Goal: Transaction & Acquisition: Purchase product/service

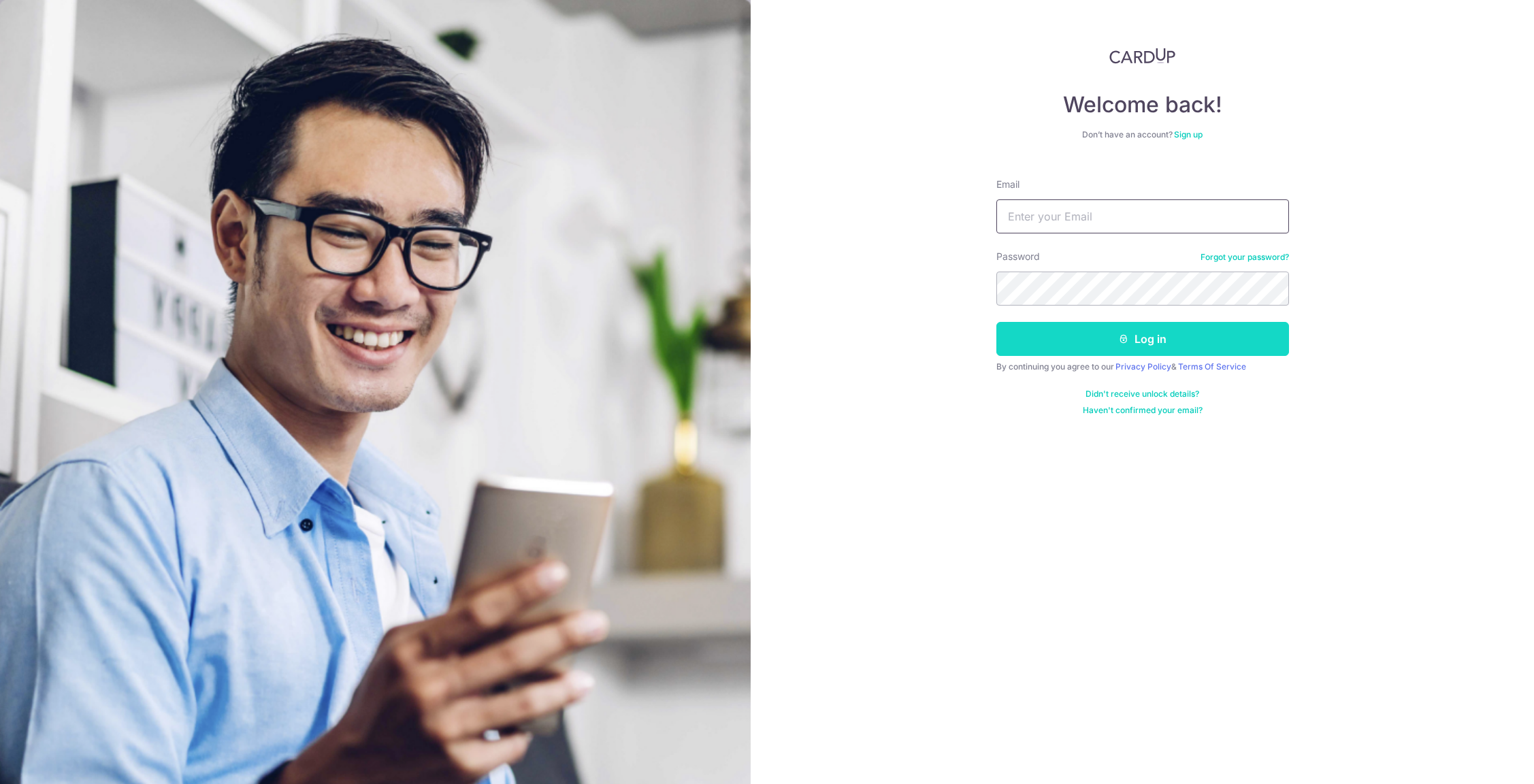
type input "[PERSON_NAME][EMAIL_ADDRESS][DOMAIN_NAME]"
click at [1131, 331] on button "Log in" at bounding box center [1142, 338] width 292 height 34
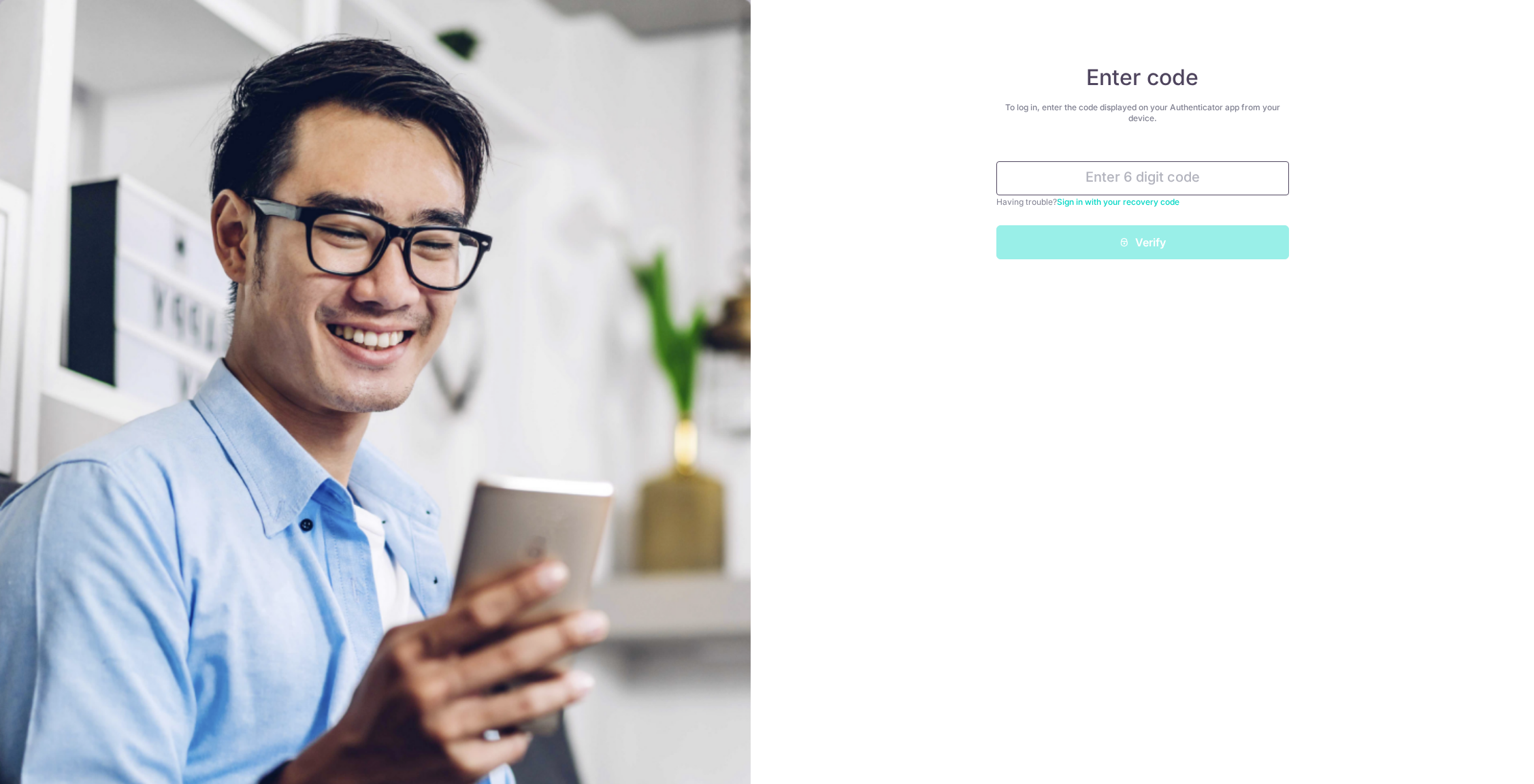
click at [1107, 170] on input "text" at bounding box center [1142, 178] width 292 height 34
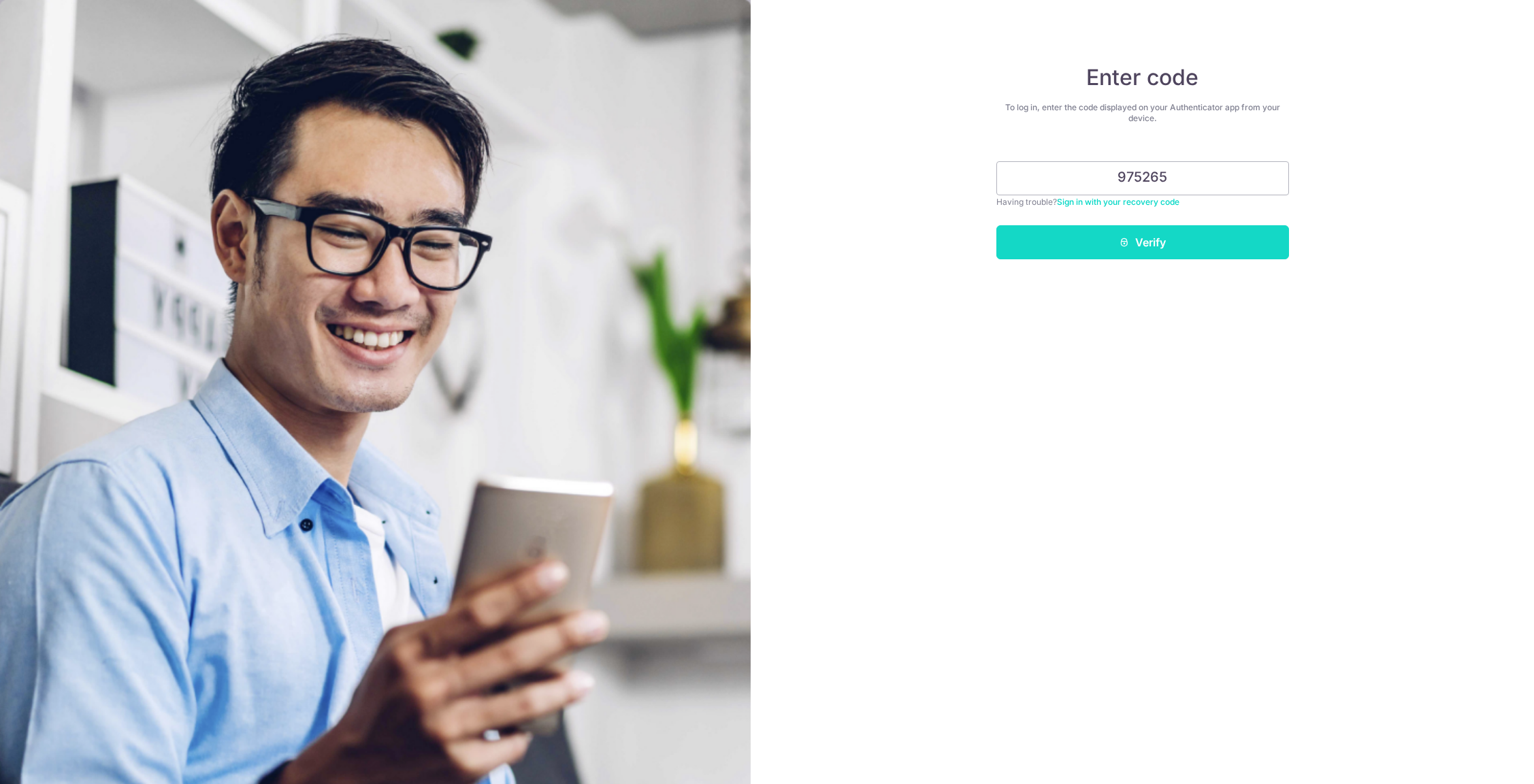
type input "975265"
click at [1241, 246] on button "Verify" at bounding box center [1142, 242] width 292 height 34
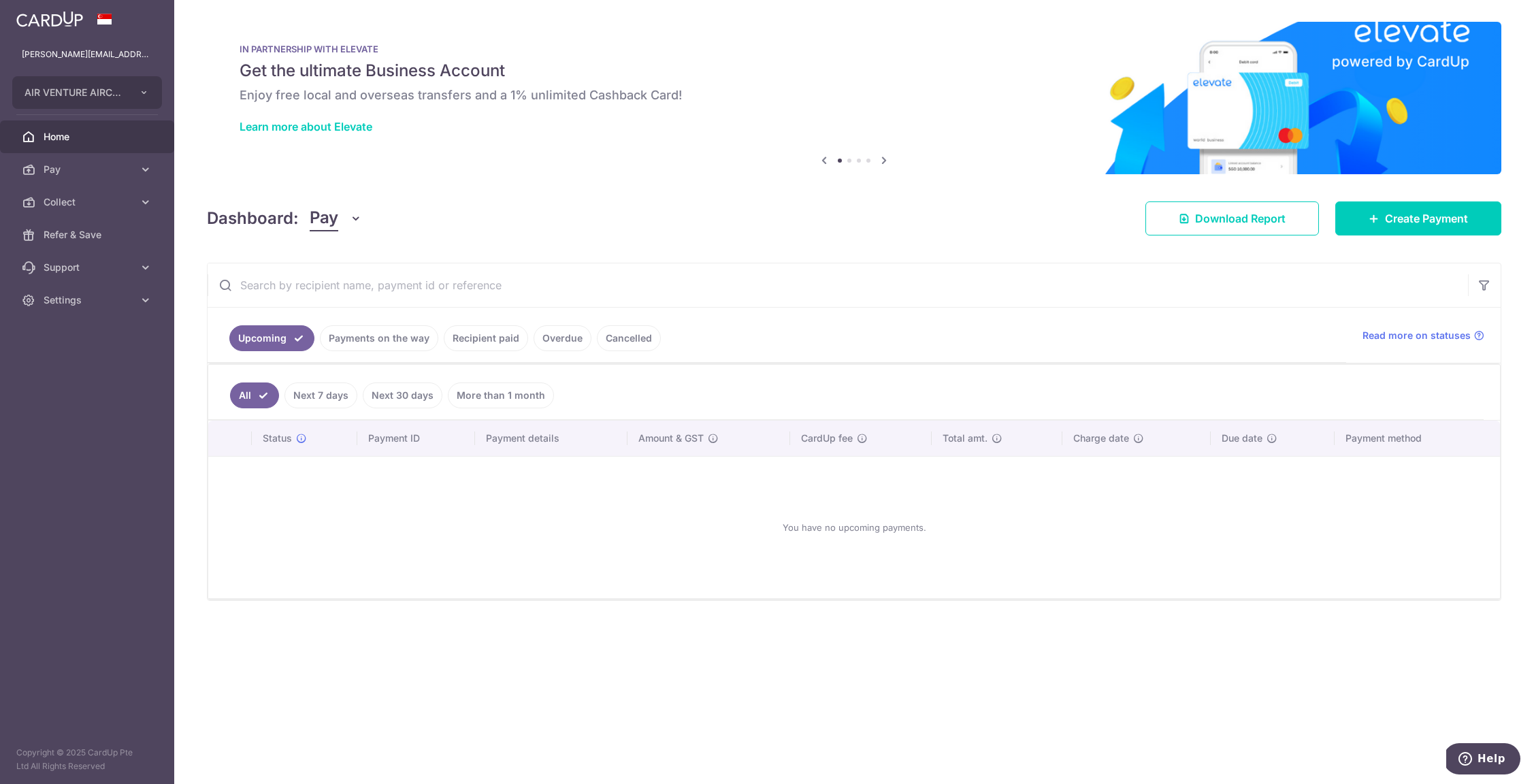
click at [402, 344] on link "Payments on the way" at bounding box center [380, 338] width 119 height 26
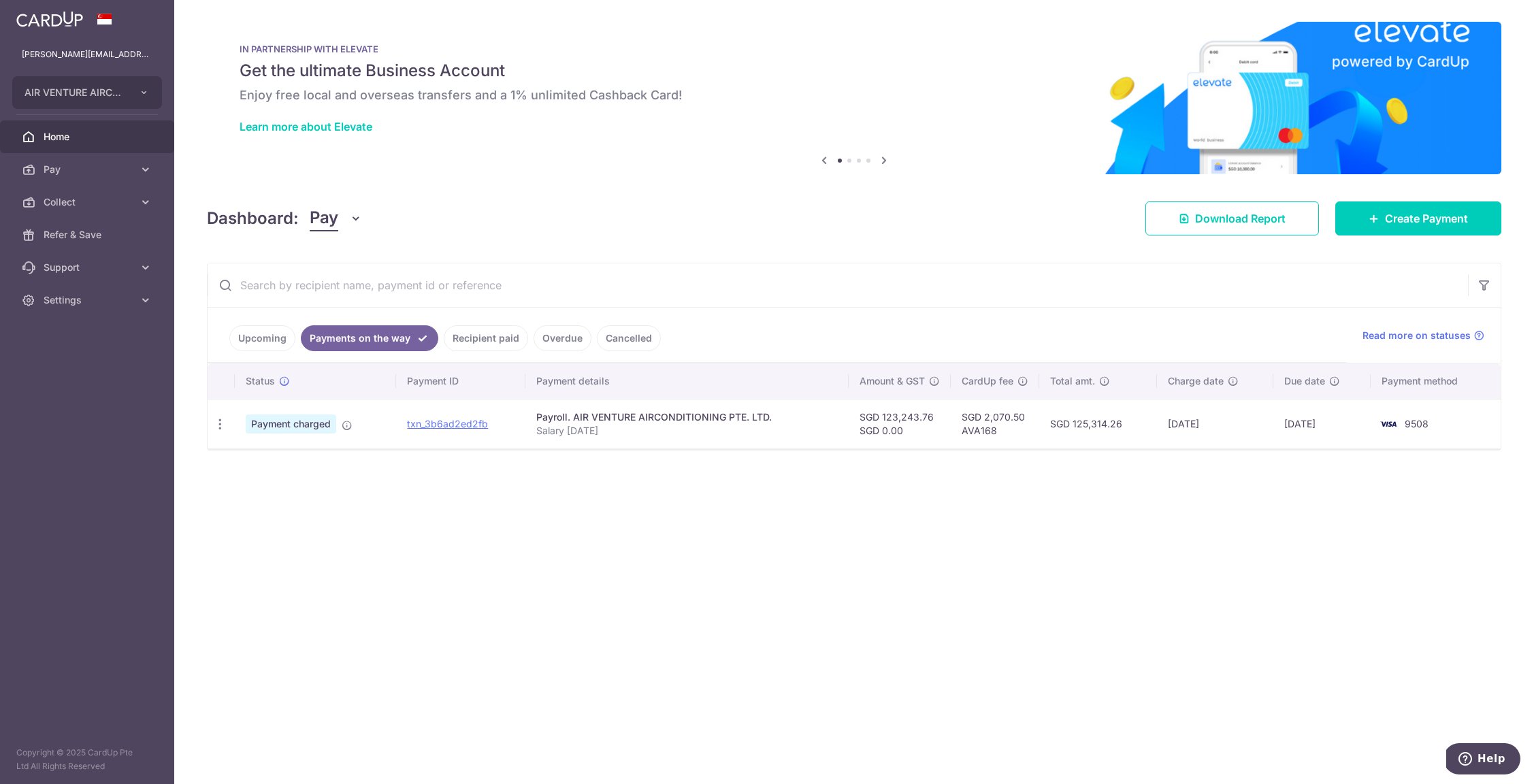
click at [462, 336] on link "Recipient paid" at bounding box center [486, 338] width 85 height 26
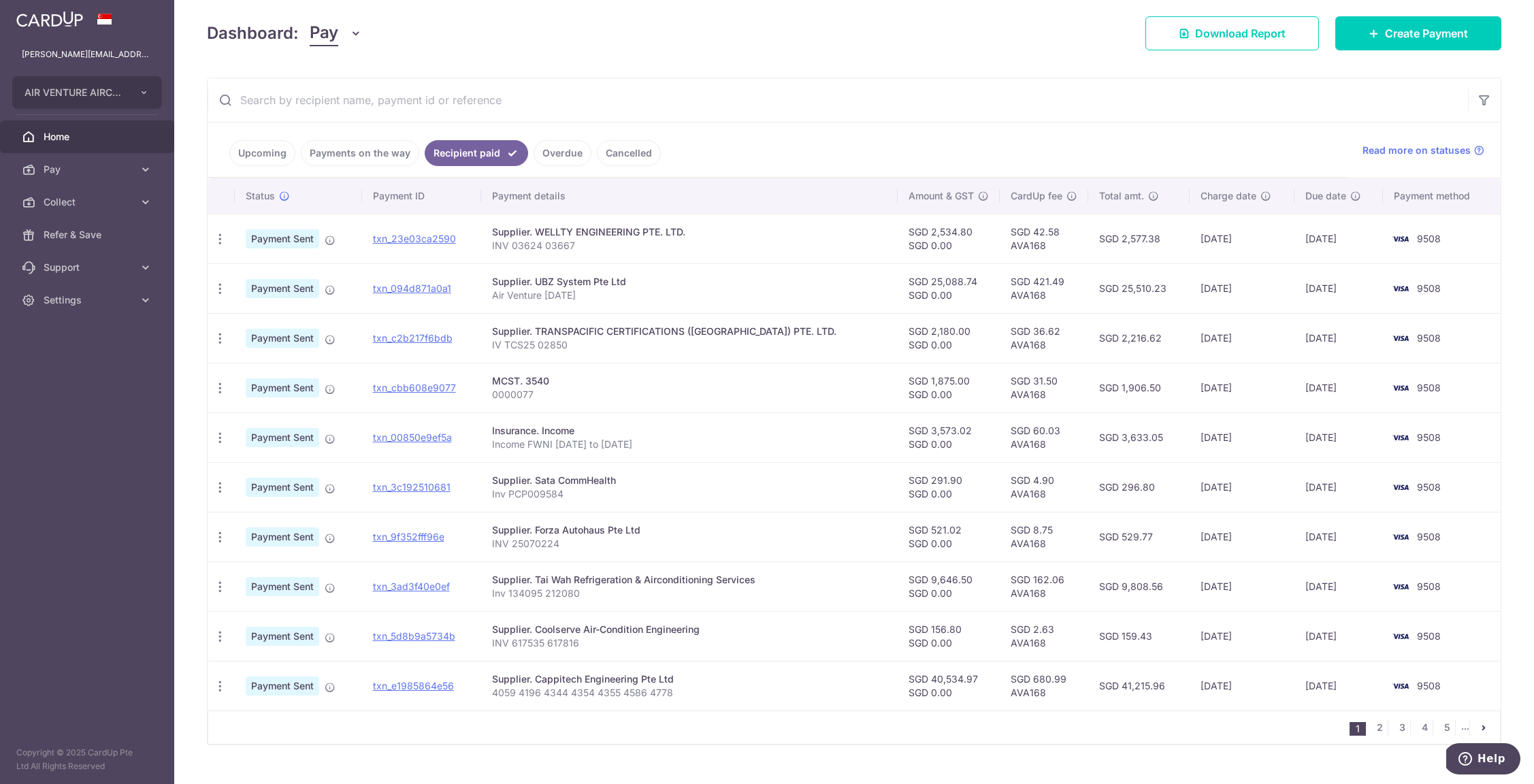
scroll to position [210, 0]
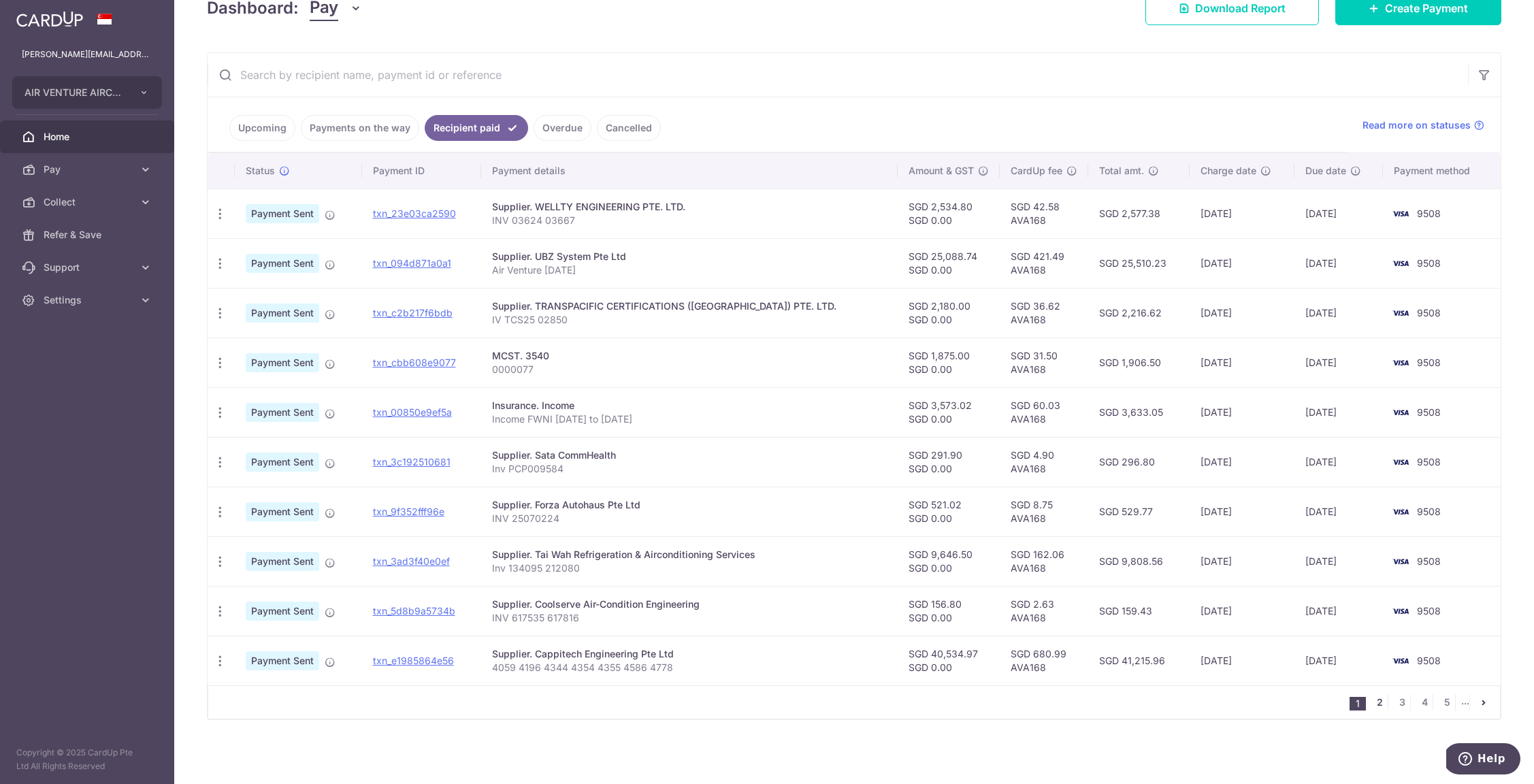
click at [1372, 707] on link "2" at bounding box center [1380, 702] width 17 height 17
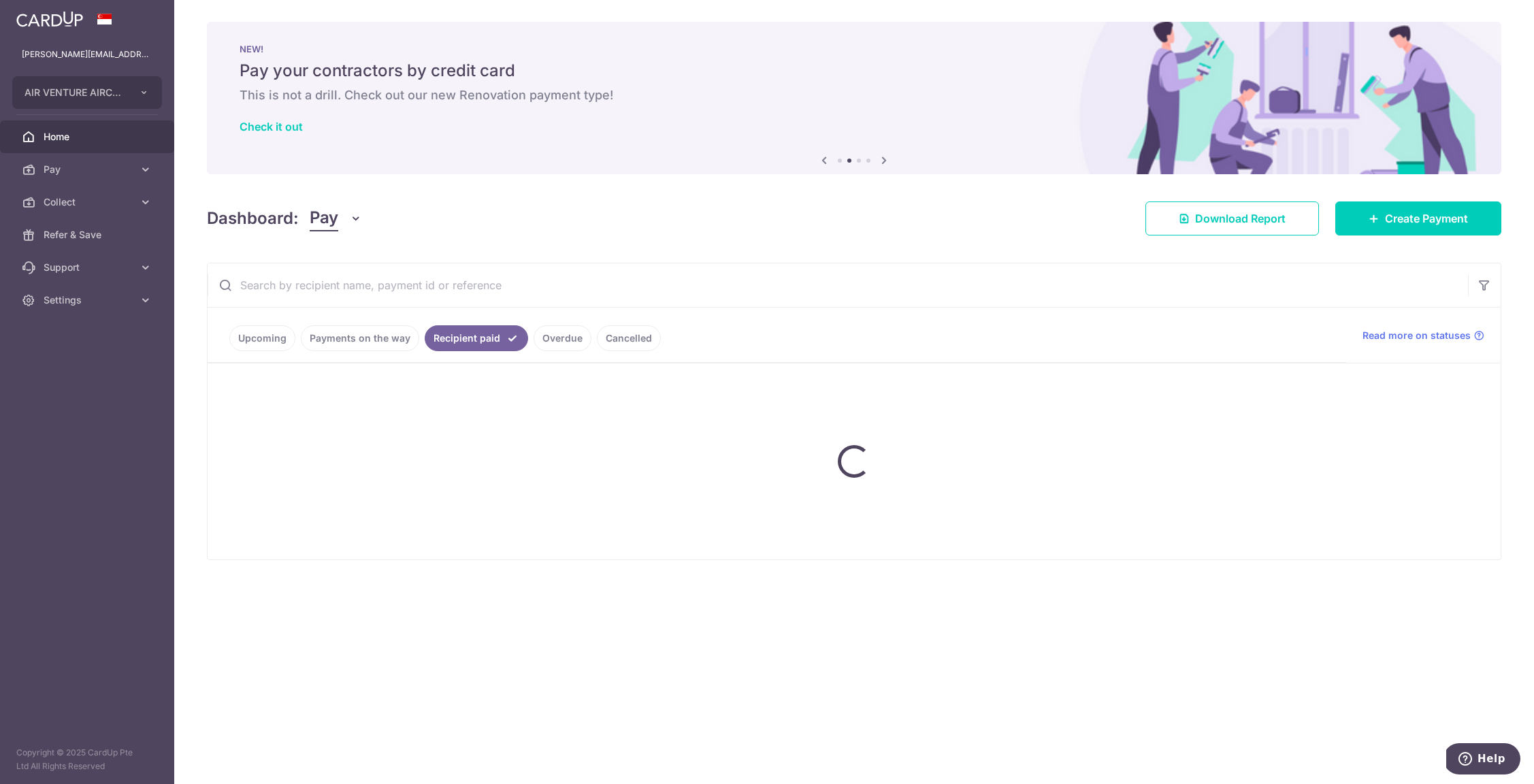
scroll to position [0, 0]
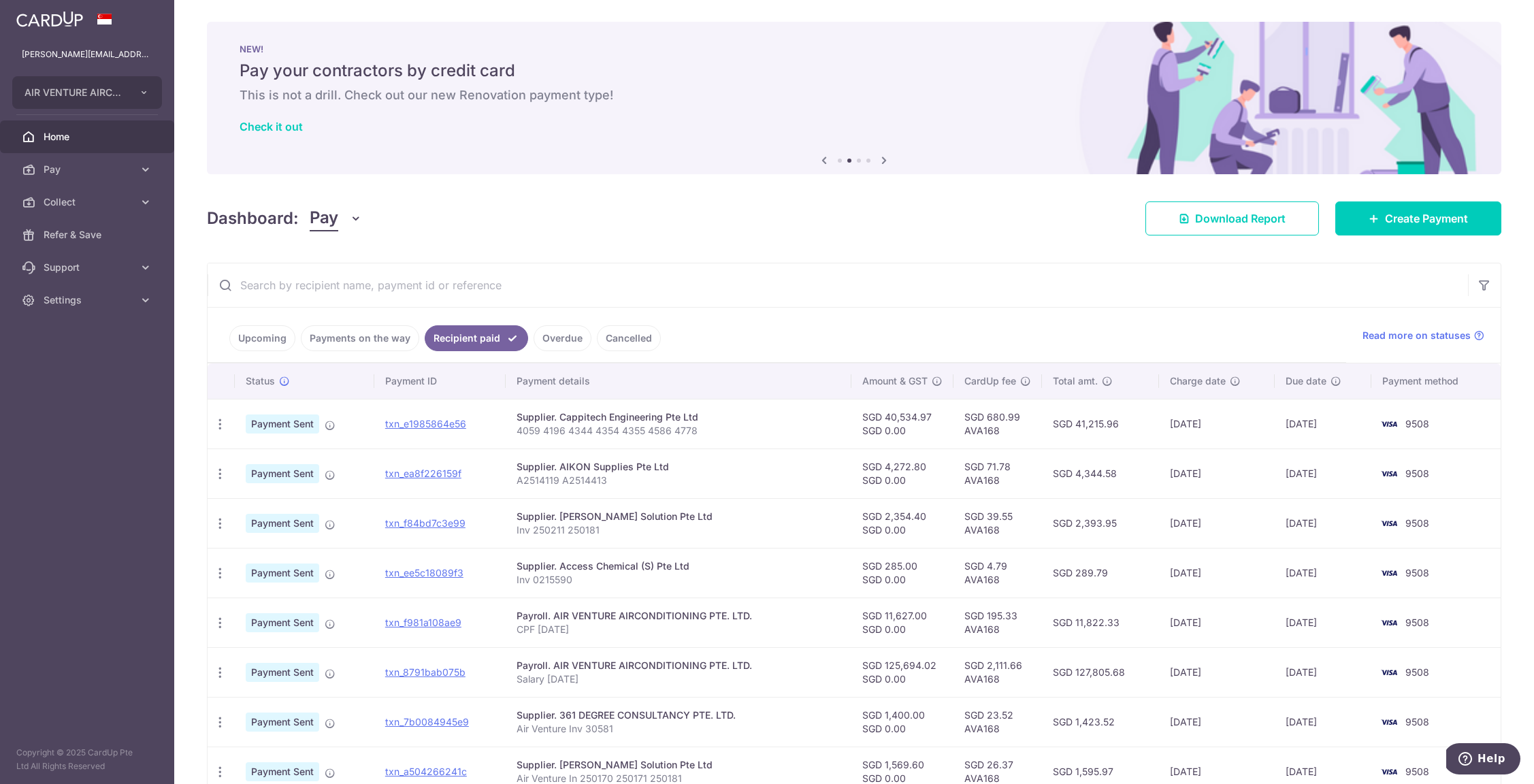
drag, startPoint x: 298, startPoint y: 317, endPoint x: 236, endPoint y: 319, distance: 62.0
click at [236, 319] on ul "Upcoming Payments on the way Recipient paid Overdue Cancelled" at bounding box center [777, 335] width 1139 height 55
click at [240, 331] on link "Upcoming" at bounding box center [263, 338] width 66 height 26
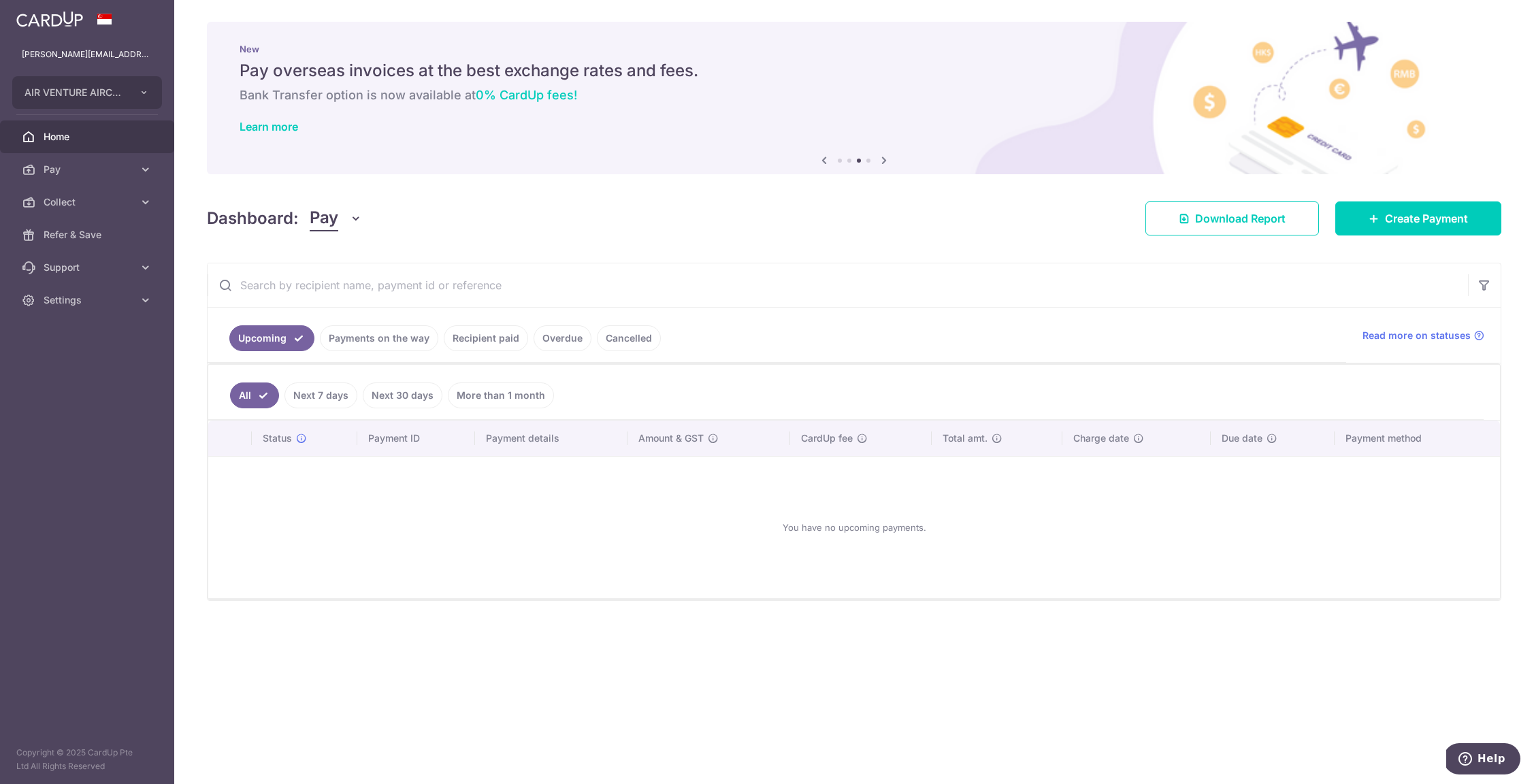
click at [336, 346] on link "Payments on the way" at bounding box center [380, 338] width 119 height 26
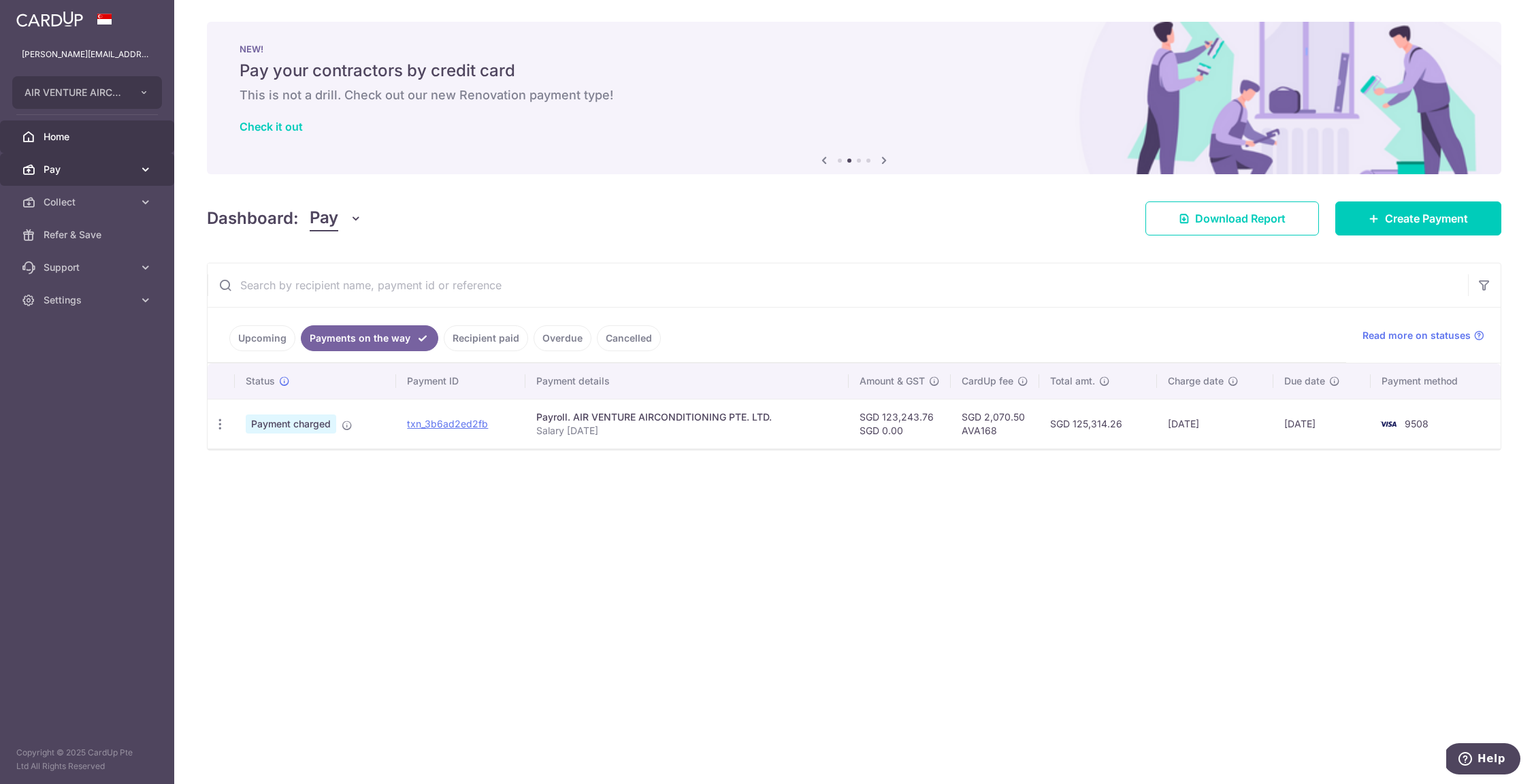
click at [72, 172] on span "Pay" at bounding box center [88, 169] width 90 height 14
click at [100, 202] on span "Payments" at bounding box center [88, 202] width 90 height 14
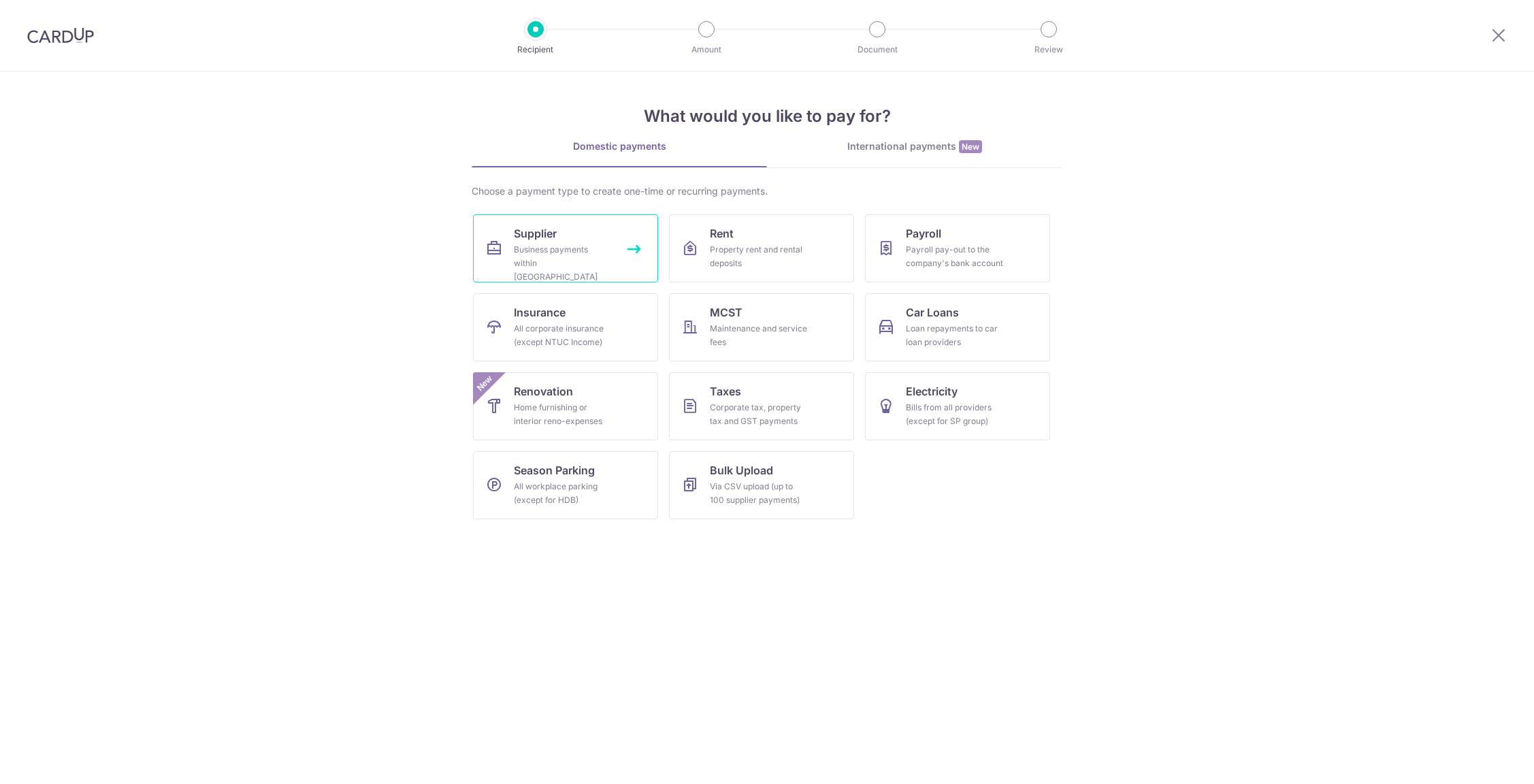
click at [523, 249] on div "Business payments within Singapore" at bounding box center [563, 262] width 98 height 41
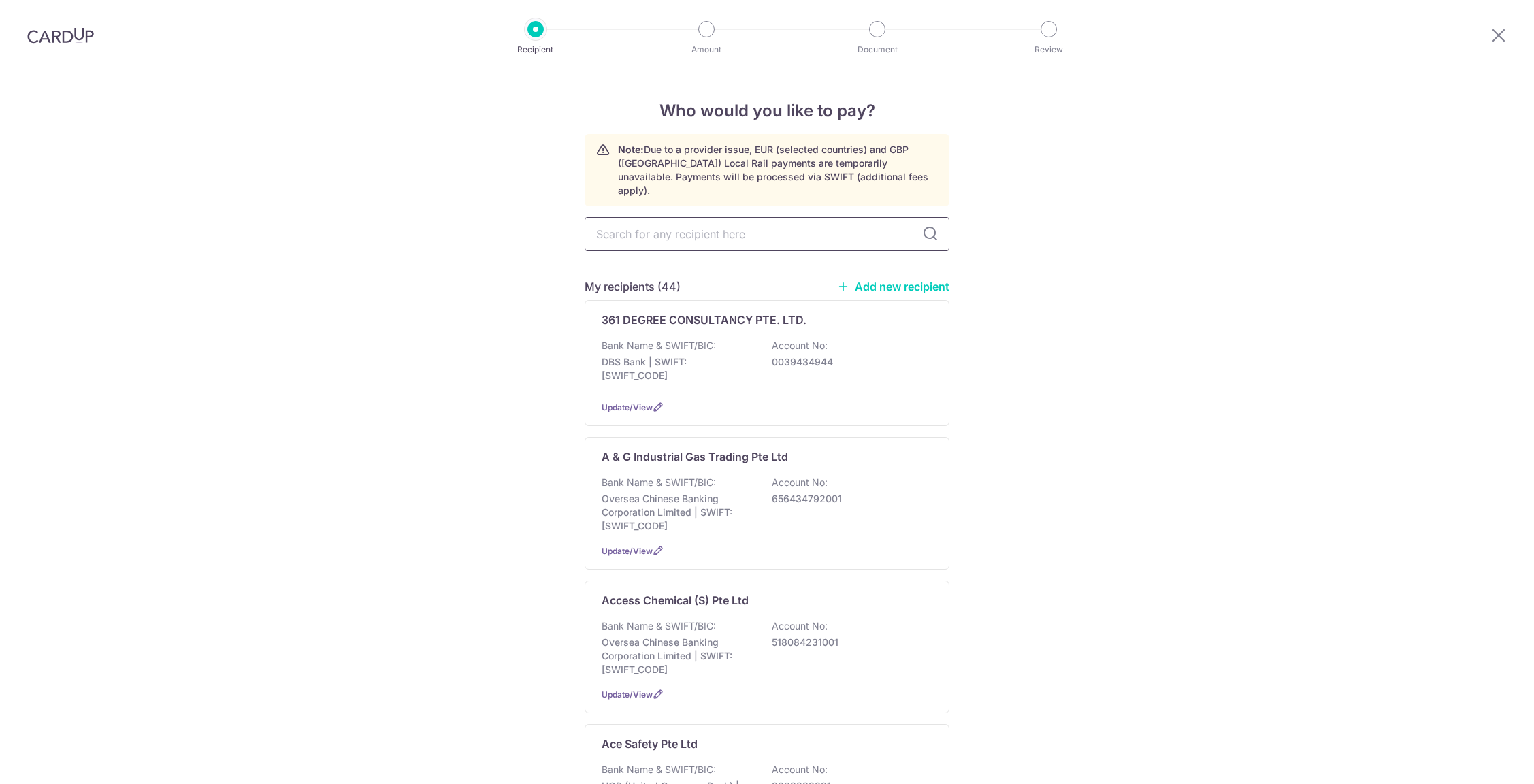
click at [638, 217] on input "text" at bounding box center [767, 234] width 365 height 34
type input "ubz"
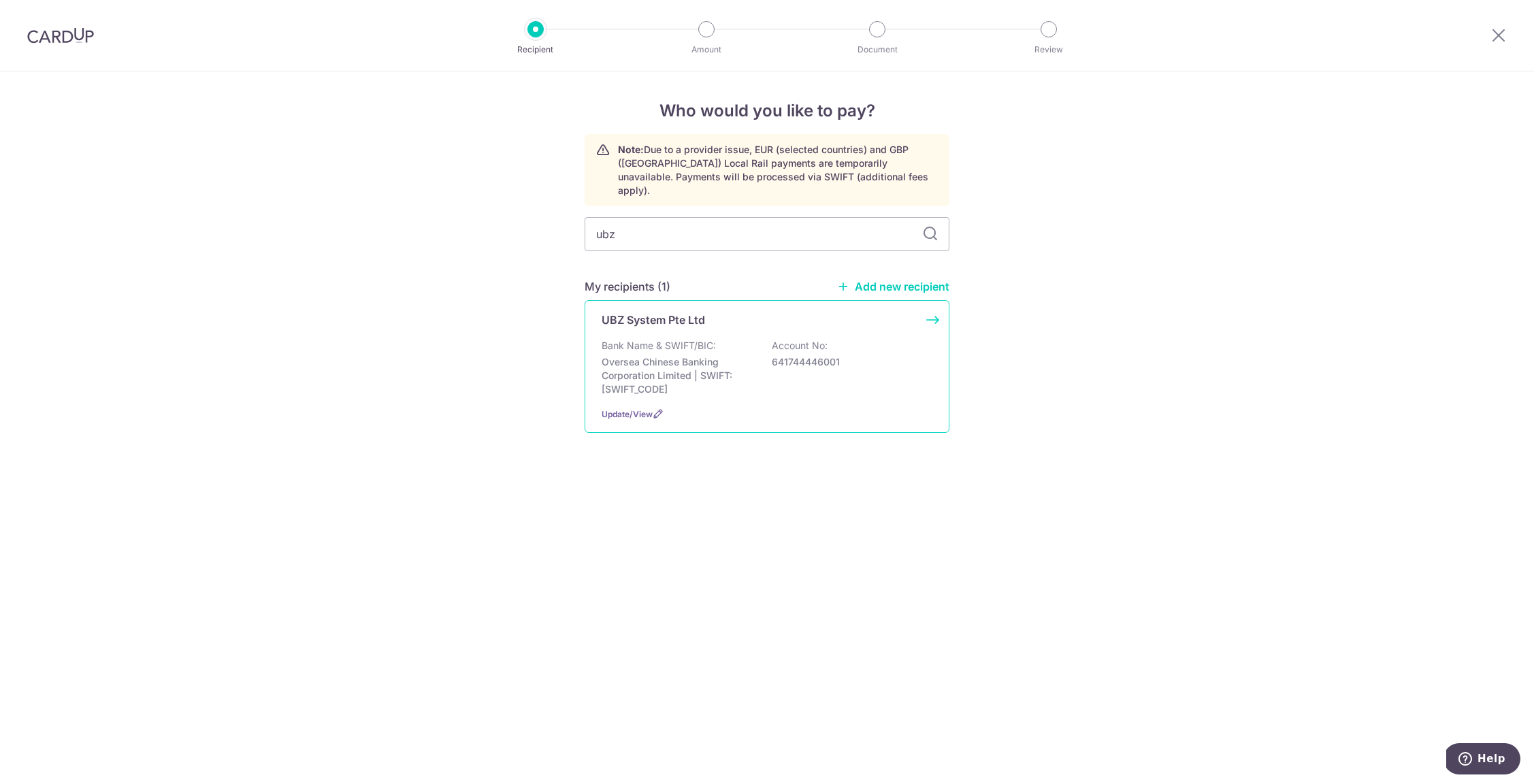
click at [714, 339] on div "Bank Name & SWIFT/BIC: Oversea Chinese Banking Corporation Limited | SWIFT: OCB…" at bounding box center [767, 367] width 331 height 58
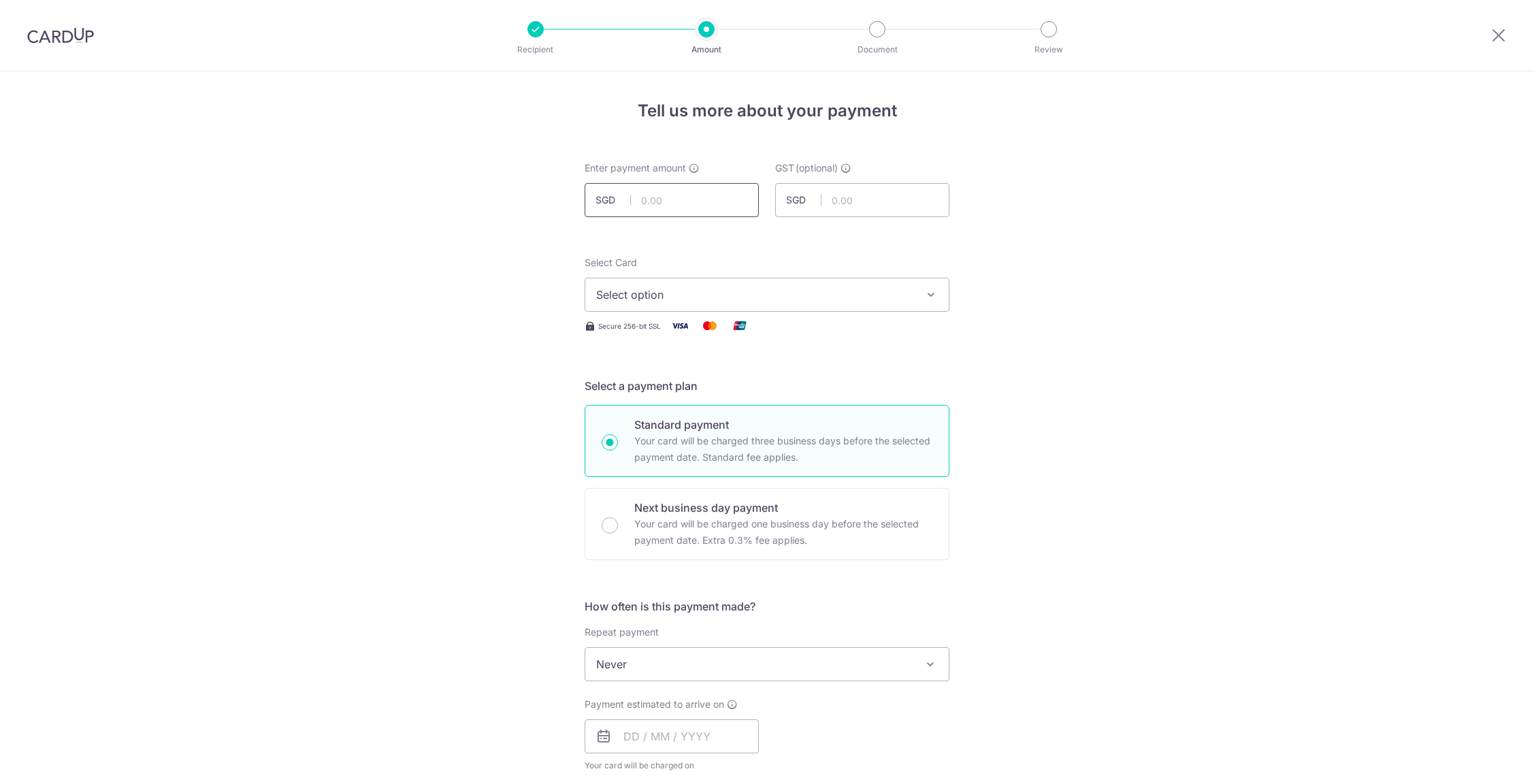
click at [678, 199] on input "text" at bounding box center [672, 200] width 175 height 34
type input "22,373.93"
click at [694, 290] on span "Select option" at bounding box center [754, 294] width 317 height 17
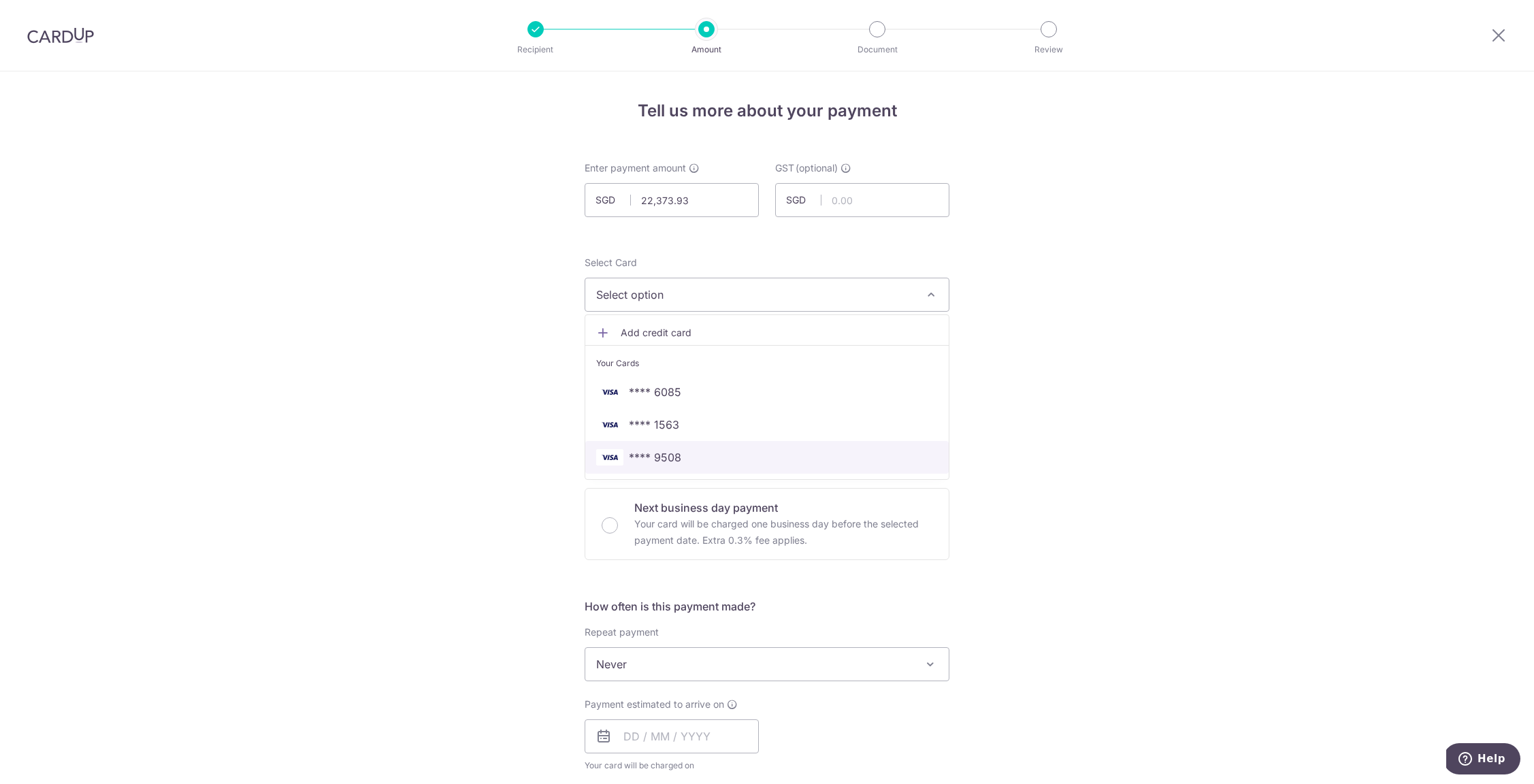
click at [710, 460] on span "**** 9508" at bounding box center [767, 457] width 342 height 17
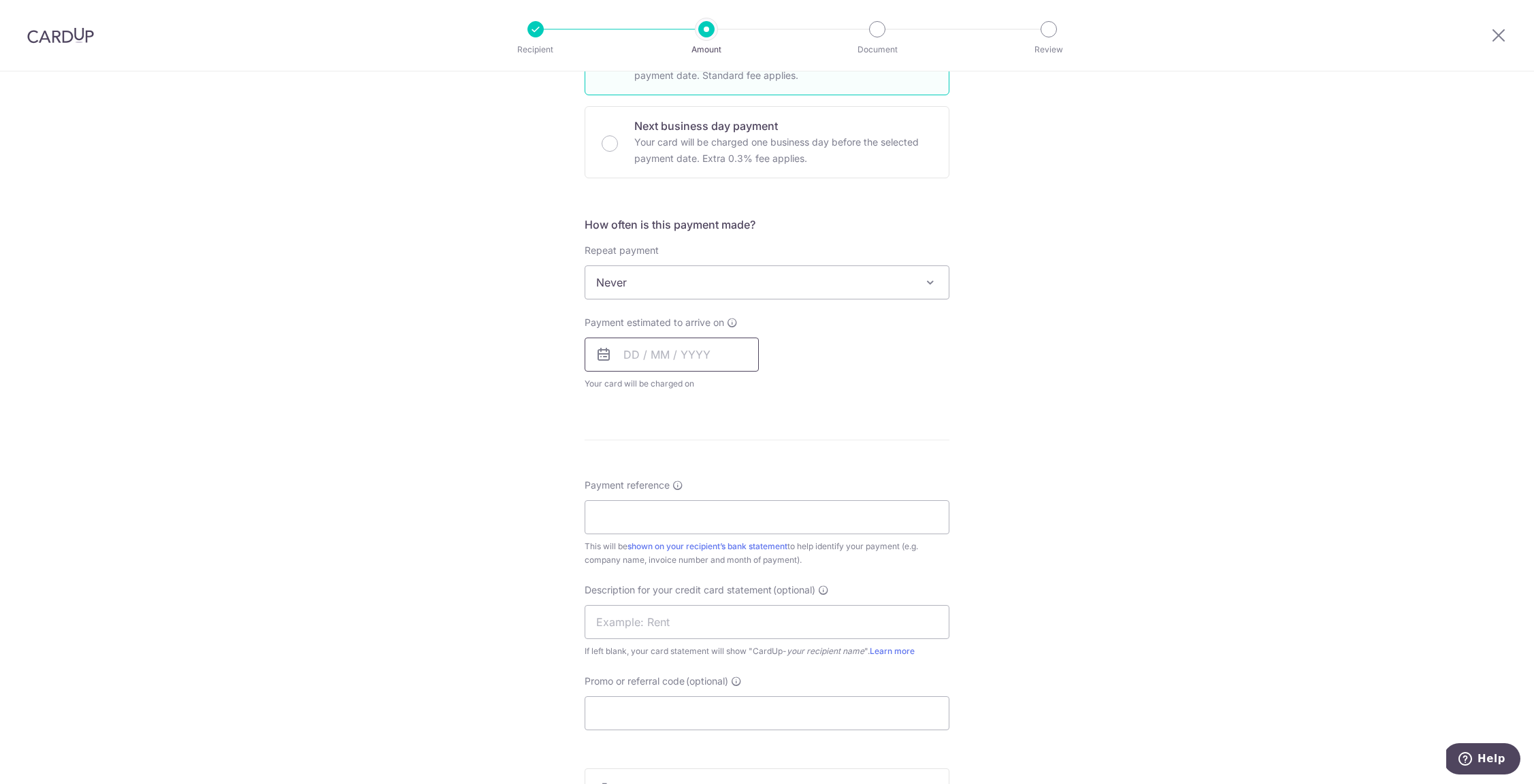
scroll to position [386, 0]
click at [656, 348] on input "text" at bounding box center [672, 349] width 175 height 34
click at [747, 502] on link "19" at bounding box center [749, 501] width 22 height 22
type input "19/09/2025"
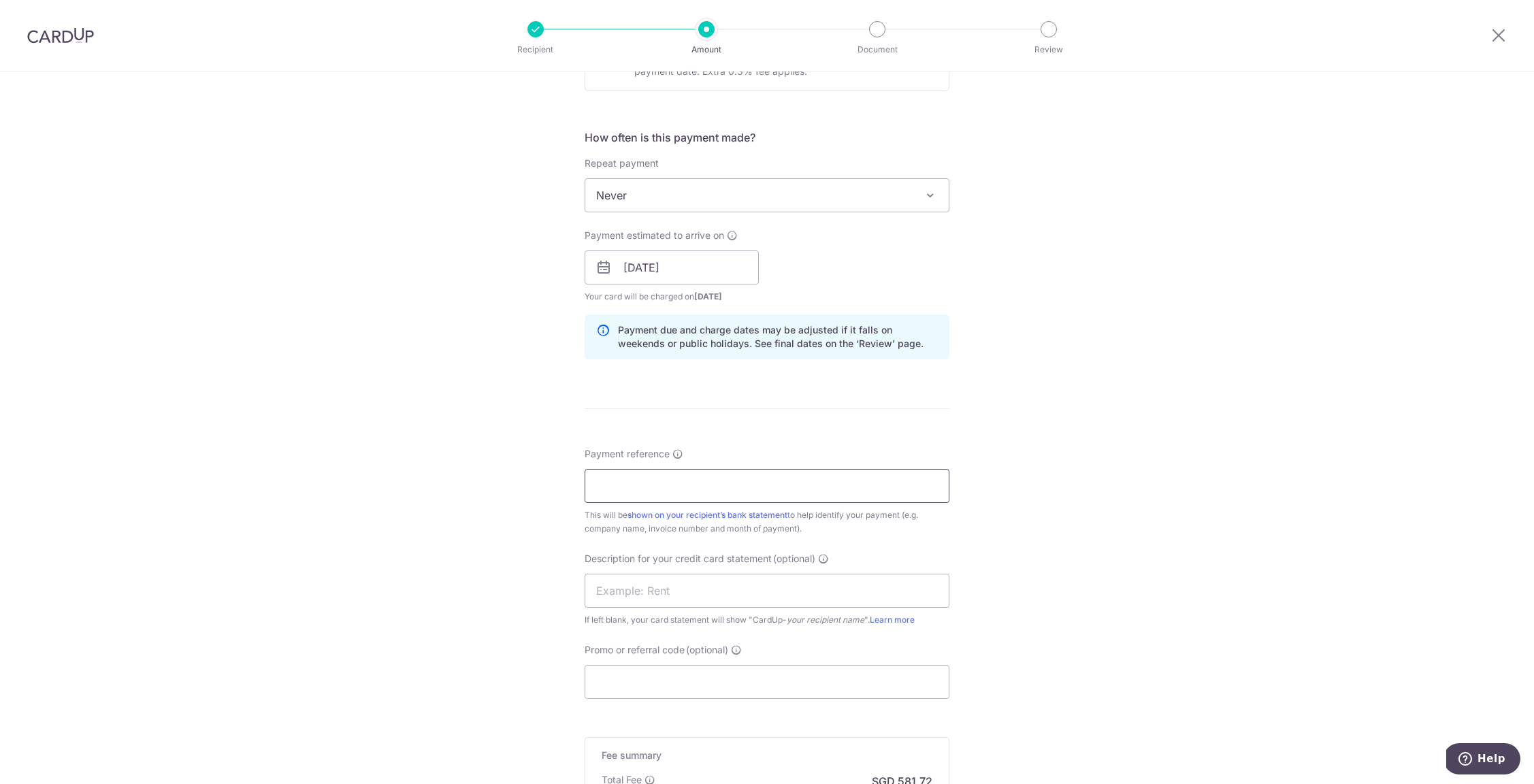
scroll to position [481, 0]
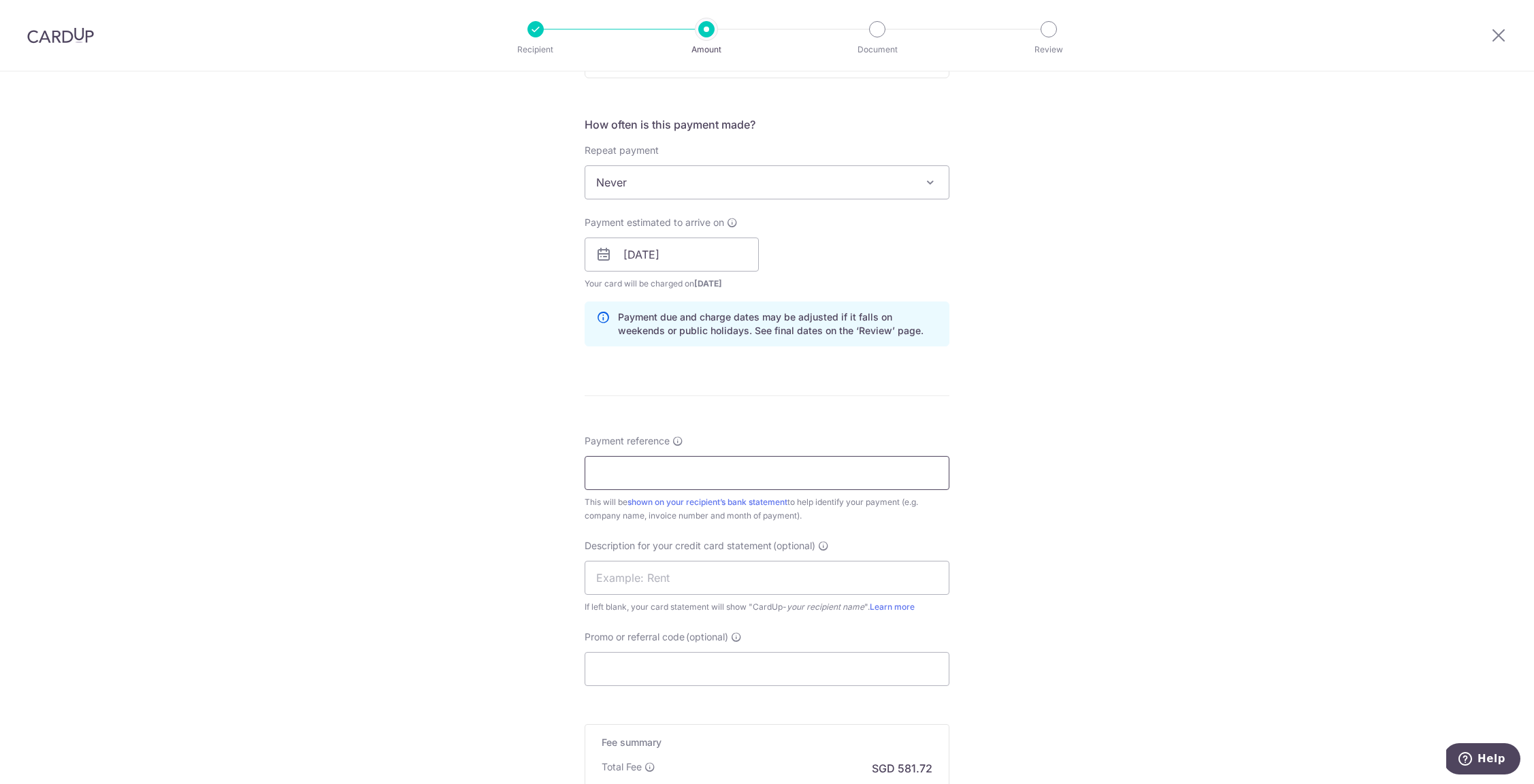
click at [716, 468] on input "Payment reference" at bounding box center [767, 473] width 365 height 34
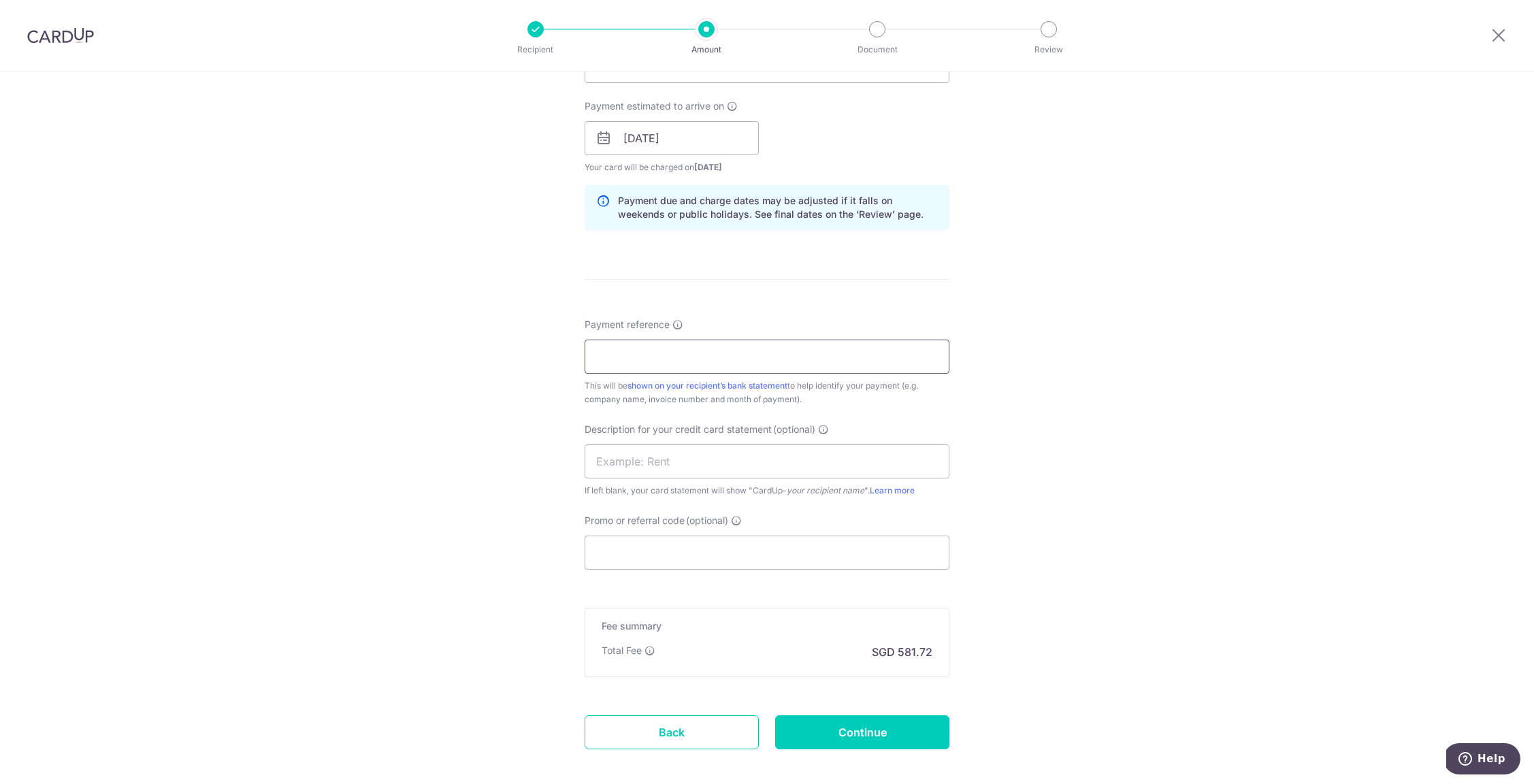
scroll to position [605, 0]
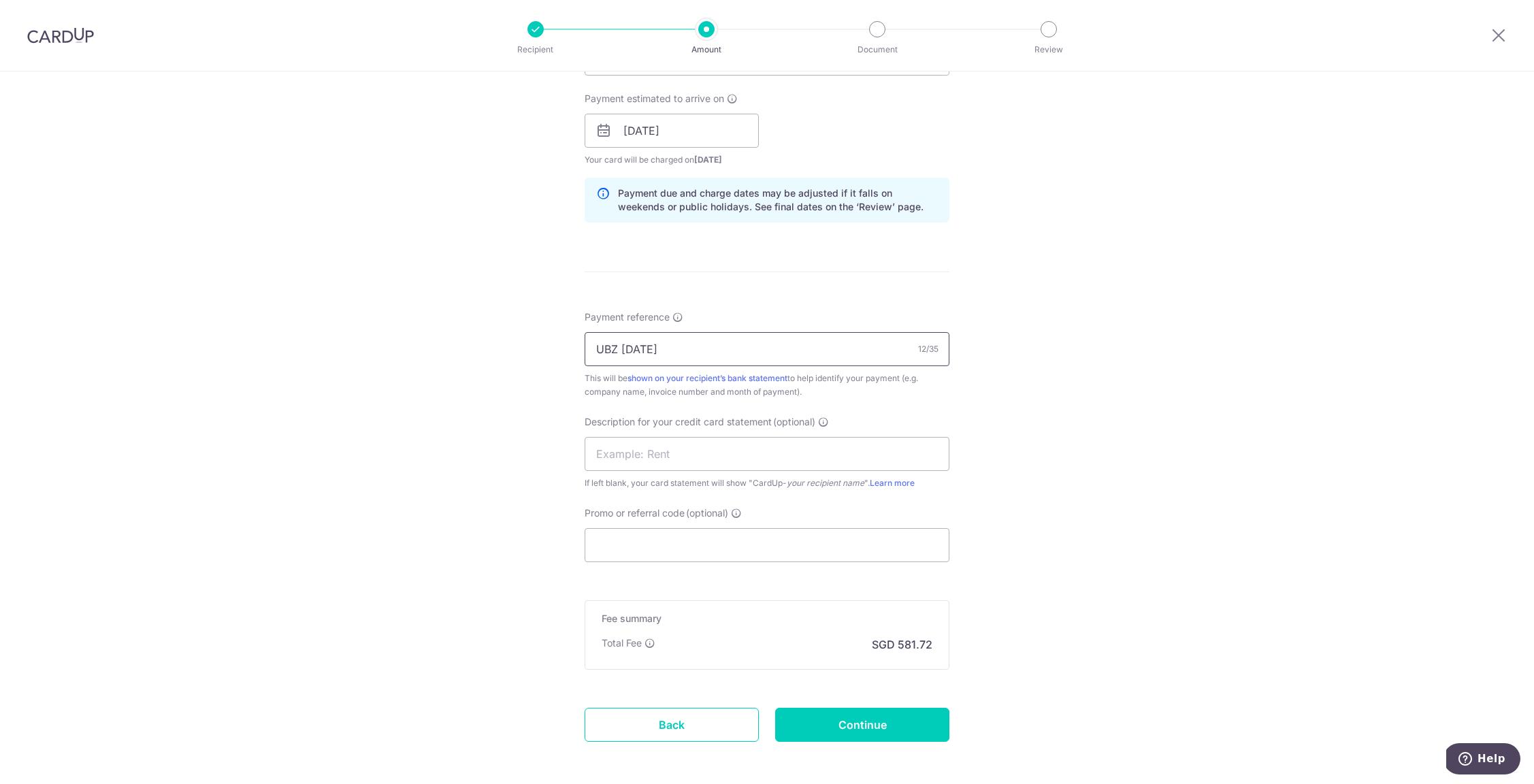
drag, startPoint x: 690, startPoint y: 351, endPoint x: 592, endPoint y: 351, distance: 98.0
click at [592, 351] on input "UBZ Aug 2025" at bounding box center [767, 349] width 365 height 34
type input "UBZ Aug 2025"
click at [615, 447] on input "text" at bounding box center [767, 453] width 365 height 34
paste input "UBZ Aug 2025"
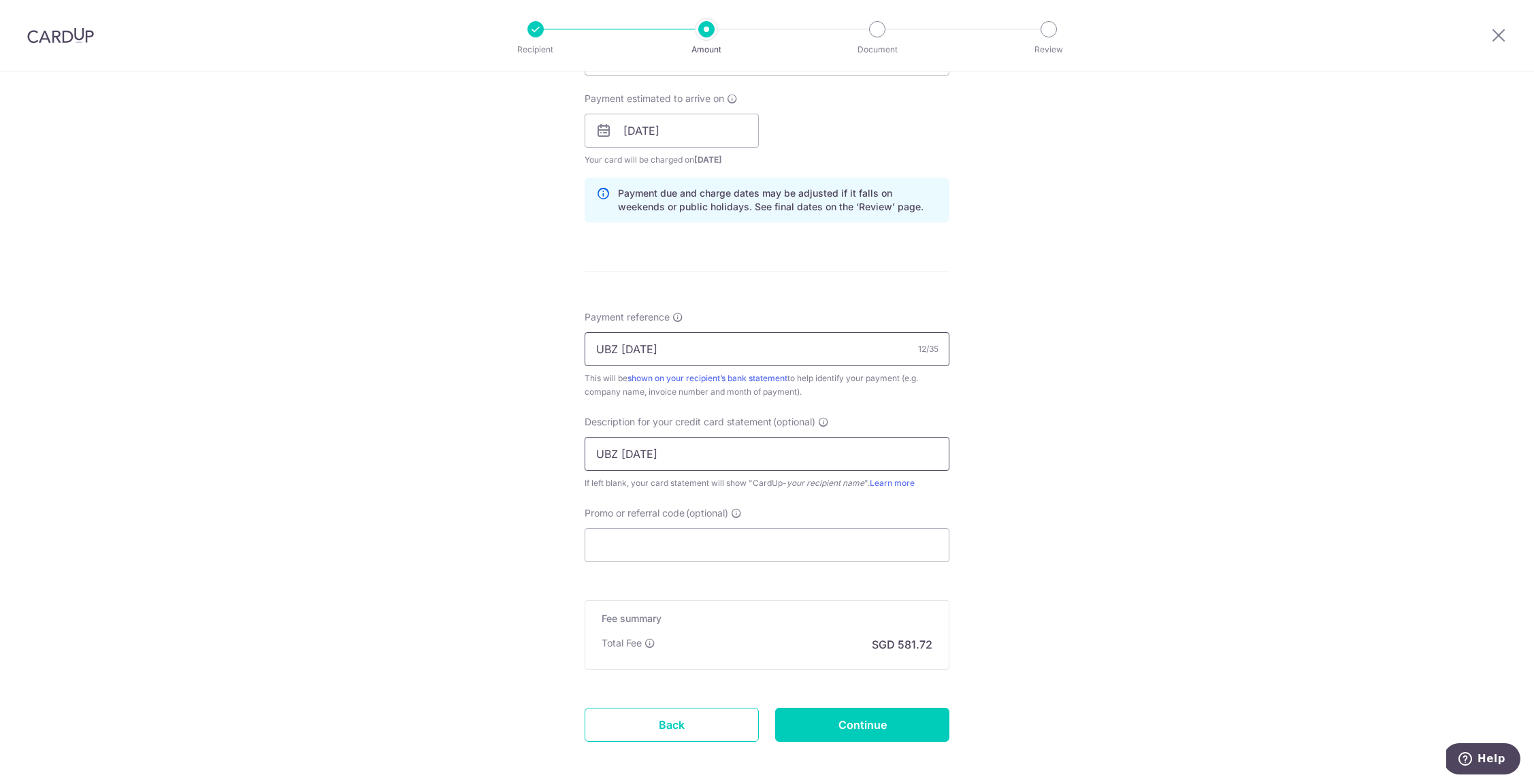
type input "UBZ Aug 2025"
drag, startPoint x: 702, startPoint y: 345, endPoint x: 572, endPoint y: 348, distance: 130.0
click at [572, 348] on div "Tell us more about your payment Enter payment amount SGD 22,373.93 22373.93 GST…" at bounding box center [767, 155] width 1534 height 1378
type input "2"
drag, startPoint x: 798, startPoint y: 344, endPoint x: 581, endPoint y: 338, distance: 217.1
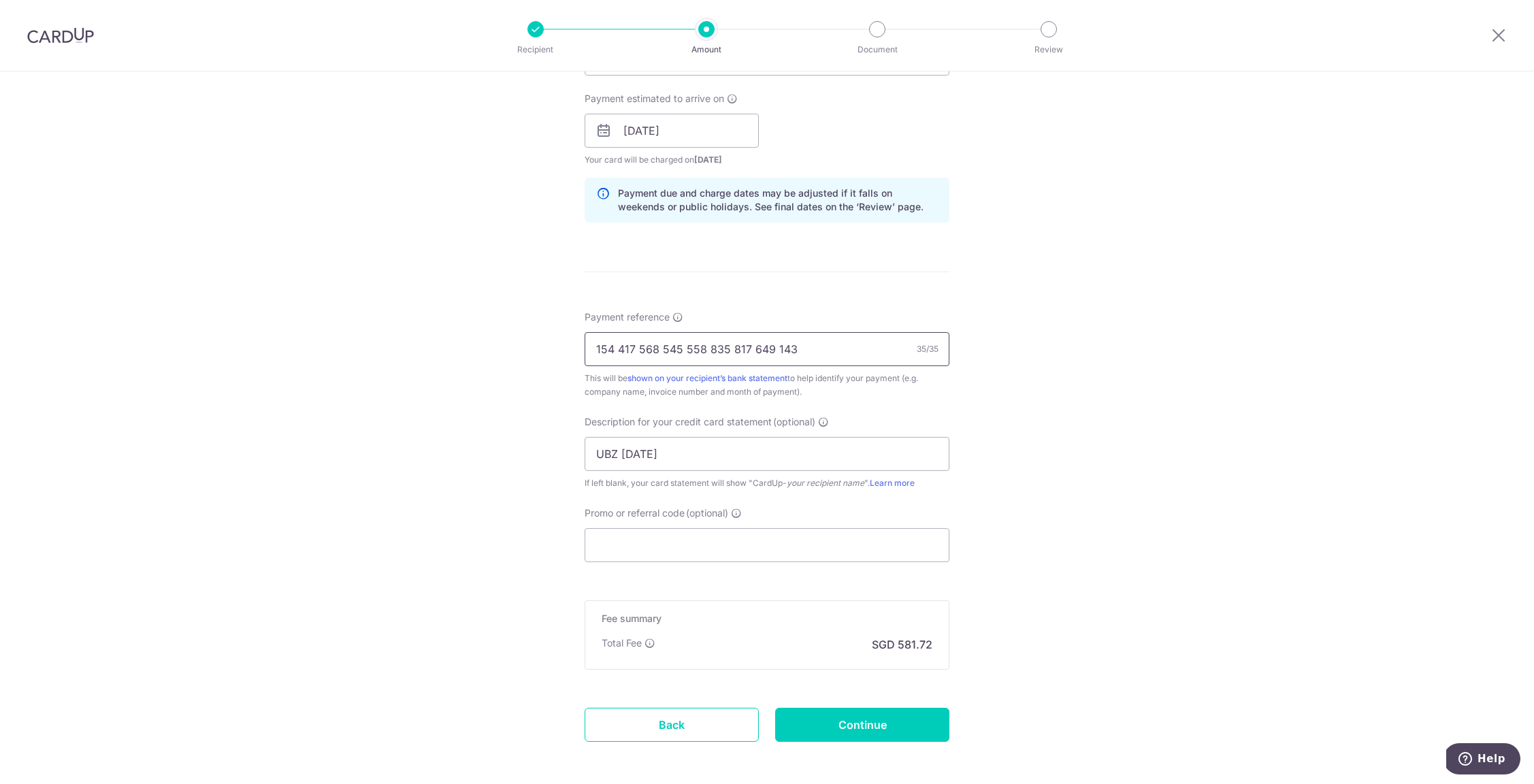
click at [585, 338] on input "154 417 568 545 558 835 817 649 143" at bounding box center [767, 349] width 365 height 34
type input "Air Venture Aug 25"
click at [633, 552] on input "Promo or referral code (optional)" at bounding box center [767, 544] width 365 height 34
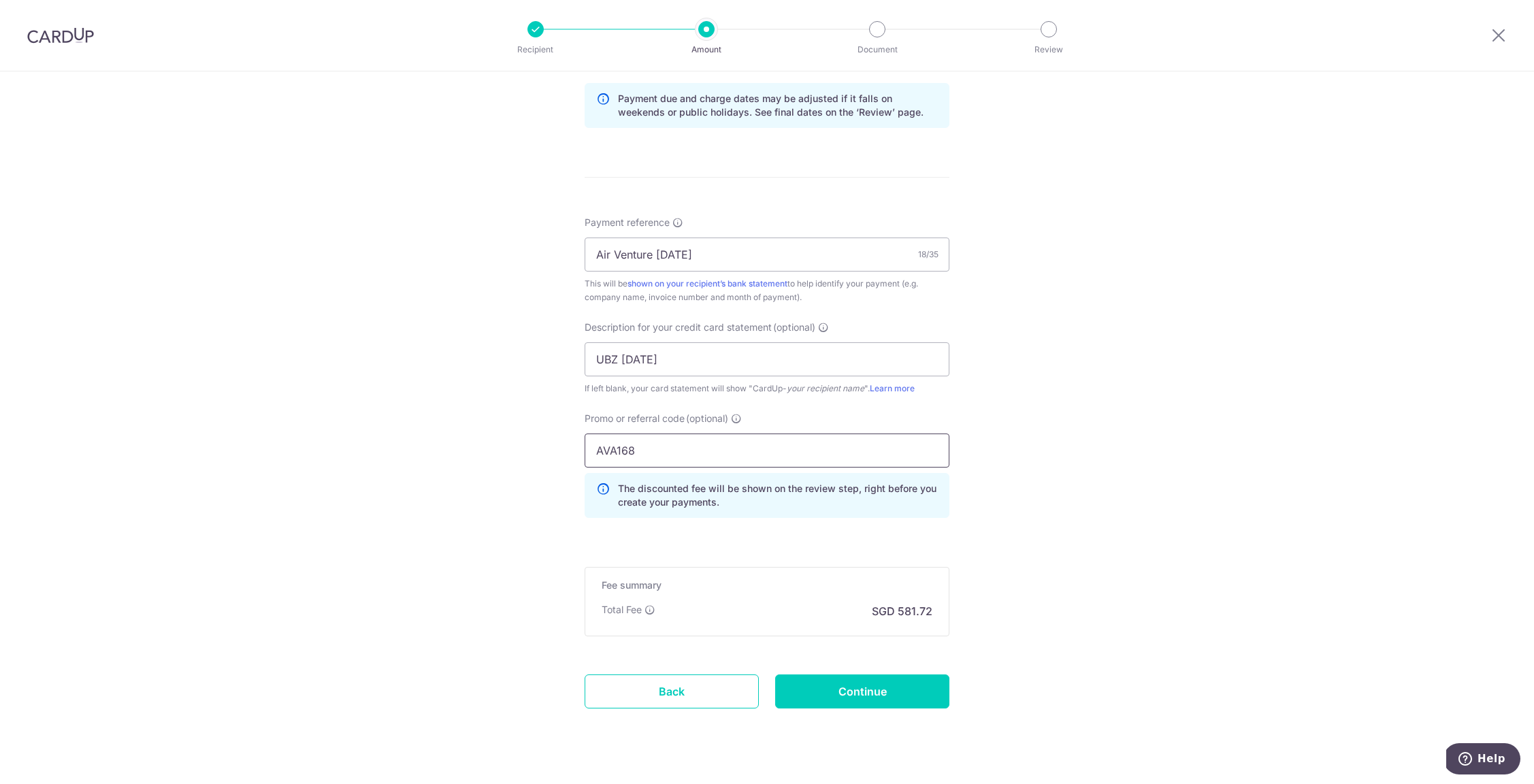
scroll to position [726, 0]
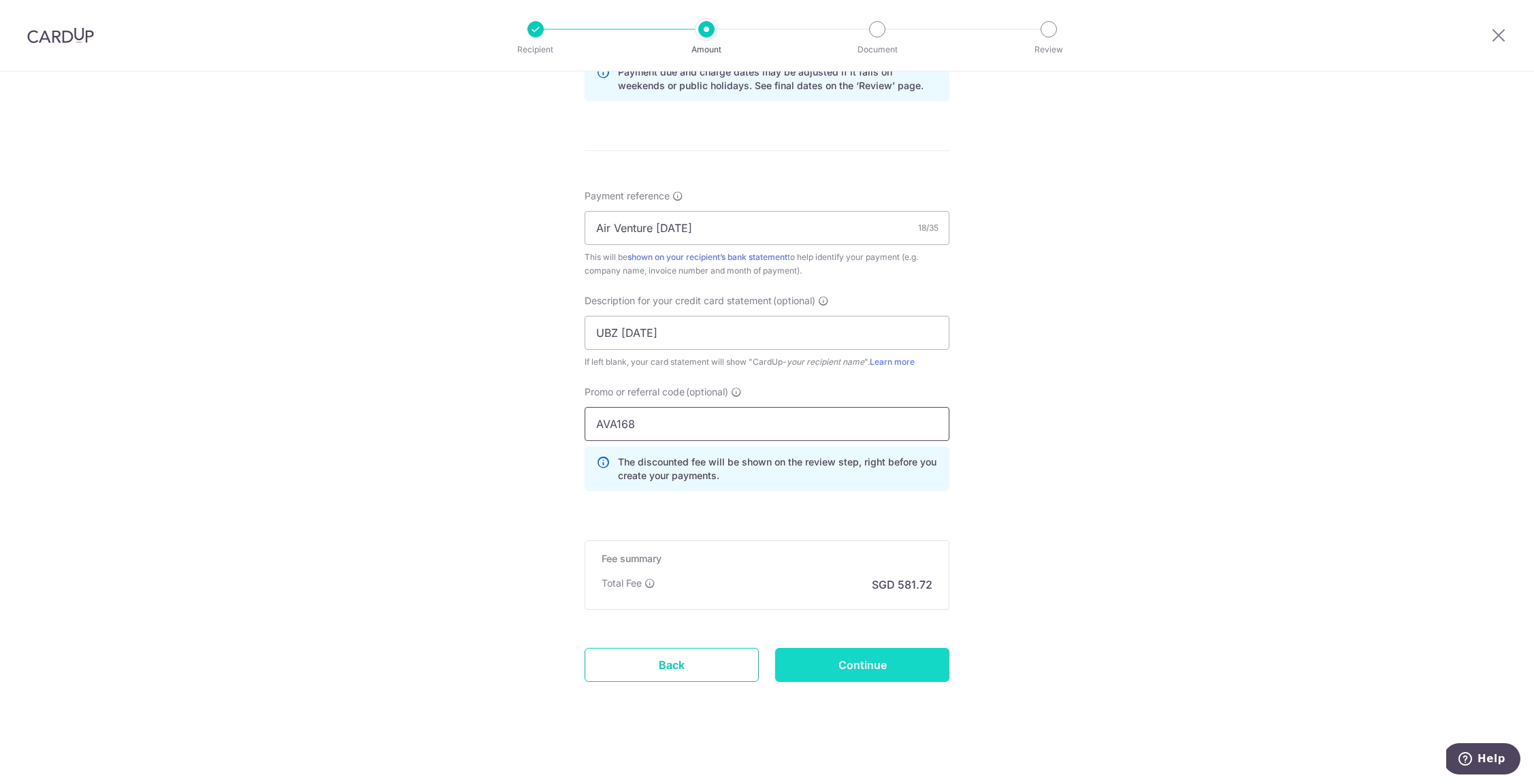
type input "AVA168"
click at [811, 665] on input "Continue" at bounding box center [862, 665] width 175 height 34
type input "Create Schedule"
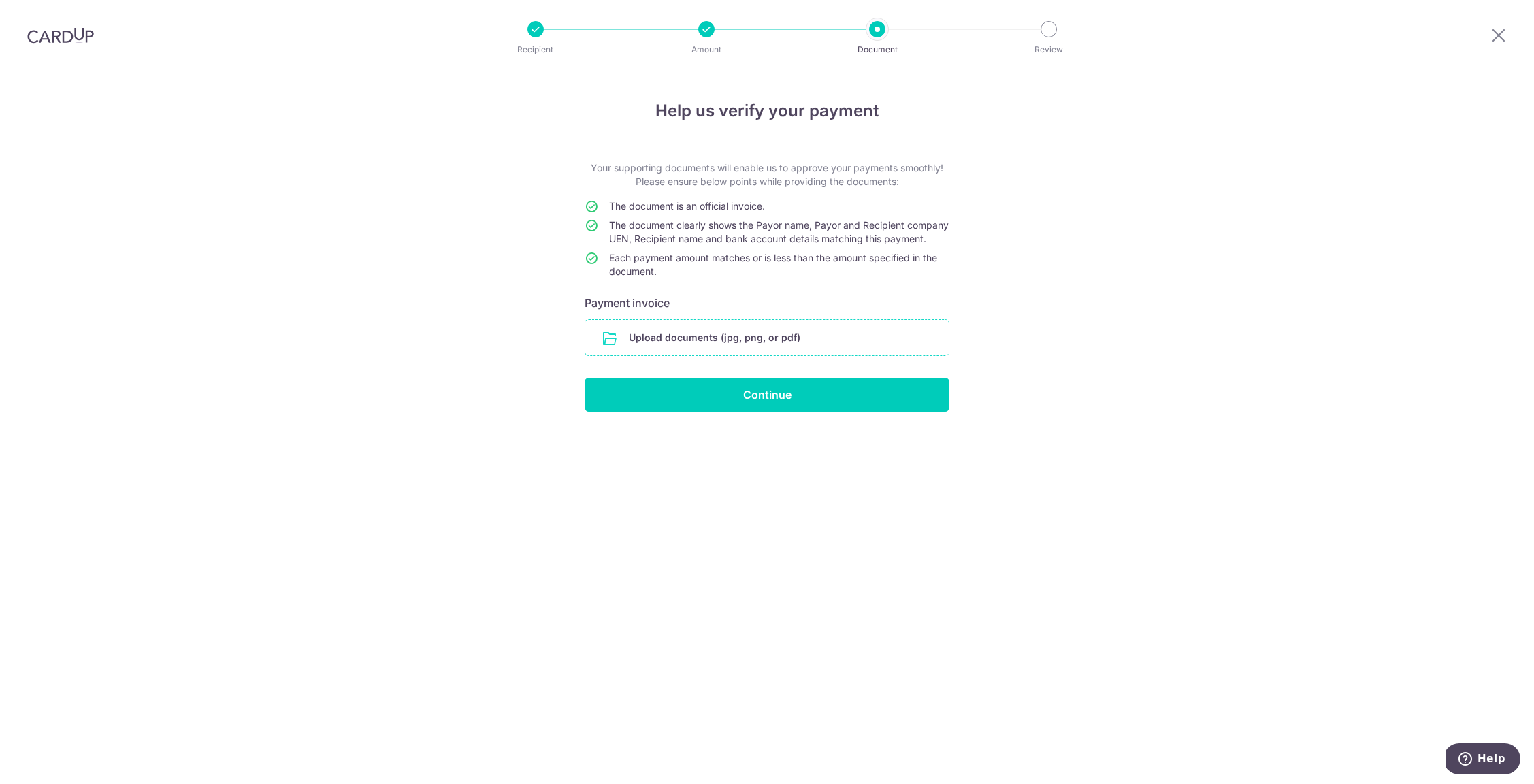
click at [716, 353] on input "file" at bounding box center [767, 337] width 364 height 36
click at [781, 351] on input "file" at bounding box center [767, 337] width 364 height 36
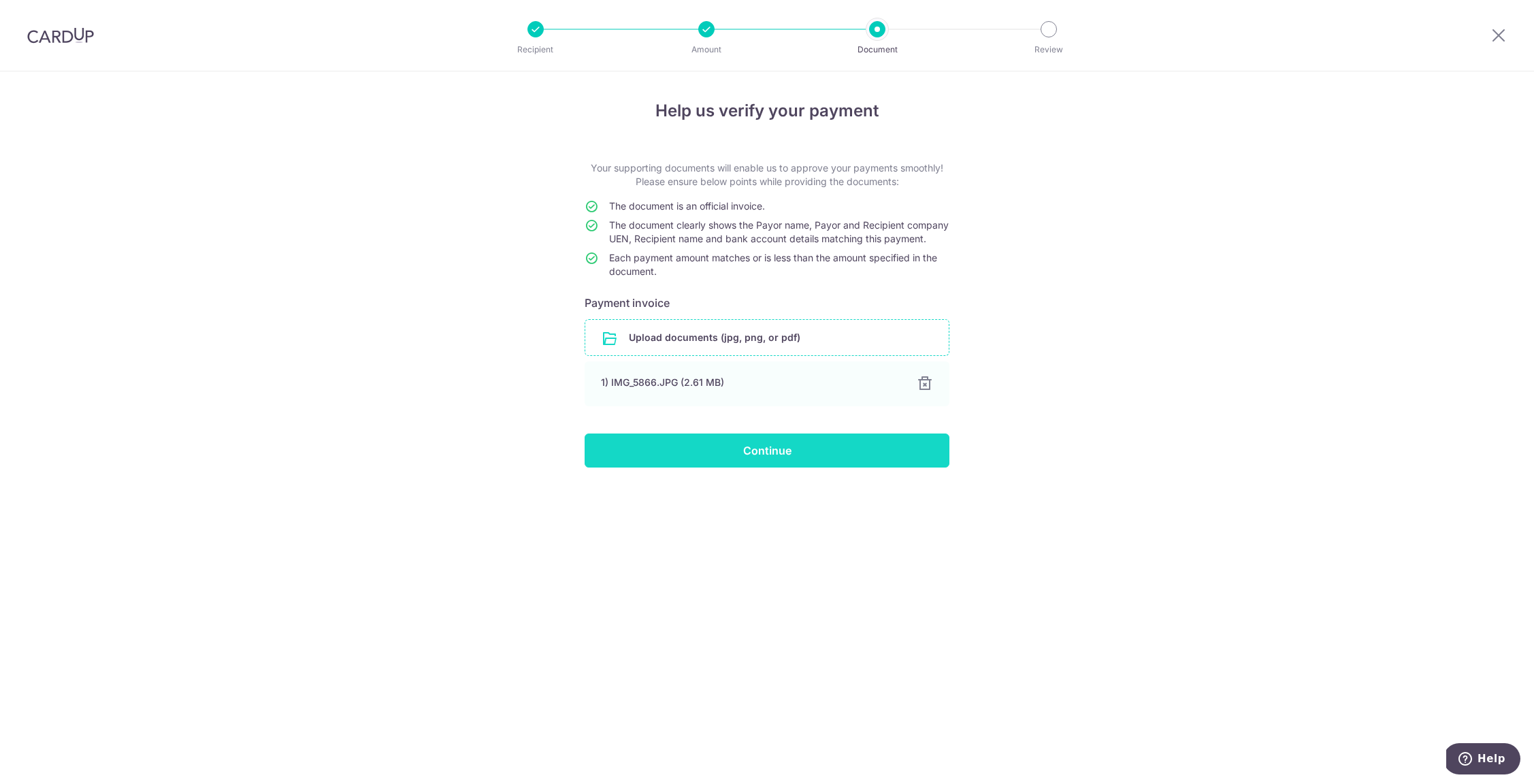
click at [809, 467] on input "Continue" at bounding box center [767, 450] width 365 height 34
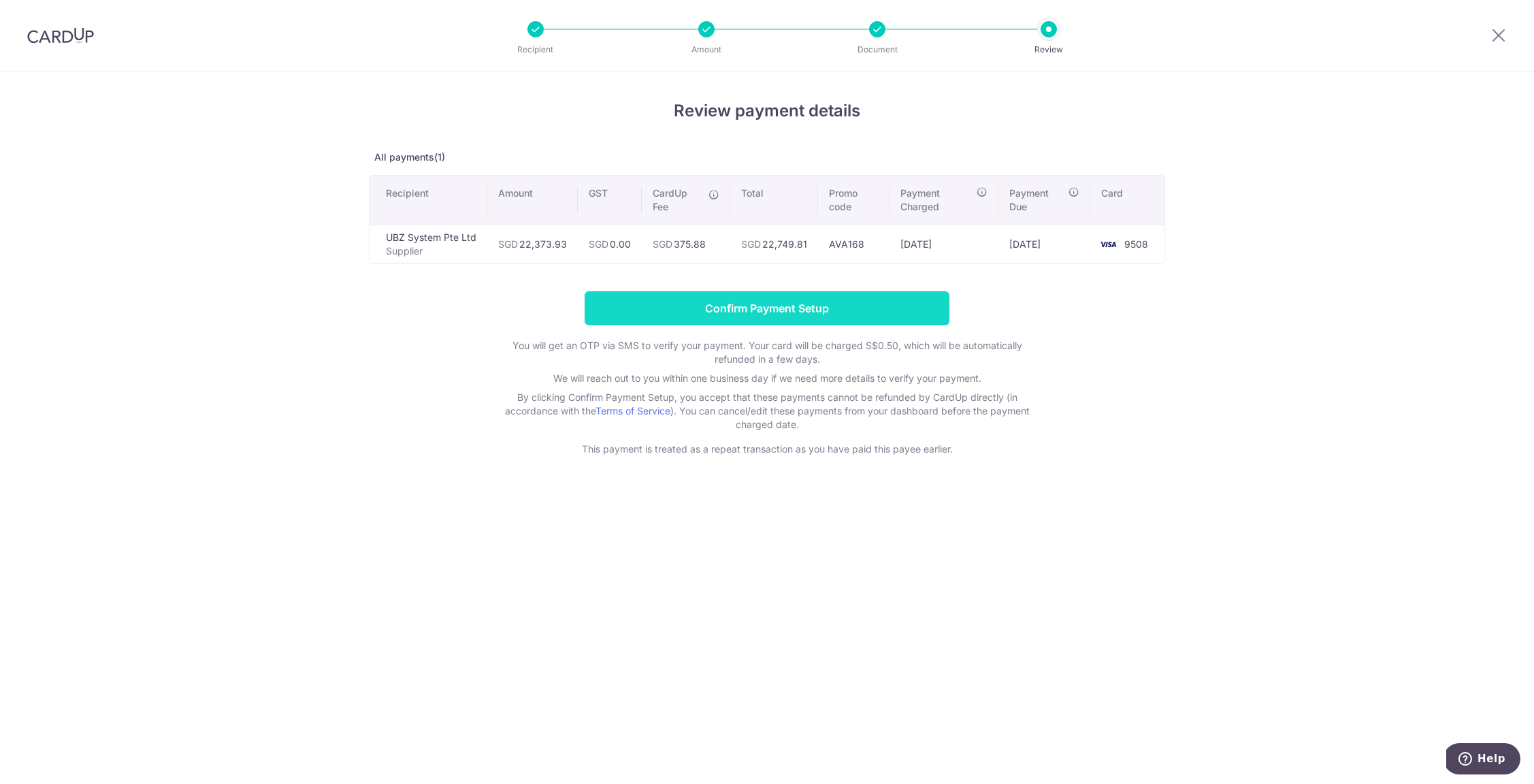
click at [854, 308] on input "Confirm Payment Setup" at bounding box center [767, 308] width 365 height 34
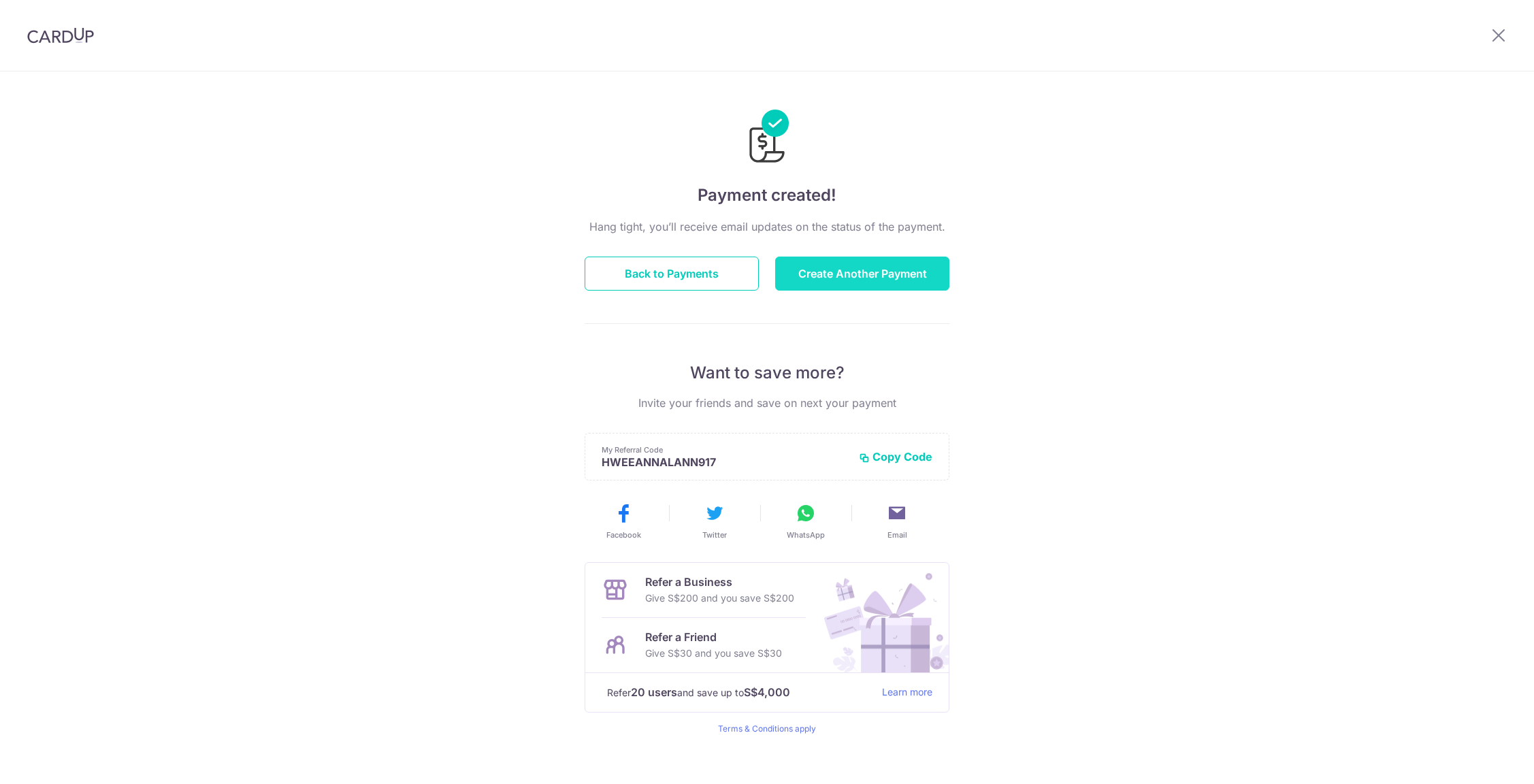
click at [815, 277] on button "Create Another Payment" at bounding box center [862, 273] width 175 height 34
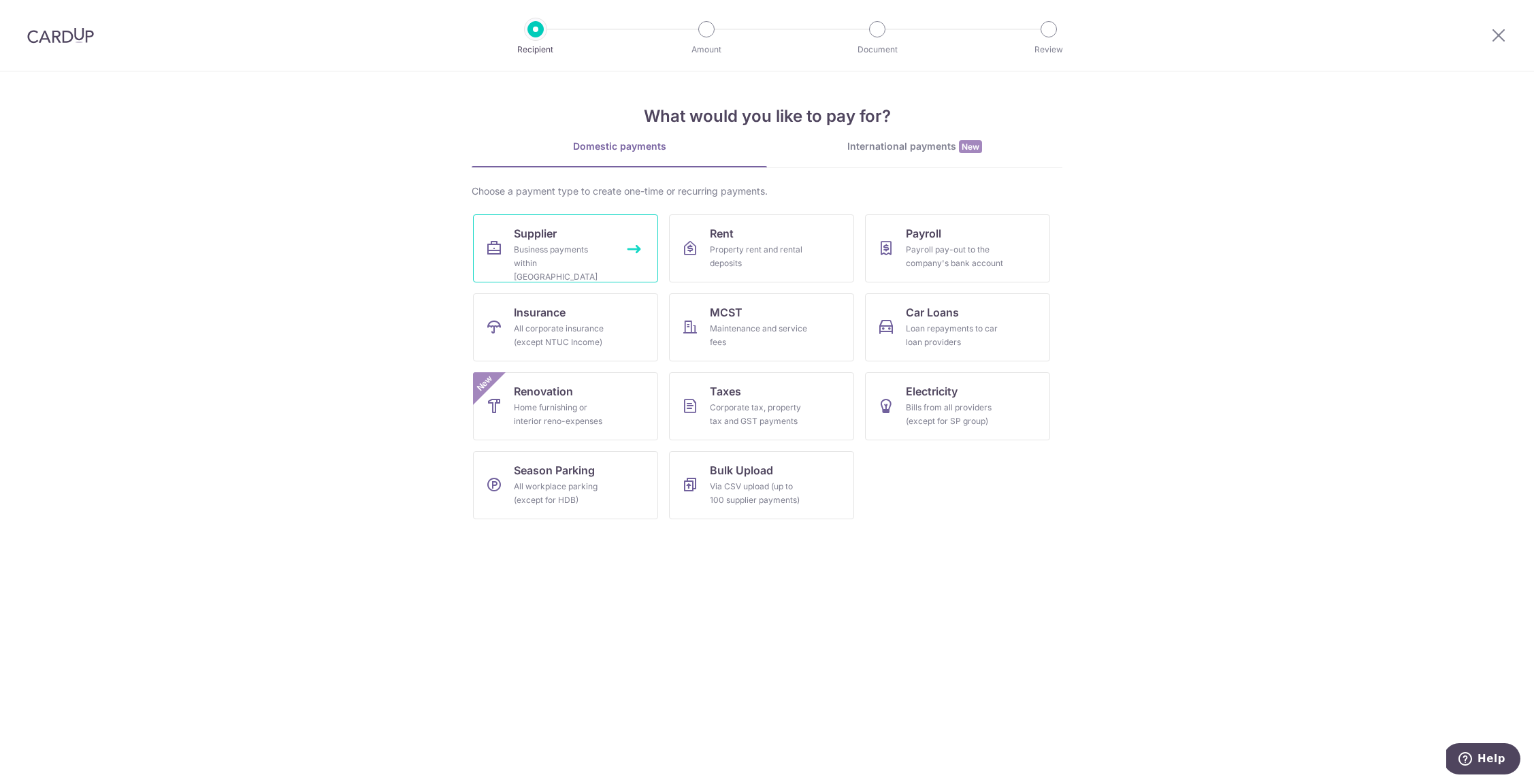
click at [605, 249] on div "Business payments within [GEOGRAPHIC_DATA]" at bounding box center [563, 262] width 98 height 41
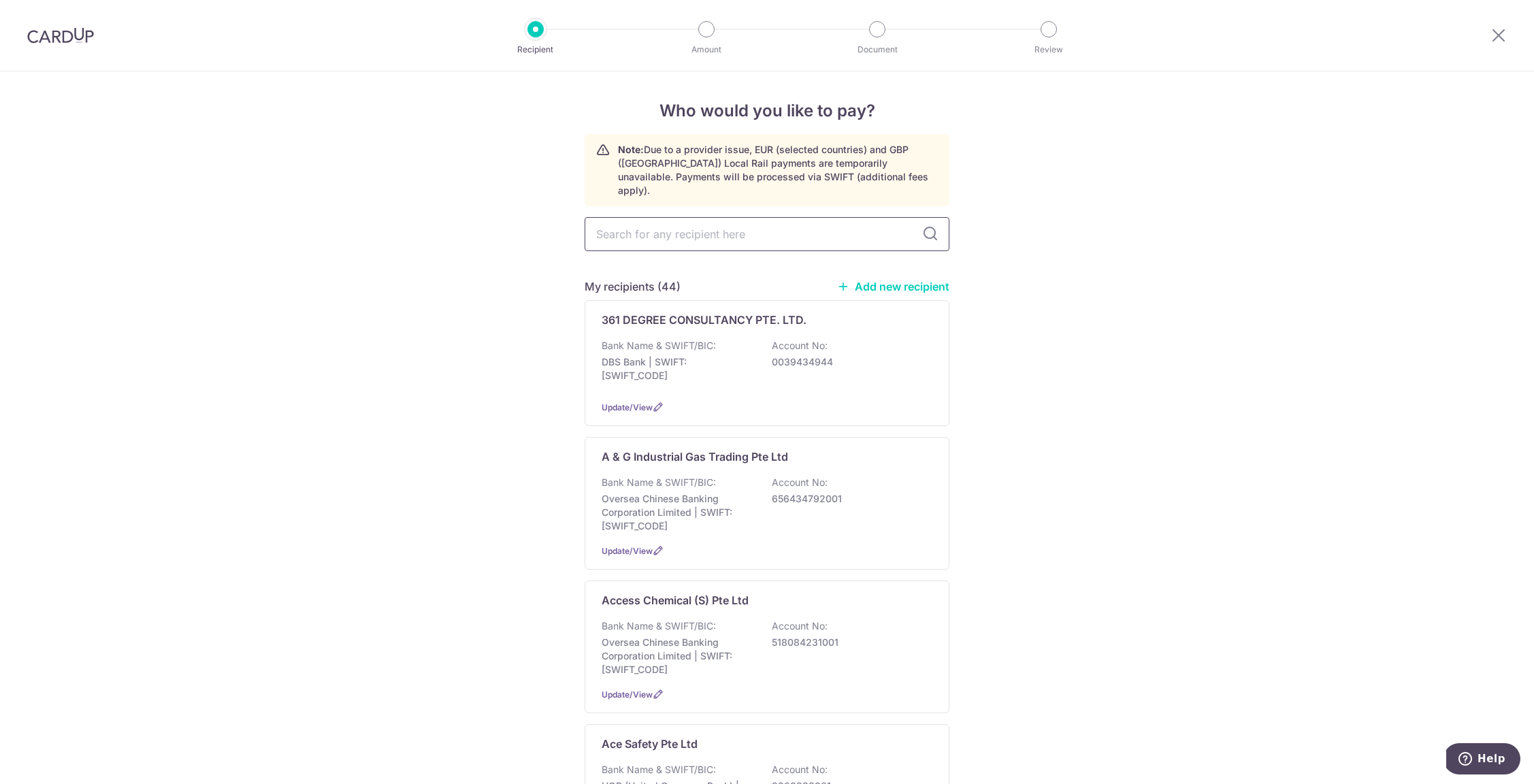
click at [624, 217] on input "text" at bounding box center [767, 234] width 365 height 34
type input "capp"
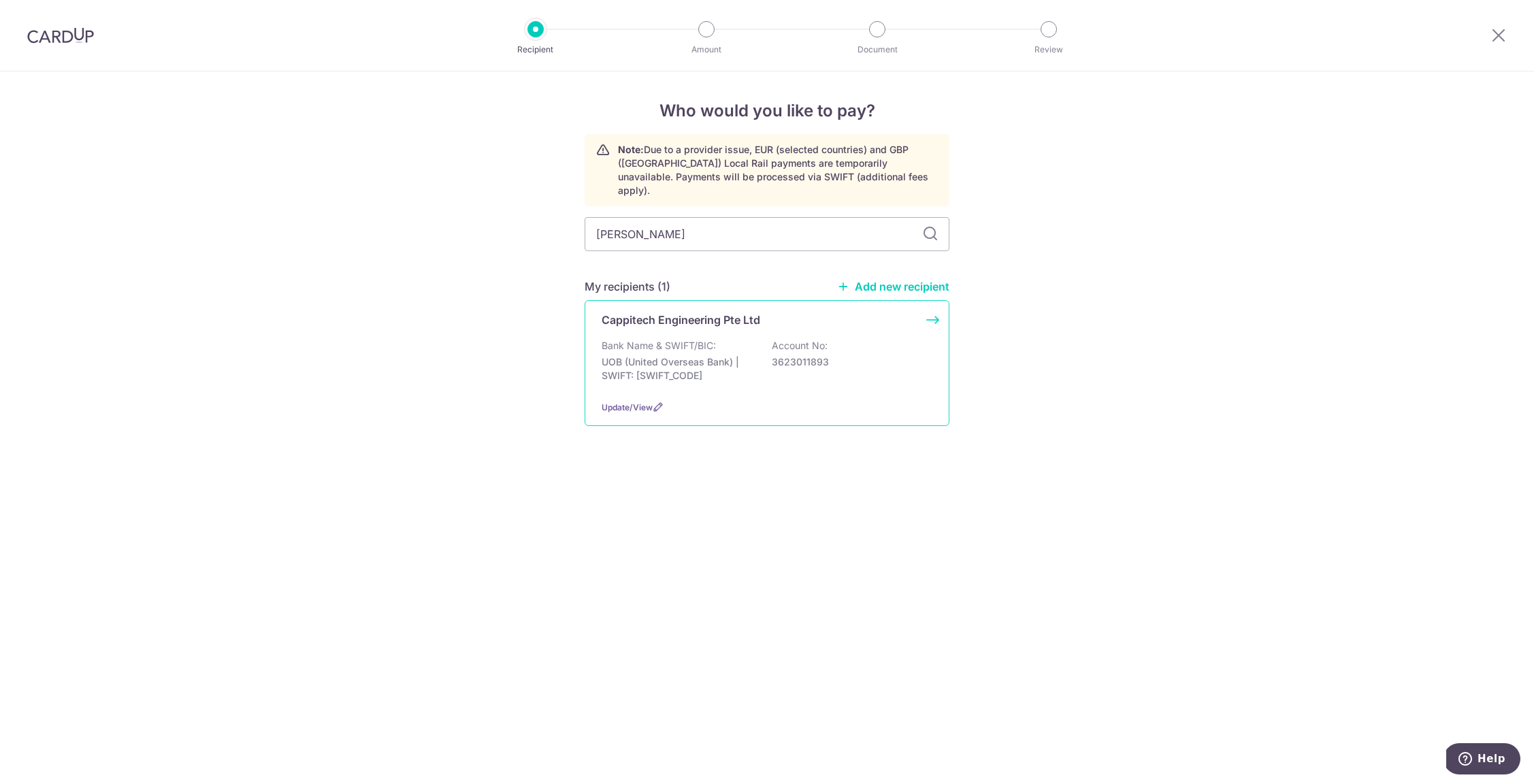
click at [647, 312] on p "Cappitech Engineering Pte Ltd" at bounding box center [681, 319] width 159 height 17
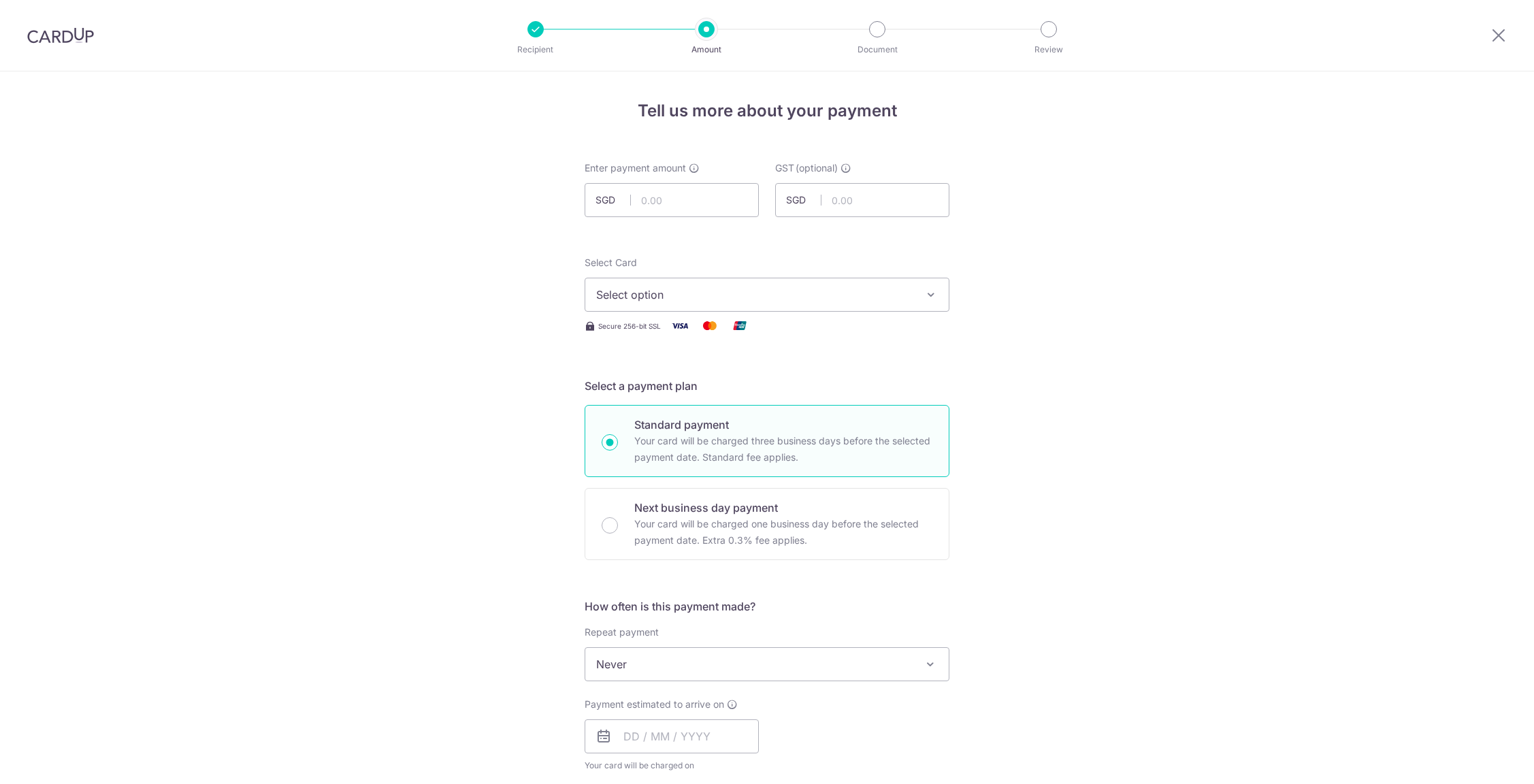
click at [664, 202] on input "text" at bounding box center [672, 200] width 175 height 34
click at [656, 200] on input "243788.80" at bounding box center [672, 200] width 175 height 34
type input "243,788.80"
click at [793, 289] on span "Select option" at bounding box center [754, 294] width 317 height 17
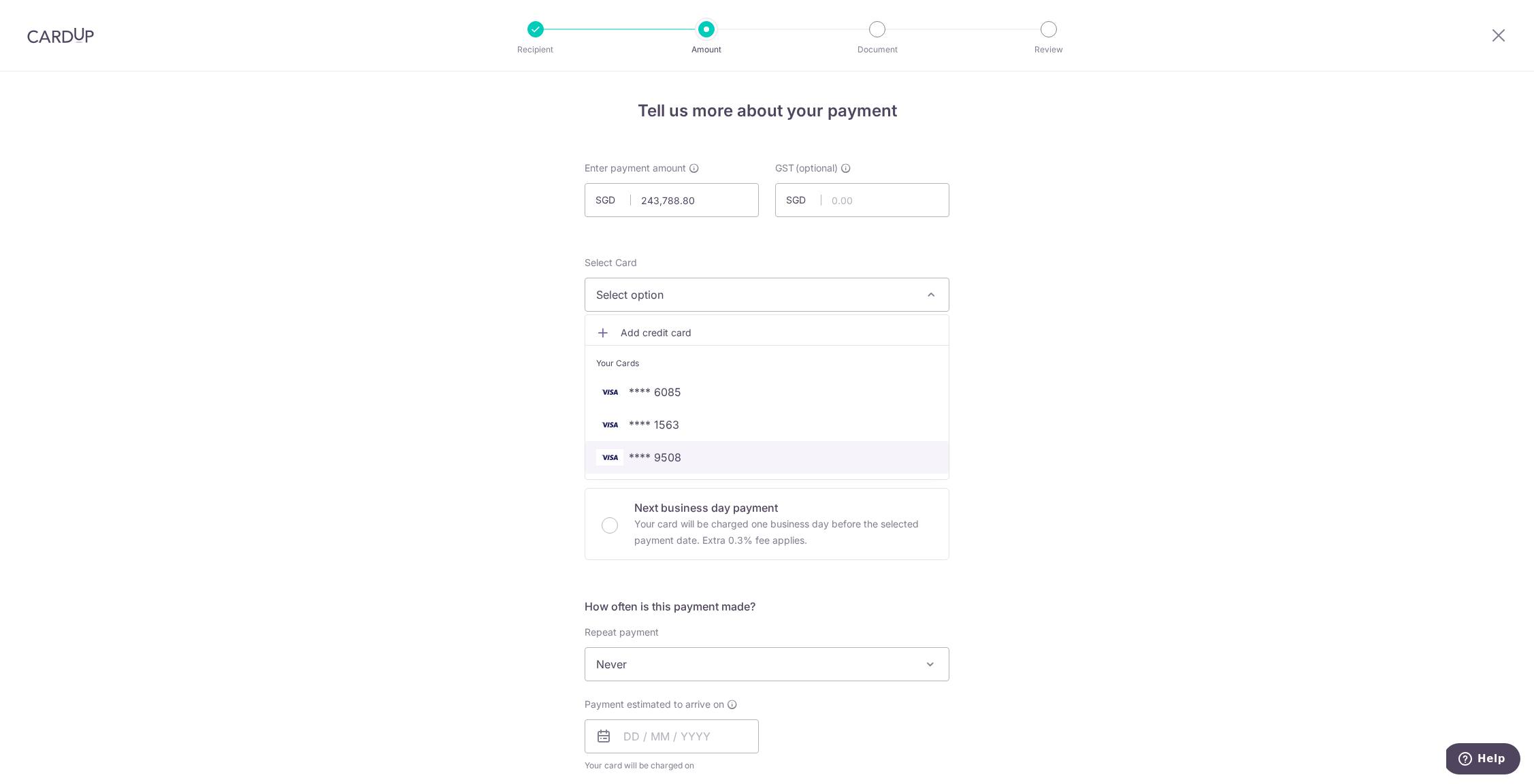
click at [737, 460] on span "**** 9508" at bounding box center [767, 457] width 342 height 17
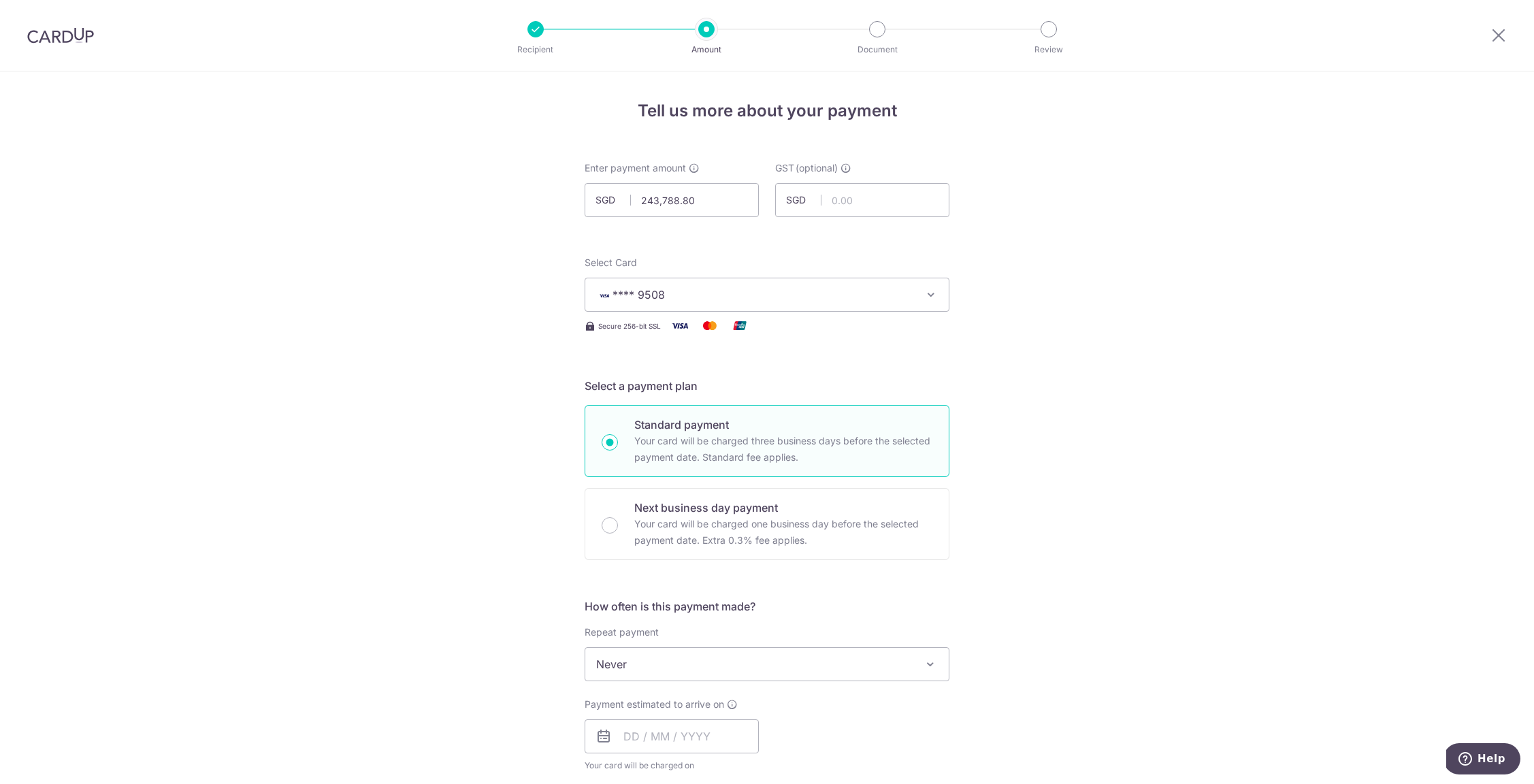
click at [500, 372] on div "Tell us more about your payment Enter payment amount SGD 243,788.80 243788.80 G…" at bounding box center [767, 733] width 1534 height 1322
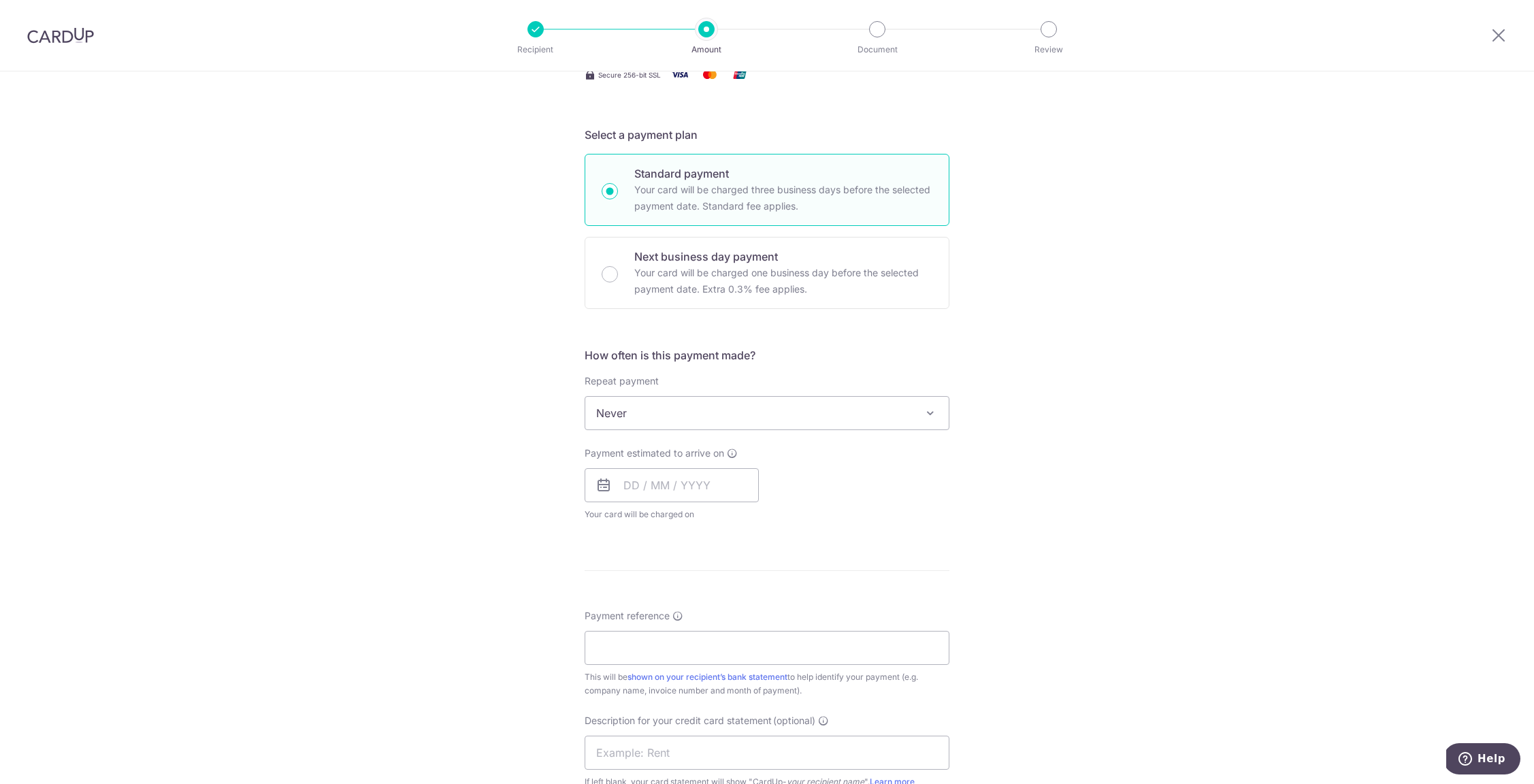
scroll to position [252, 0]
click at [655, 472] on input "text" at bounding box center [672, 483] width 175 height 34
click at [738, 632] on link "19" at bounding box center [749, 634] width 22 height 22
type input "19/09/2025"
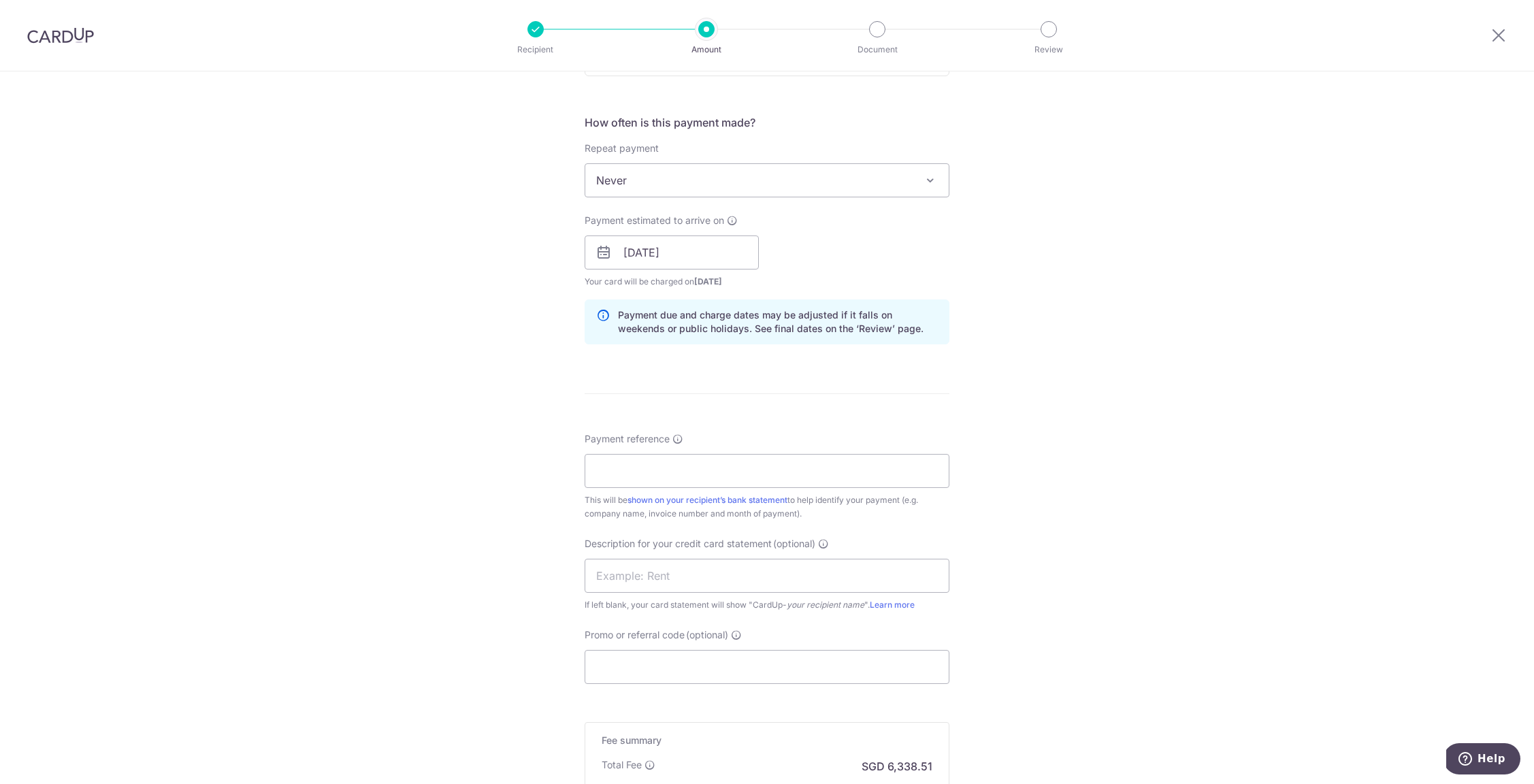
scroll to position [496, 0]
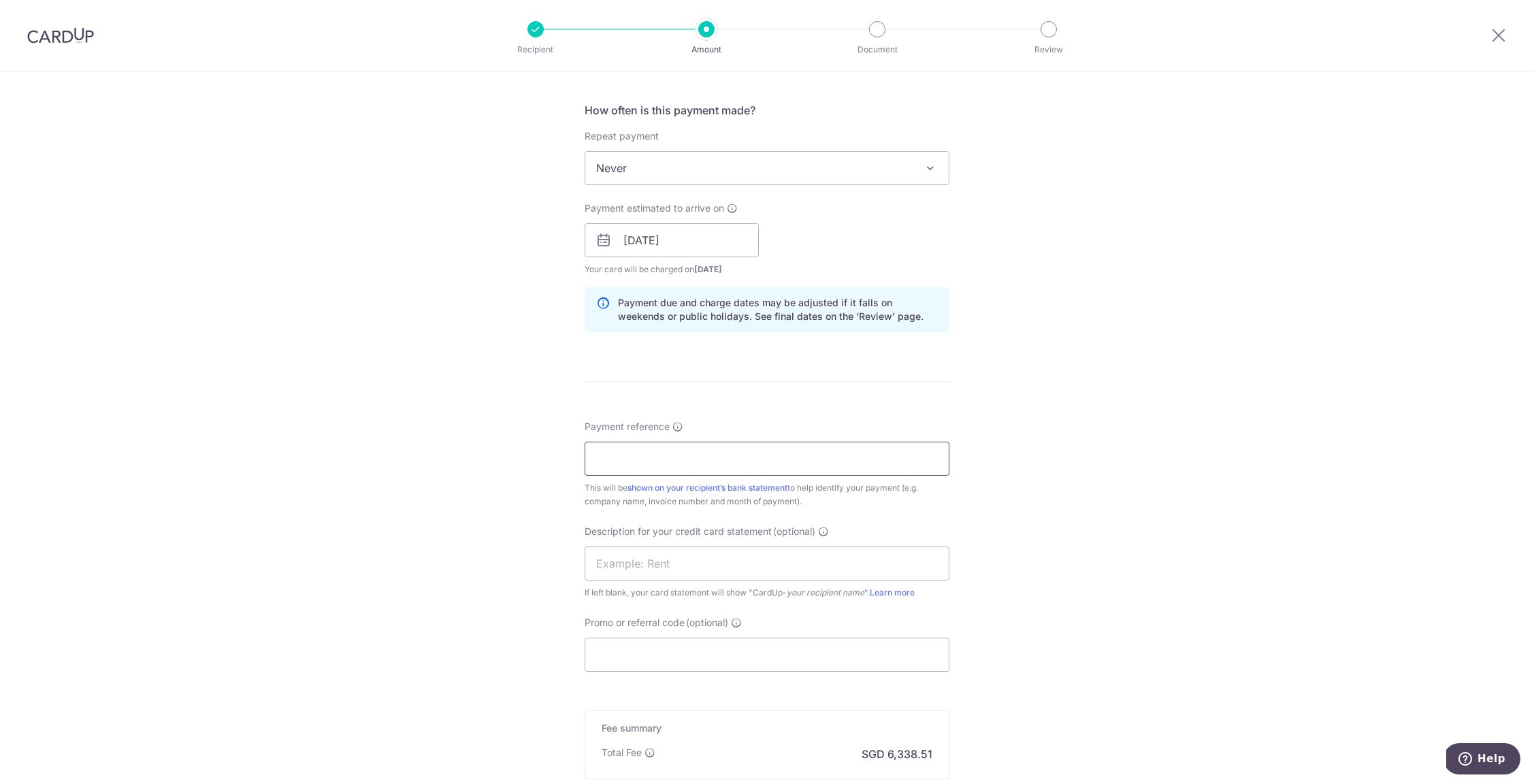
click at [597, 459] on input "Payment reference" at bounding box center [767, 458] width 365 height 34
click at [675, 457] on input "Air Venture Aug 2025" at bounding box center [767, 458] width 365 height 34
type input "Air Venture August 2025"
click at [722, 552] on input "text" at bounding box center [767, 562] width 365 height 34
type input "Cappitech Aug25"
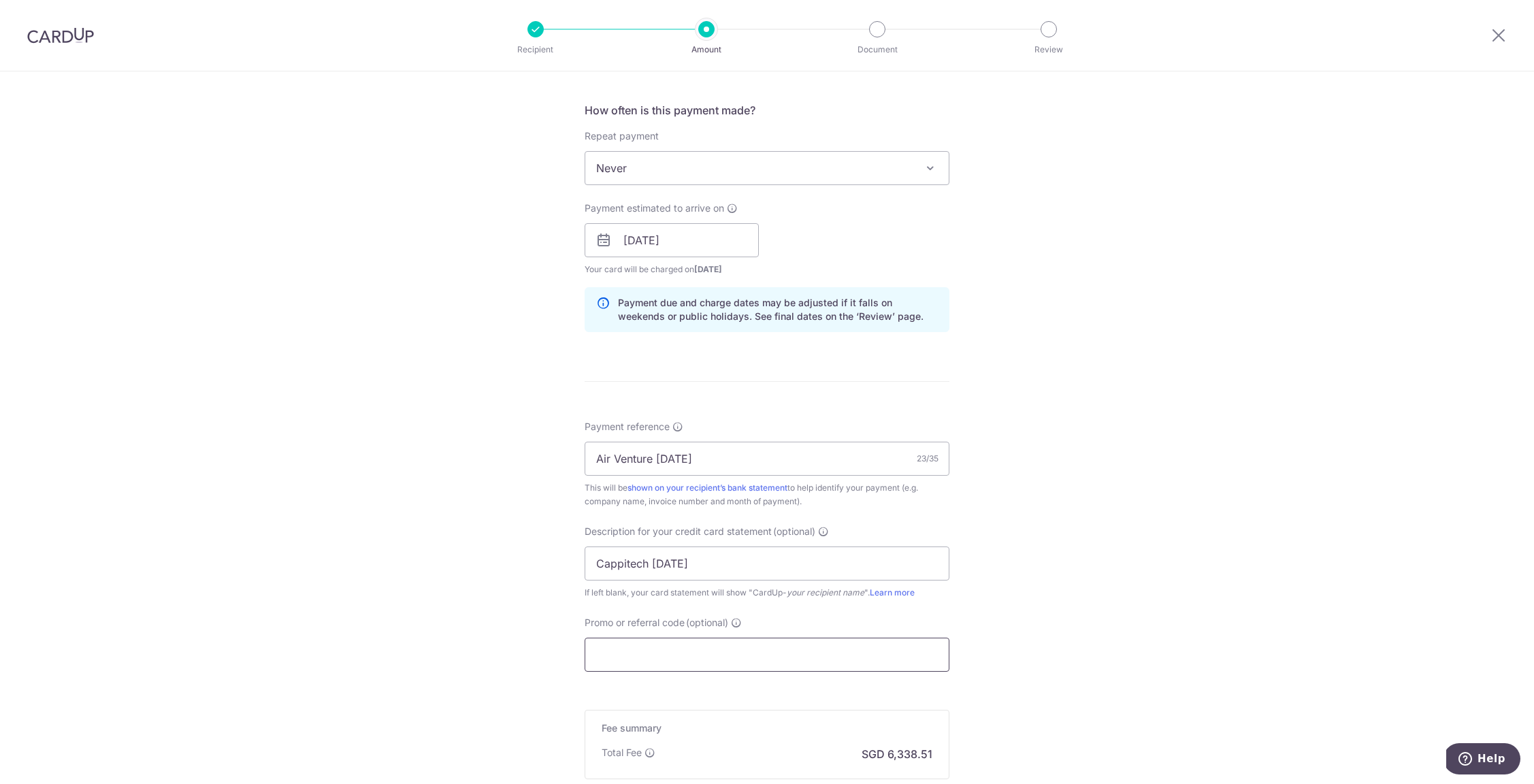
click at [695, 642] on input "Promo or referral code (optional)" at bounding box center [767, 654] width 365 height 34
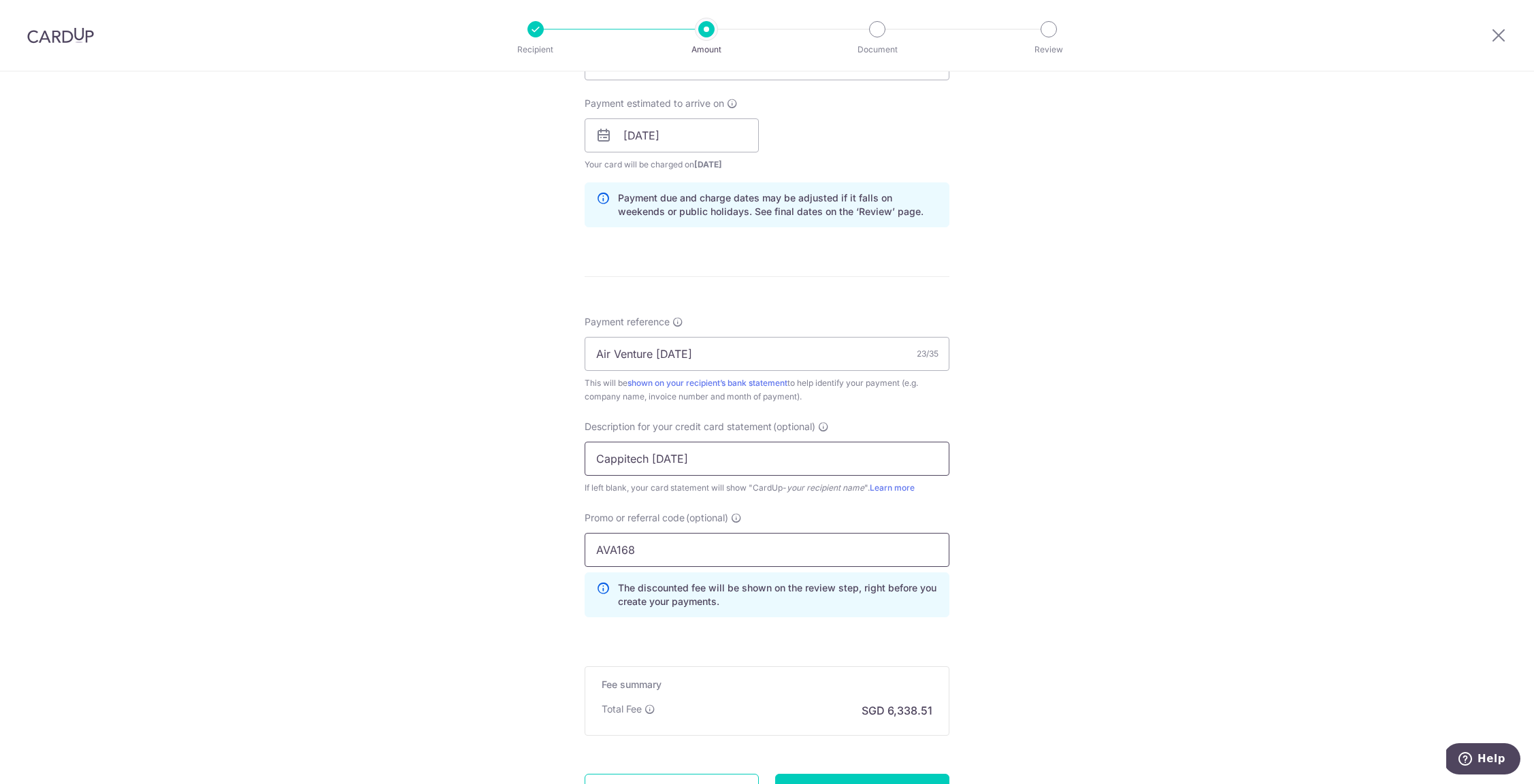
scroll to position [726, 0]
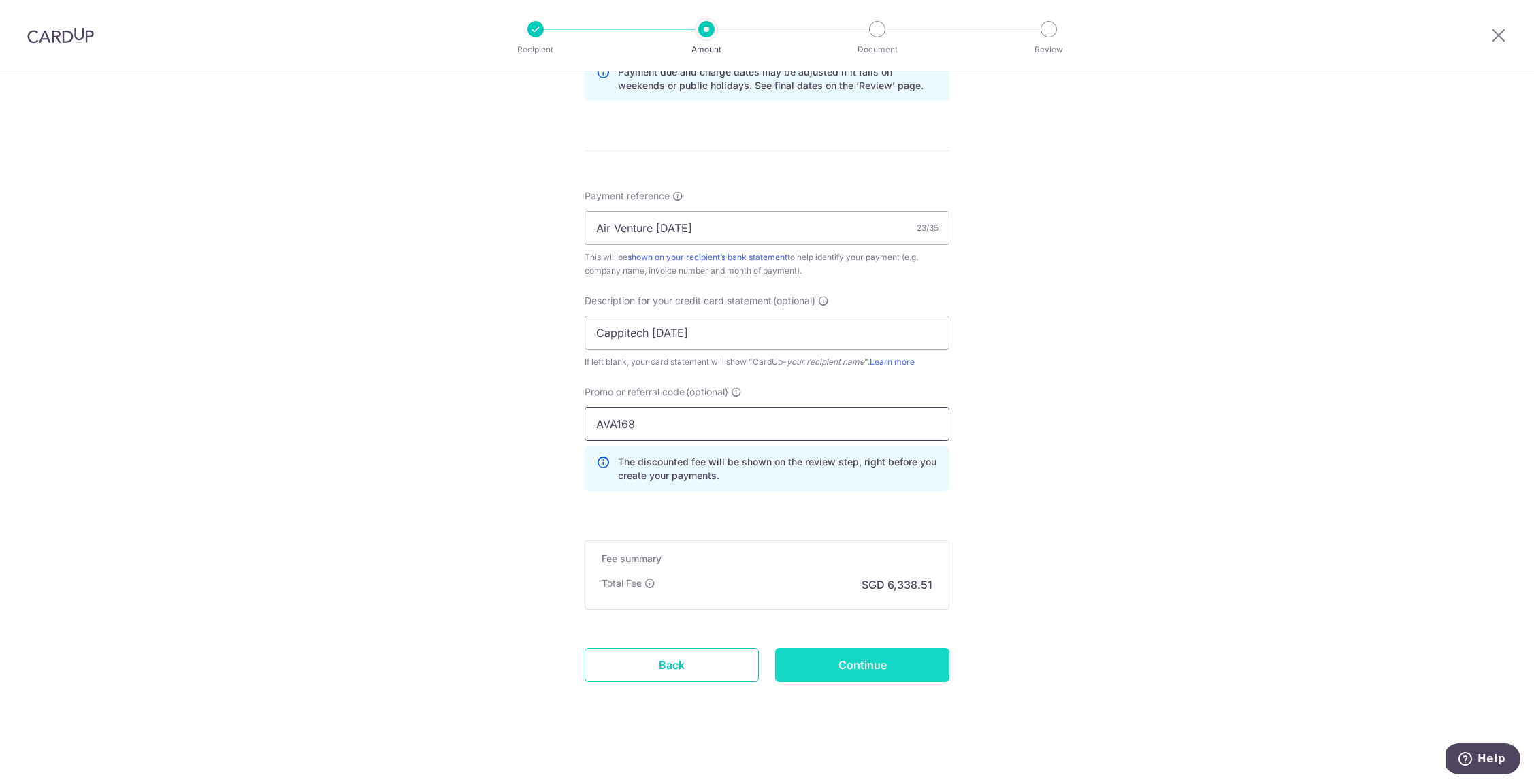
type input "AVA168"
click at [834, 661] on input "Continue" at bounding box center [862, 665] width 175 height 34
type input "Create Schedule"
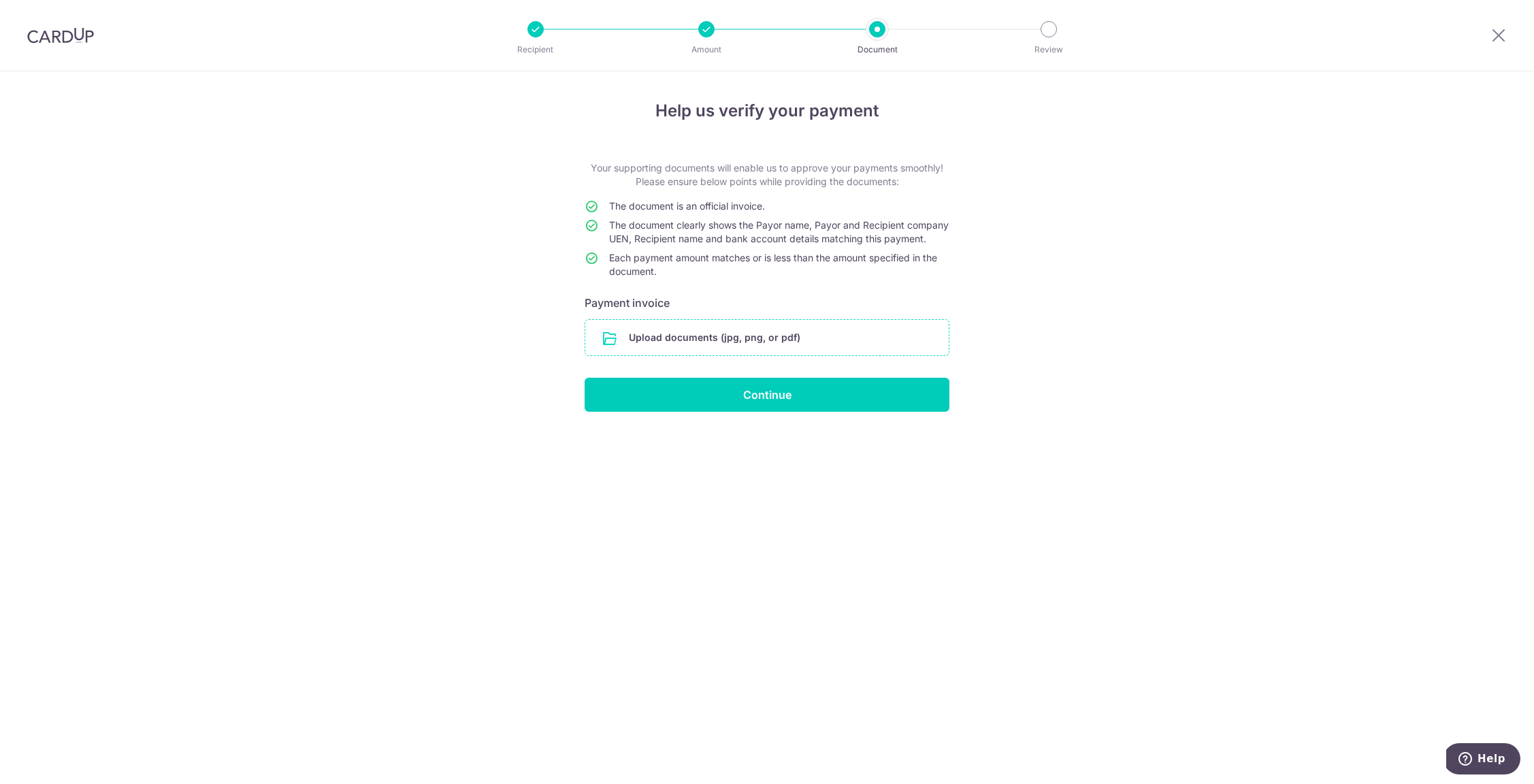
click at [722, 340] on input "file" at bounding box center [767, 337] width 364 height 36
click at [820, 348] on input "file" at bounding box center [767, 337] width 364 height 36
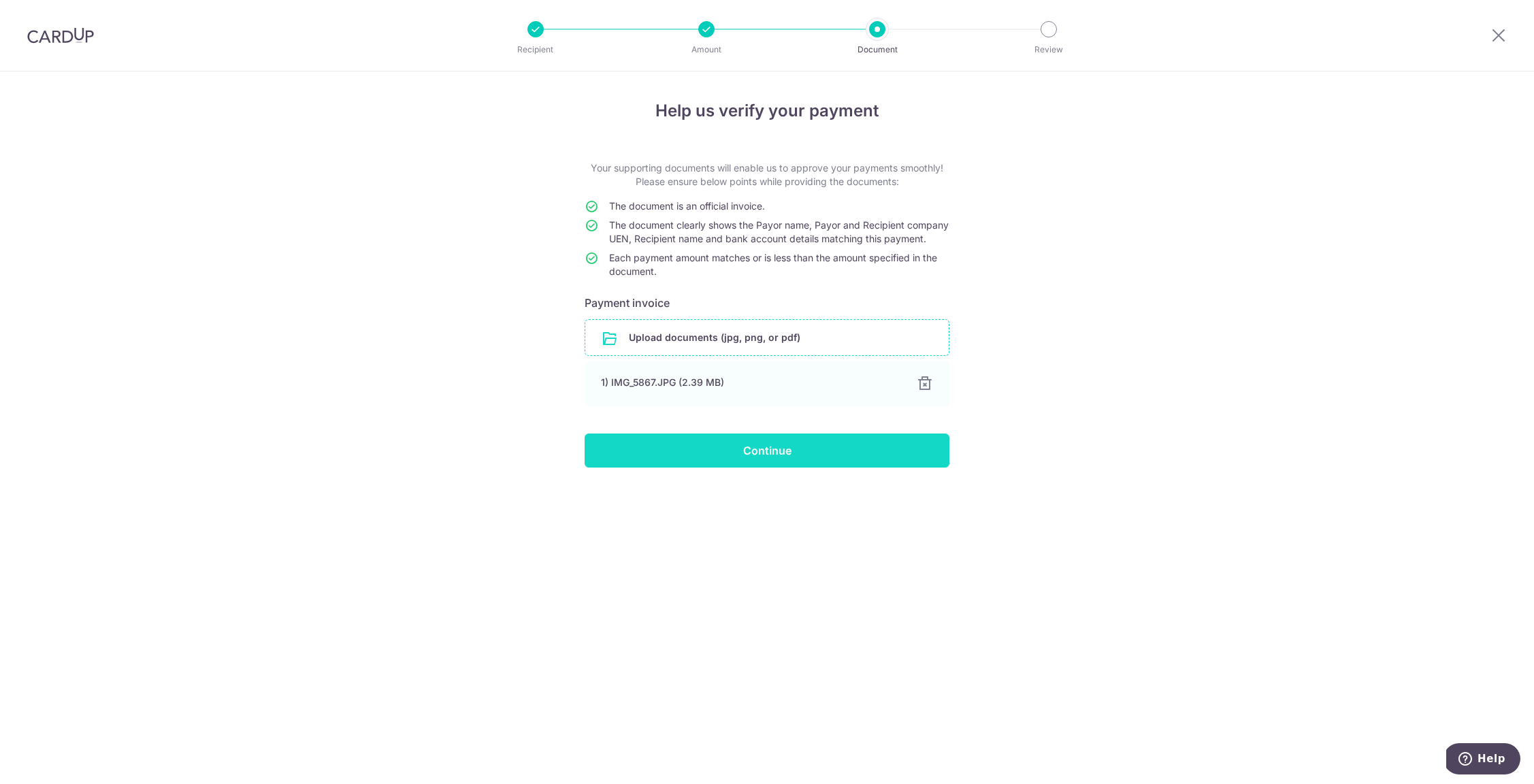
click at [832, 467] on input "Continue" at bounding box center [767, 450] width 365 height 34
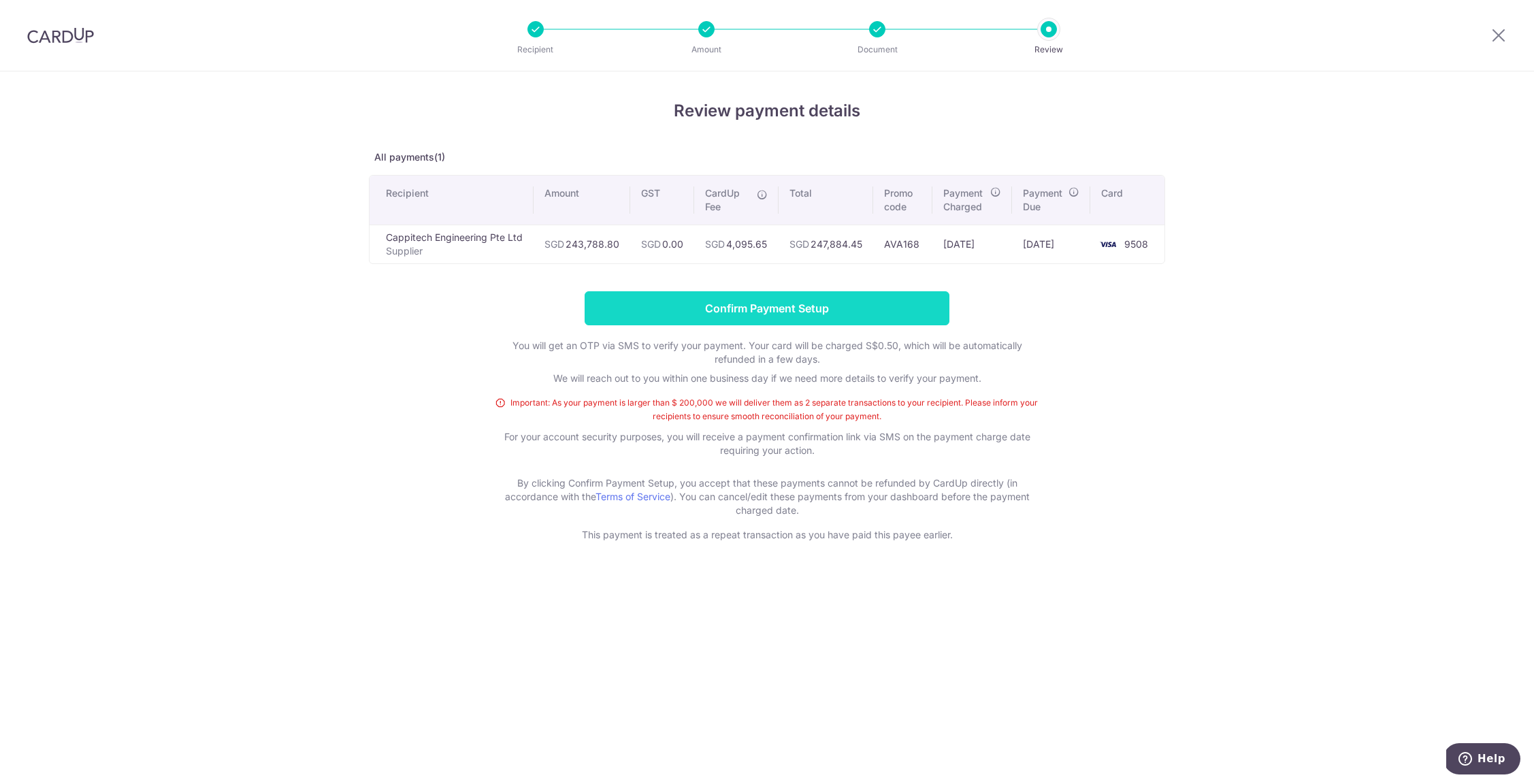
click at [791, 309] on input "Confirm Payment Setup" at bounding box center [767, 308] width 365 height 34
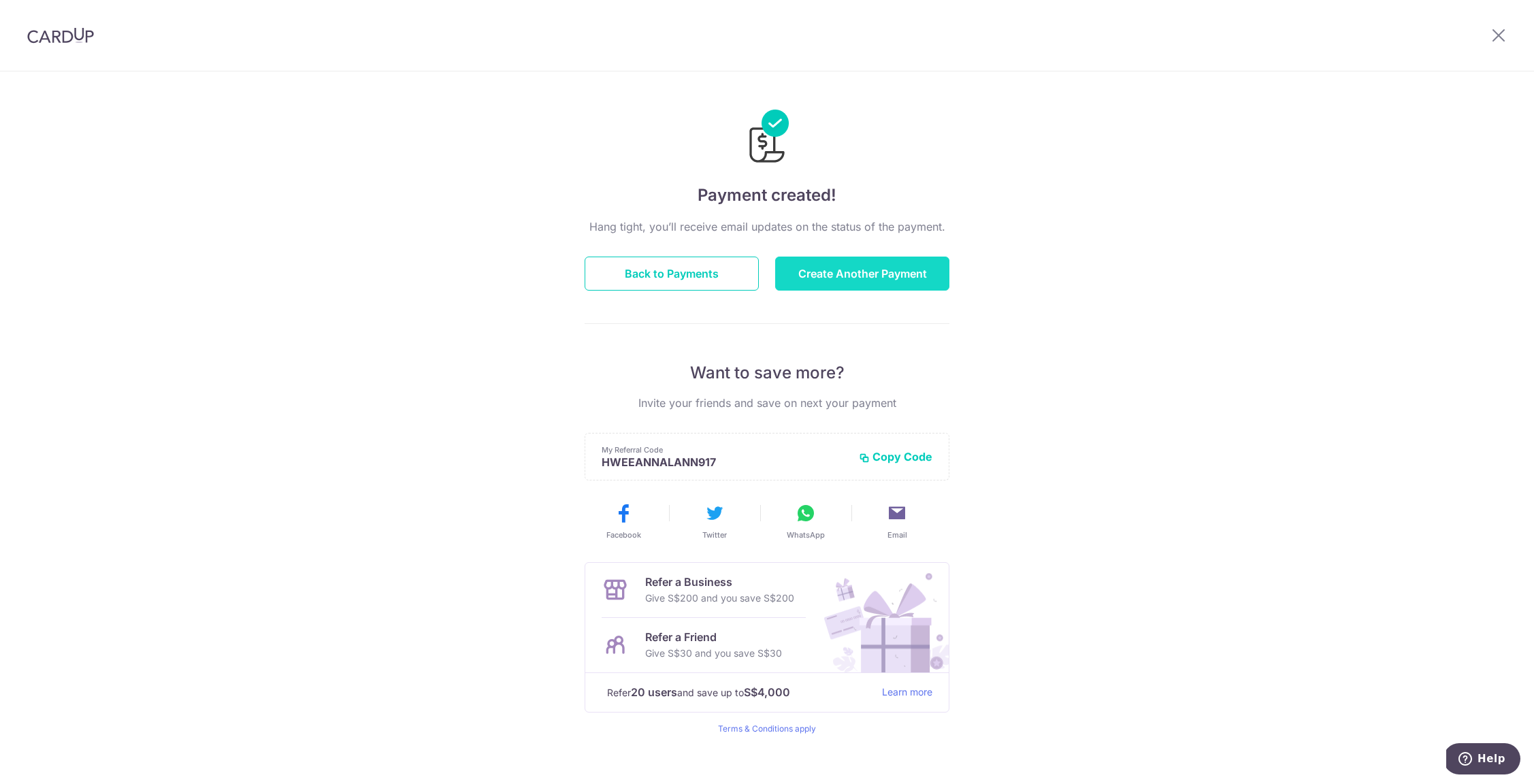
click at [867, 283] on button "Create Another Payment" at bounding box center [862, 273] width 175 height 34
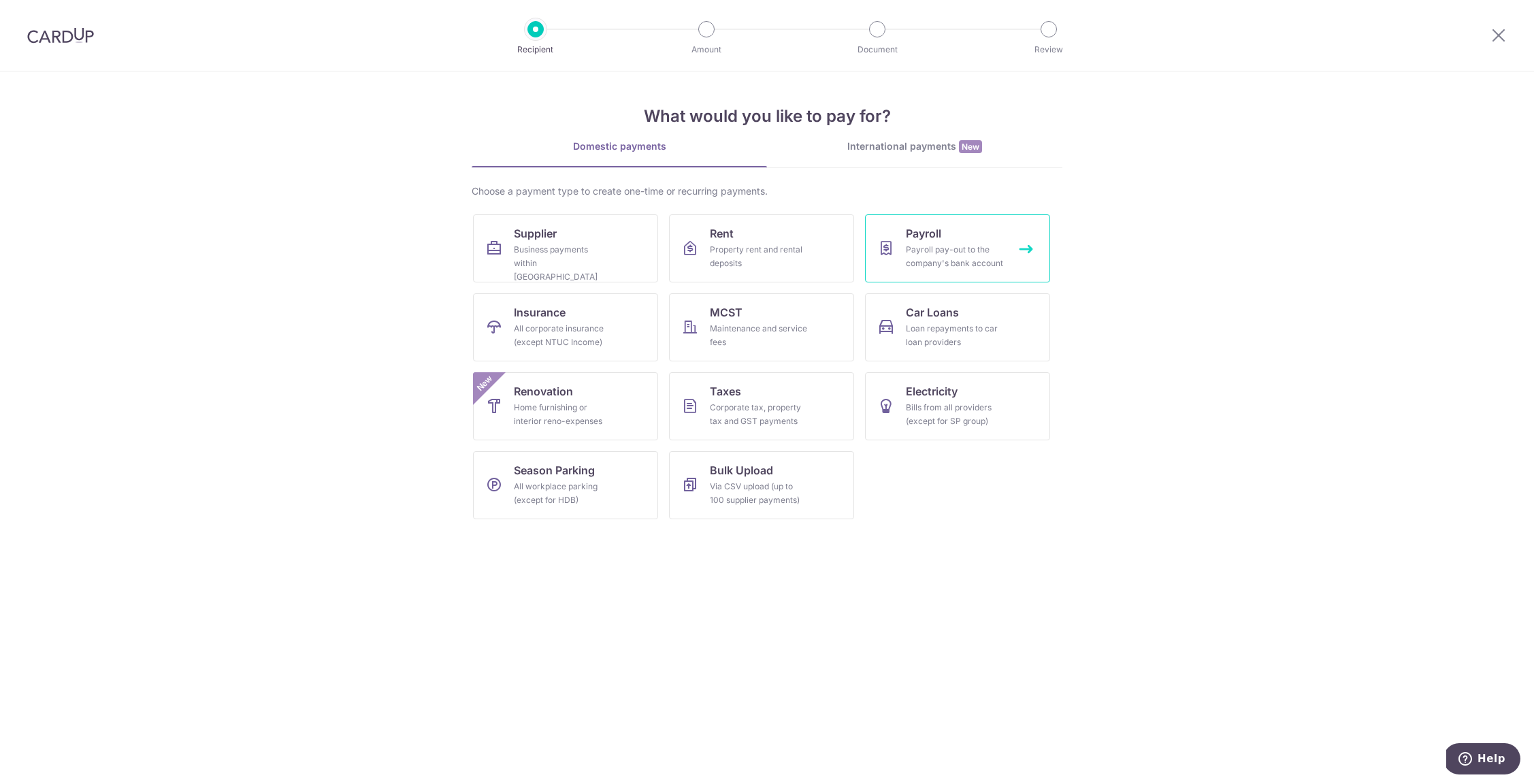
click at [895, 256] on link "Payroll Payroll pay-out to the company's bank account" at bounding box center [957, 249] width 185 height 68
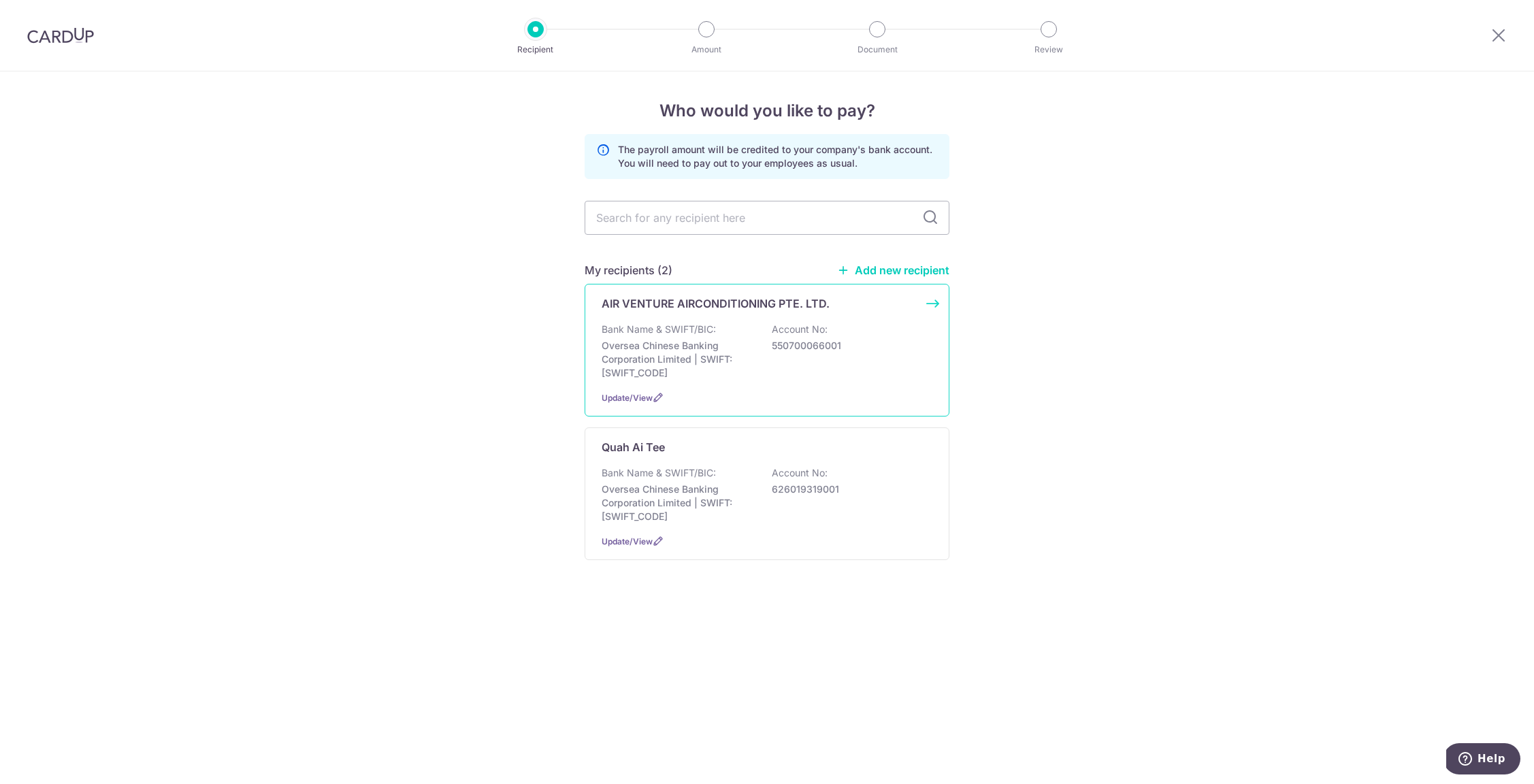
click at [745, 320] on div "AIR VENTURE AIRCONDITIONING PTE. LTD. Bank Name & SWIFT/BIC: Oversea Chinese Ba…" at bounding box center [767, 350] width 365 height 133
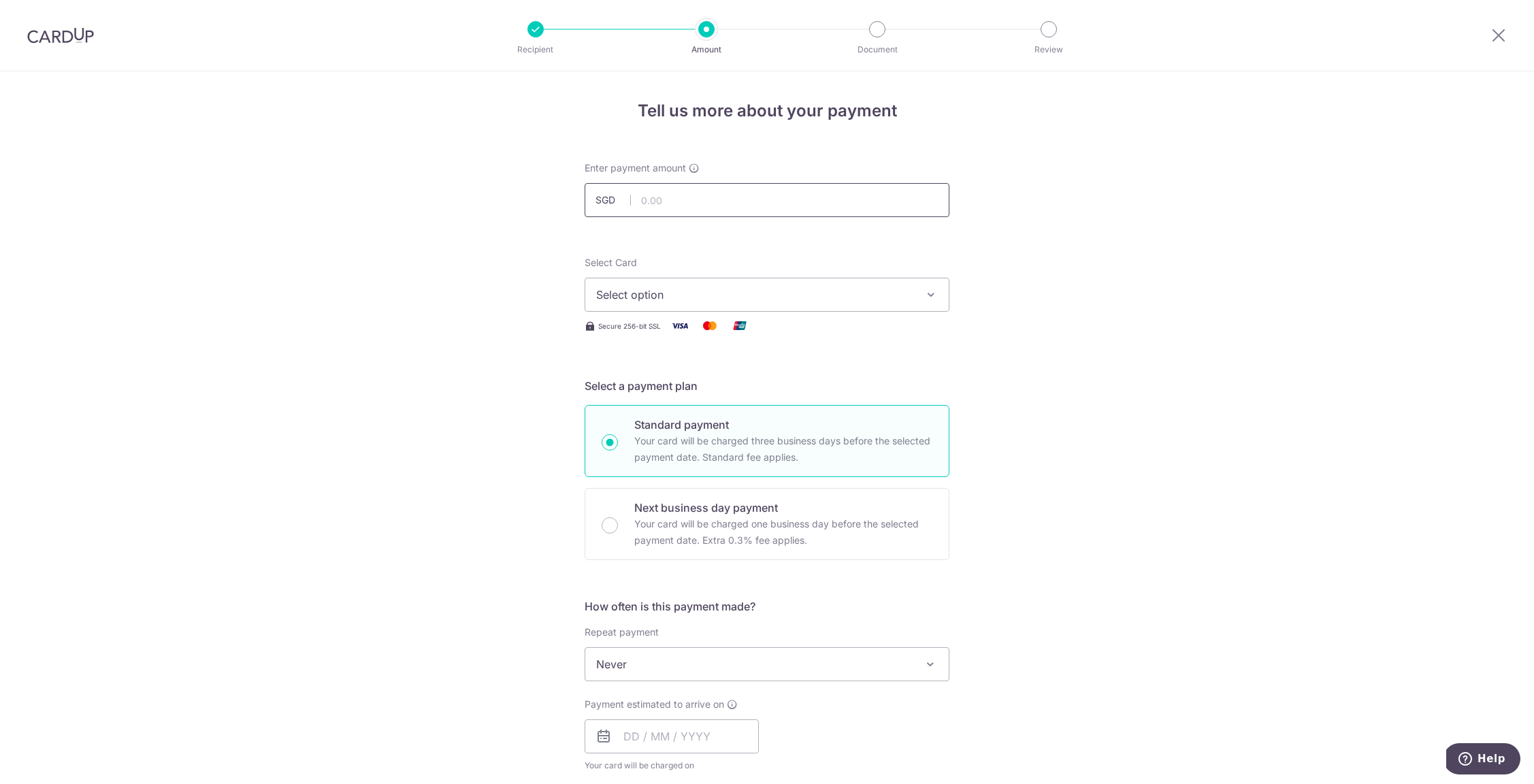
click at [685, 201] on input "text" at bounding box center [767, 200] width 365 height 34
type input "12,231.00"
click at [704, 230] on form "Enter payment amount SGD 12,231.00 12231.00 Select Card Select option Add credi…" at bounding box center [767, 739] width 365 height 1155
click at [708, 292] on span "Select option" at bounding box center [754, 294] width 317 height 17
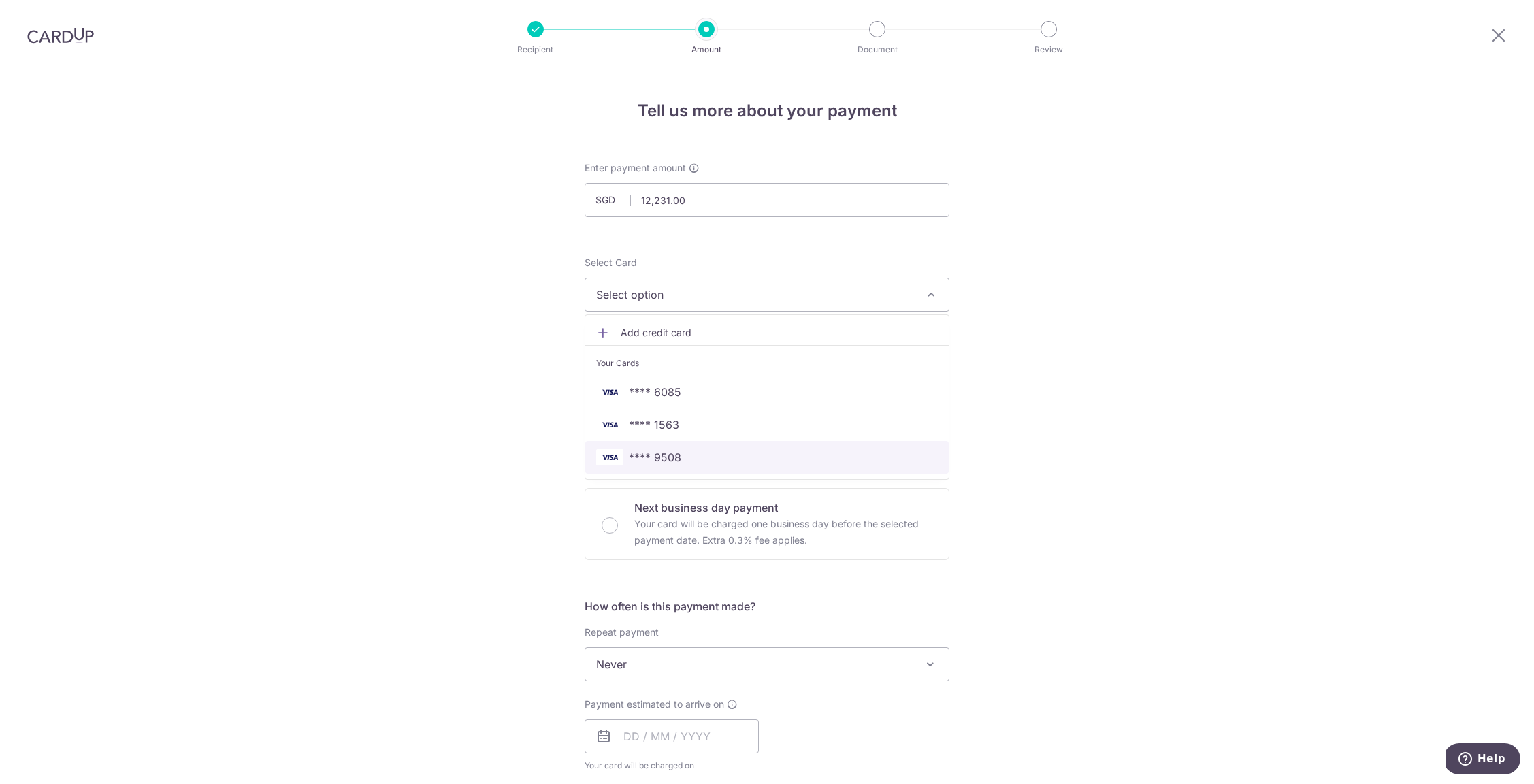
click at [684, 465] on span "**** 9508" at bounding box center [767, 457] width 342 height 17
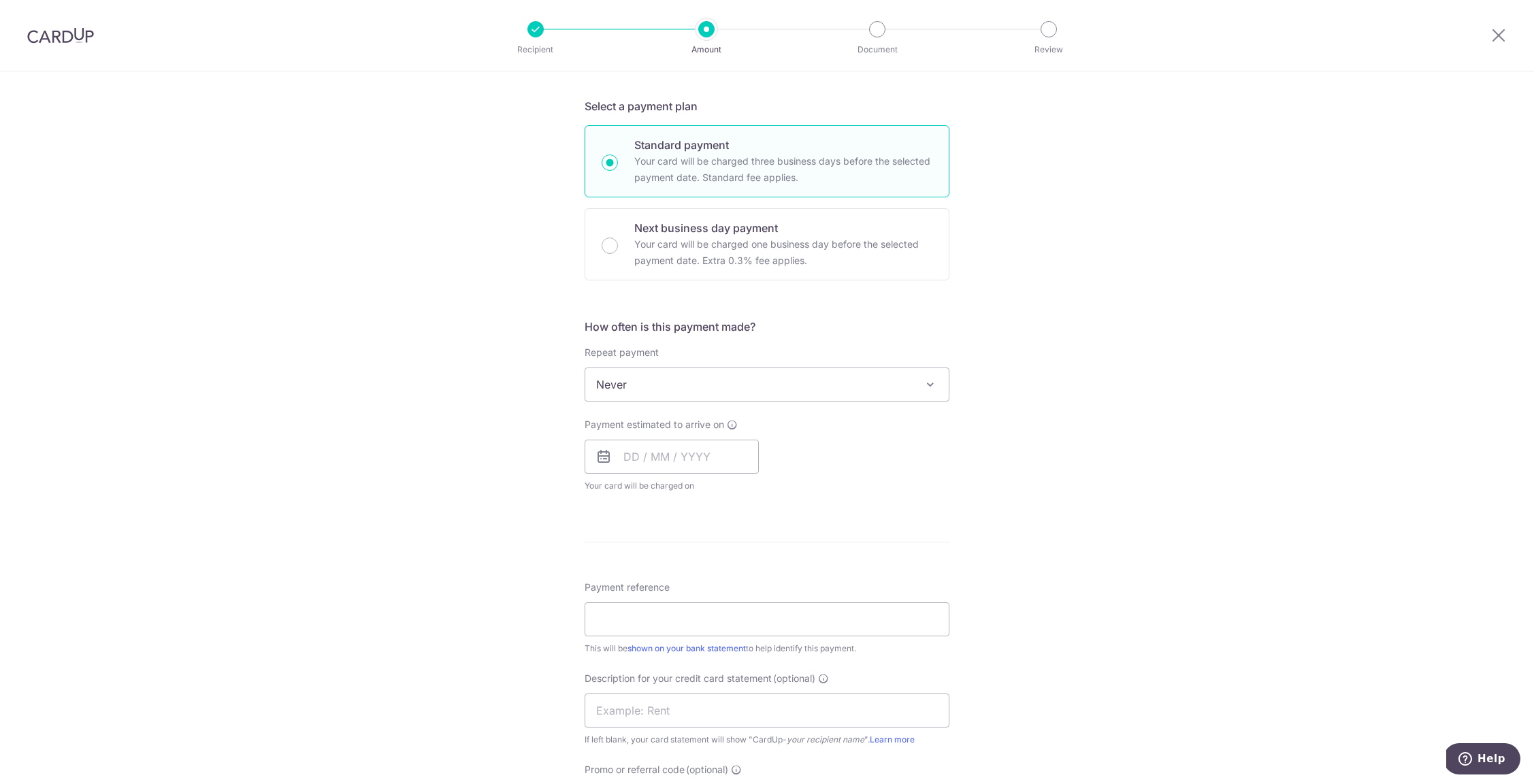
scroll to position [288, 0]
click at [630, 452] on input "text" at bounding box center [672, 448] width 175 height 34
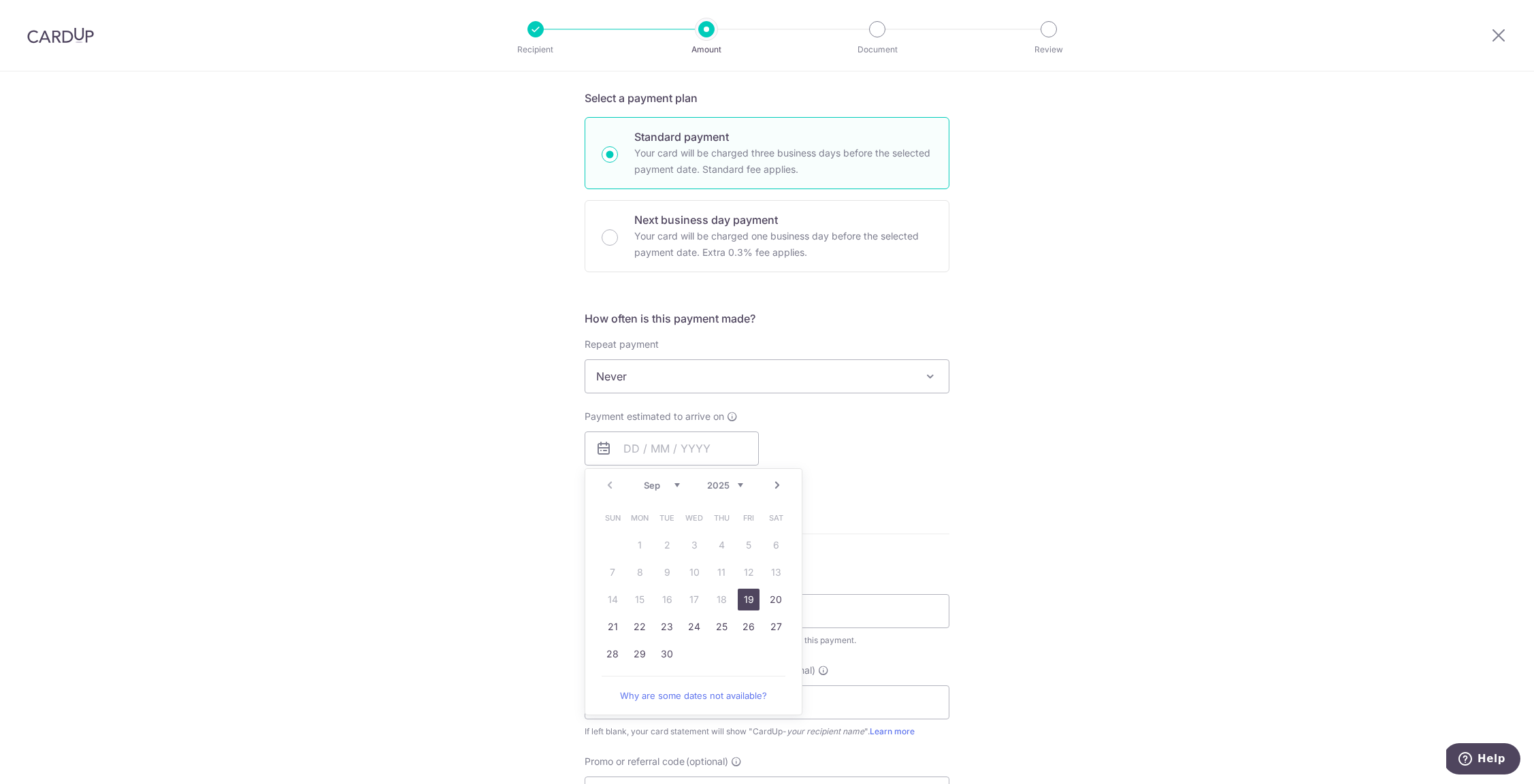
click at [741, 601] on link "19" at bounding box center [749, 599] width 22 height 22
type input "[DATE]"
click at [453, 497] on div "Tell us more about your payment Enter payment amount SGD 12,231.00 12231.00 Sel…" at bounding box center [767, 438] width 1534 height 1308
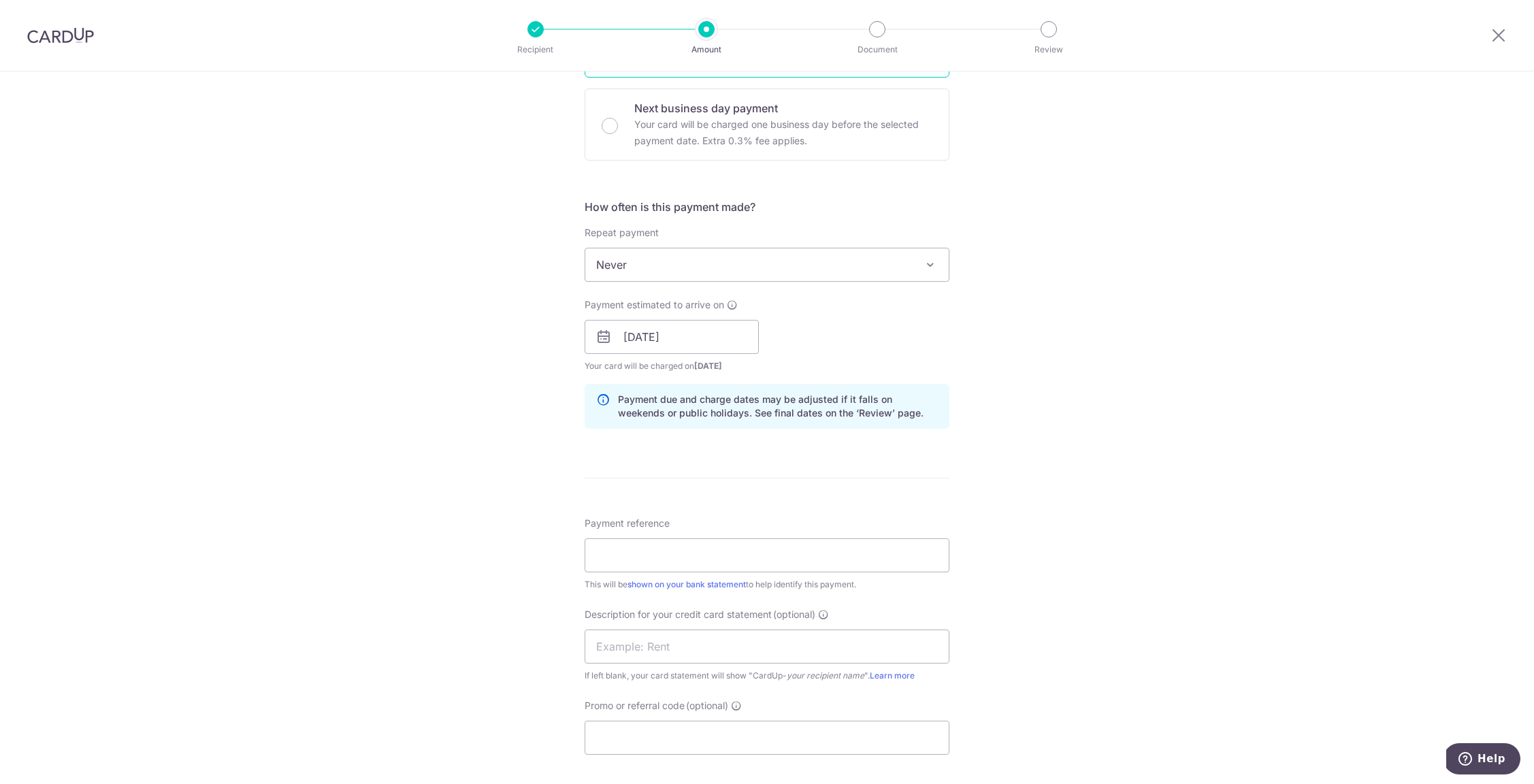
scroll to position [552, 0]
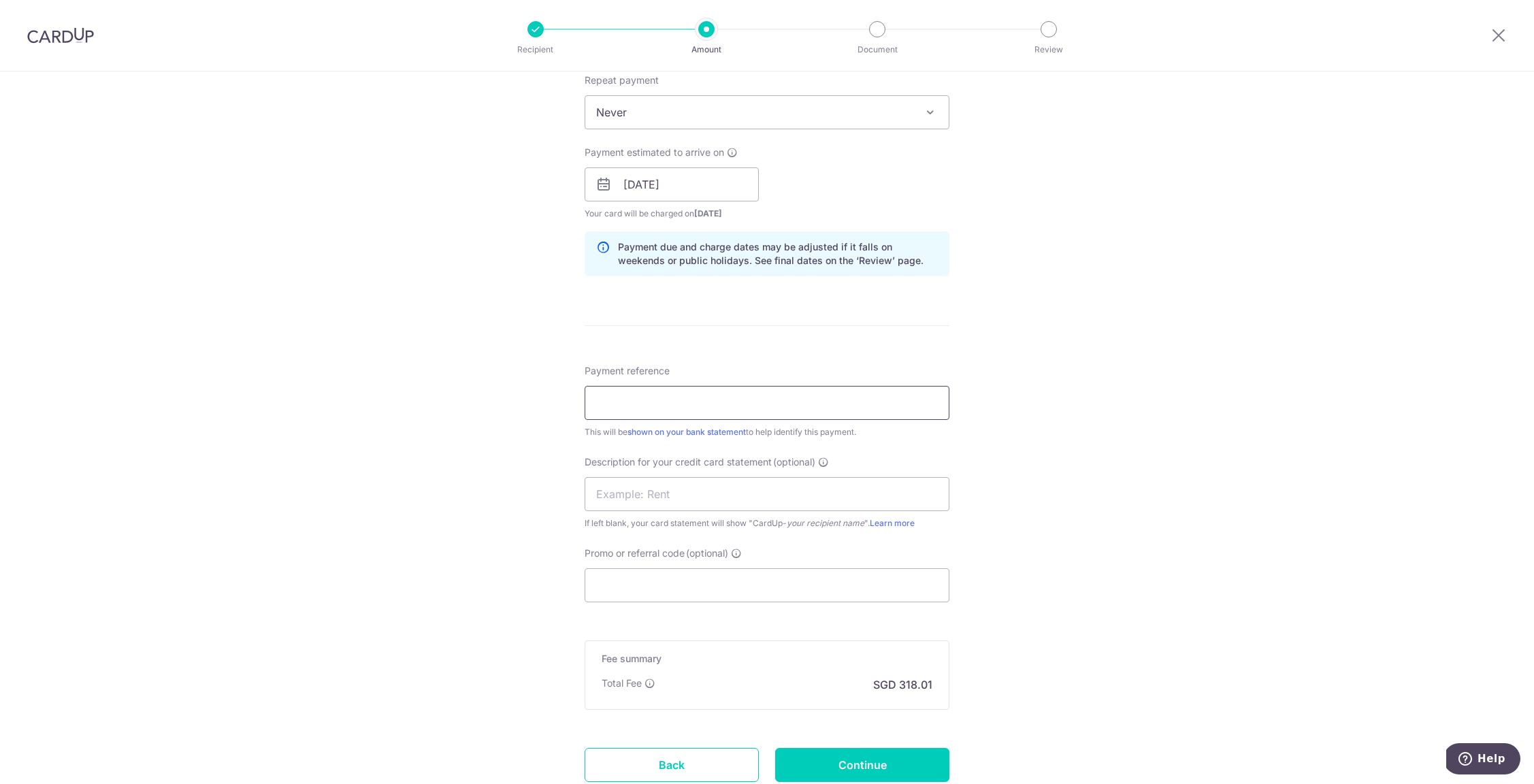
click at [615, 410] on input "Payment reference" at bounding box center [767, 402] width 365 height 34
type input "CPF August 2025"
click at [616, 482] on input "text" at bounding box center [767, 494] width 365 height 34
drag, startPoint x: 691, startPoint y: 400, endPoint x: 592, endPoint y: 399, distance: 99.0
click at [592, 399] on input "CPF [DATE]" at bounding box center [767, 402] width 365 height 34
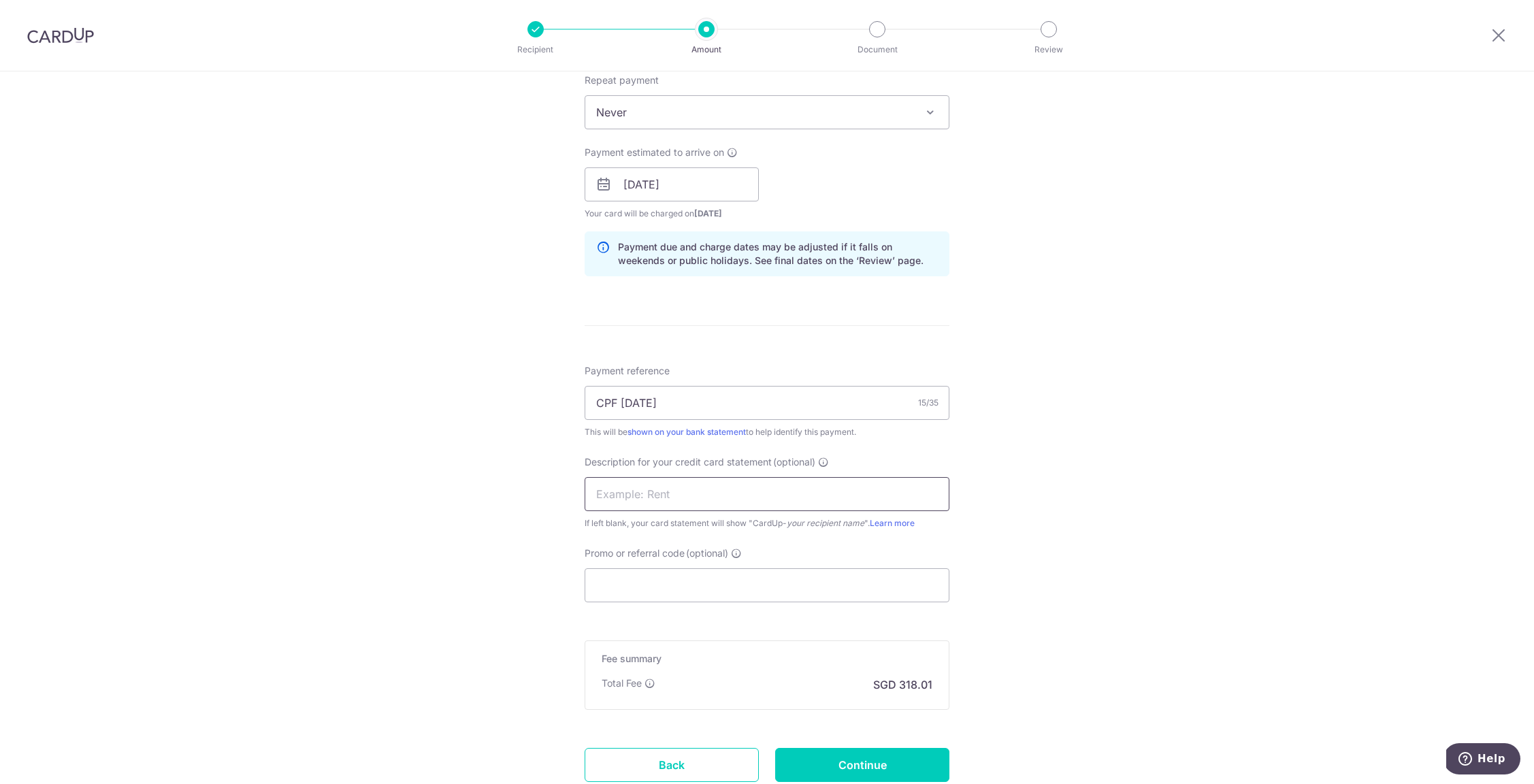
click at [622, 494] on input "text" at bounding box center [767, 494] width 365 height 34
paste input "CPF August 2025"
type input "CPF August 2025"
click at [641, 585] on input "Promo or referral code (optional)" at bounding box center [767, 584] width 365 height 34
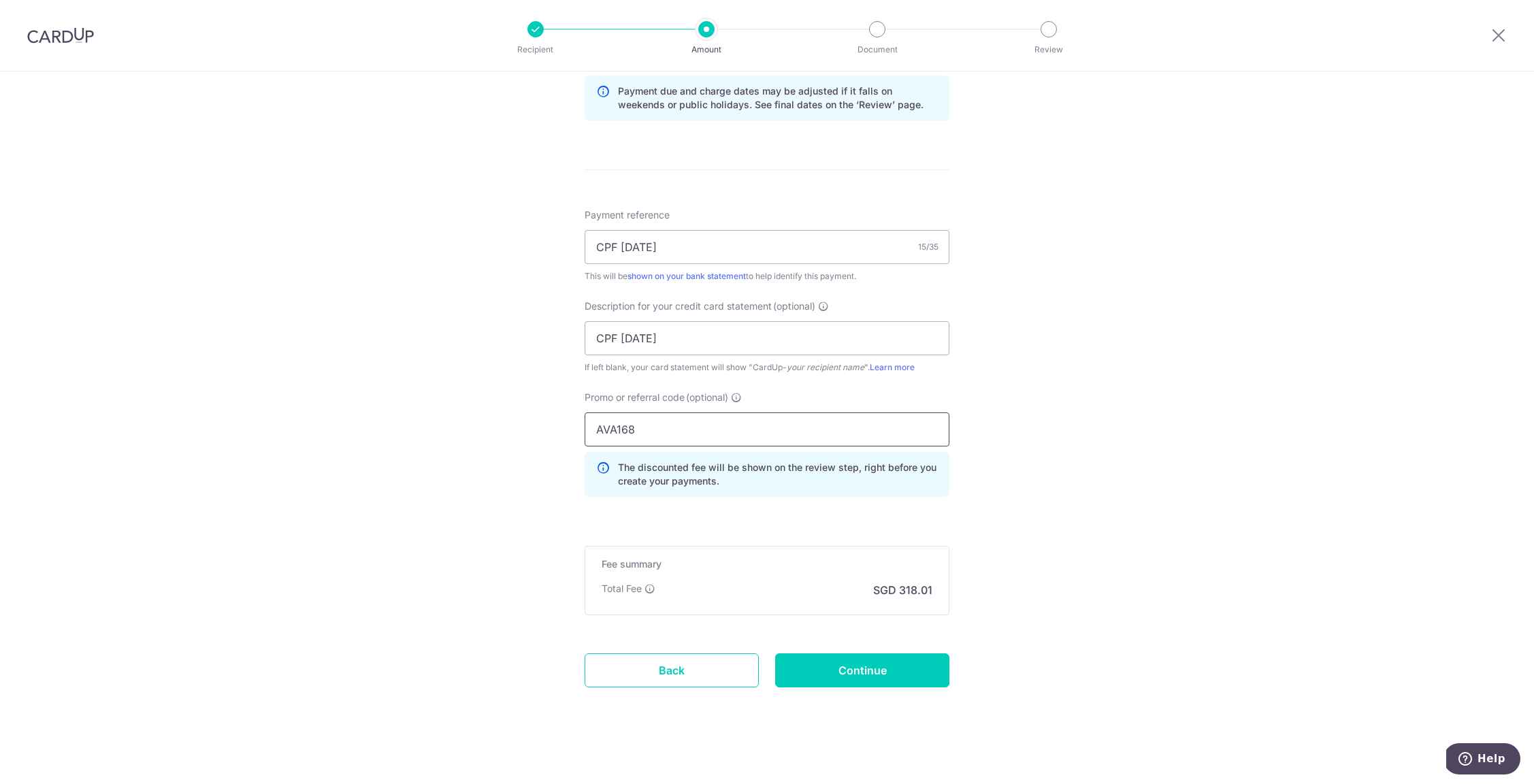
scroll to position [712, 0]
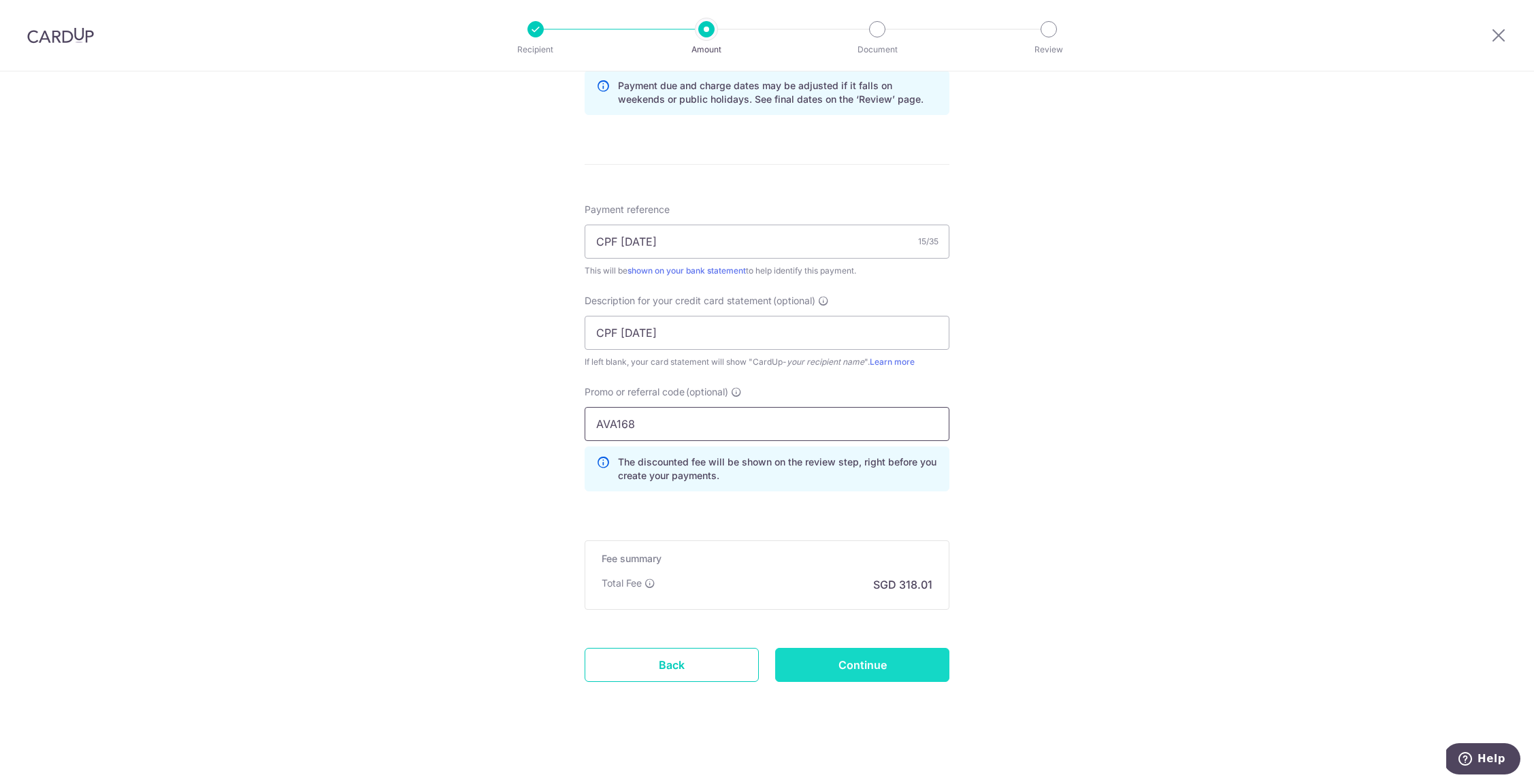
type input "AVA168"
click at [812, 668] on input "Continue" at bounding box center [862, 665] width 175 height 34
type input "Create Schedule"
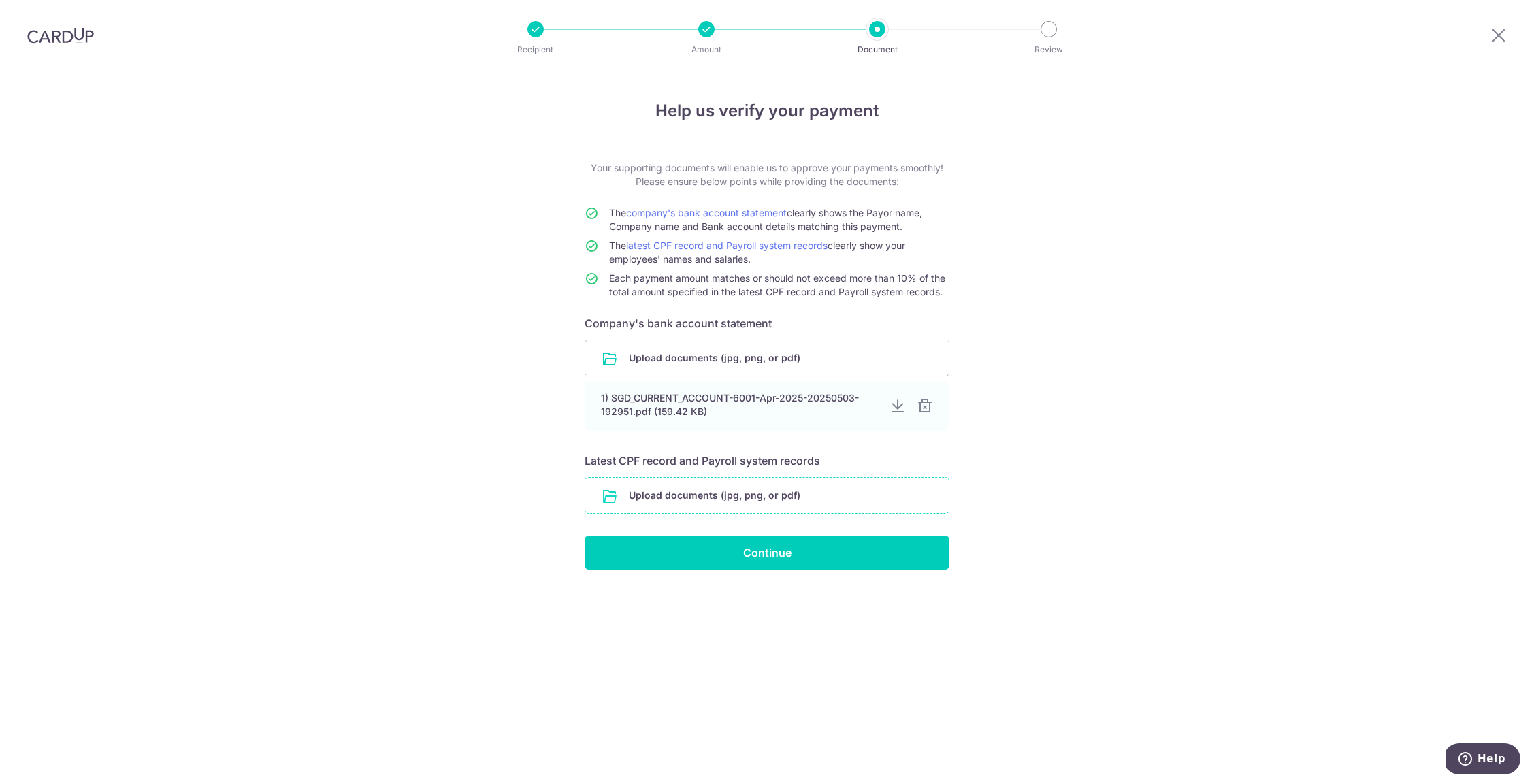
click at [744, 495] on input "file" at bounding box center [767, 495] width 364 height 36
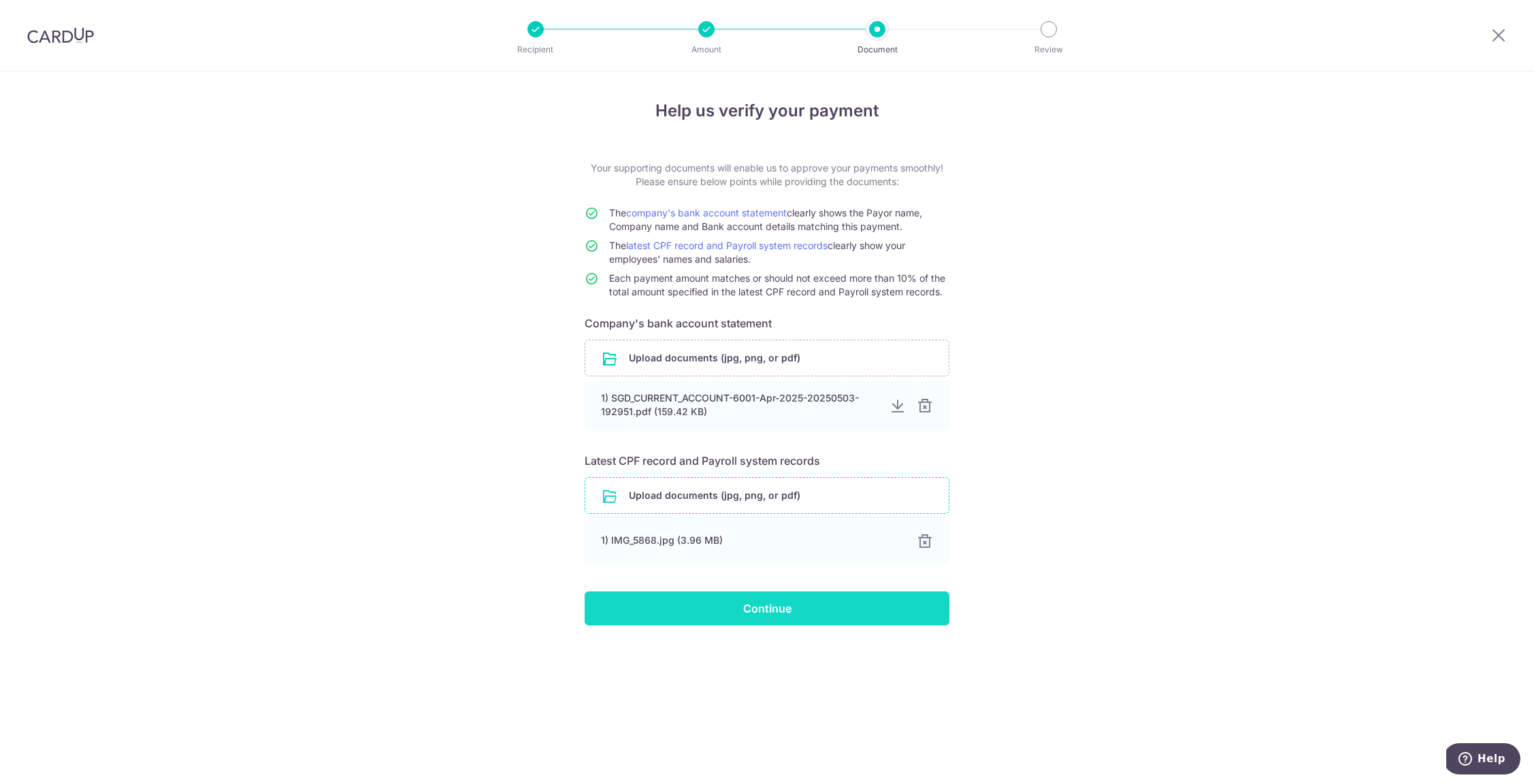
click at [880, 617] on input "Continue" at bounding box center [767, 608] width 365 height 34
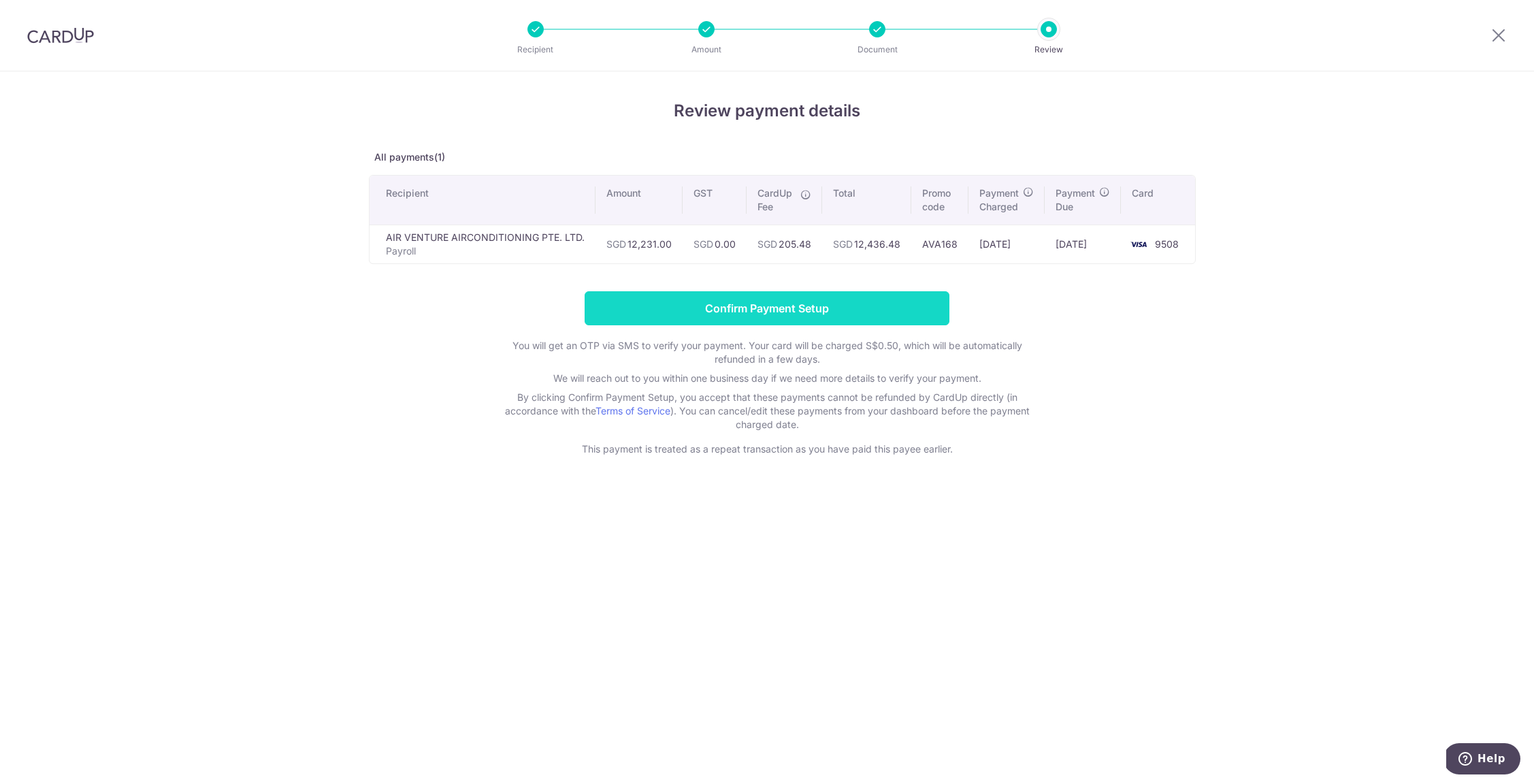
click at [763, 311] on input "Confirm Payment Setup" at bounding box center [767, 308] width 365 height 34
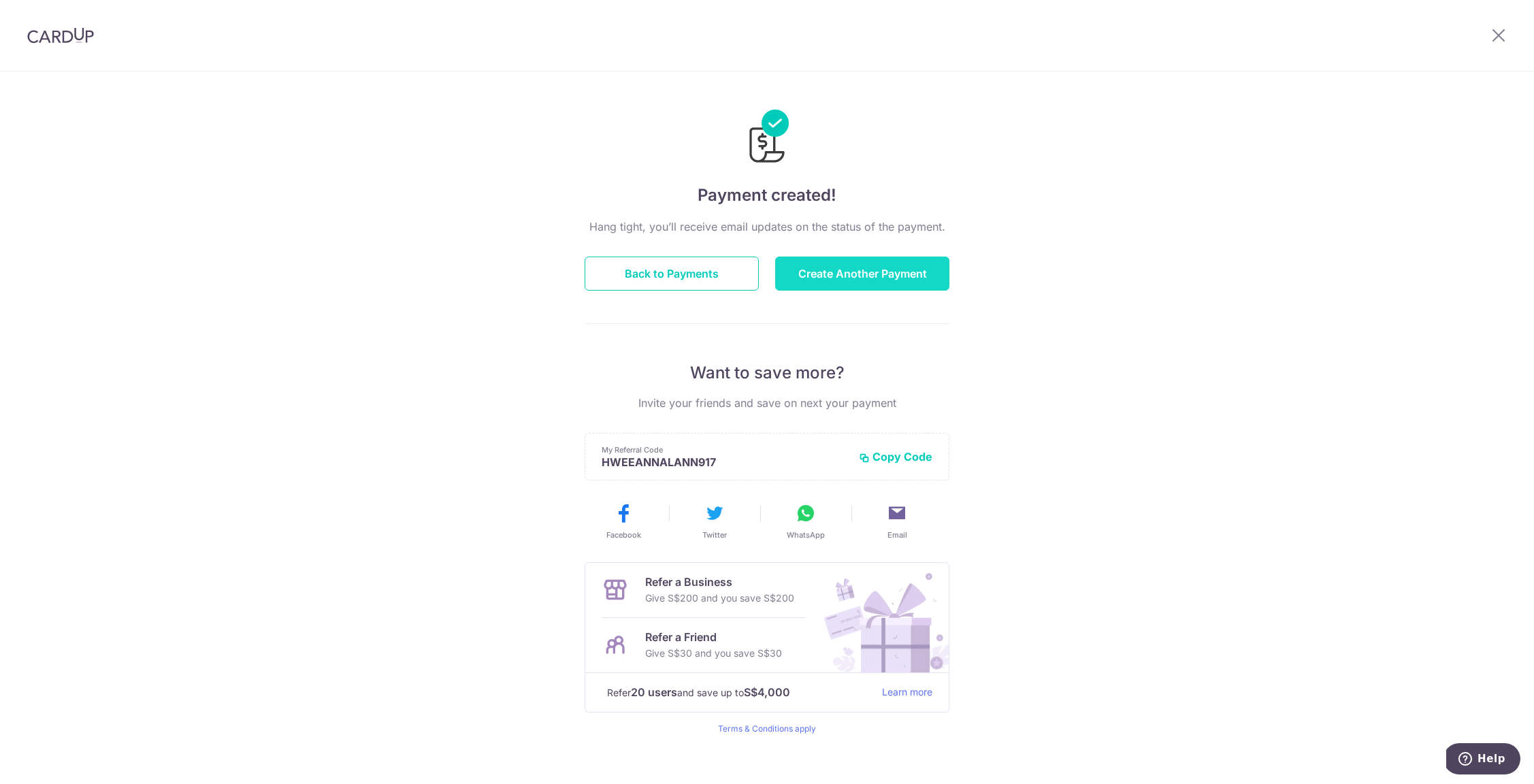
click at [823, 263] on button "Create Another Payment" at bounding box center [862, 273] width 175 height 34
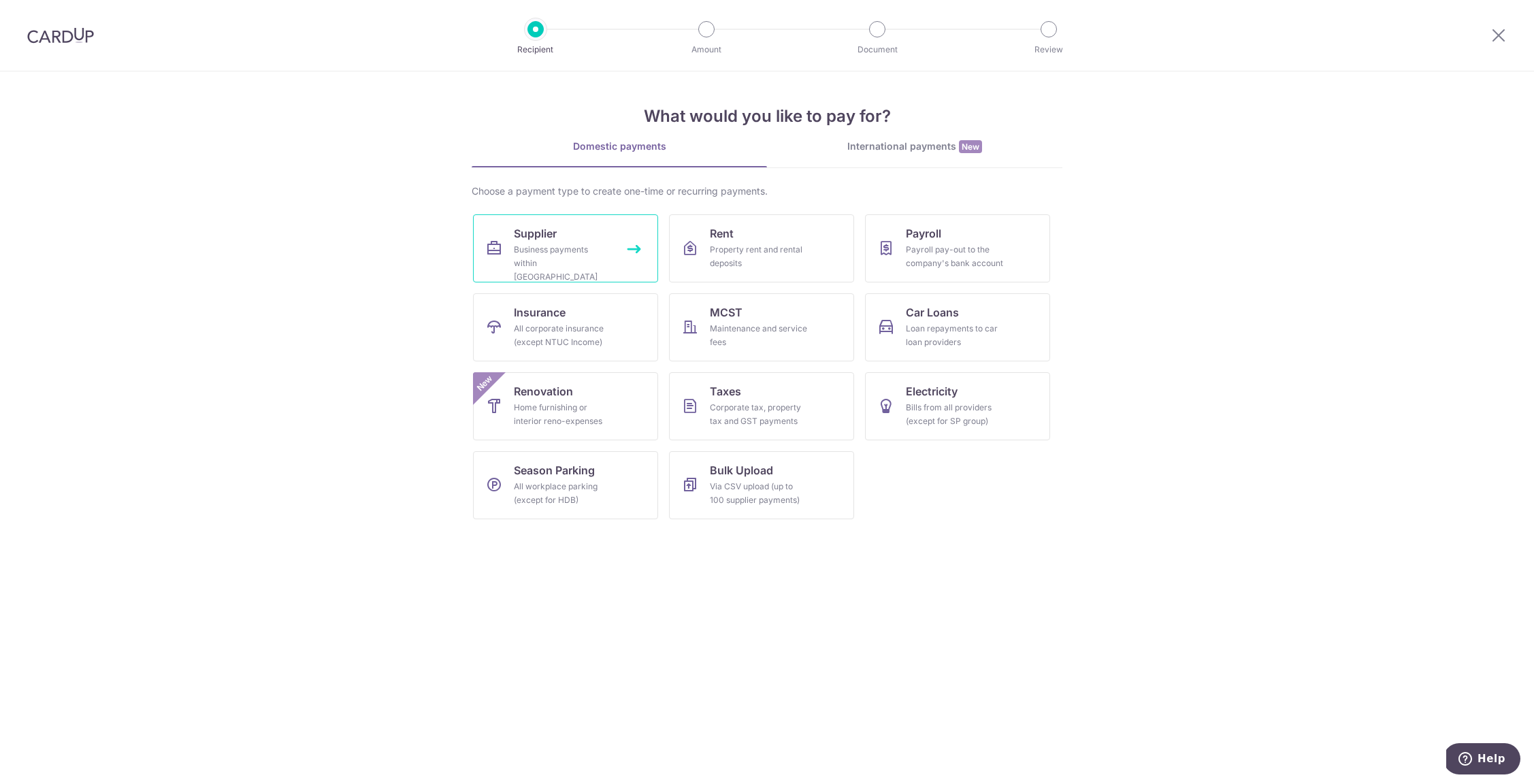
click at [555, 241] on span "Supplier" at bounding box center [535, 233] width 43 height 17
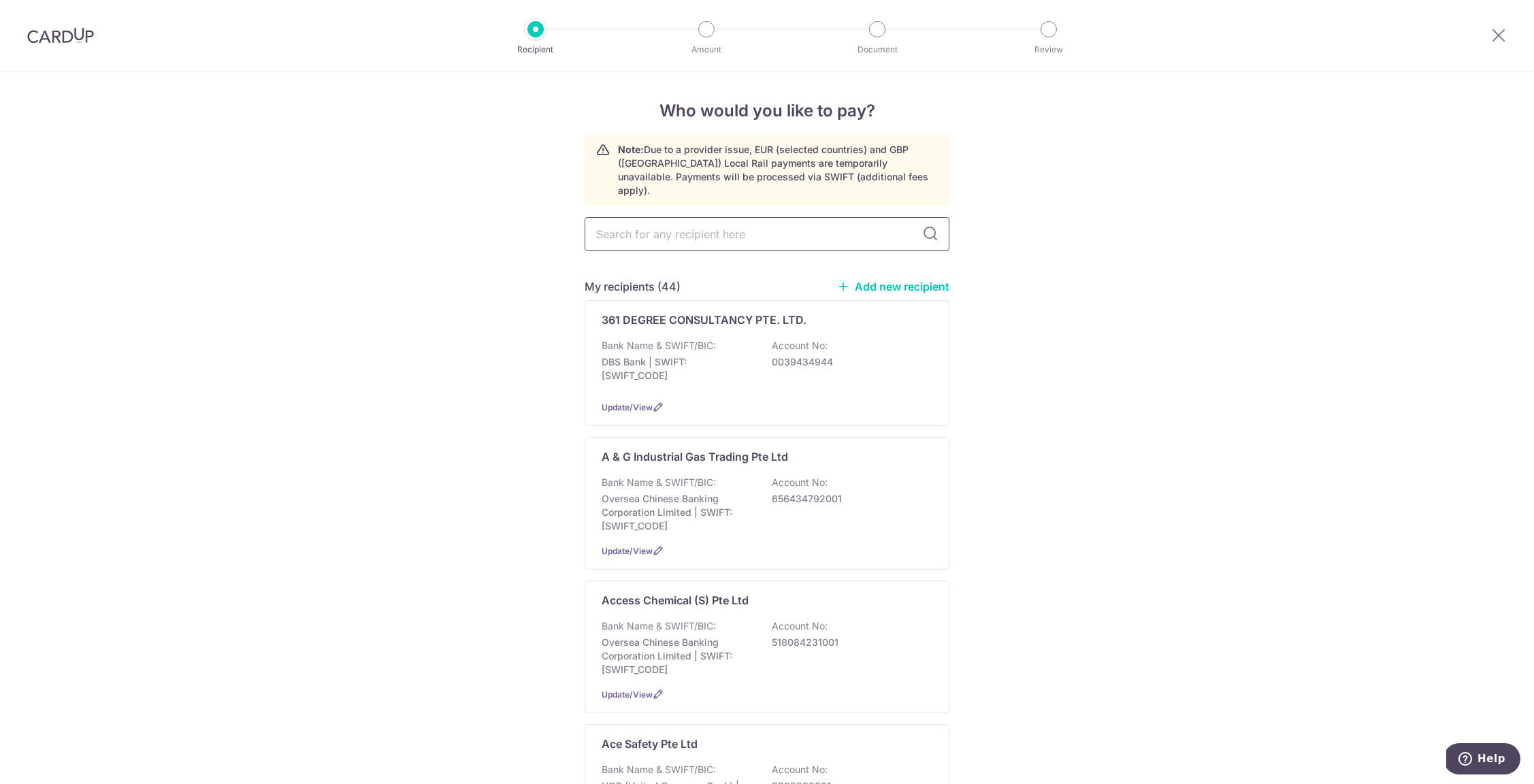
click at [804, 218] on input "text" at bounding box center [767, 234] width 365 height 34
type input "chin"
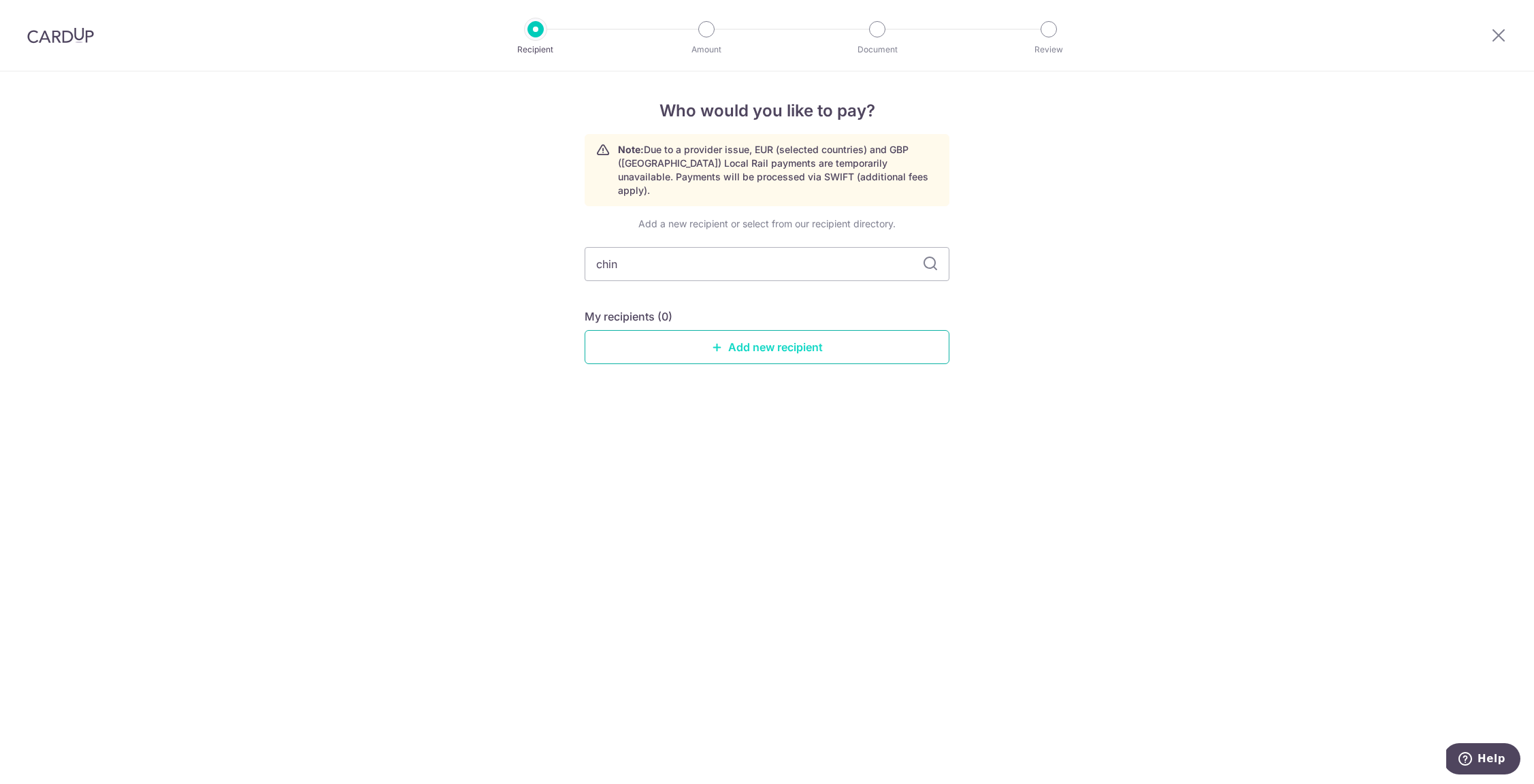
click at [812, 339] on link "Add new recipient" at bounding box center [767, 346] width 365 height 34
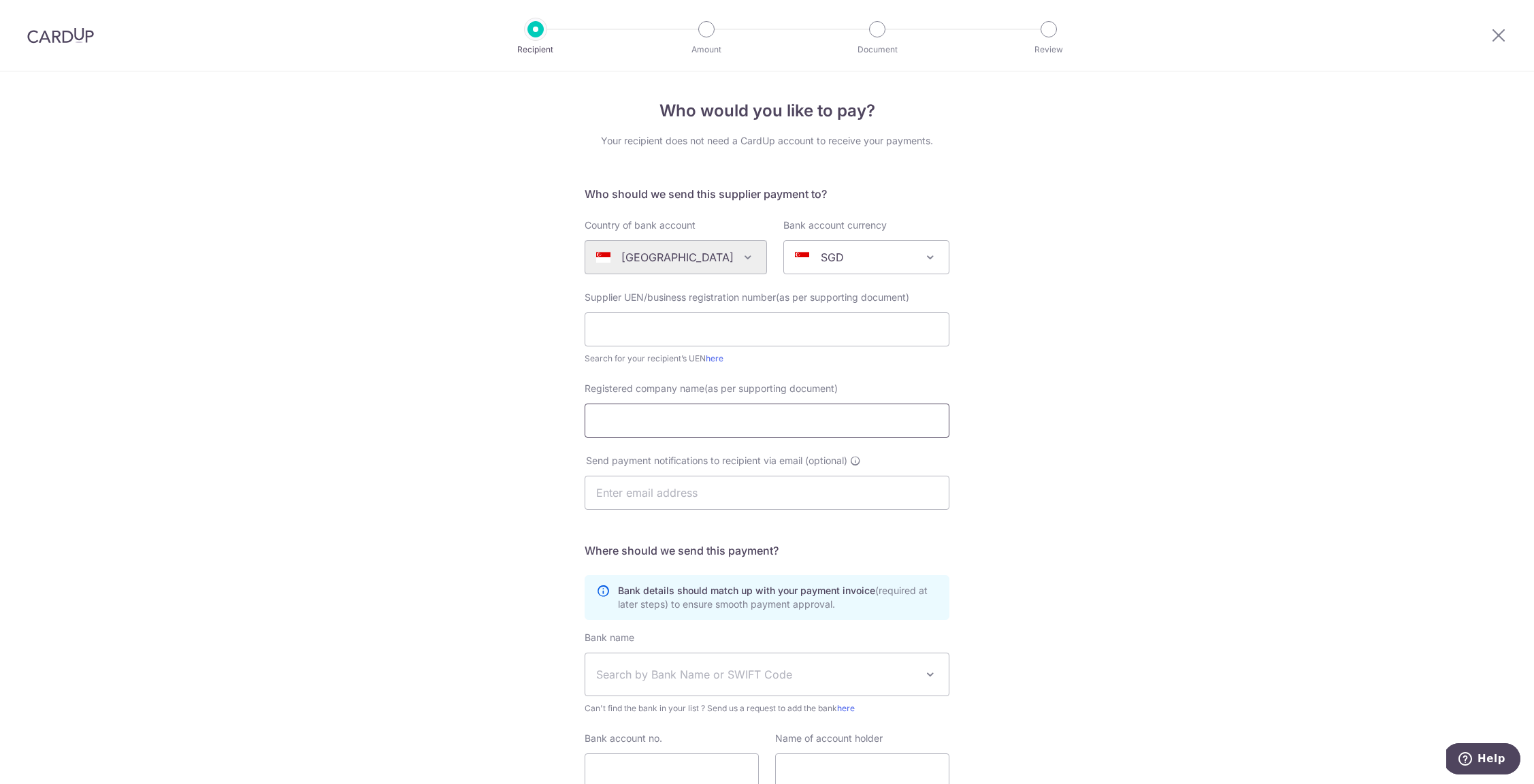
click at [636, 426] on input "Registered company name(as per supporting document)" at bounding box center [767, 420] width 365 height 34
paste input "CHIN WAH AND COMPANY"
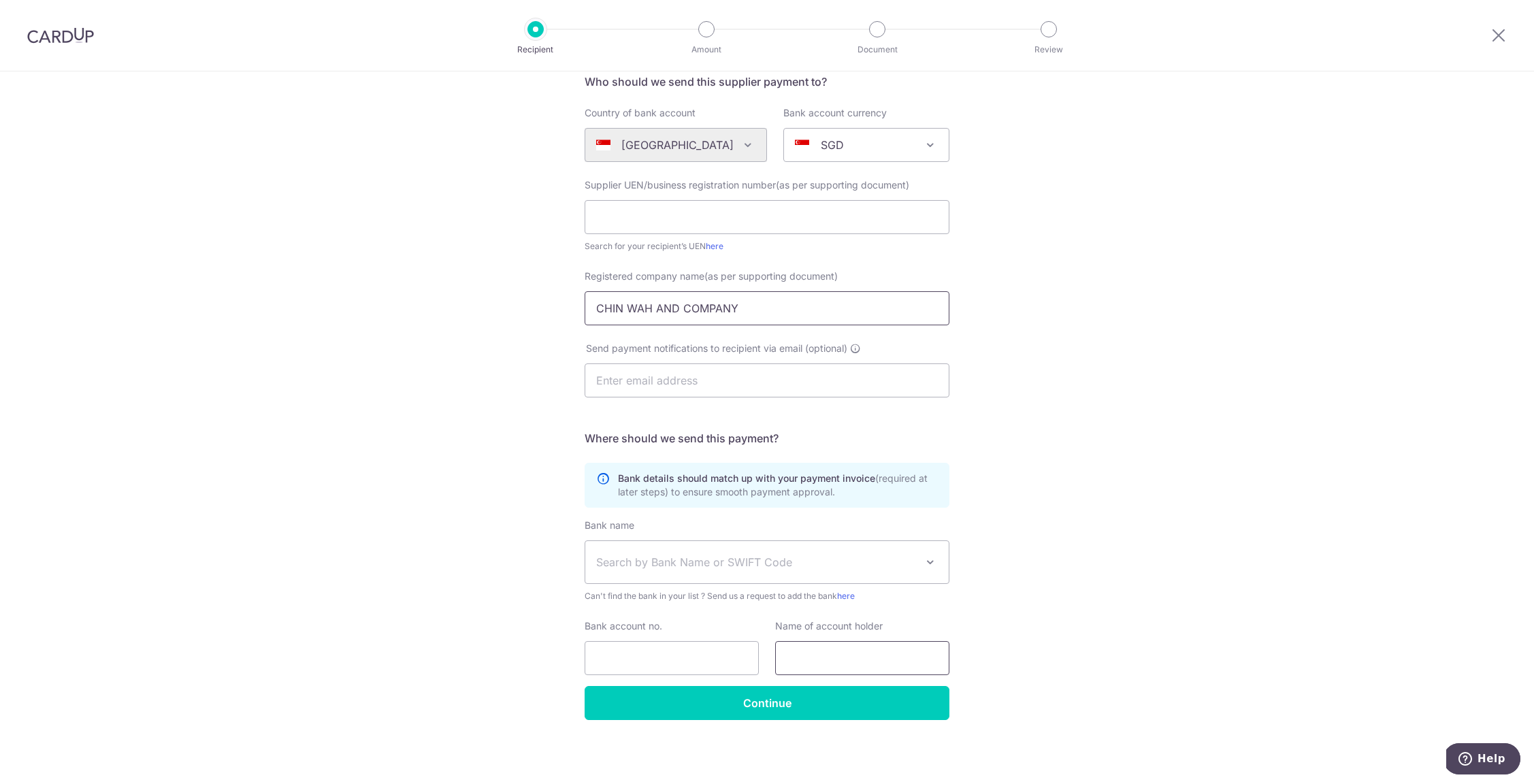
type input "CHIN WAH AND COMPANY"
click at [812, 651] on input "text" at bounding box center [862, 658] width 175 height 34
paste input "CHIN WAH AND COMPANY"
type input "CHIN WAH AND COMPANY"
click at [764, 215] on input "text" at bounding box center [767, 216] width 365 height 34
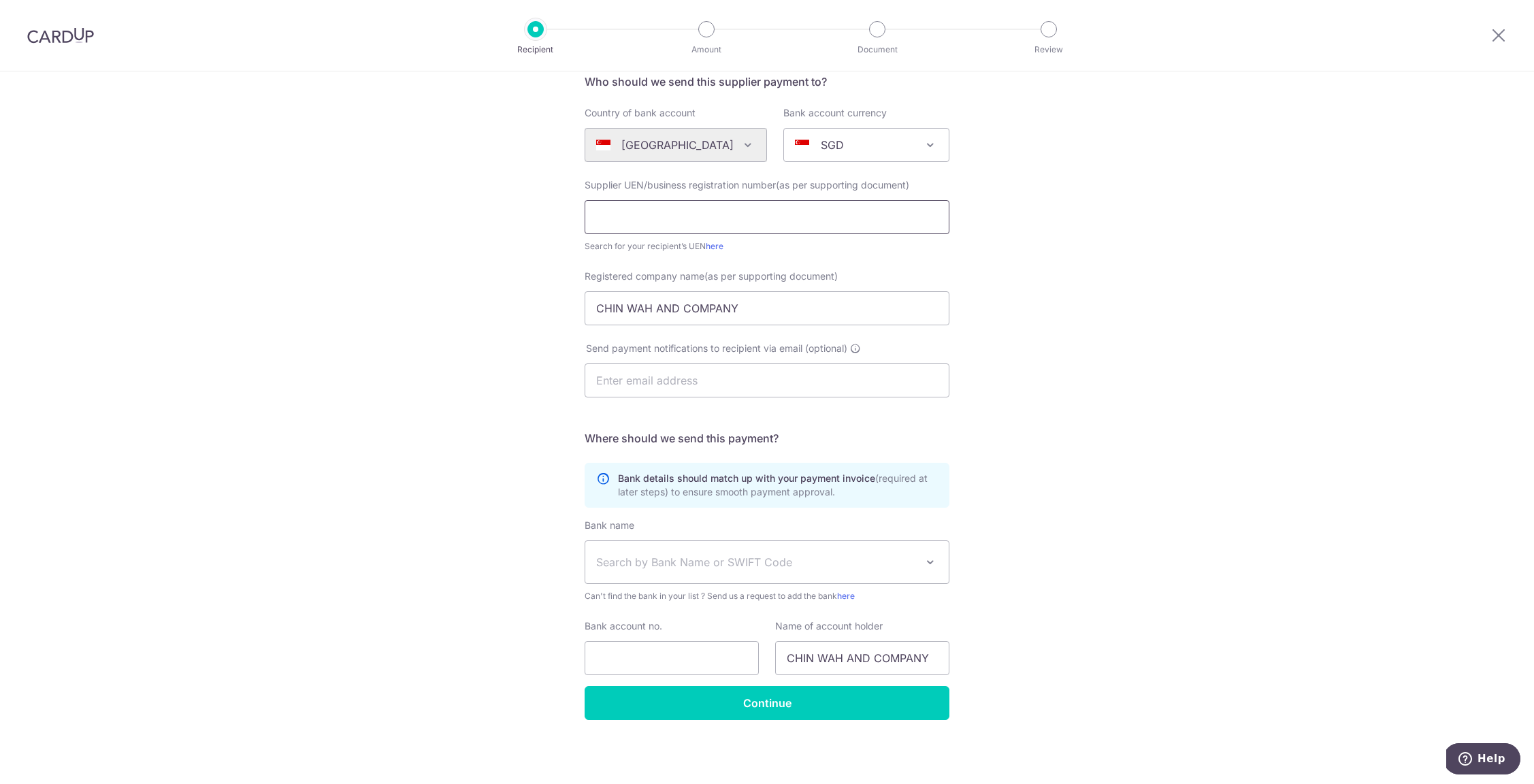
paste input "00641000J"
type input "00641000J"
click at [761, 378] on input "text" at bounding box center [767, 380] width 365 height 34
type input "chinwahco@hotmail.com"
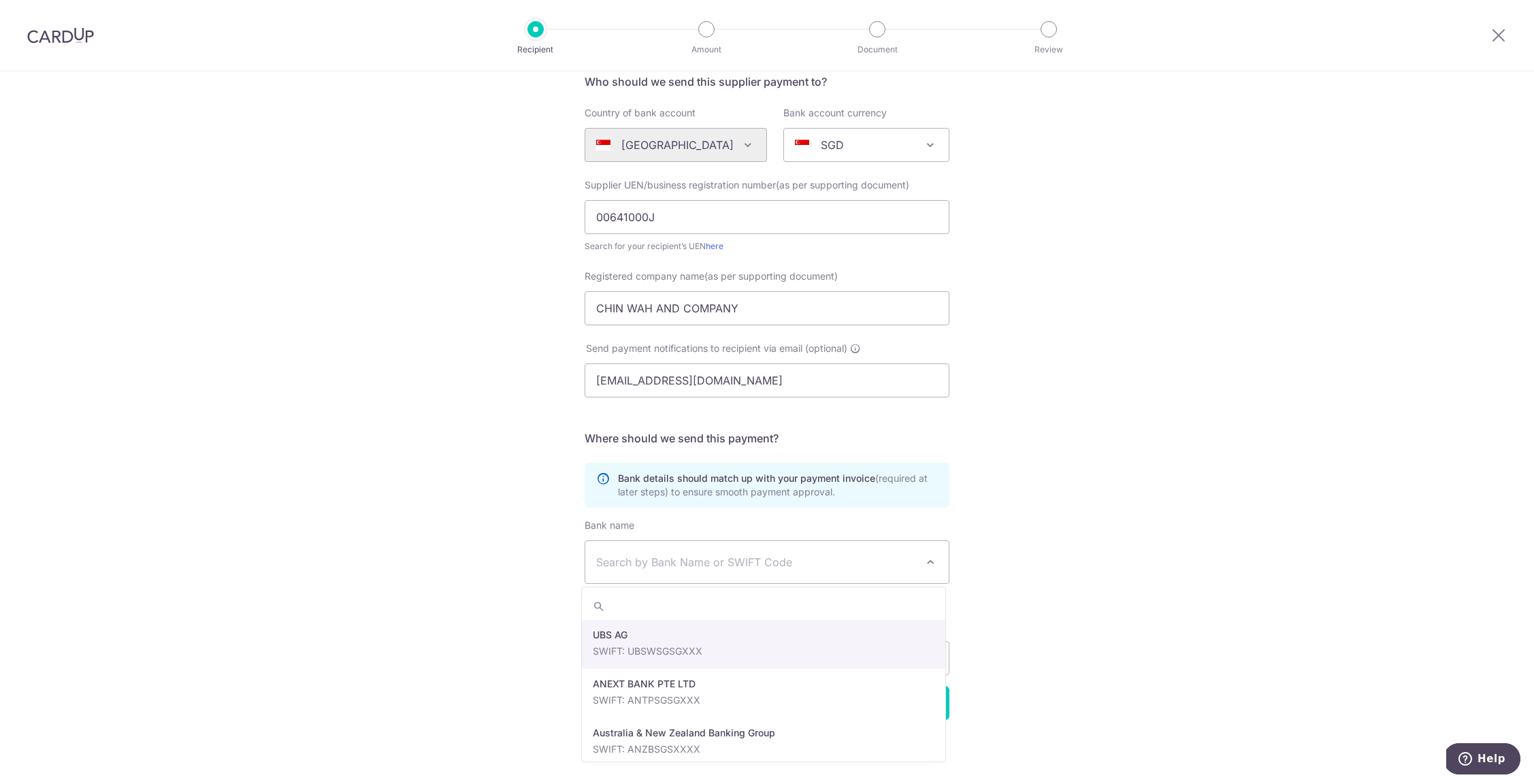
click at [728, 551] on span "Search by Bank Name or SWIFT Code" at bounding box center [767, 562] width 364 height 42
click at [1051, 568] on div "Who would you like to pay? Your recipient does not need a CardUp account to rec…" at bounding box center [767, 371] width 1534 height 824
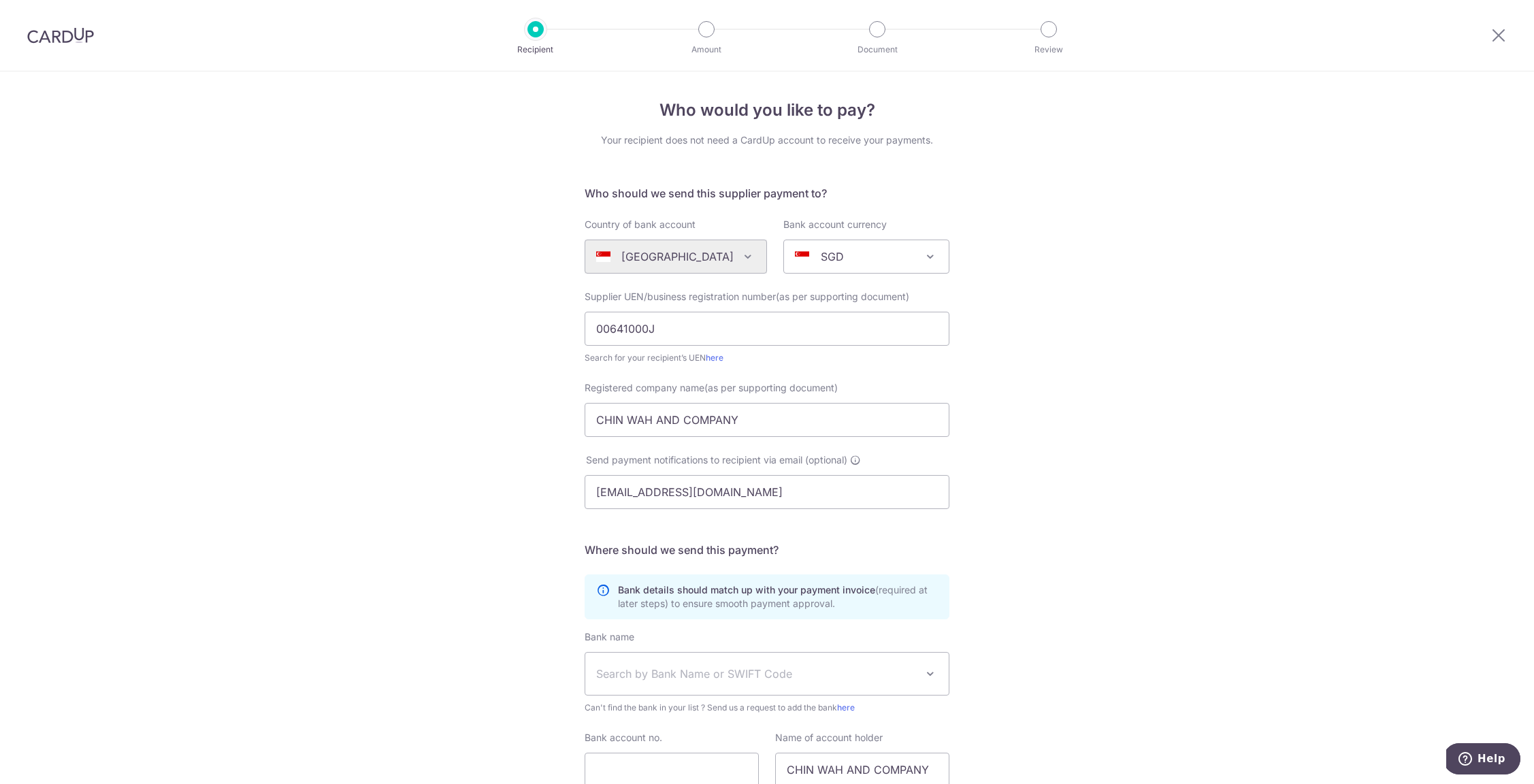
scroll to position [0, 0]
click at [46, 36] on img at bounding box center [60, 35] width 66 height 17
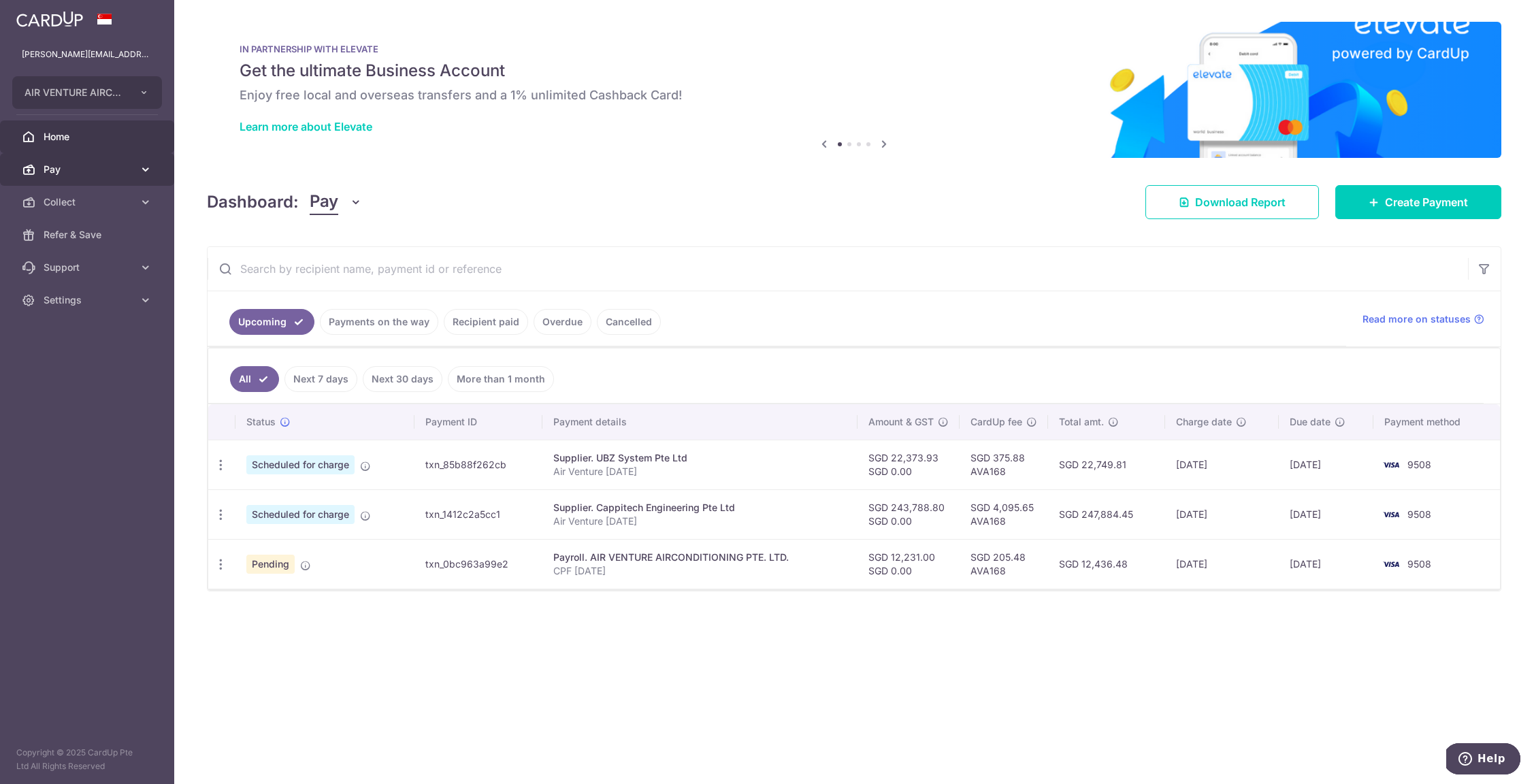
click at [64, 176] on link "Pay" at bounding box center [87, 169] width 175 height 32
click at [68, 206] on span "Payments" at bounding box center [88, 202] width 90 height 14
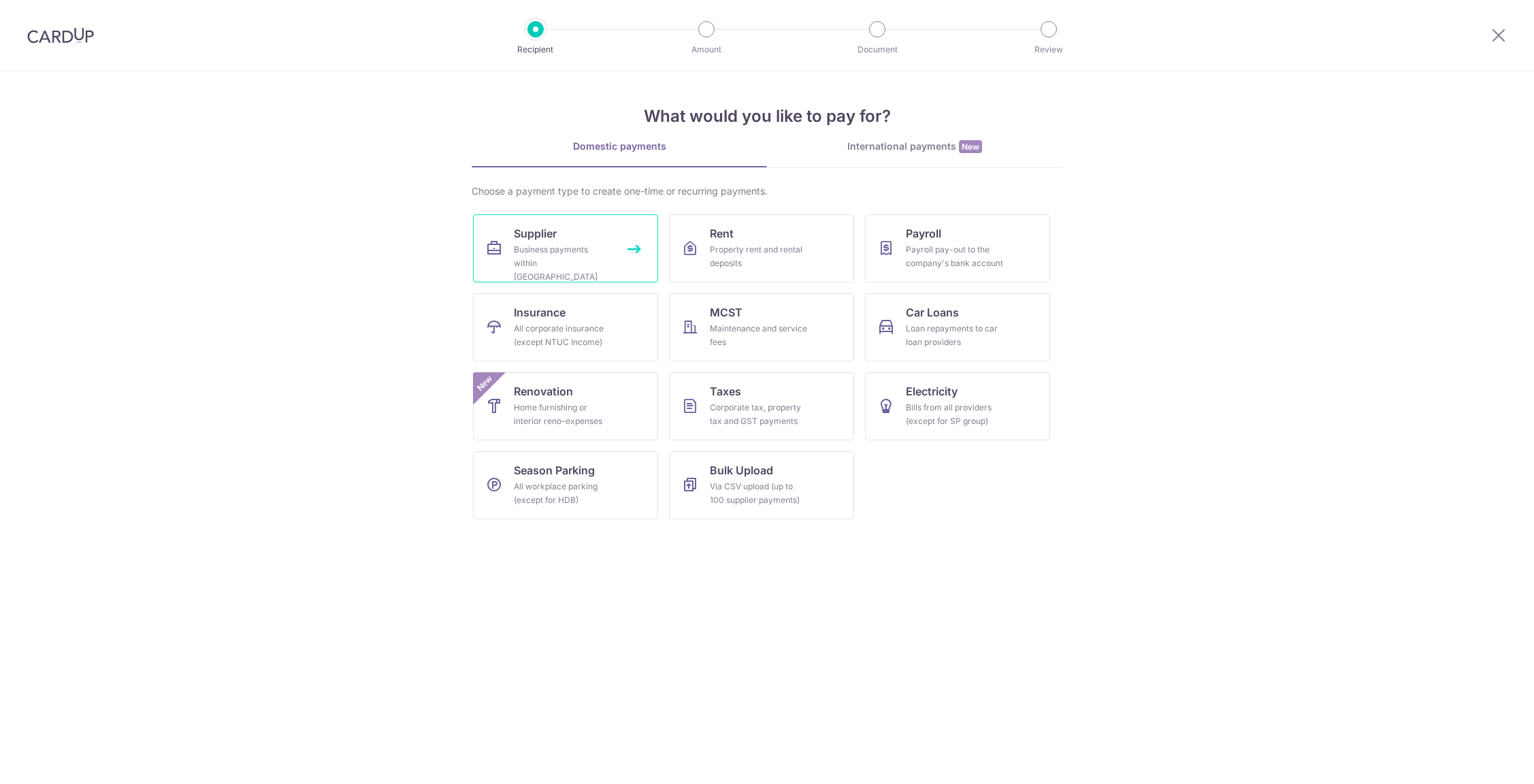
click at [556, 254] on div "Business payments within [GEOGRAPHIC_DATA]" at bounding box center [563, 262] width 98 height 41
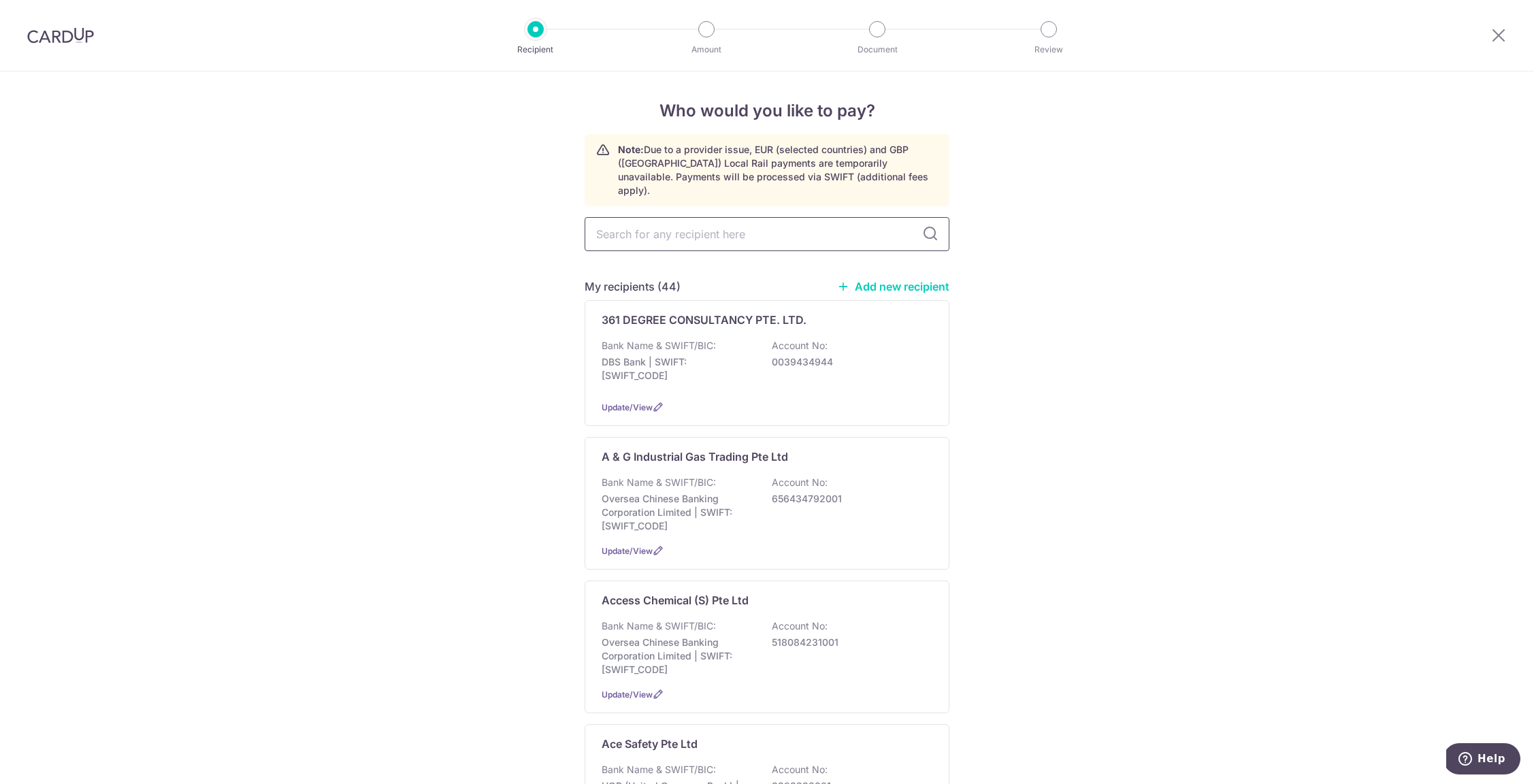
click at [694, 226] on input "text" at bounding box center [767, 234] width 365 height 34
type input "all"
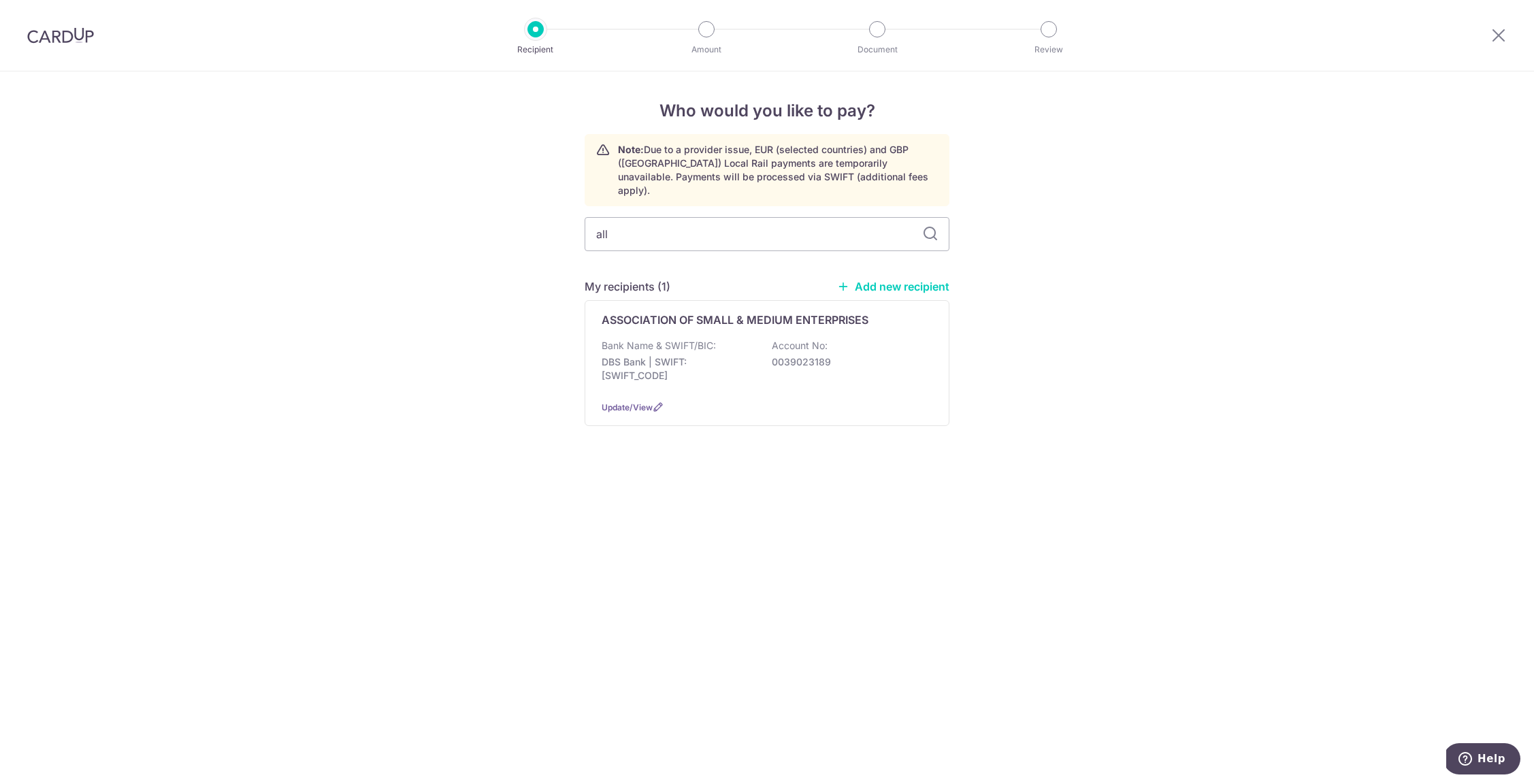
type input "all"
click at [907, 280] on link "Add new recipient" at bounding box center [893, 287] width 113 height 14
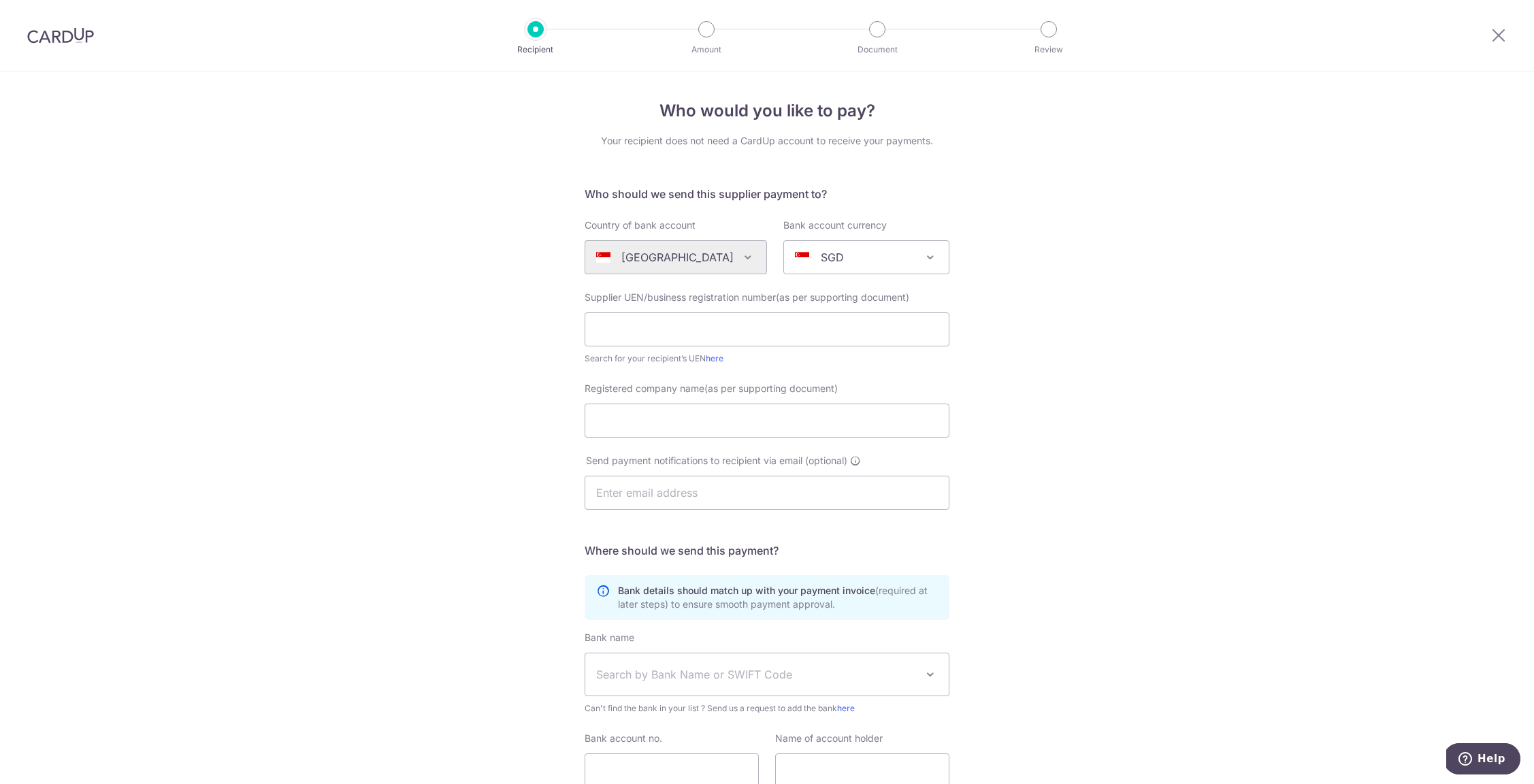
click at [49, 36] on img at bounding box center [60, 35] width 66 height 17
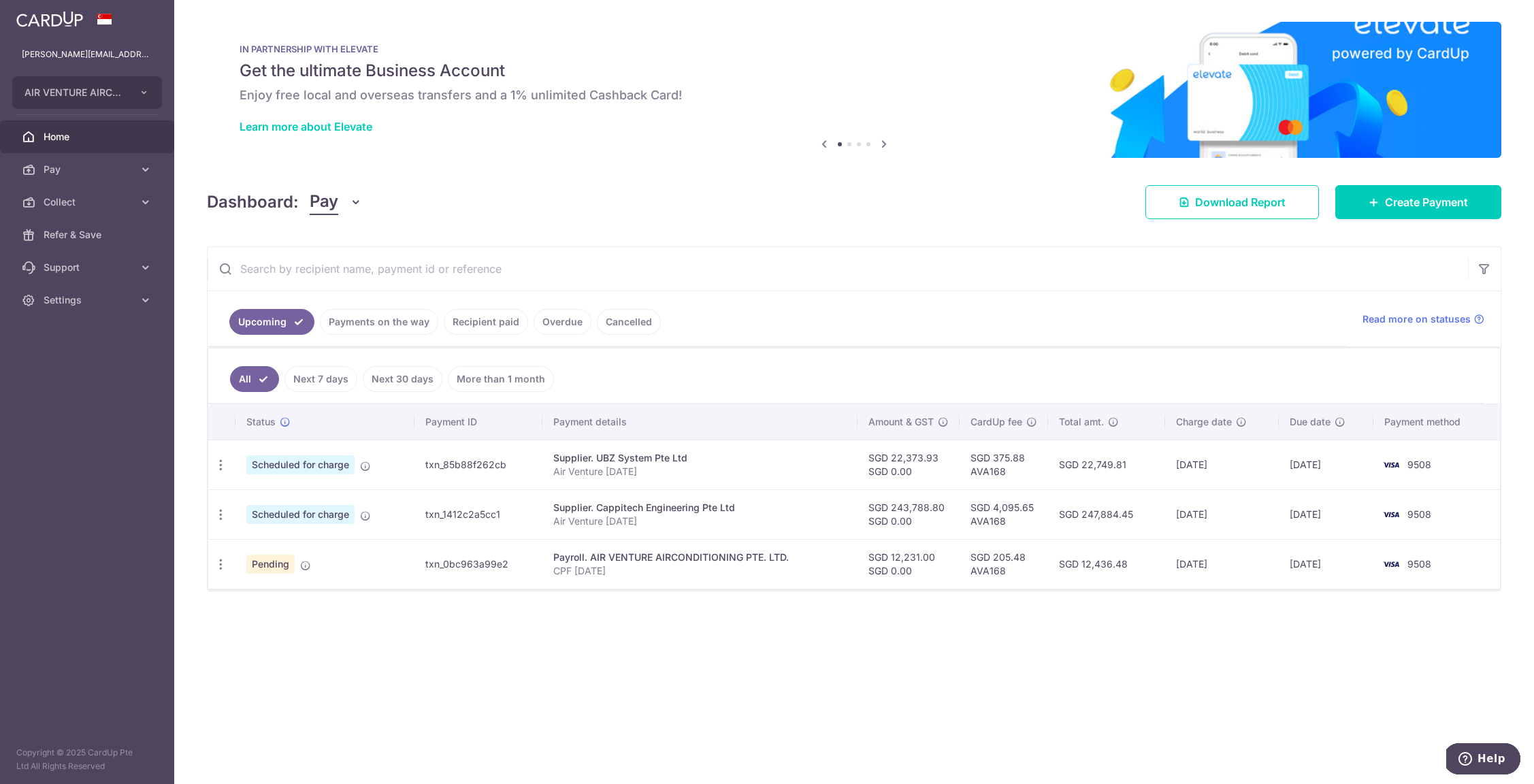
click at [387, 327] on link "Payments on the way" at bounding box center [380, 322] width 119 height 26
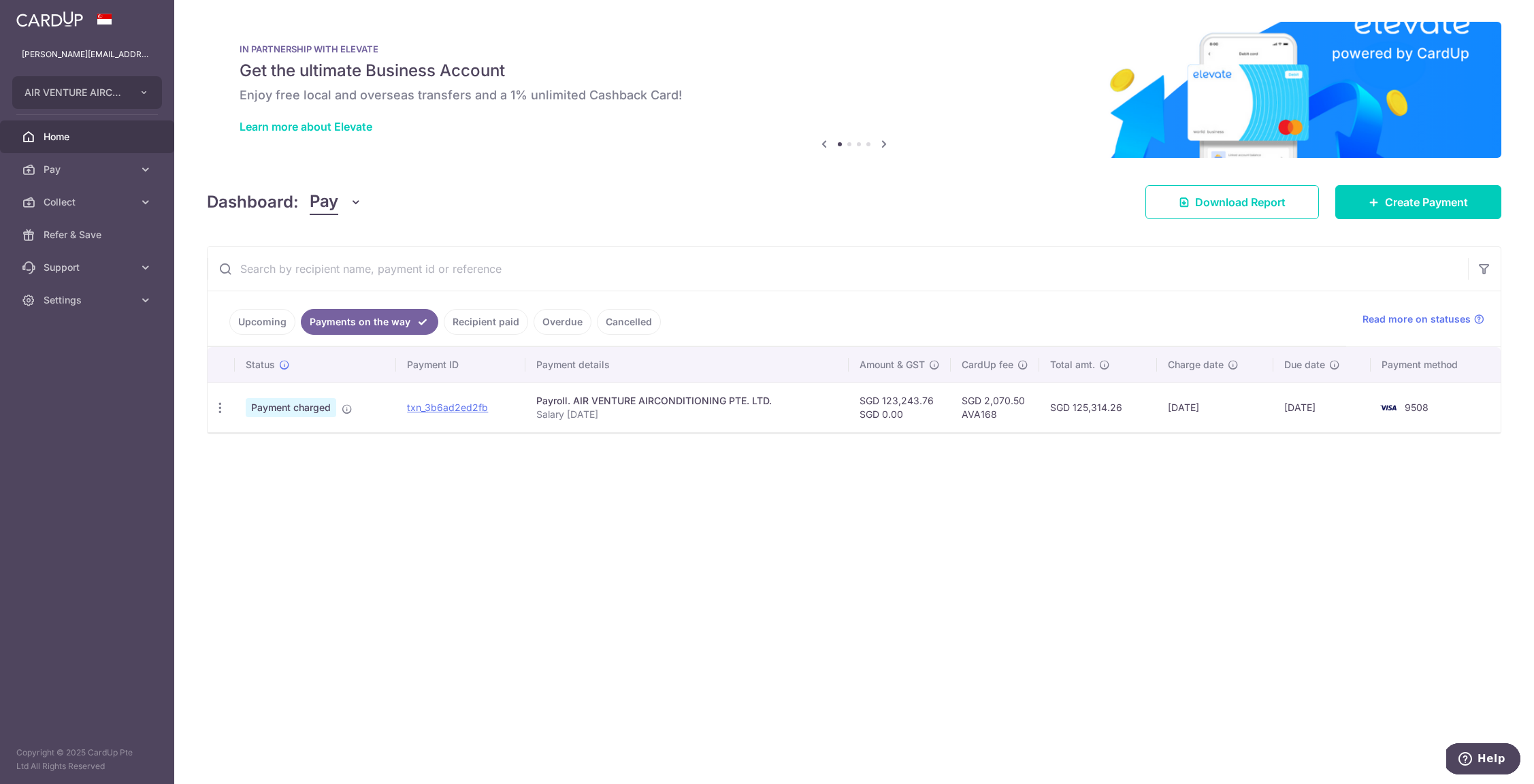
click at [279, 316] on link "Upcoming" at bounding box center [263, 322] width 66 height 26
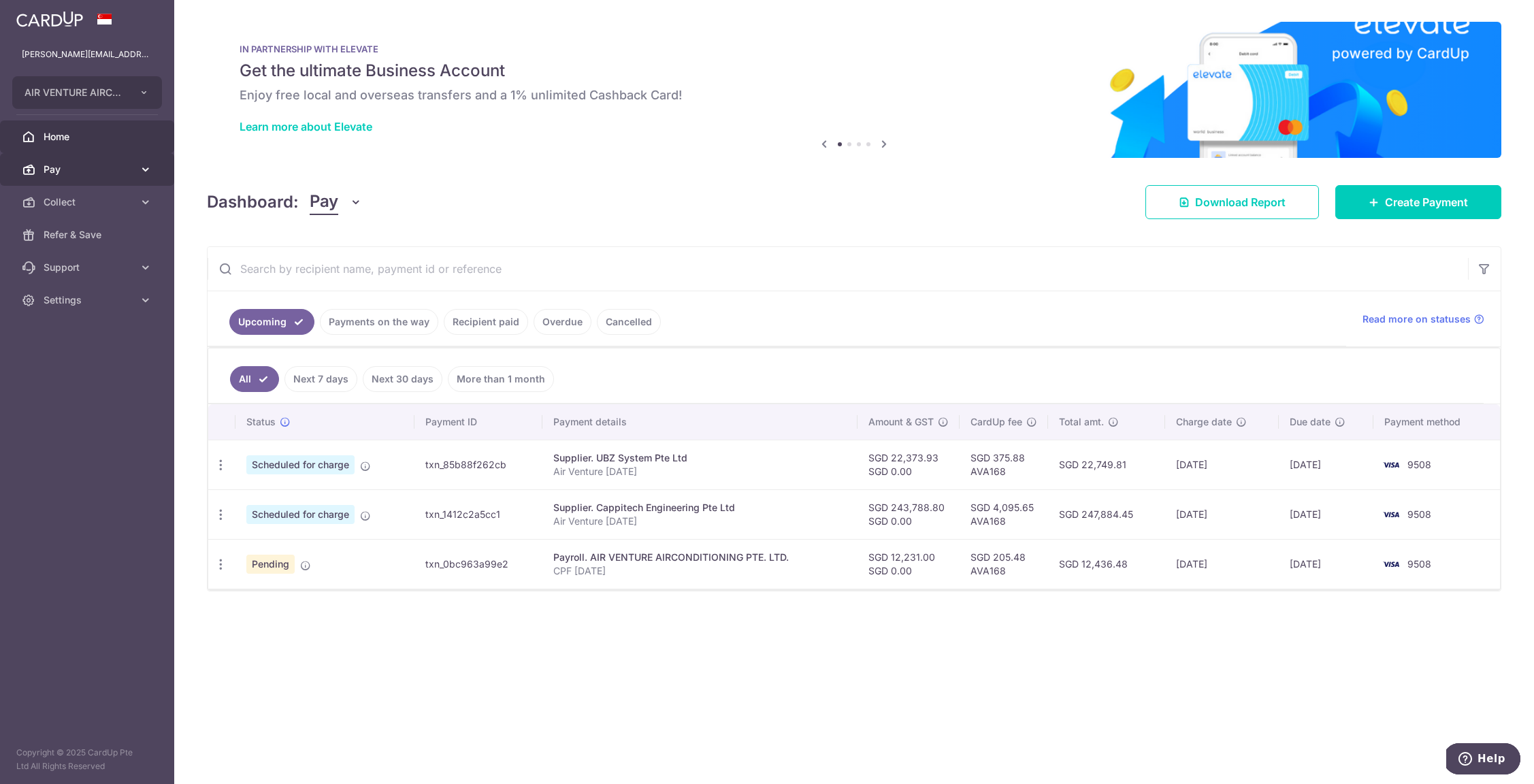
click at [80, 166] on span "Pay" at bounding box center [88, 169] width 90 height 14
click at [85, 198] on span "Payments" at bounding box center [88, 202] width 90 height 14
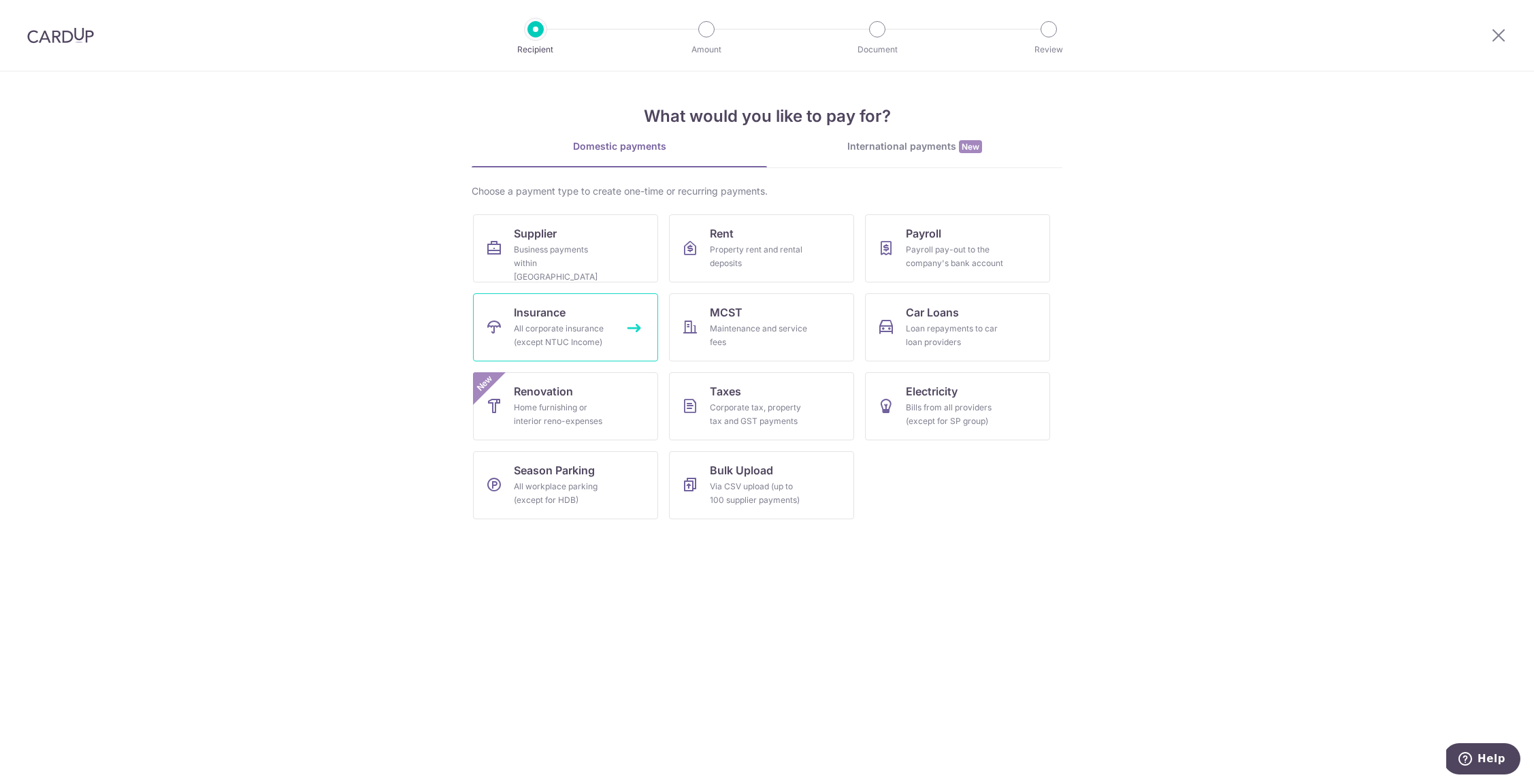
click at [555, 340] on div "All corporate insurance (except NTUC Income)" at bounding box center [563, 335] width 98 height 27
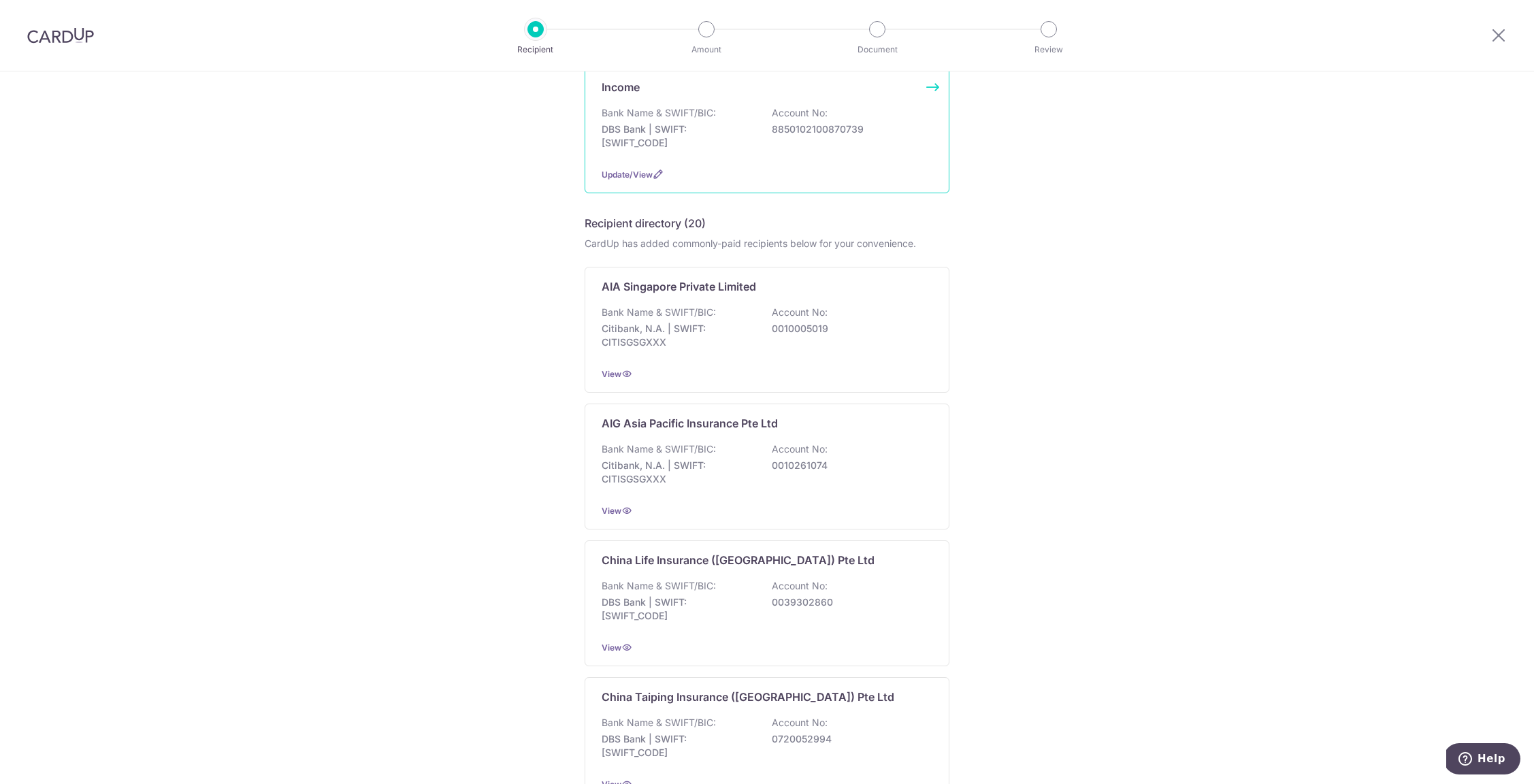
scroll to position [287, 0]
click at [694, 467] on p "Citibank, N.A. | SWIFT: CITISGSGXXX" at bounding box center [678, 471] width 153 height 27
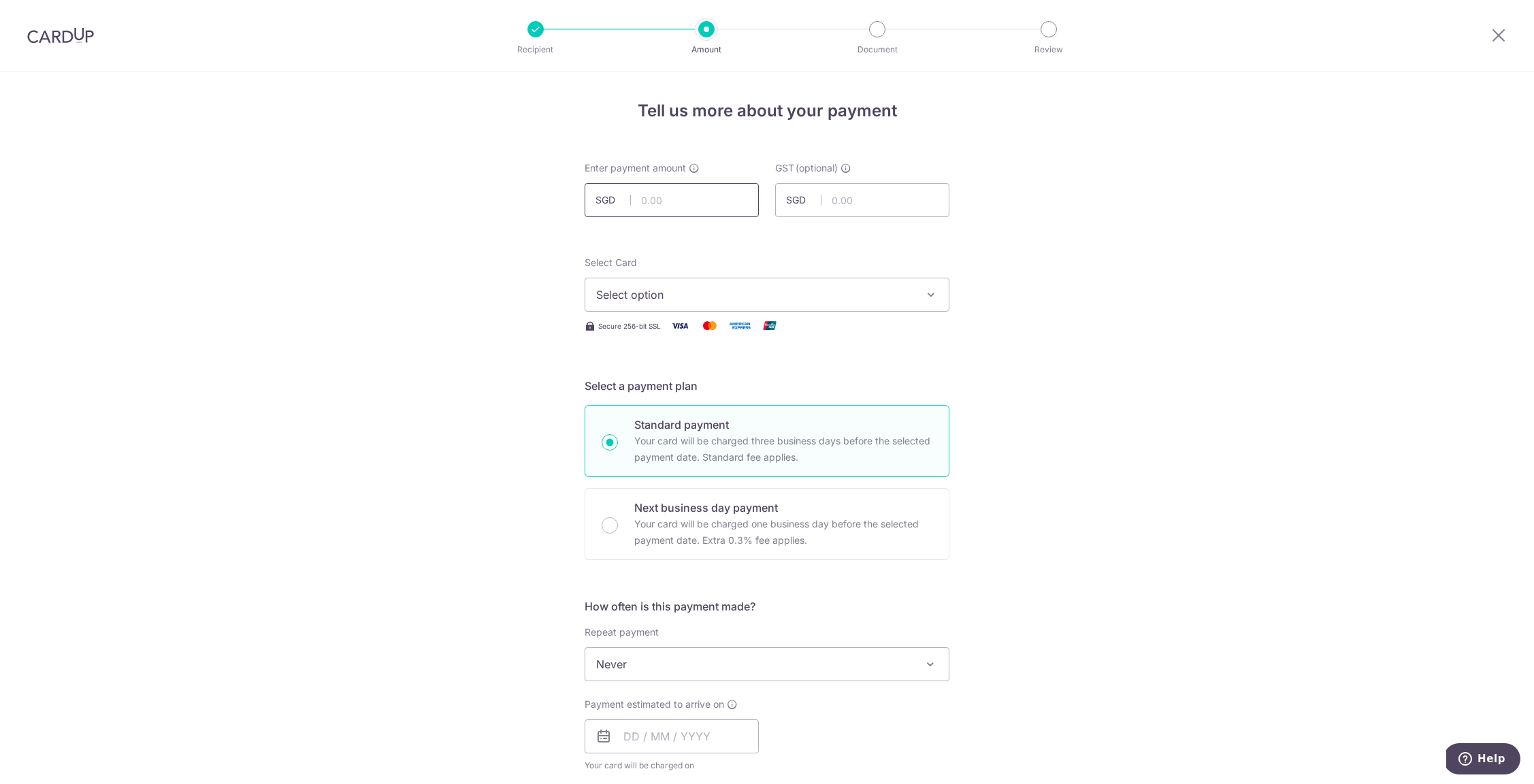
click at [658, 195] on input "text" at bounding box center [672, 200] width 175 height 34
type input "1,494.59"
click at [673, 302] on span "Select option" at bounding box center [754, 294] width 317 height 17
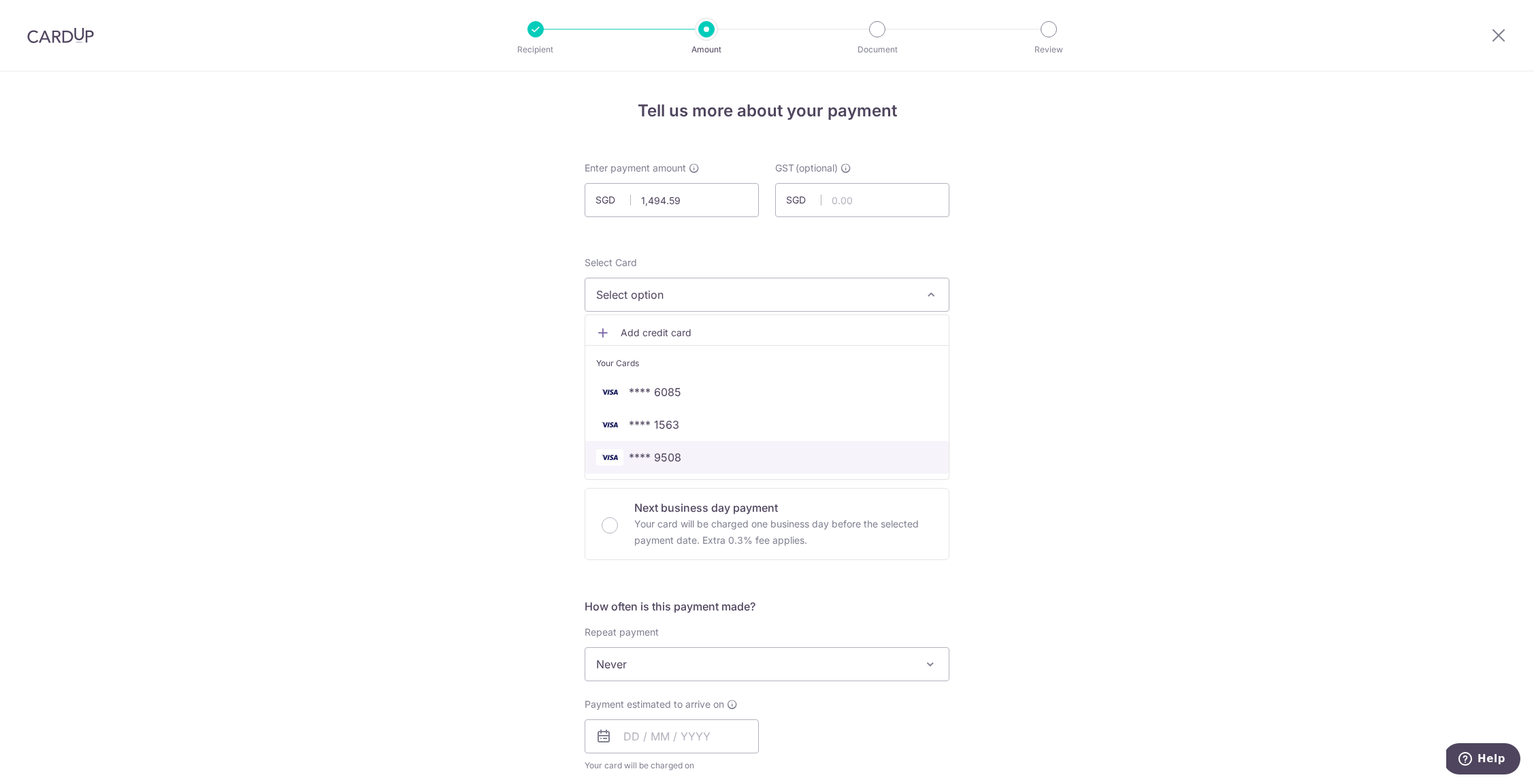
click at [673, 447] on link "**** 9508" at bounding box center [767, 456] width 364 height 32
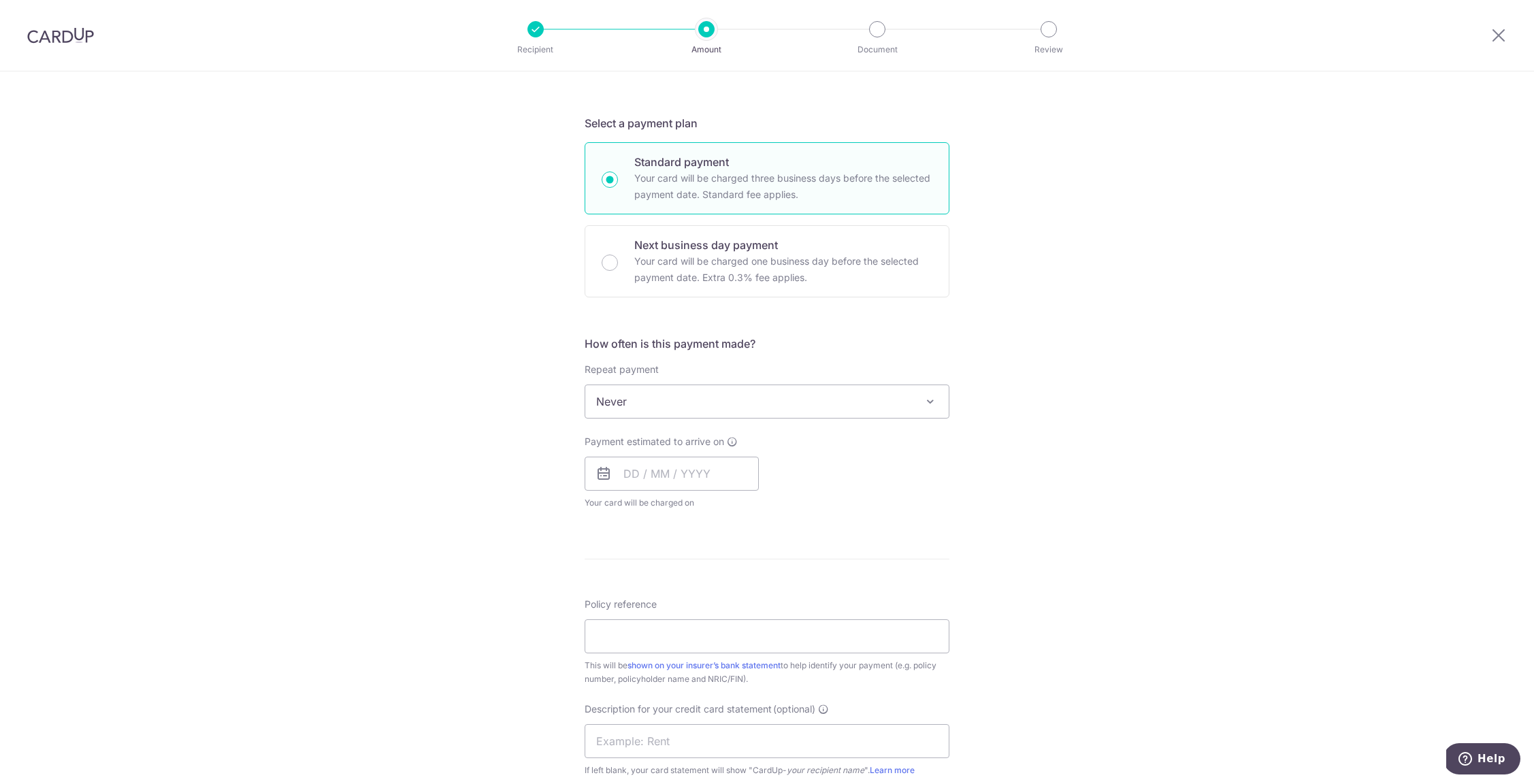
scroll to position [276, 0]
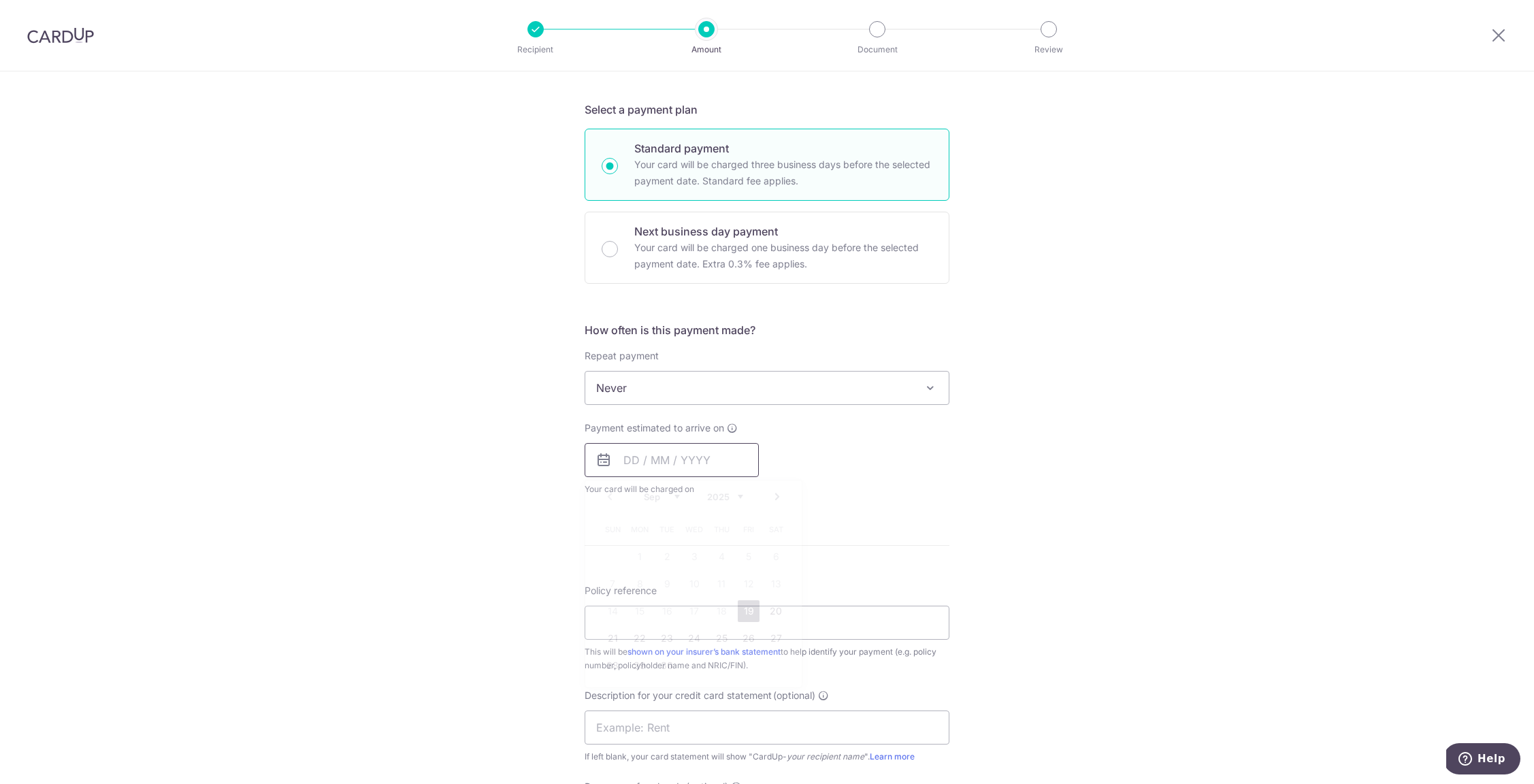
click at [654, 467] on input "text" at bounding box center [672, 460] width 175 height 34
click at [742, 610] on link "19" at bounding box center [749, 610] width 22 height 22
type input "19/09/2025"
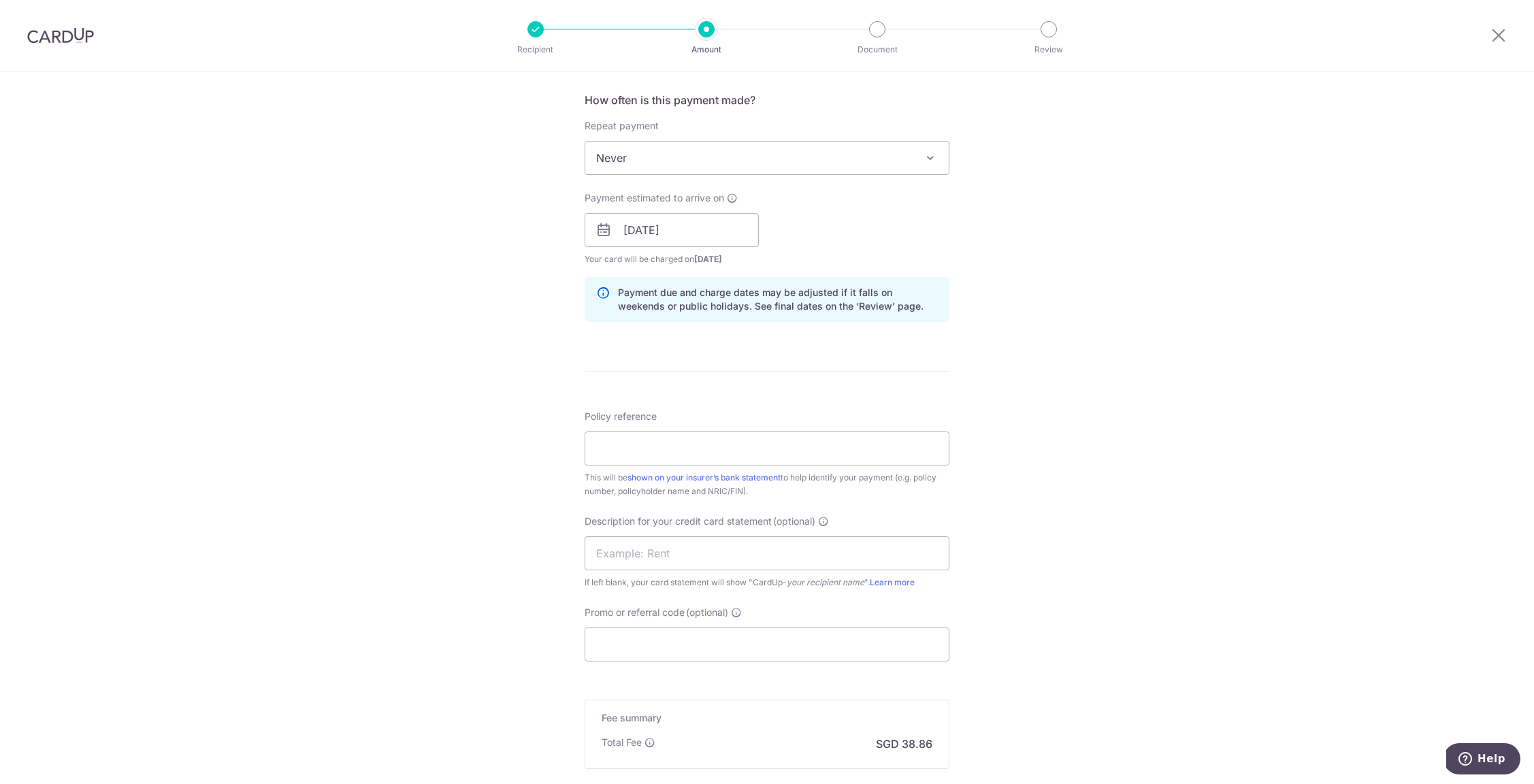
scroll to position [508, 0]
click at [676, 450] on input "Policy reference" at bounding box center [767, 447] width 365 height 34
type input "ADN251913"
click at [688, 558] on input "text" at bounding box center [767, 551] width 365 height 34
type input "All INS"
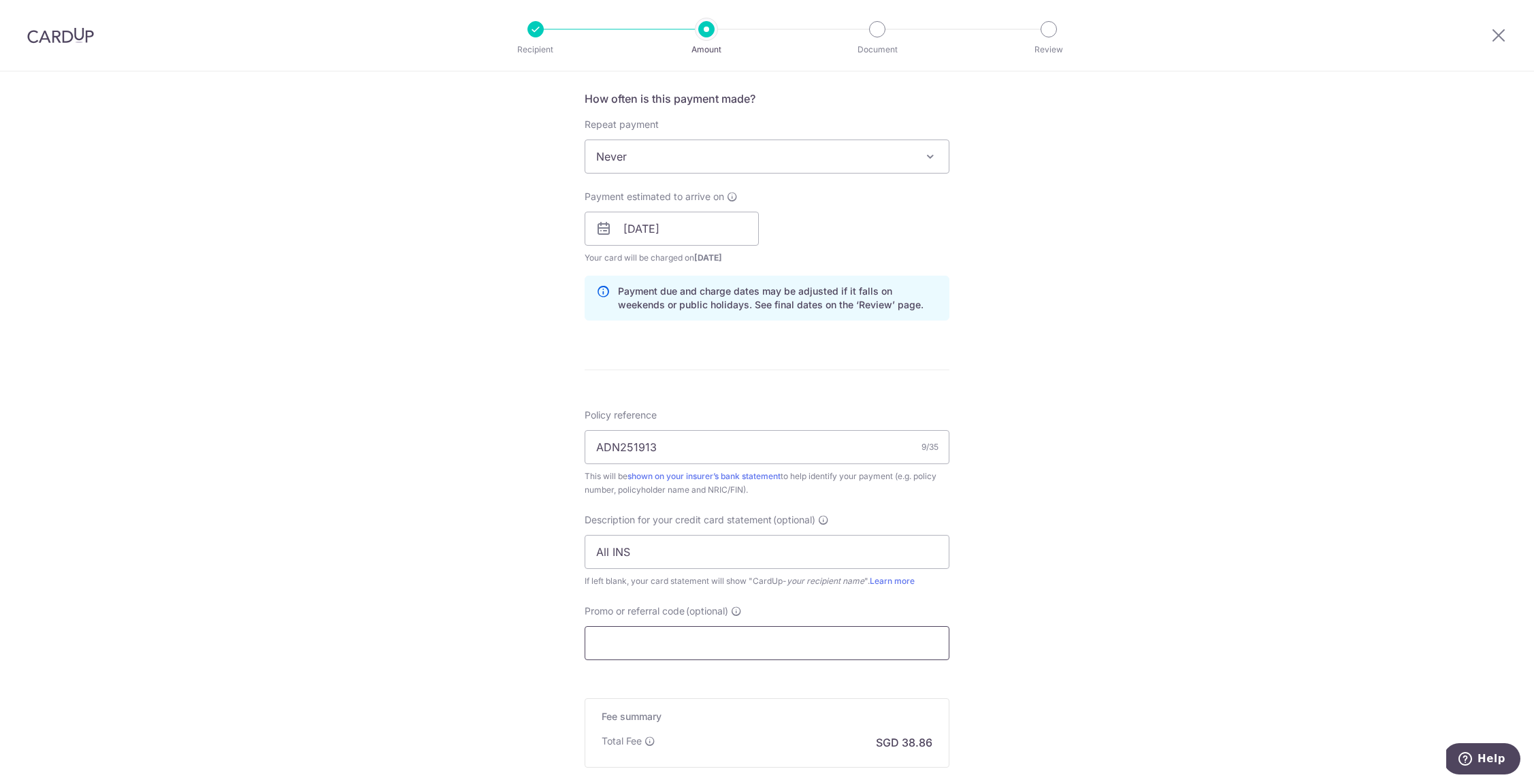
click at [692, 633] on input "Promo or referral code (optional)" at bounding box center [767, 643] width 365 height 34
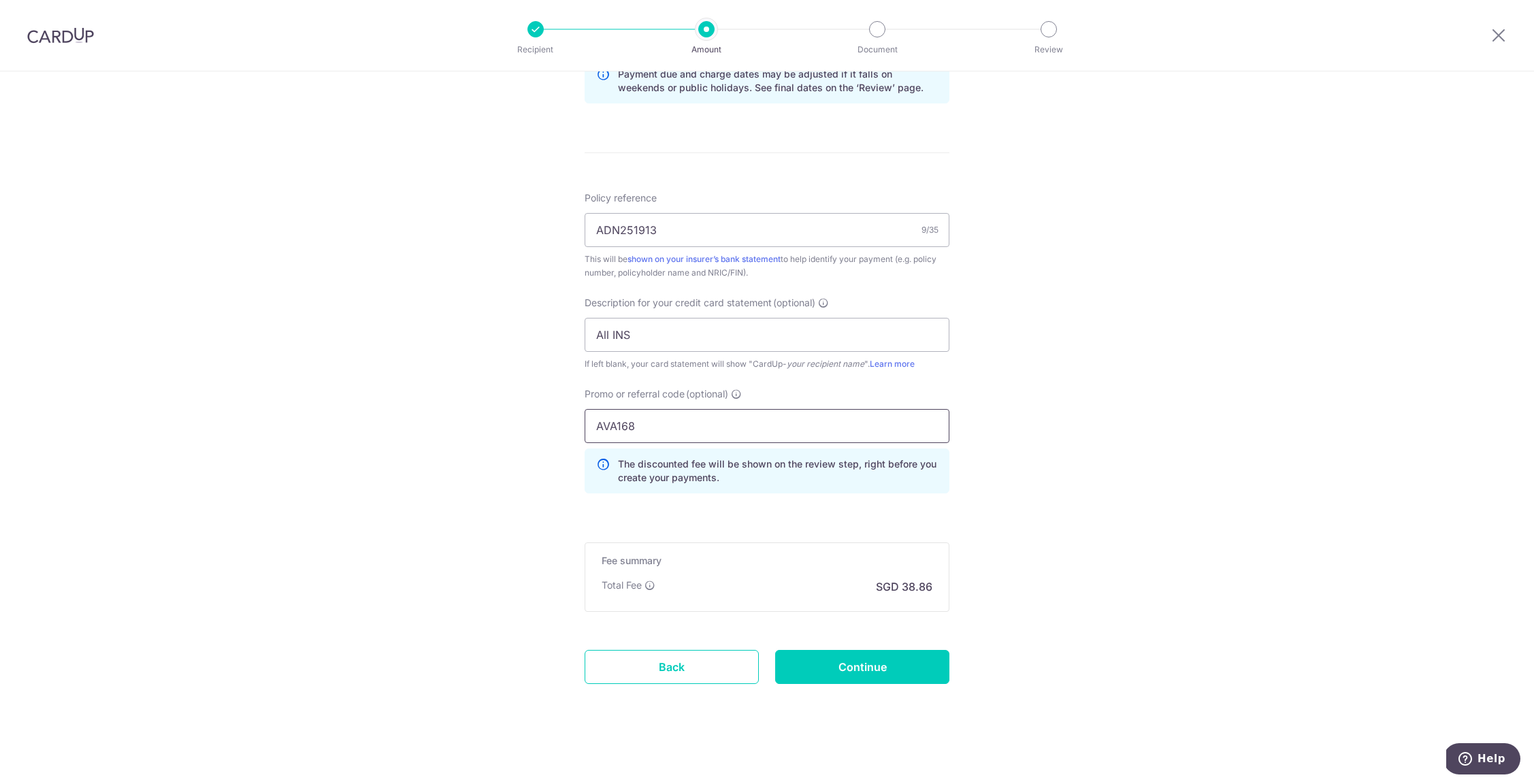
scroll to position [726, 0]
type input "AVA168"
click at [737, 233] on input "ADN251913" at bounding box center [767, 228] width 365 height 34
type input "ADN251913 Air Venture AC PL"
click at [840, 665] on input "Continue" at bounding box center [862, 665] width 175 height 34
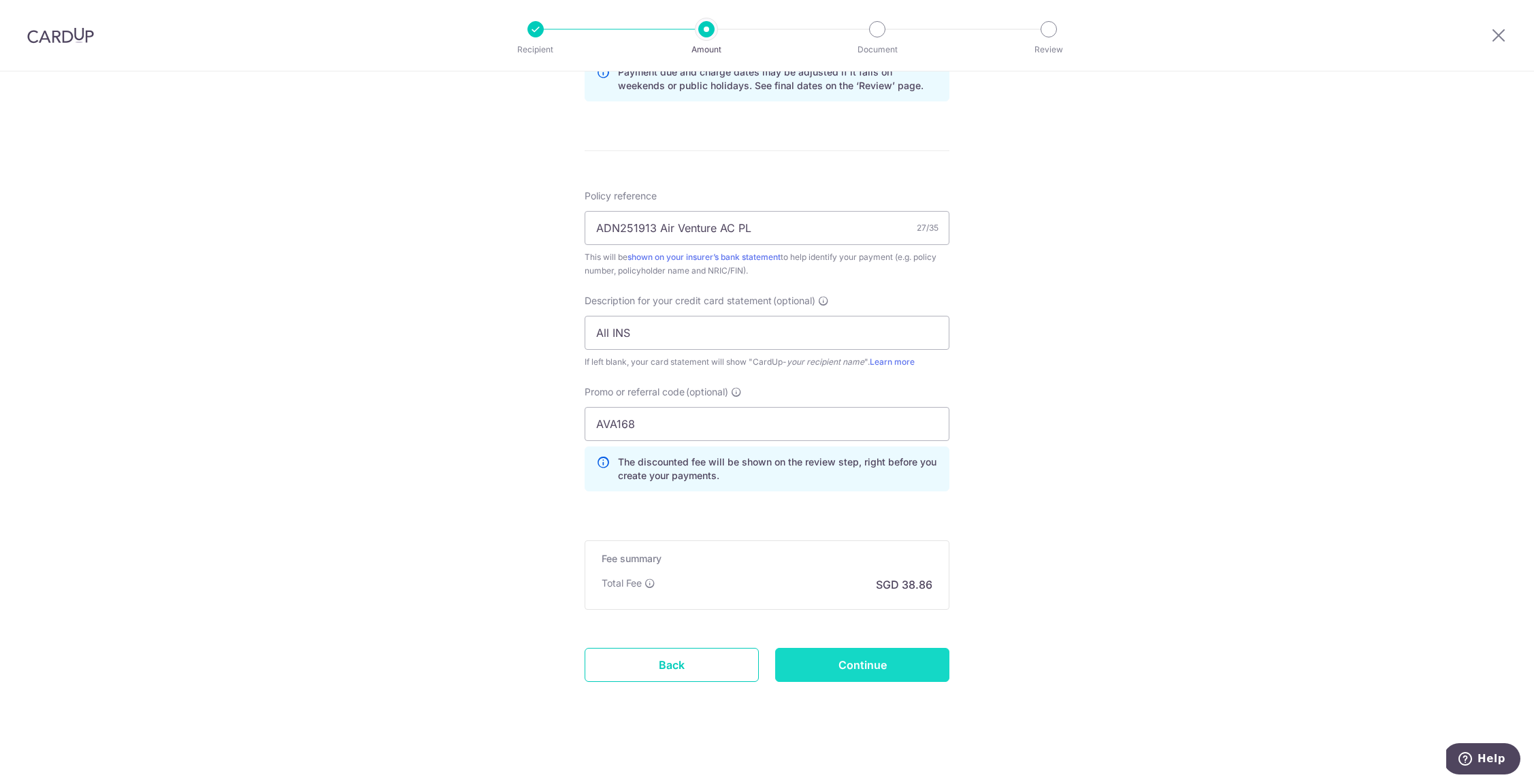
type input "Create Schedule"
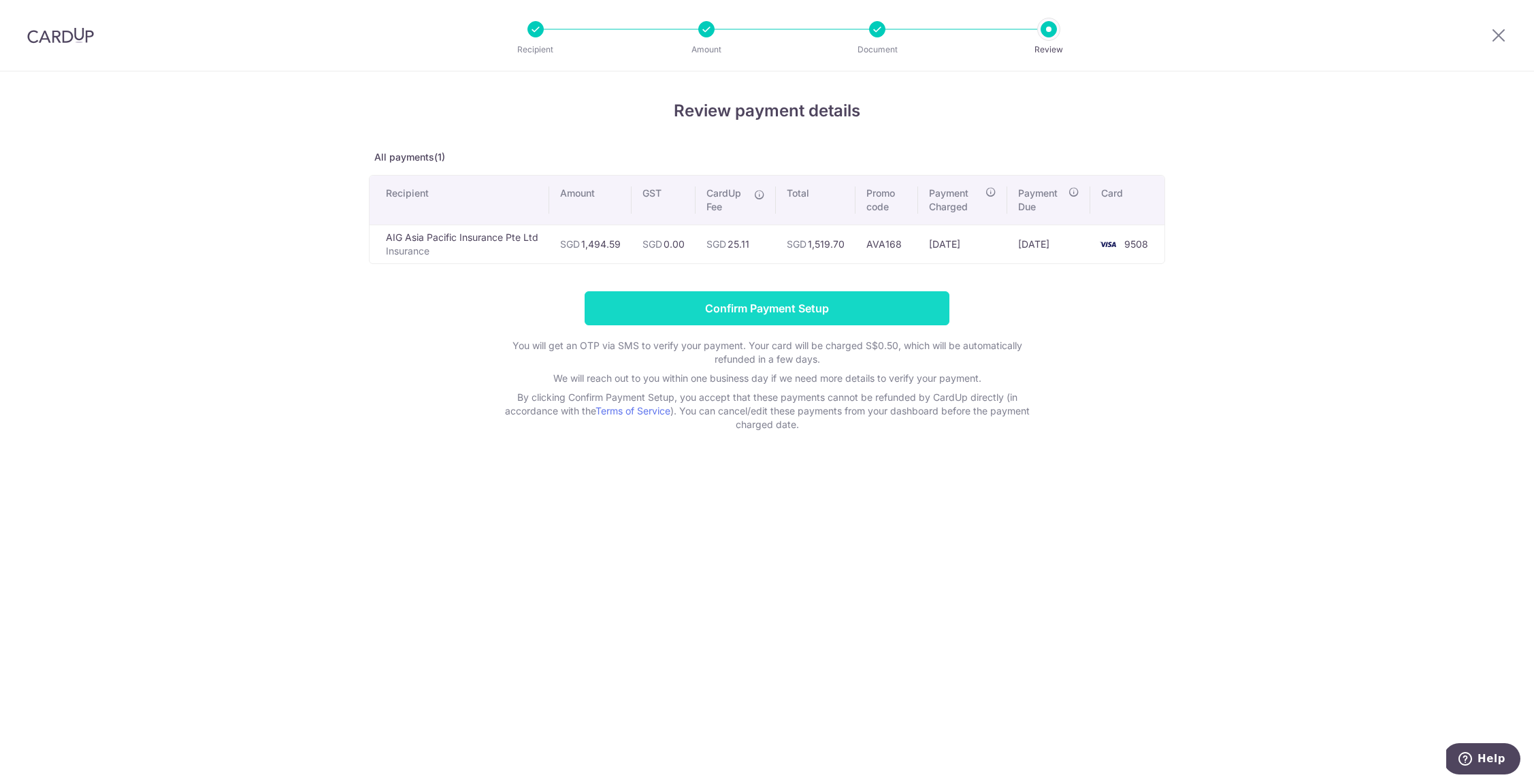
click at [774, 315] on input "Confirm Payment Setup" at bounding box center [767, 308] width 365 height 34
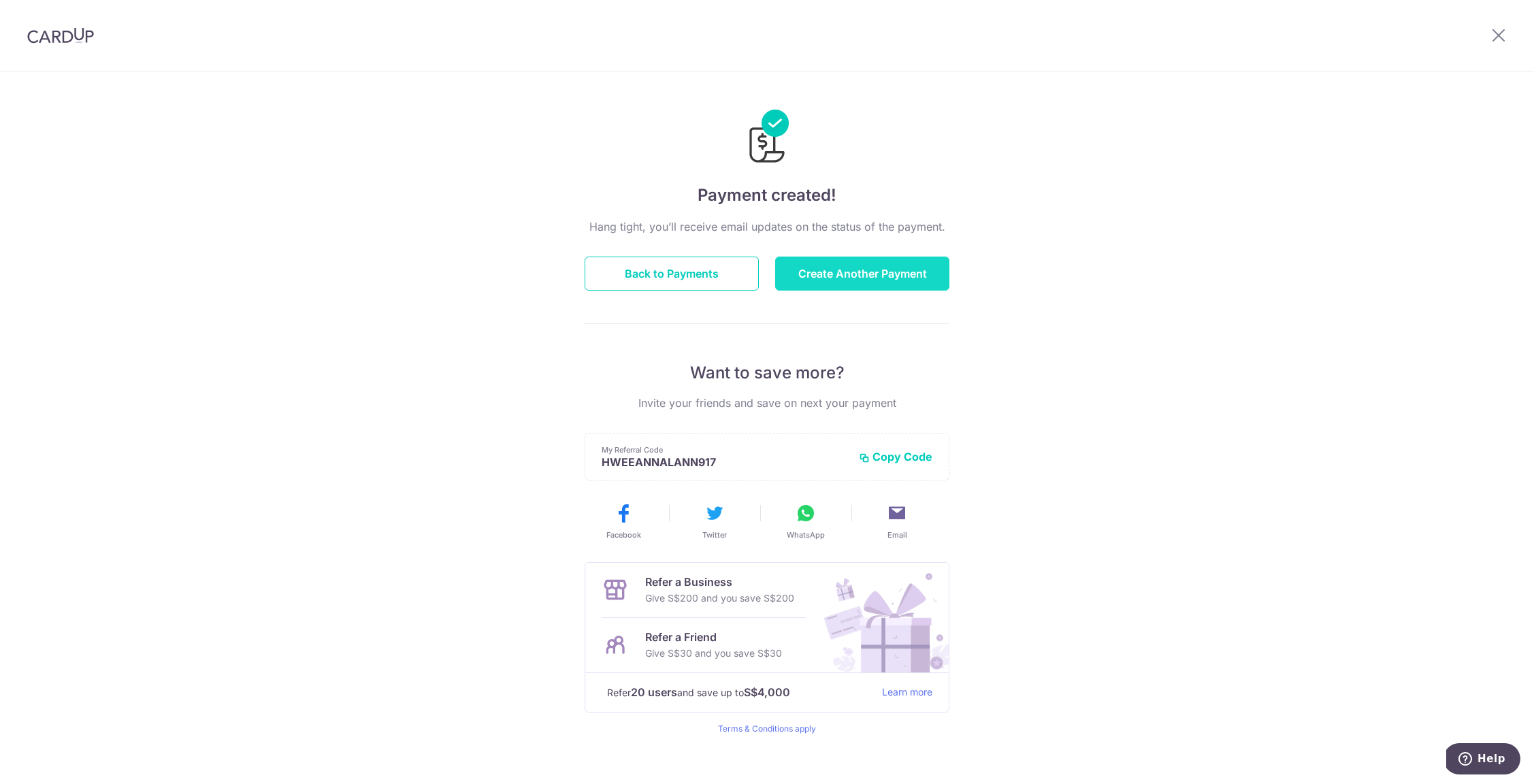
click at [828, 270] on button "Create Another Payment" at bounding box center [862, 273] width 175 height 34
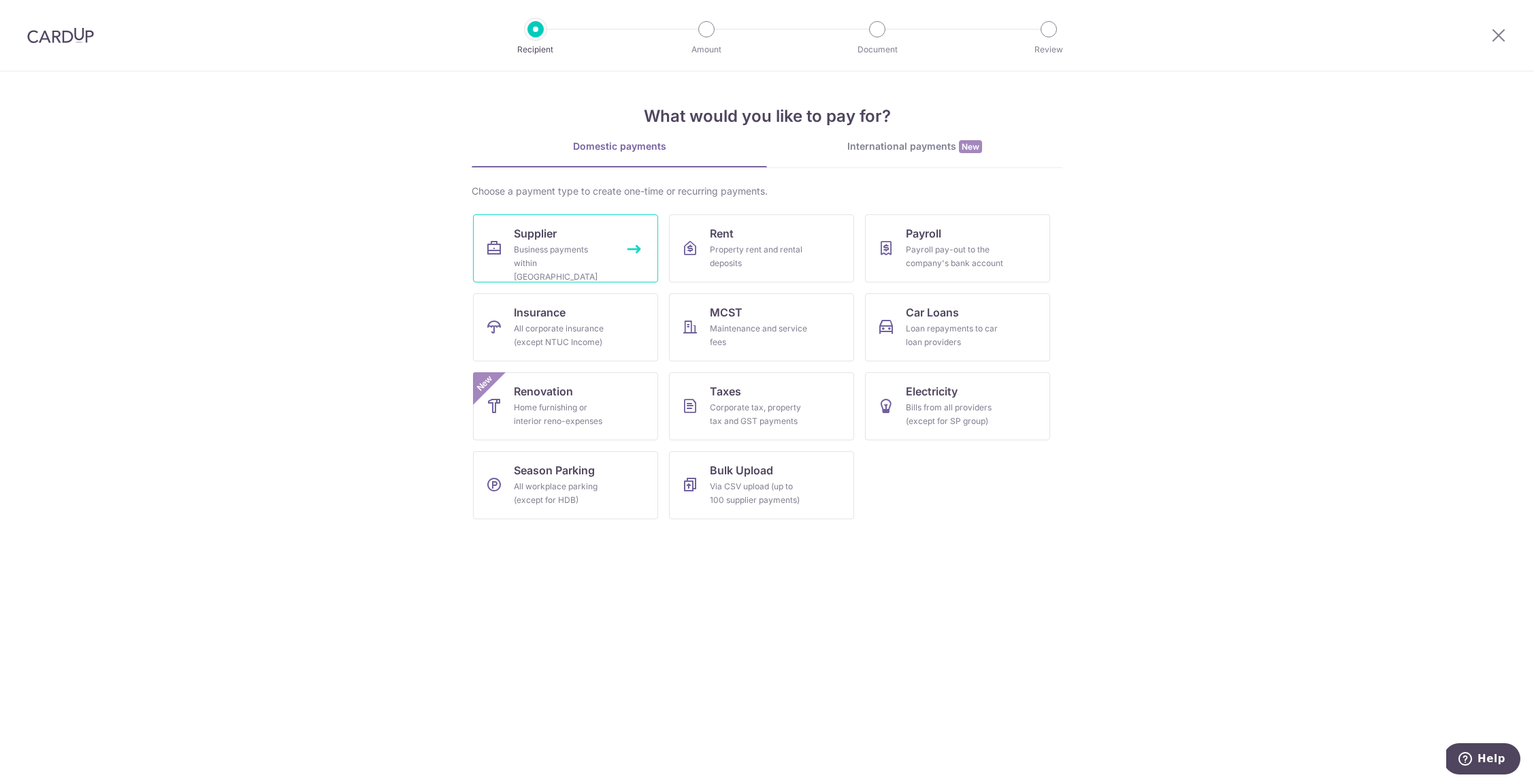
click at [562, 236] on link "Supplier Business payments within [GEOGRAPHIC_DATA]" at bounding box center [565, 249] width 185 height 68
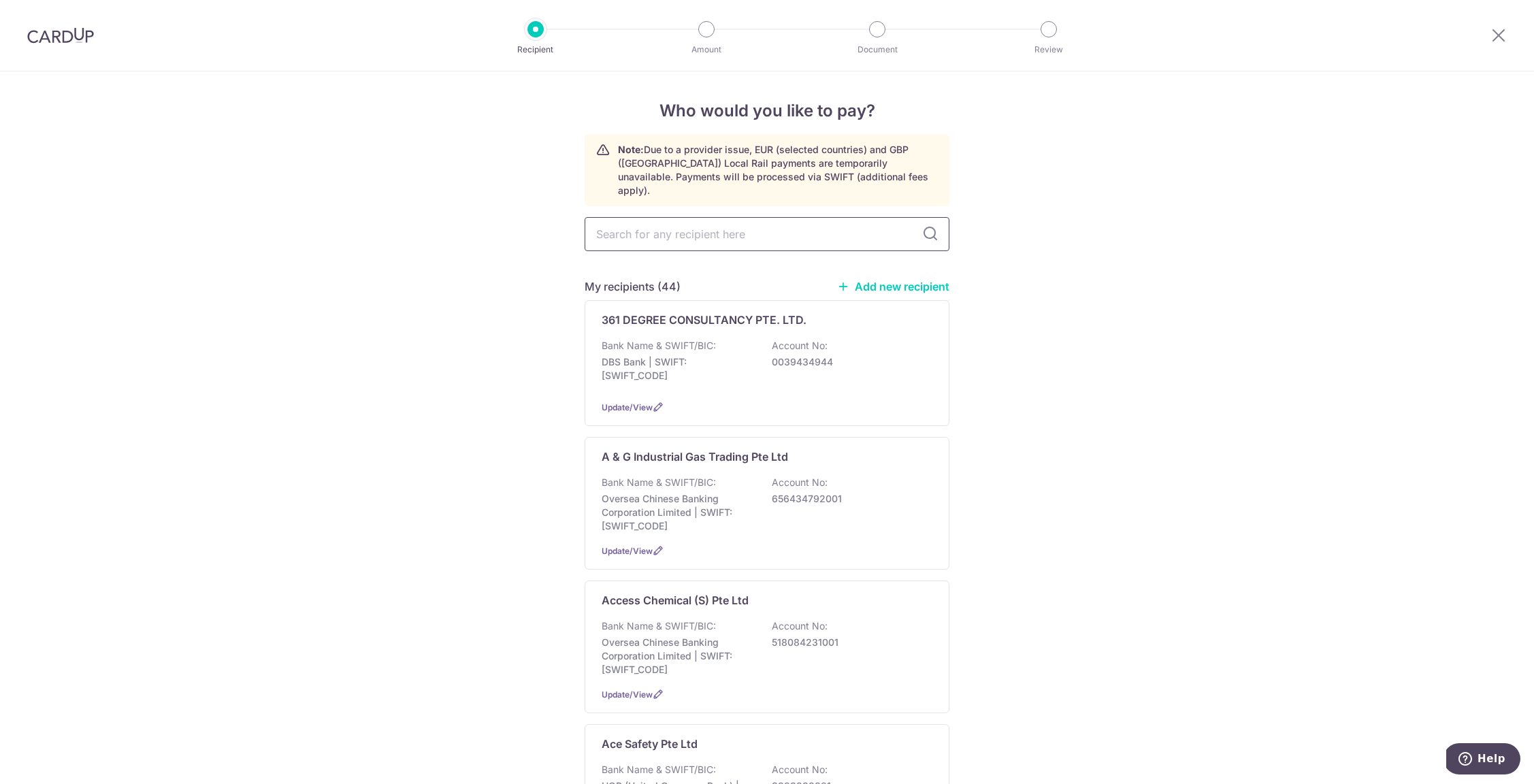
click at [700, 217] on input "text" at bounding box center [767, 234] width 365 height 34
type input "dots"
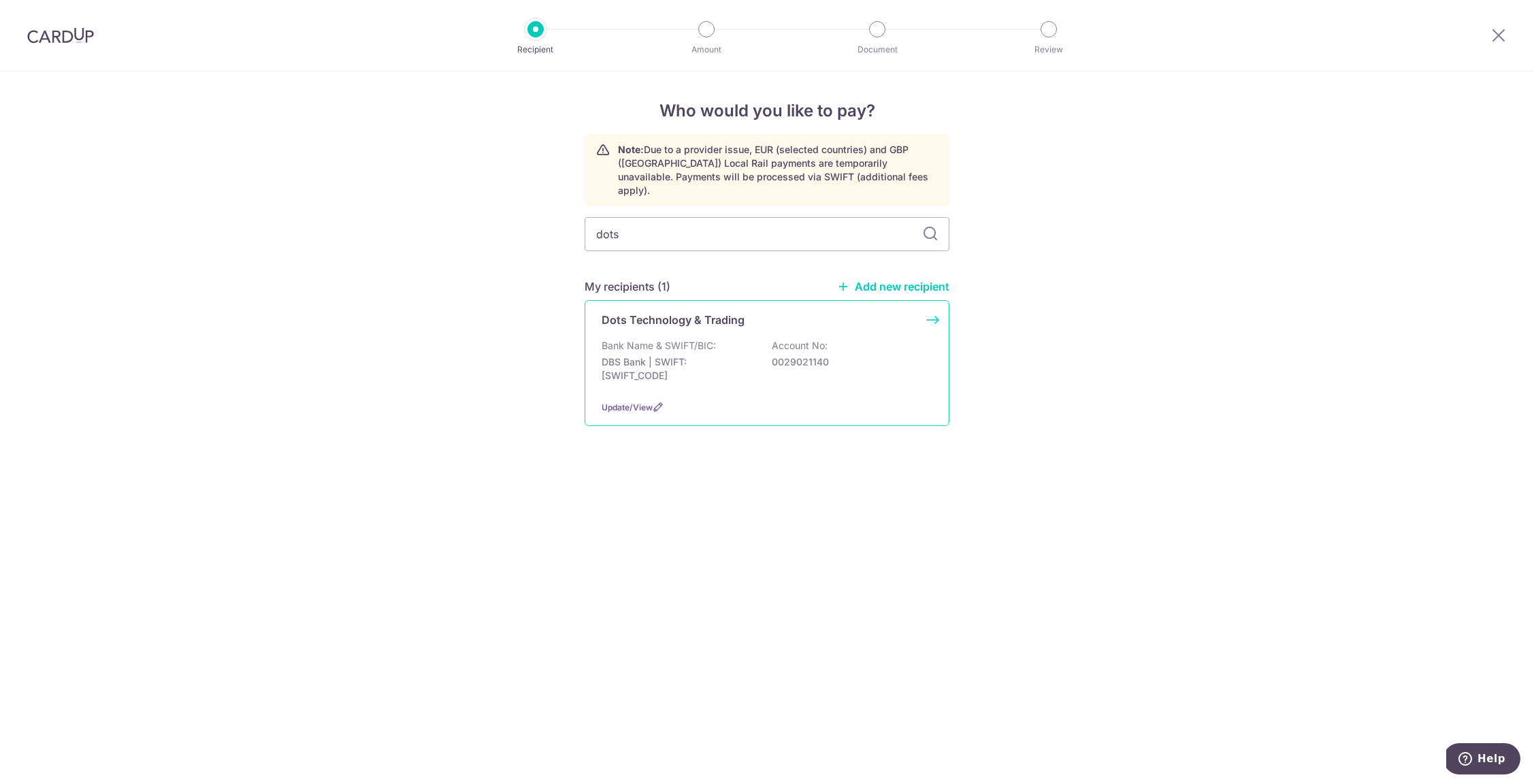
click at [736, 338] on div "Bank Name & SWIFT/BIC: DBS Bank | SWIFT: [SWIFT_CODE] Account No: 0029021140" at bounding box center [767, 364] width 331 height 51
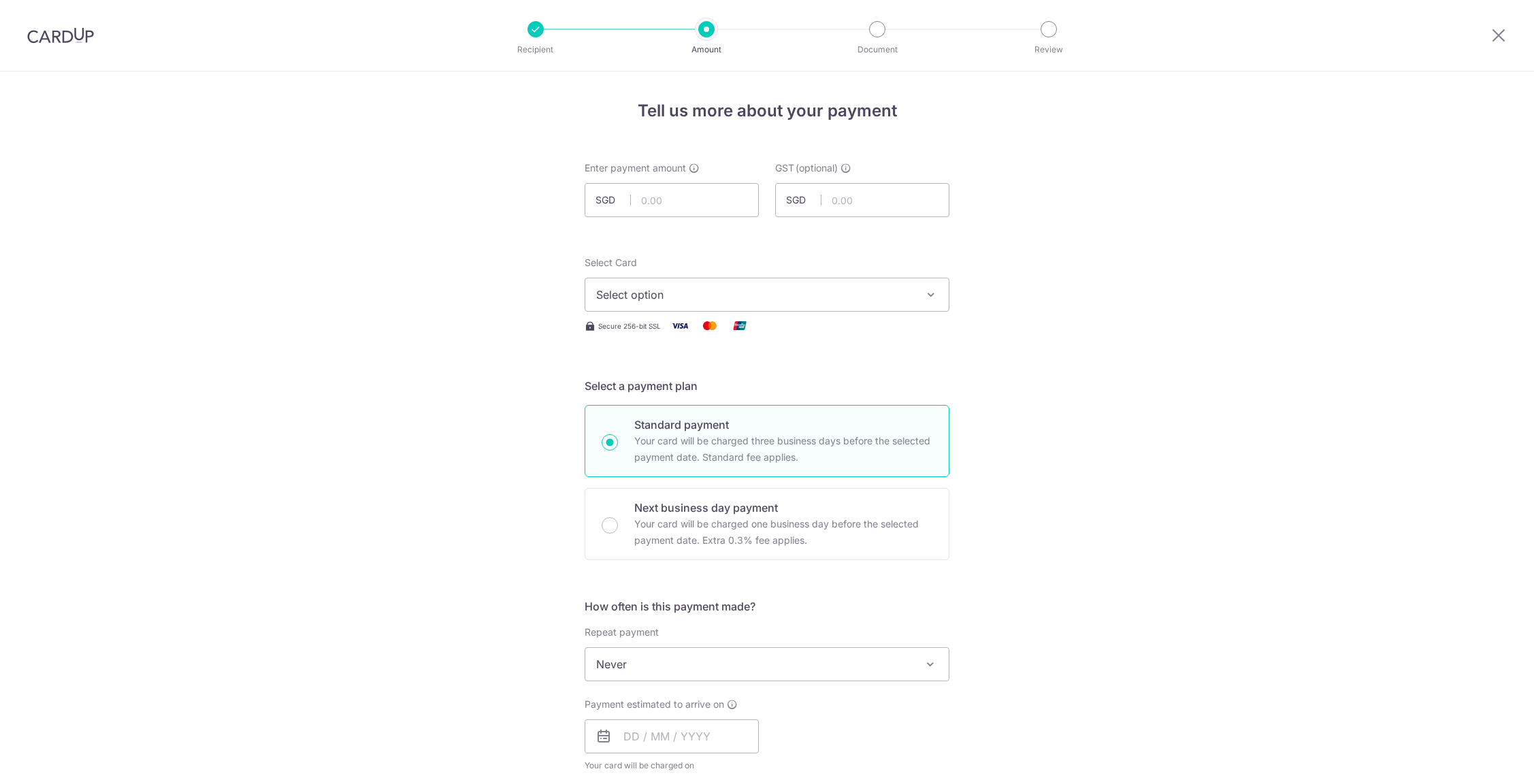
click at [679, 208] on input "text" at bounding box center [672, 200] width 175 height 34
type input "169.39"
click at [722, 294] on span "Select option" at bounding box center [754, 294] width 317 height 17
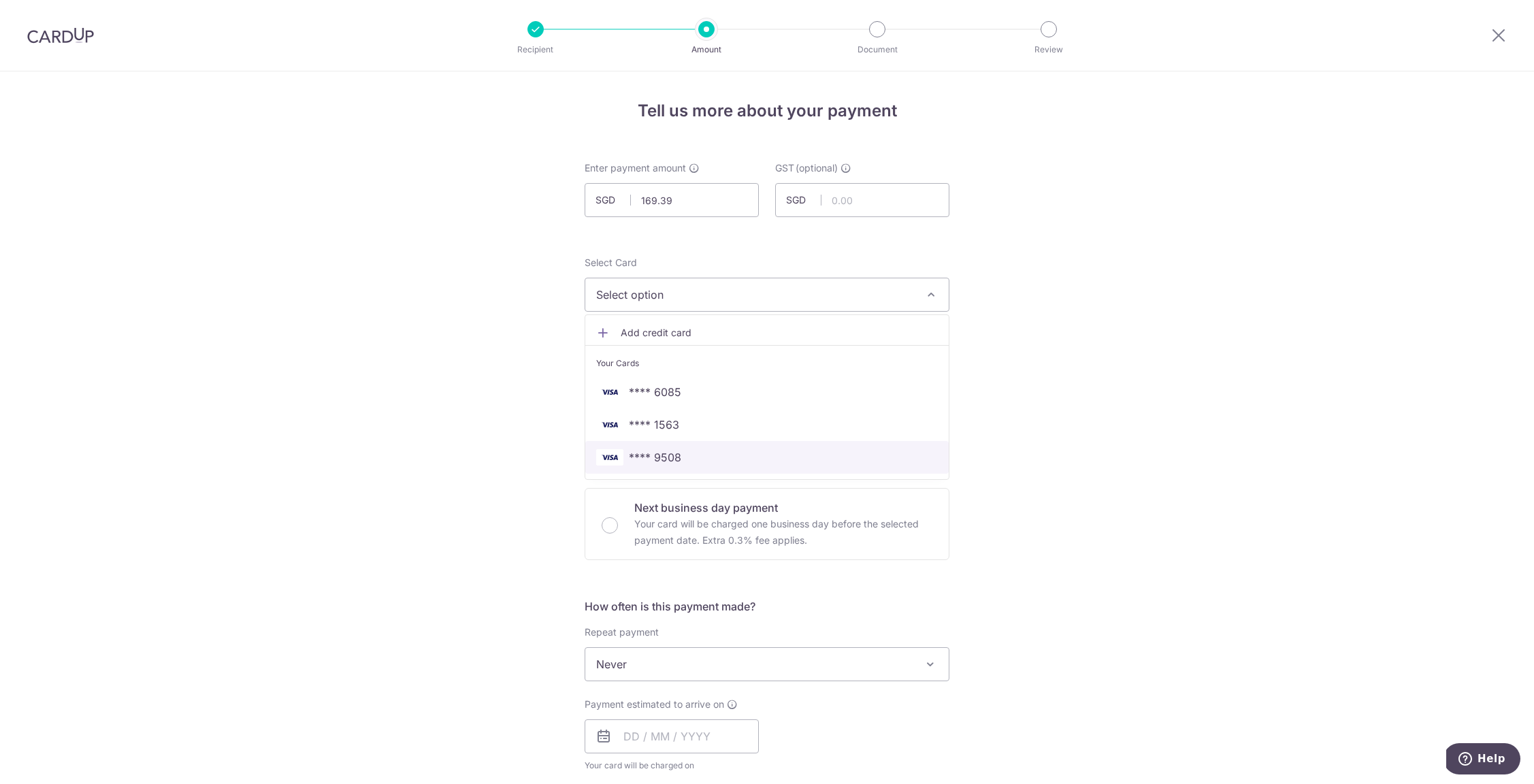
click at [741, 459] on span "**** 9508" at bounding box center [767, 457] width 342 height 17
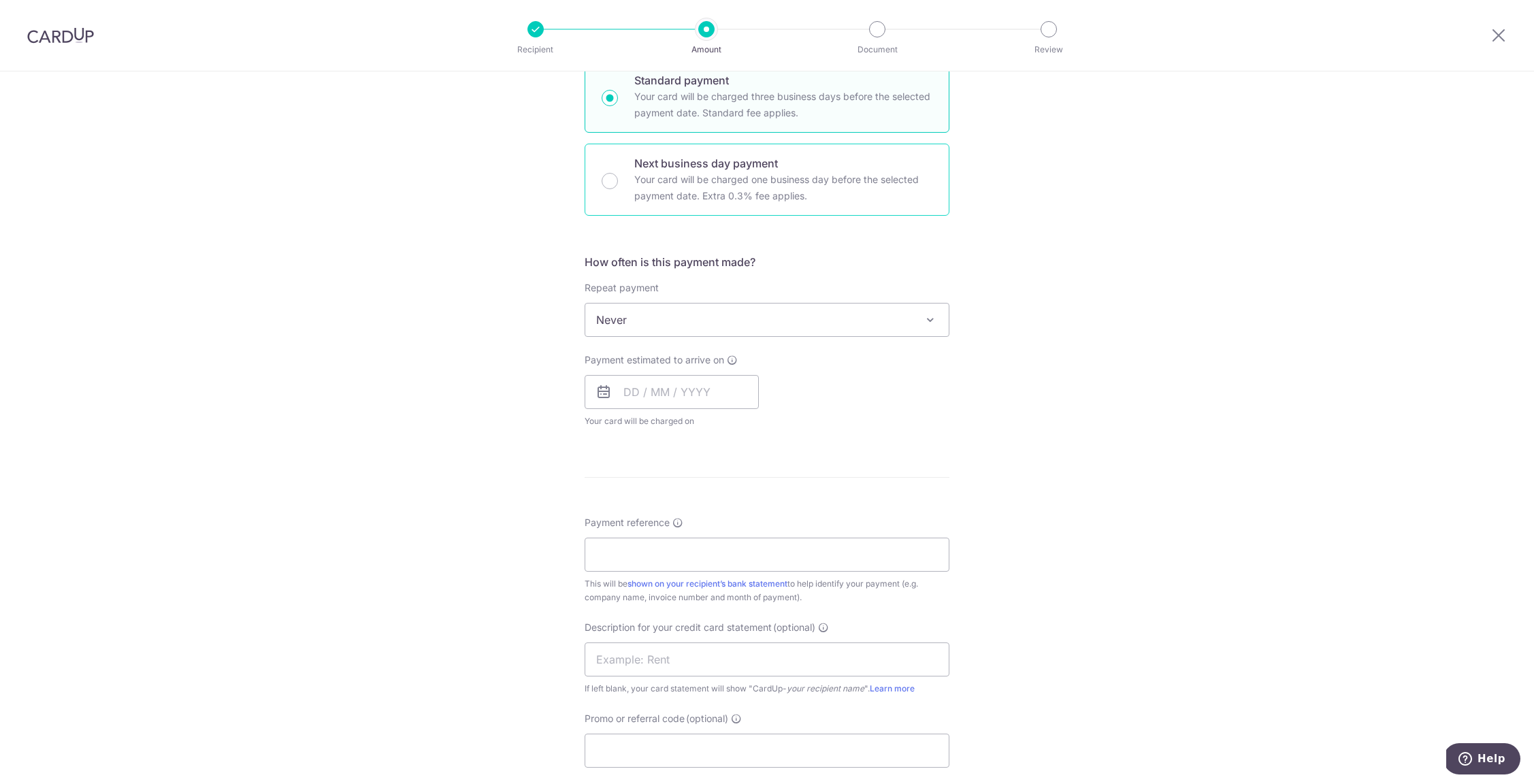
scroll to position [369, 0]
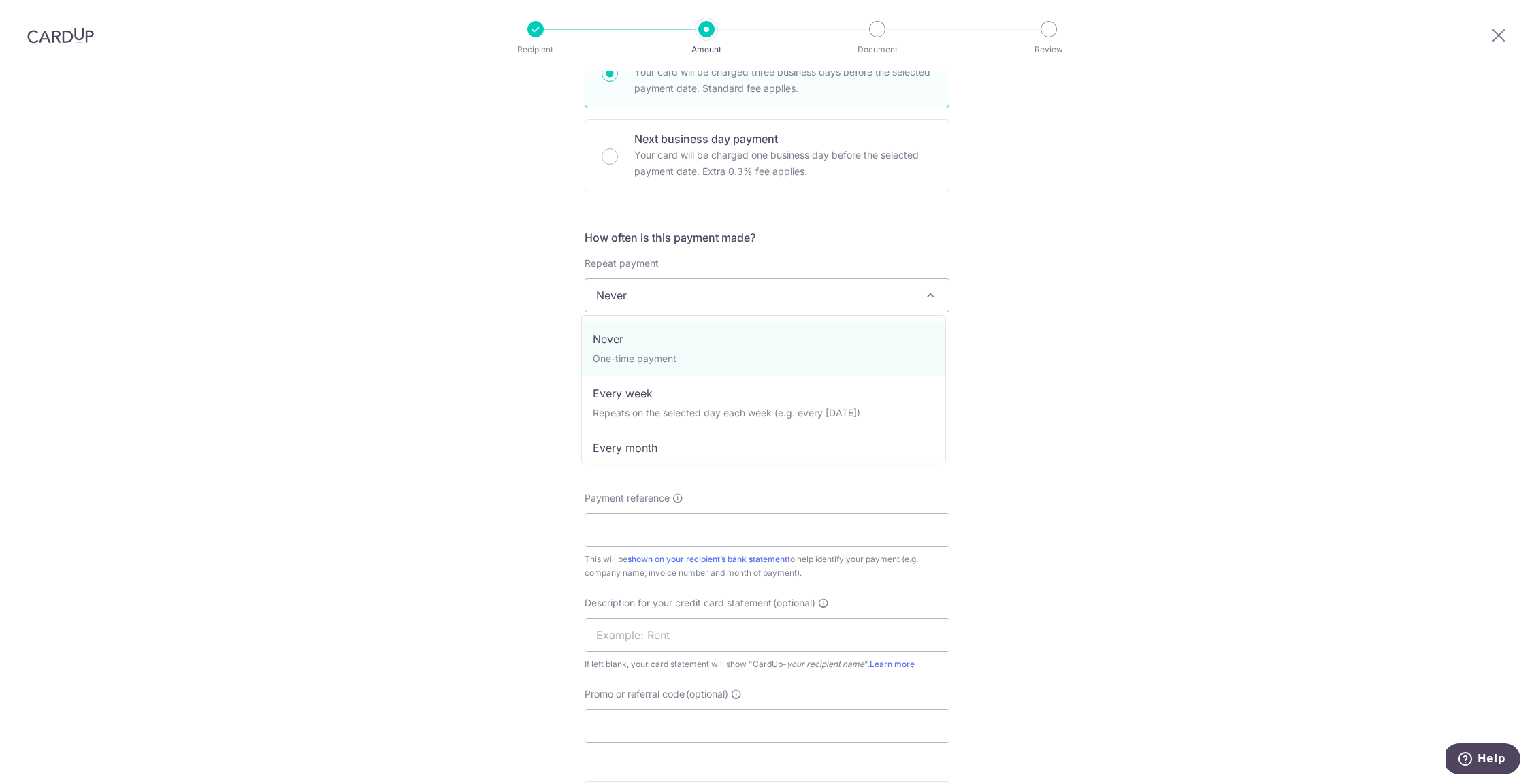
click at [642, 300] on span "Never" at bounding box center [767, 295] width 364 height 32
click at [484, 347] on div "Tell us more about your payment Enter payment amount SGD 169.39 169.39 GST (opt…" at bounding box center [767, 364] width 1534 height 1322
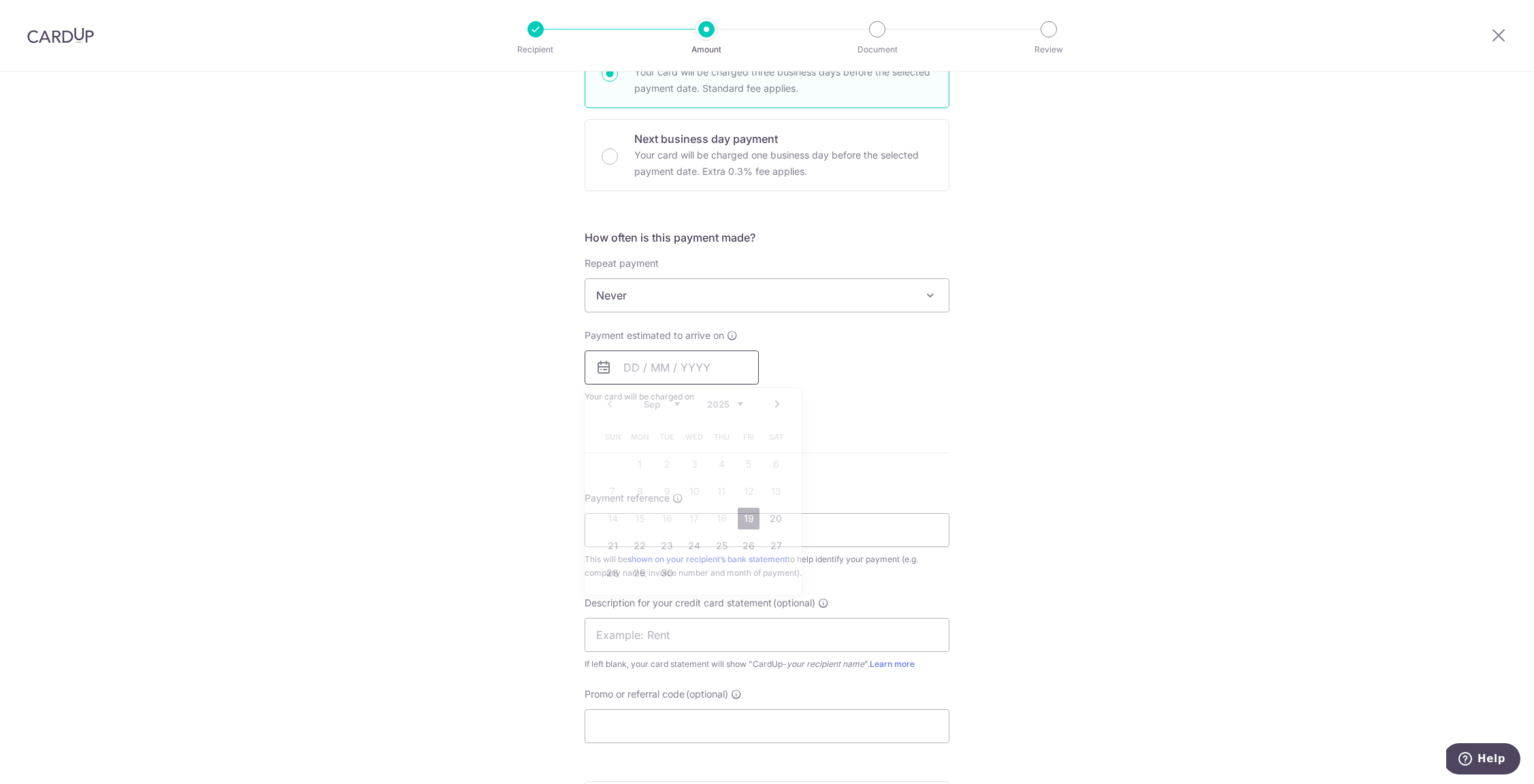
click at [620, 365] on input "text" at bounding box center [672, 367] width 175 height 34
click at [742, 518] on link "19" at bounding box center [749, 518] width 22 height 22
type input "19/09/2025"
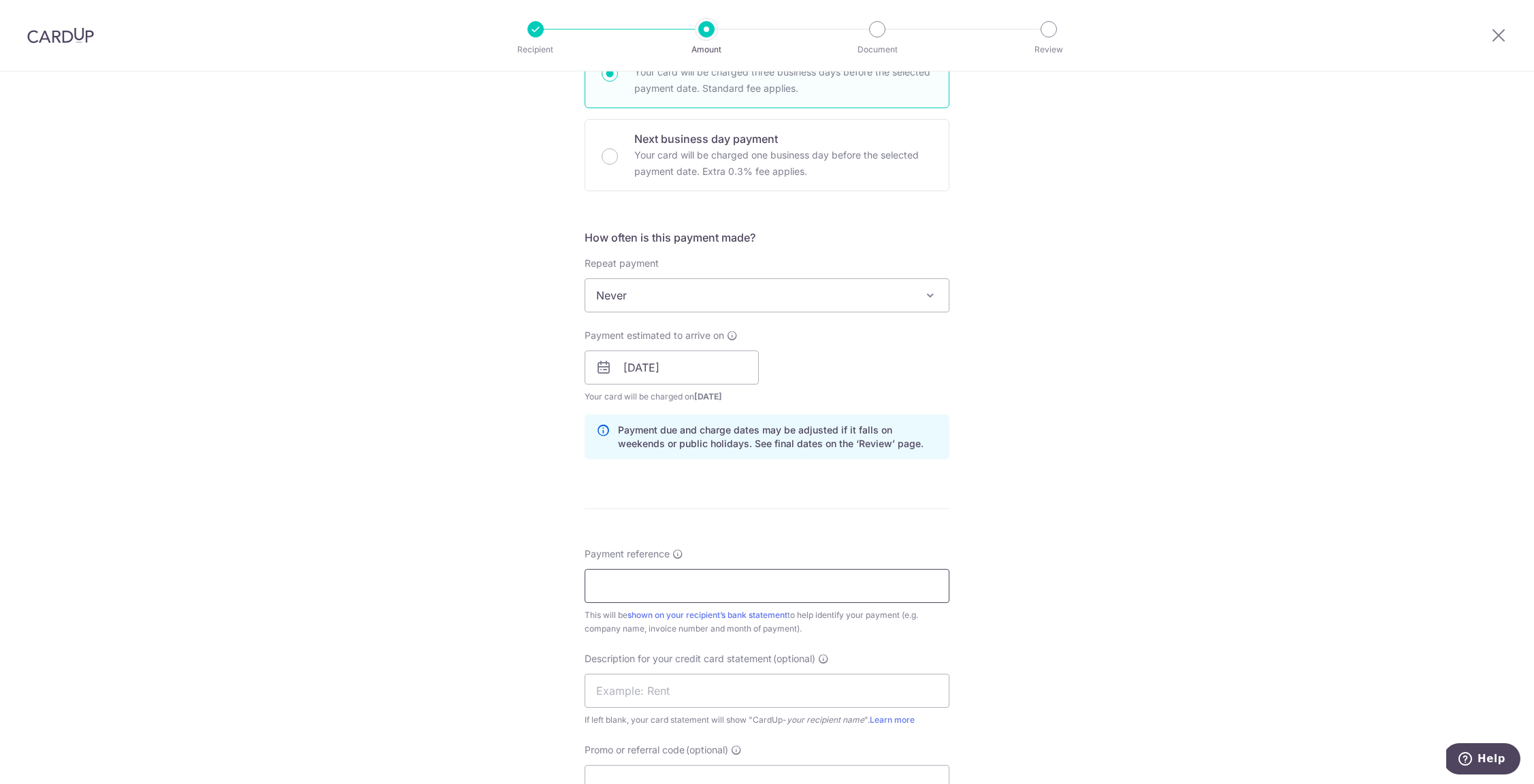
click at [618, 585] on input "Payment reference" at bounding box center [767, 585] width 365 height 34
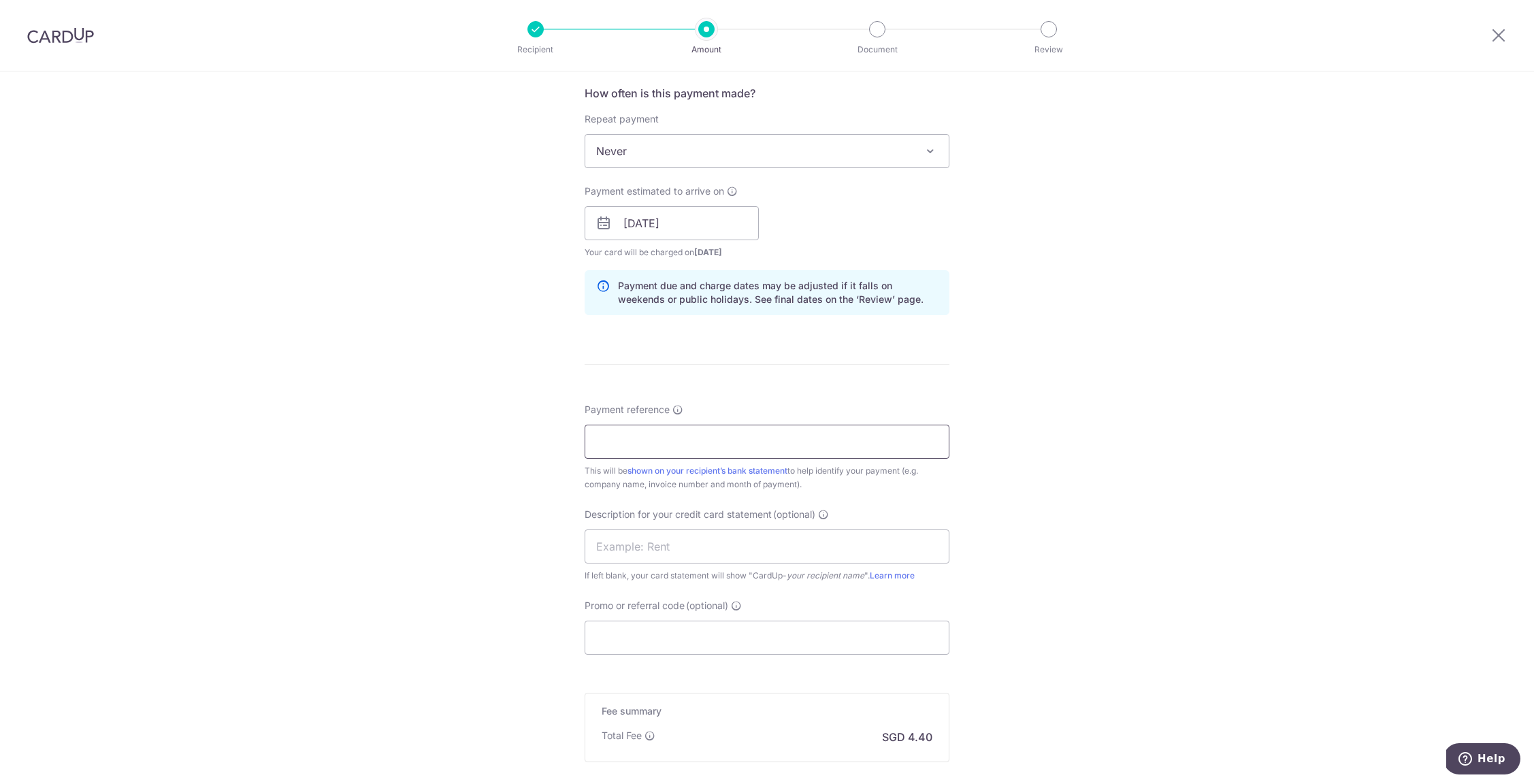
scroll to position [515, 0]
type input "Inv 25 166251"
click at [629, 543] on input "text" at bounding box center [767, 543] width 365 height 34
type input "Dots Tech"
click at [647, 631] on input "Promo or referral code (optional)" at bounding box center [767, 634] width 365 height 34
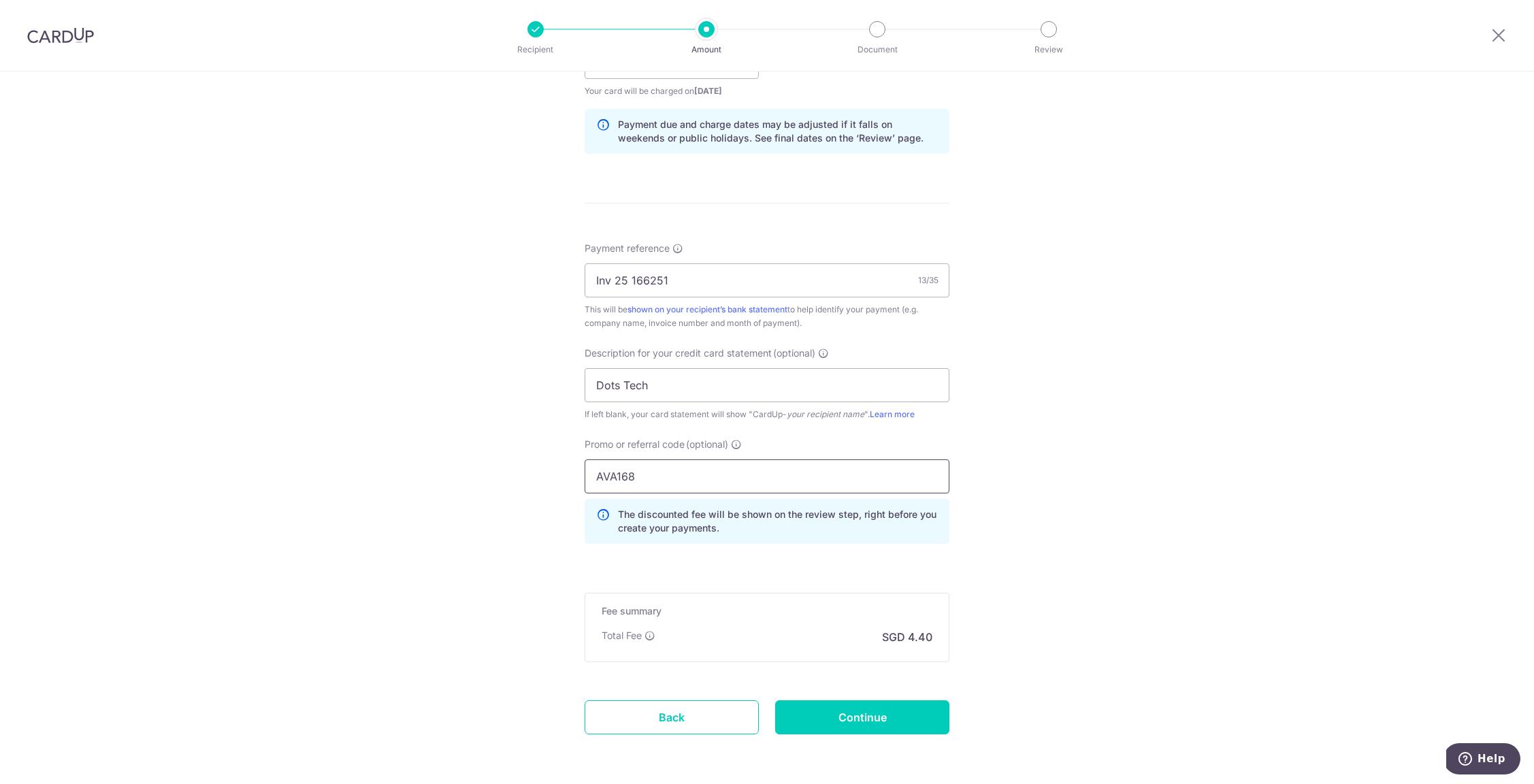
scroll to position [726, 0]
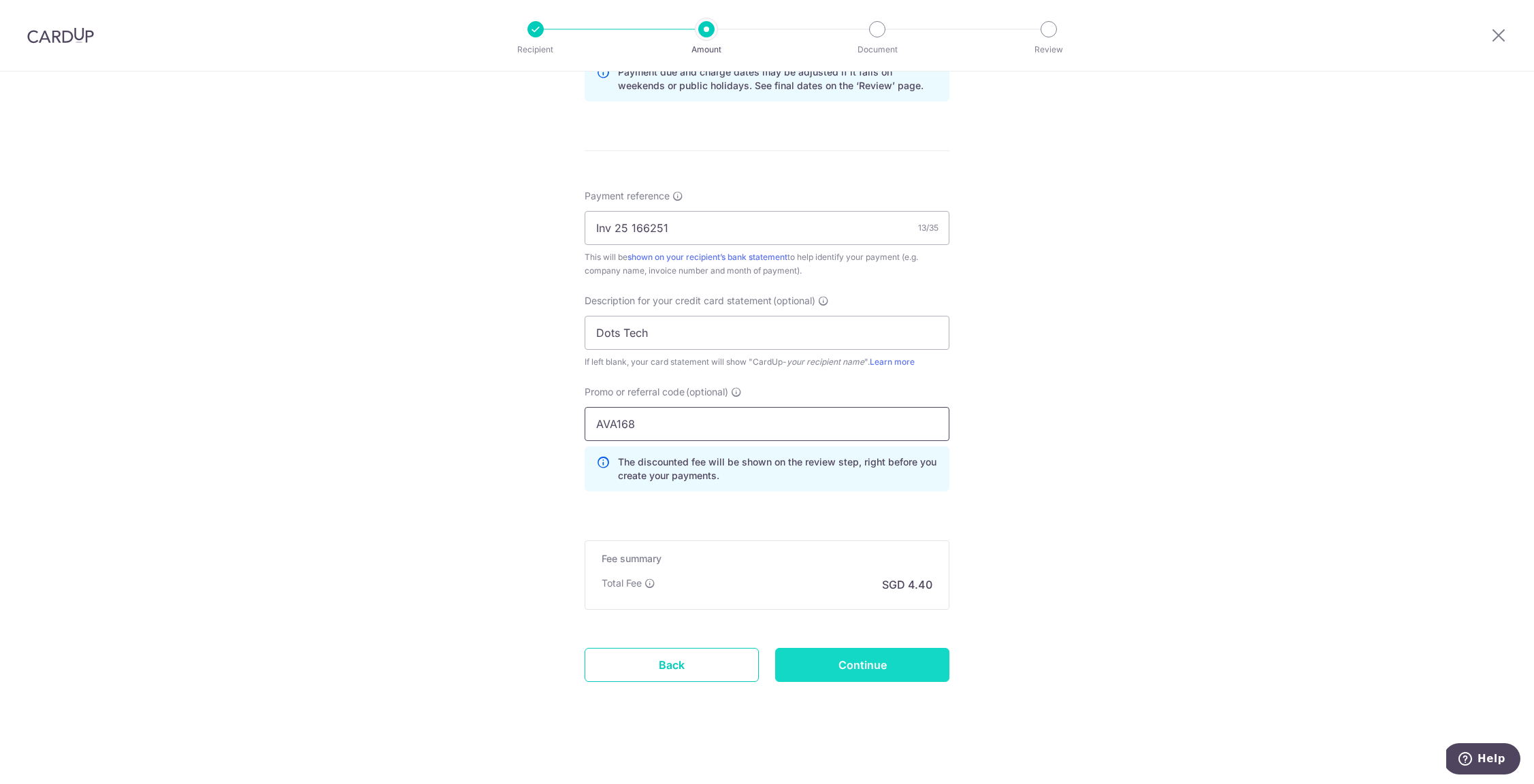
type input "AVA168"
click at [819, 665] on input "Continue" at bounding box center [862, 665] width 175 height 34
type input "Create Schedule"
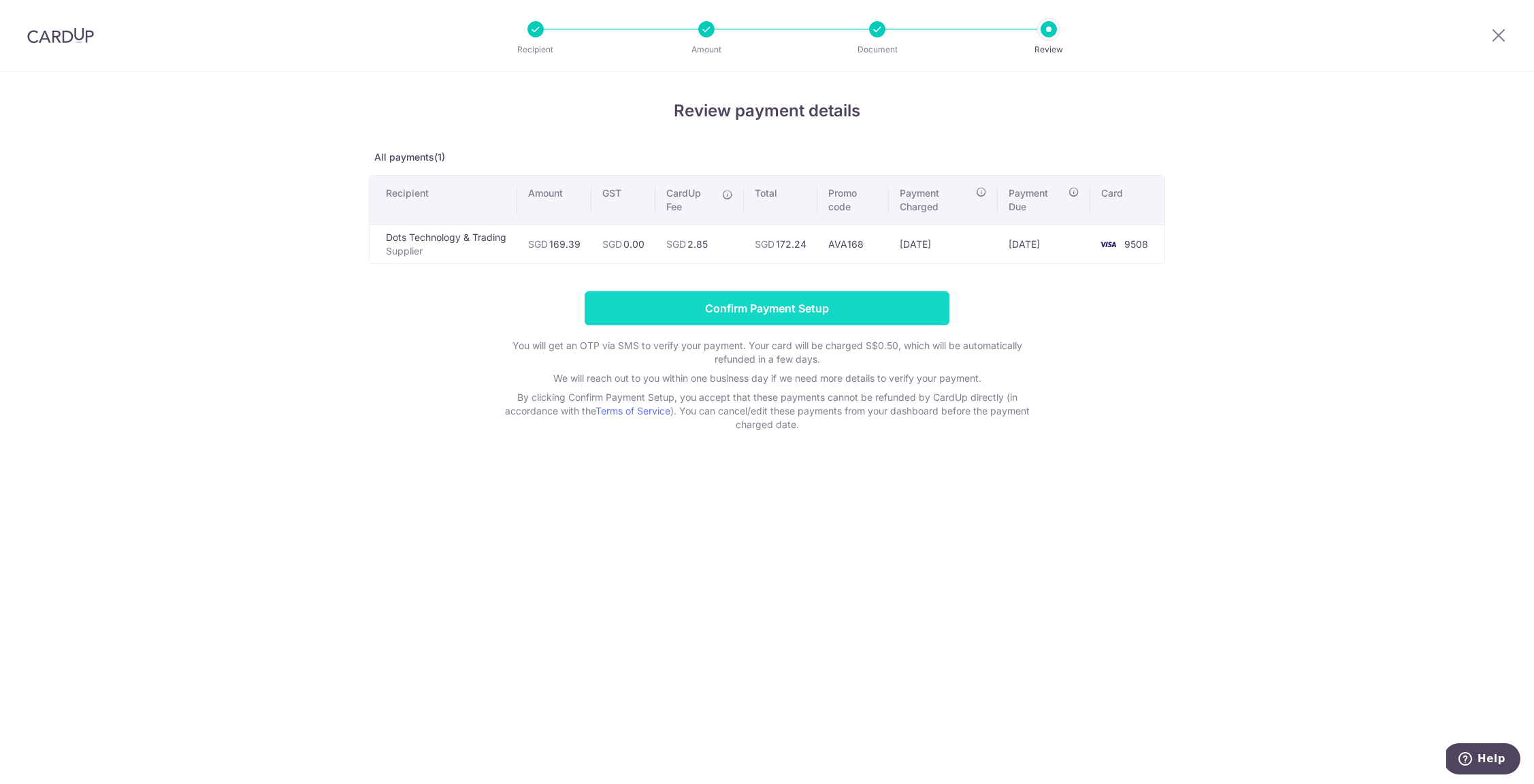
click at [741, 313] on input "Confirm Payment Setup" at bounding box center [767, 308] width 365 height 34
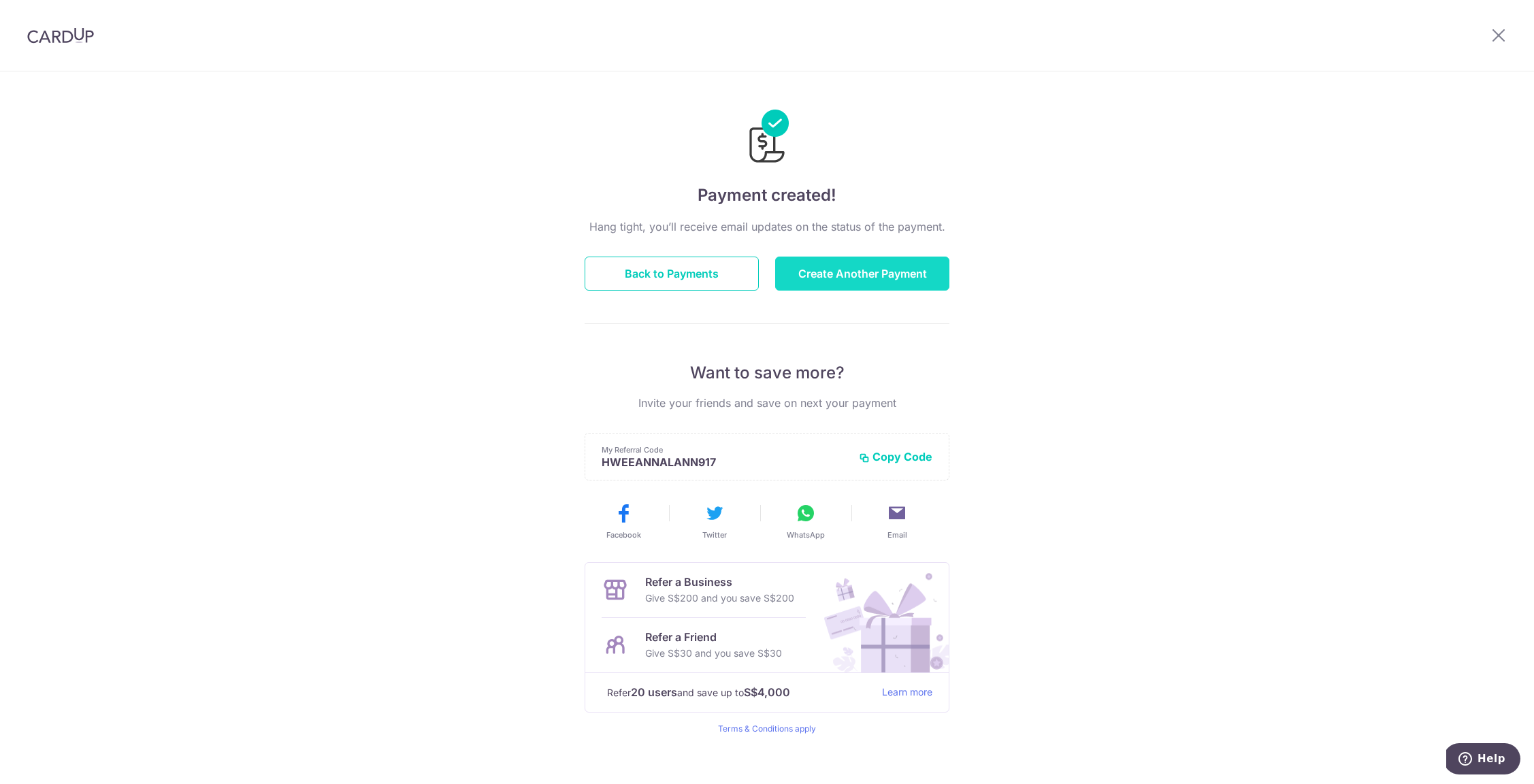
click at [826, 274] on button "Create Another Payment" at bounding box center [862, 273] width 175 height 34
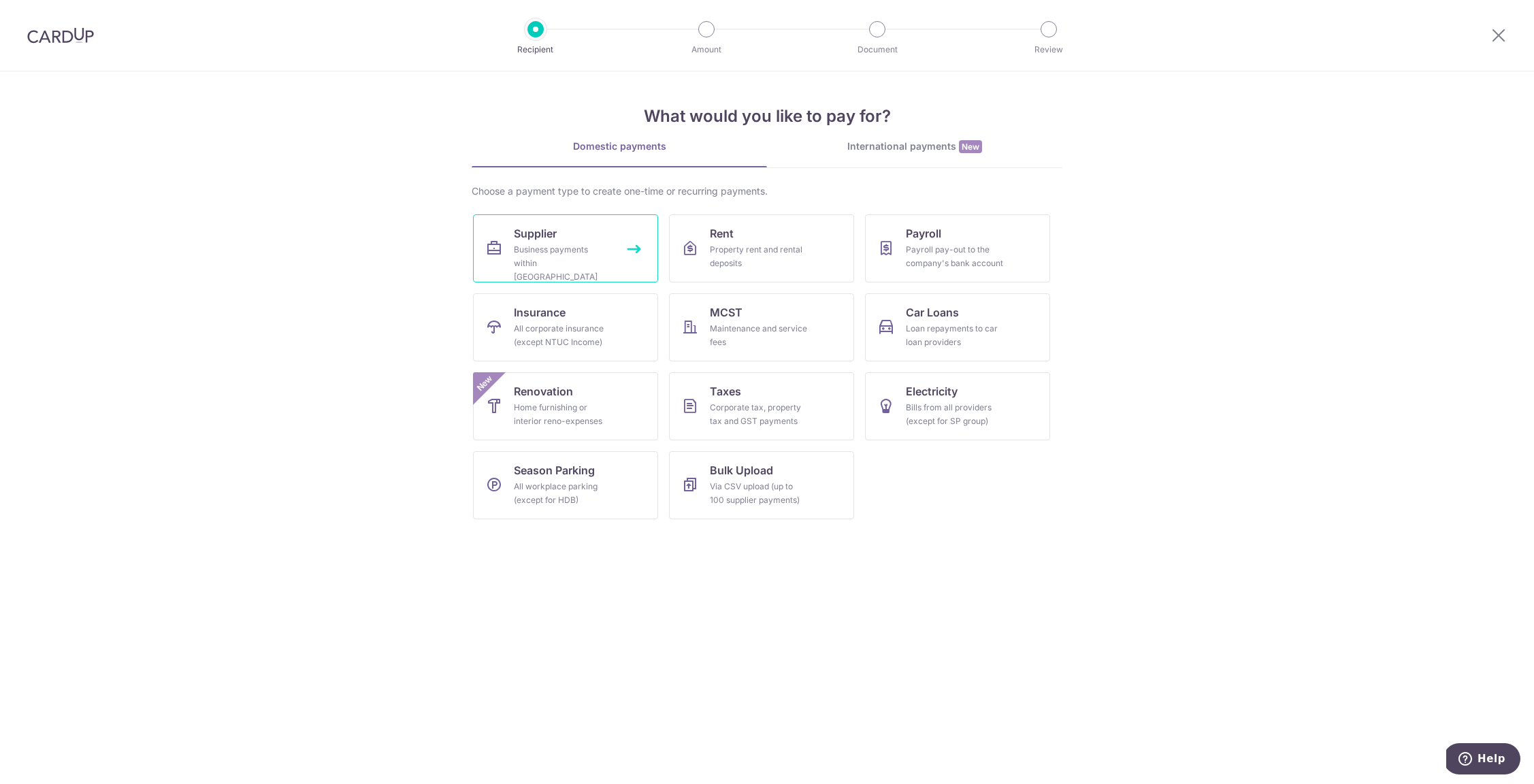
click at [571, 255] on div "Business payments within Singapore" at bounding box center [563, 262] width 98 height 41
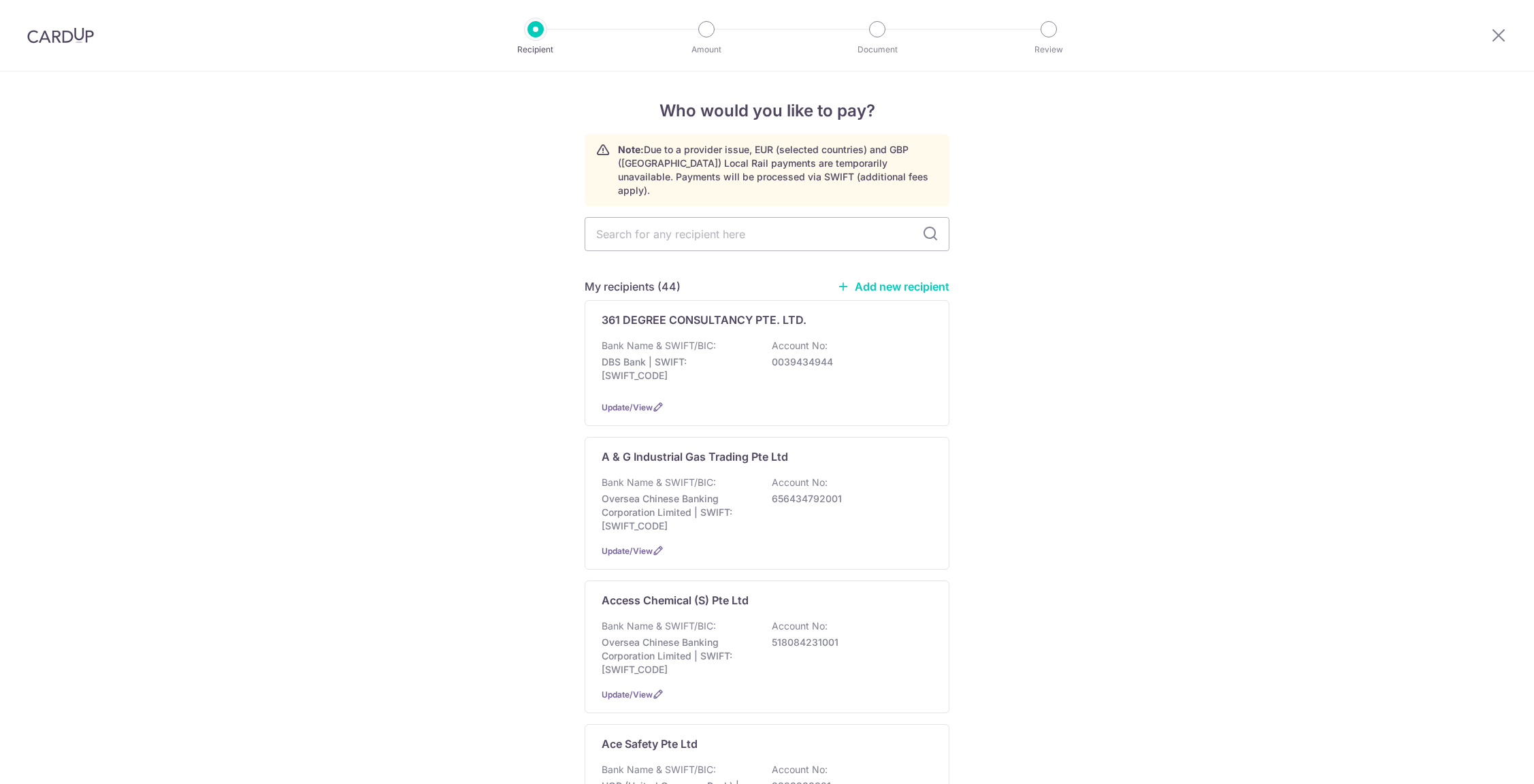
click at [675, 226] on input "text" at bounding box center [767, 234] width 365 height 34
type input "forza"
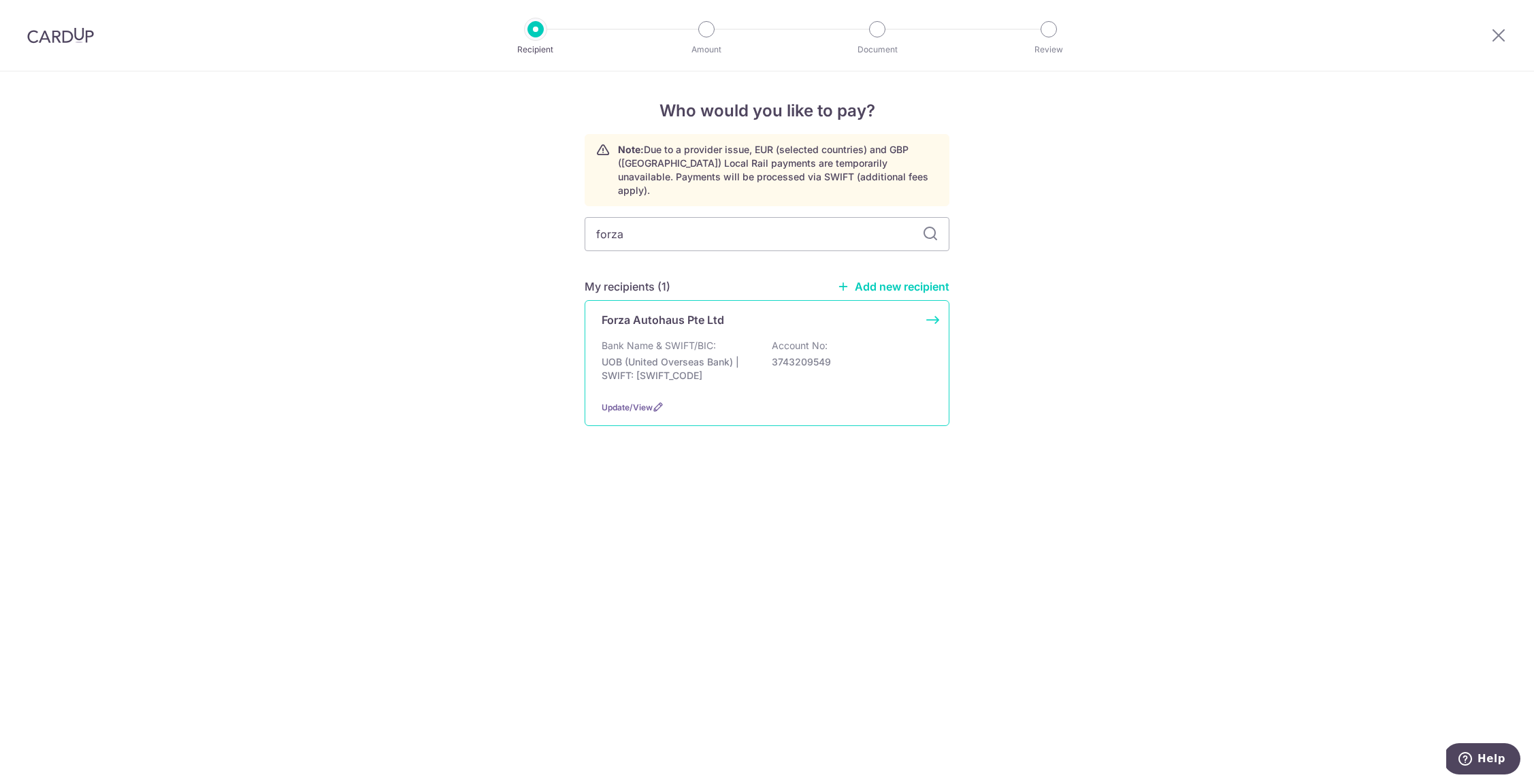
click at [797, 372] on div "Bank Name & SWIFT/BIC: UOB (United Overseas Bank) | SWIFT: [SWIFT_CODE] Account…" at bounding box center [767, 364] width 331 height 51
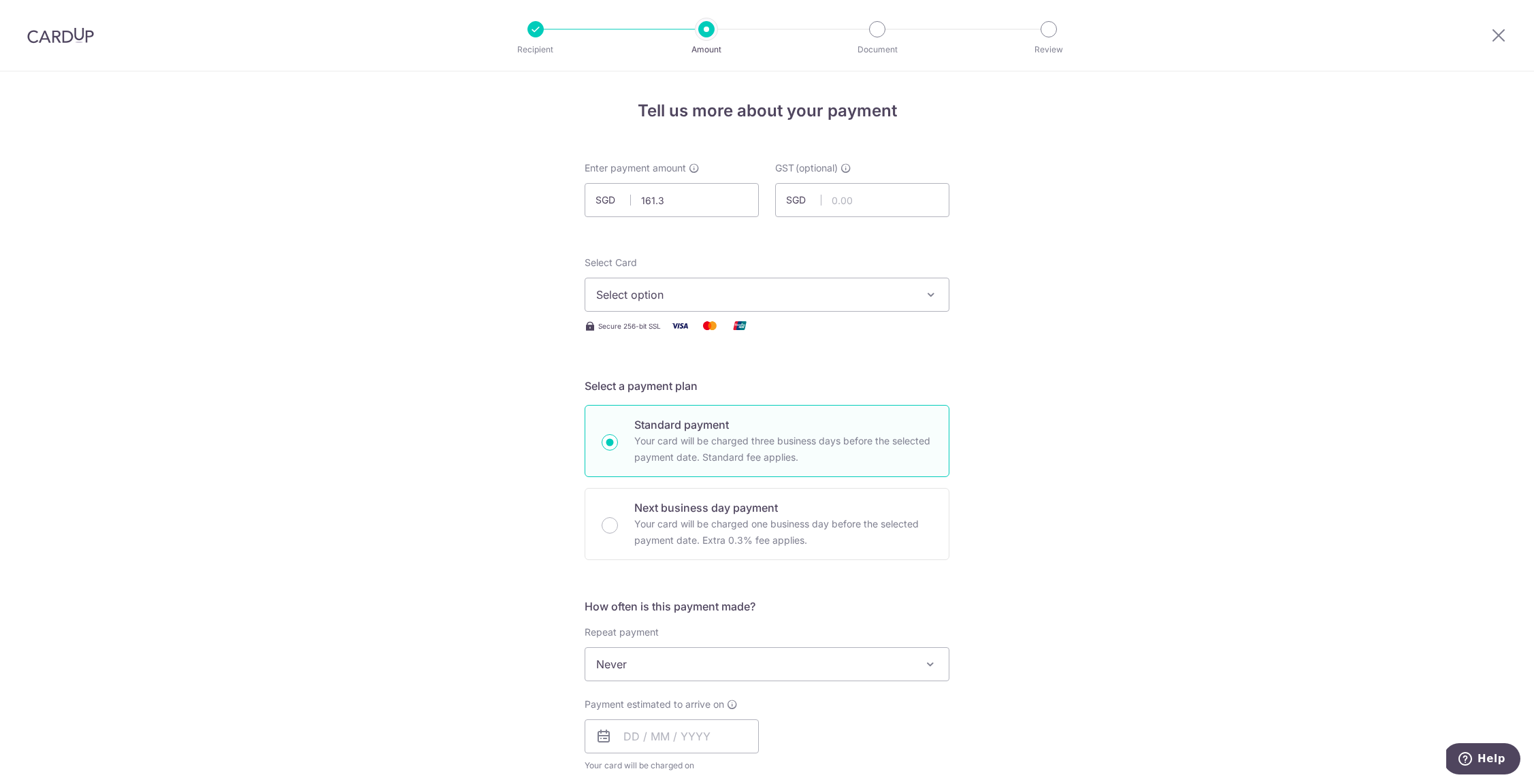
type input "161.32"
click at [695, 293] on span "Select option" at bounding box center [754, 294] width 317 height 17
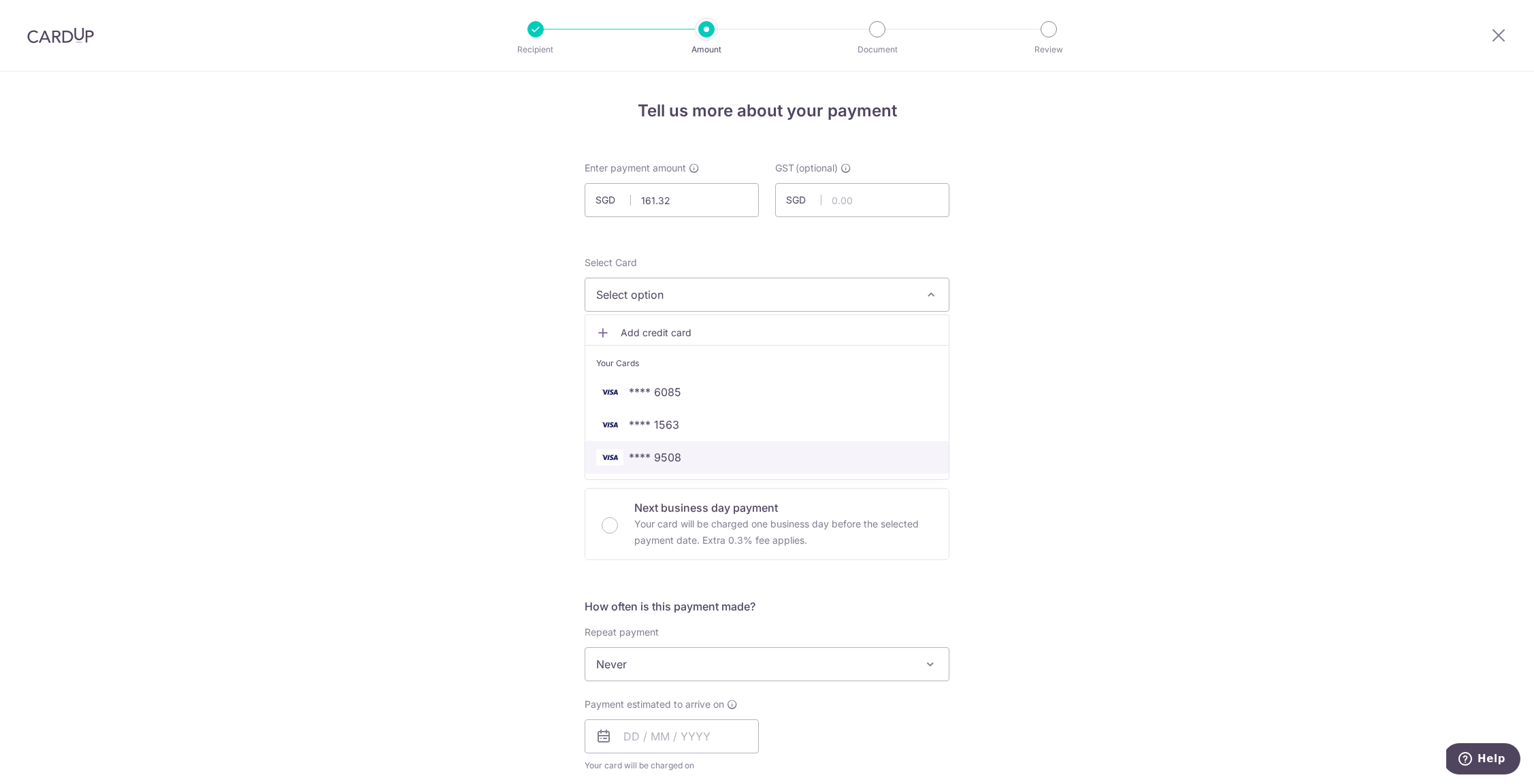
click at [700, 454] on span "**** 9508" at bounding box center [767, 457] width 342 height 17
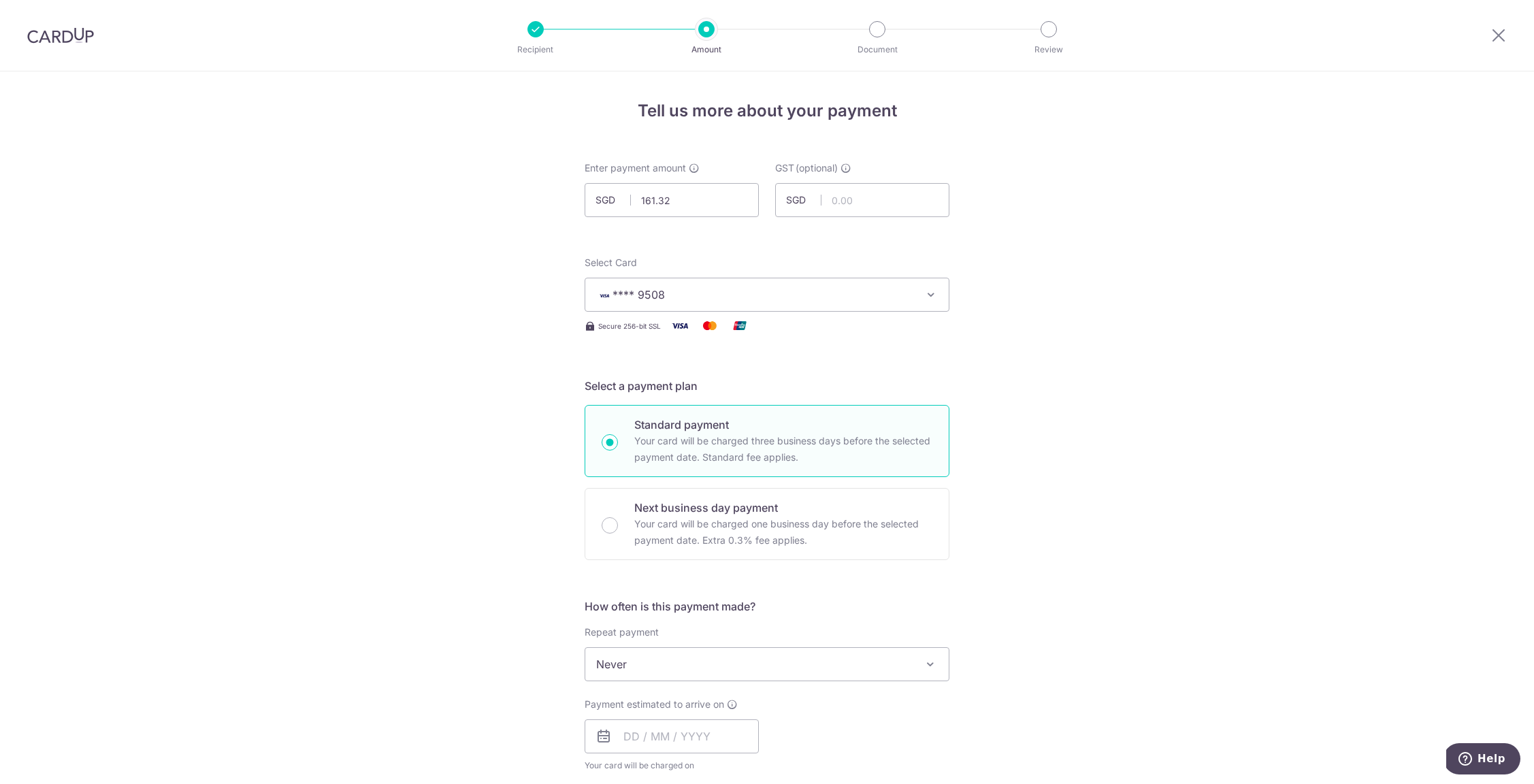
click at [498, 432] on div "Tell us more about your payment Enter payment amount SGD 161.32 161.32 GST (opt…" at bounding box center [767, 733] width 1534 height 1322
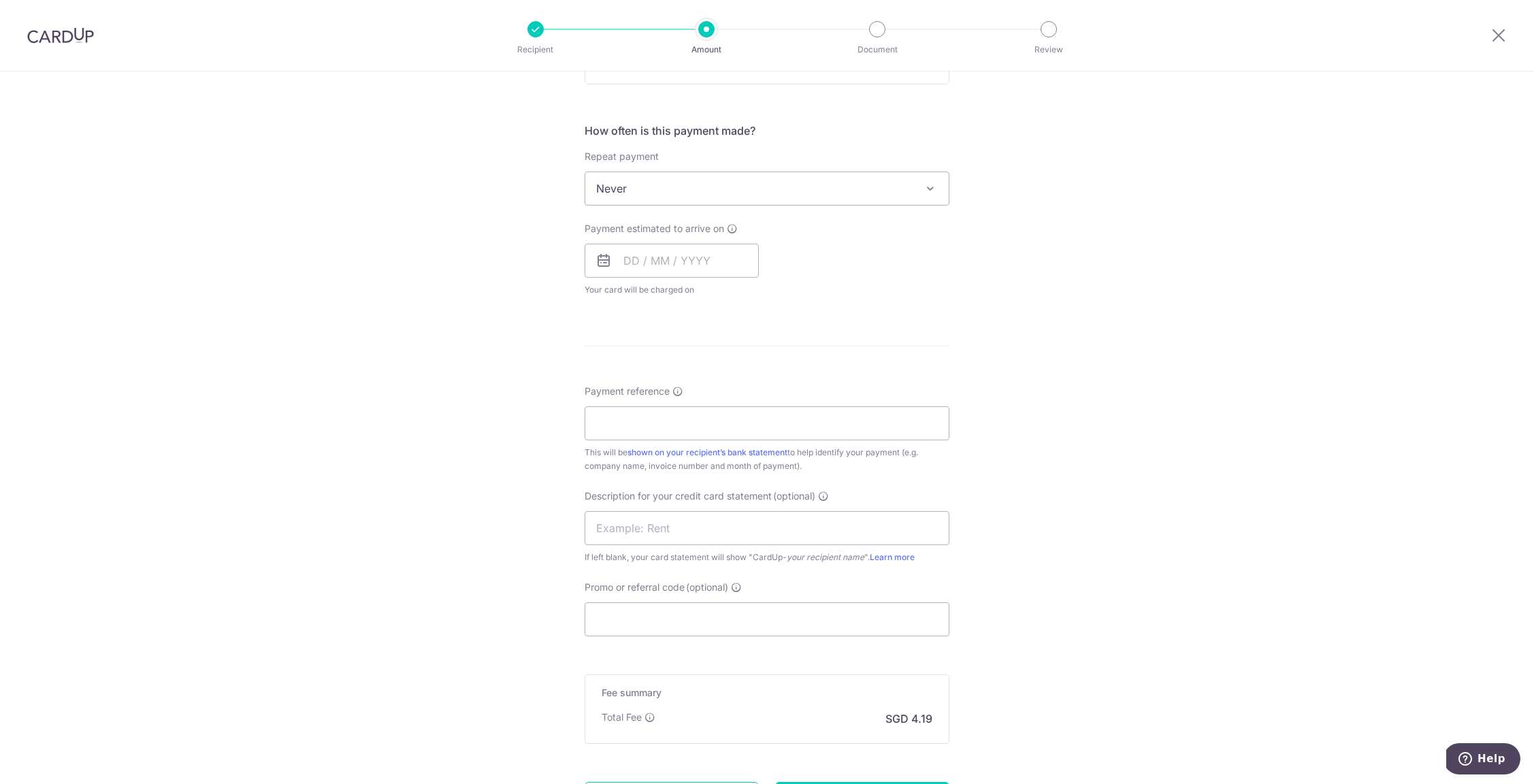
scroll to position [527, 0]
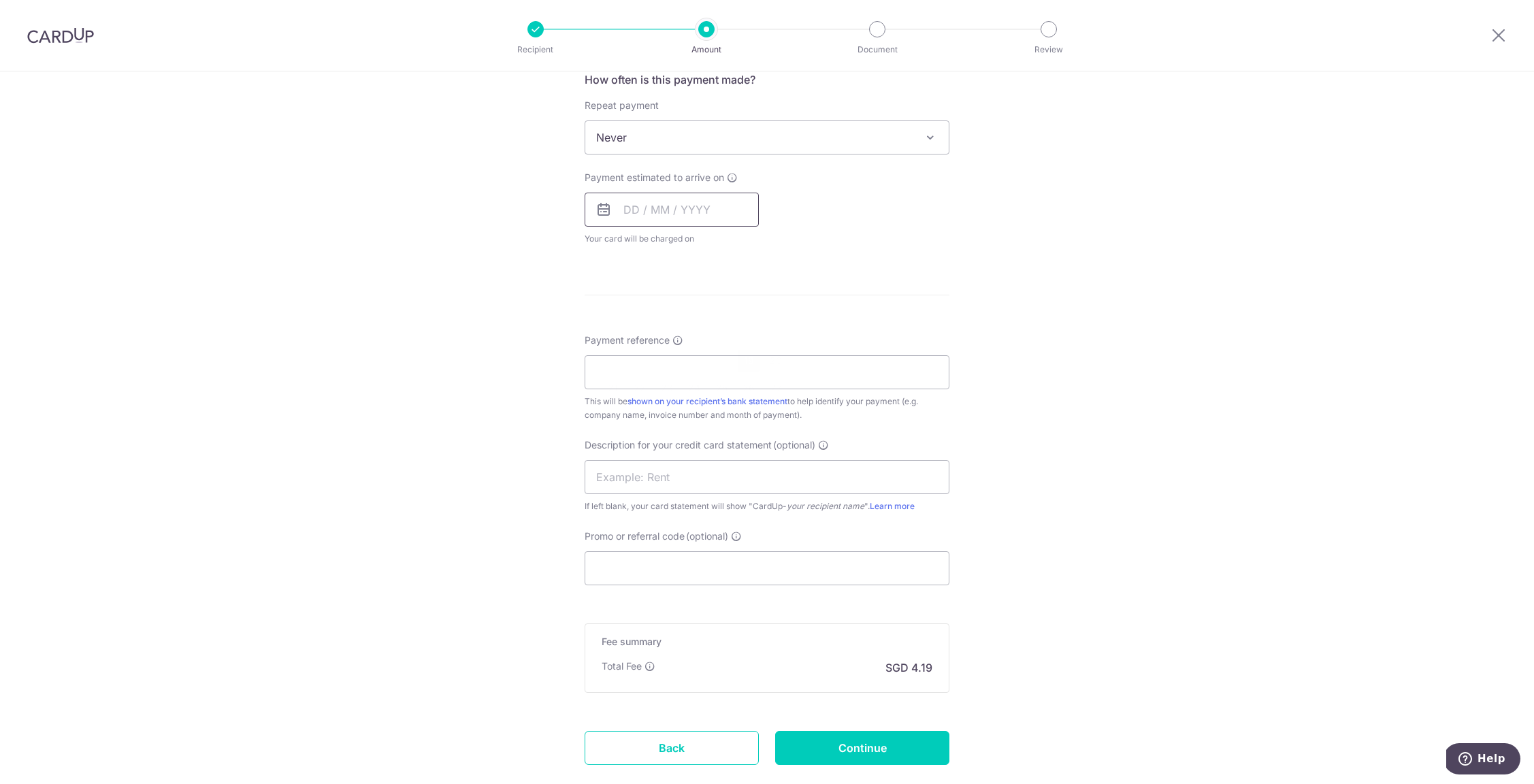
click at [642, 215] on input "text" at bounding box center [672, 209] width 175 height 34
click at [743, 358] on link "19" at bounding box center [749, 360] width 22 height 22
type input "[DATE]"
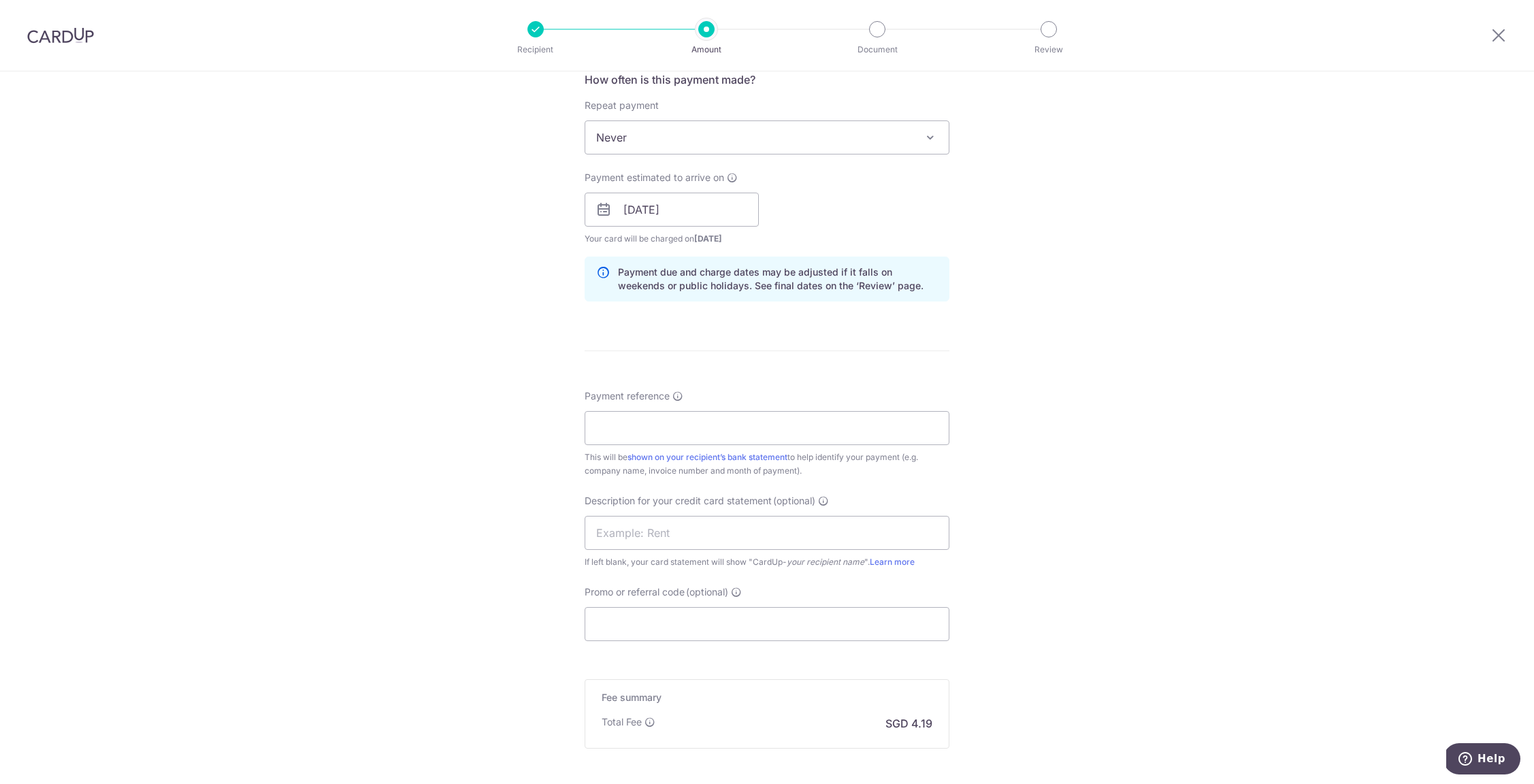
click at [516, 364] on div "Tell us more about your payment Enter payment amount SGD 161.32 161.32 GST (opt…" at bounding box center [767, 234] width 1534 height 1378
click at [618, 418] on input "Payment reference" at bounding box center [767, 427] width 365 height 34
type input "INV 25080012"
click at [667, 529] on input "text" at bounding box center [767, 532] width 365 height 34
type input "Forza"
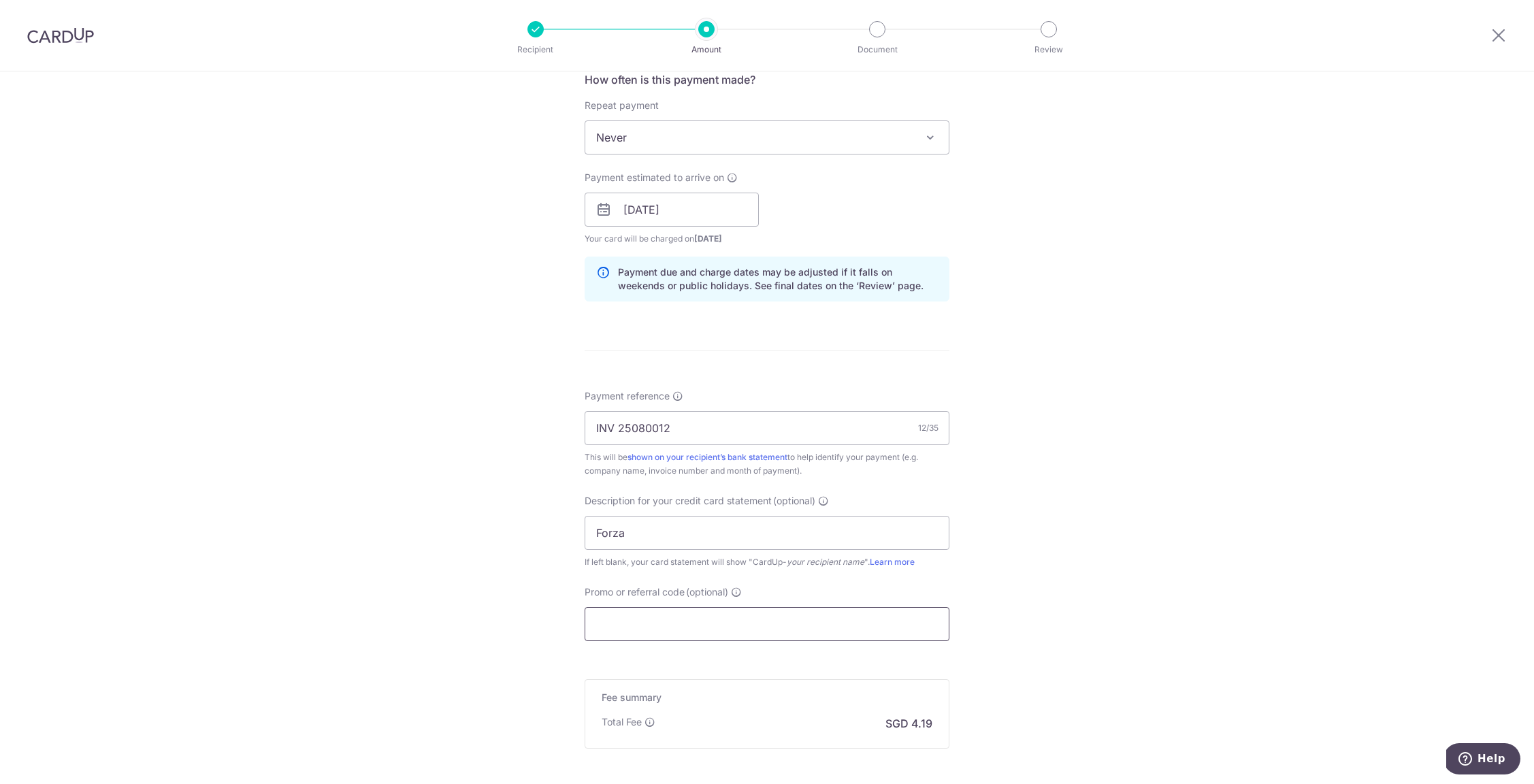
click at [644, 630] on input "Promo or referral code (optional)" at bounding box center [767, 624] width 365 height 34
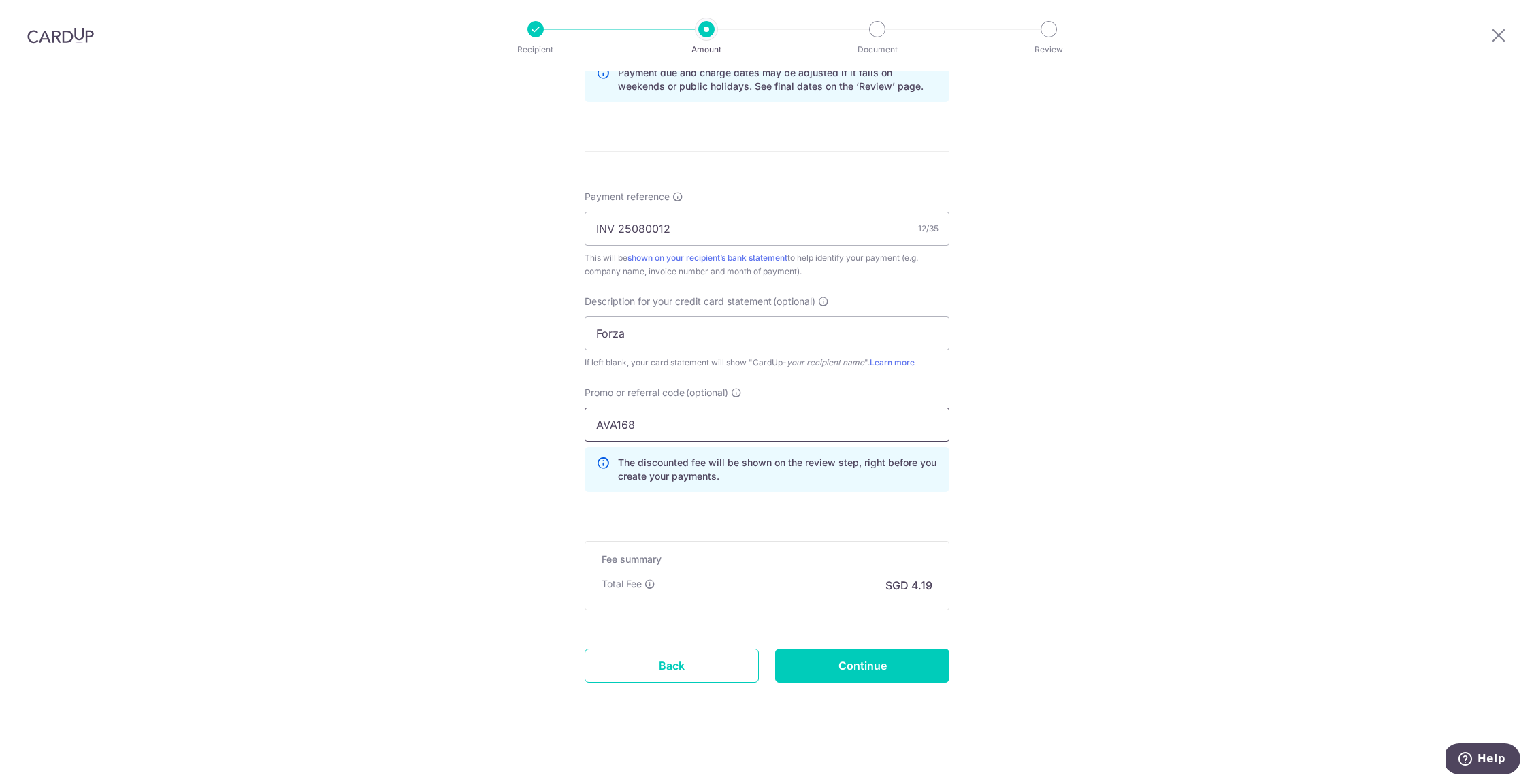
scroll to position [726, 0]
type input "AVA168"
click at [794, 666] on input "Continue" at bounding box center [862, 665] width 175 height 34
type input "Create Schedule"
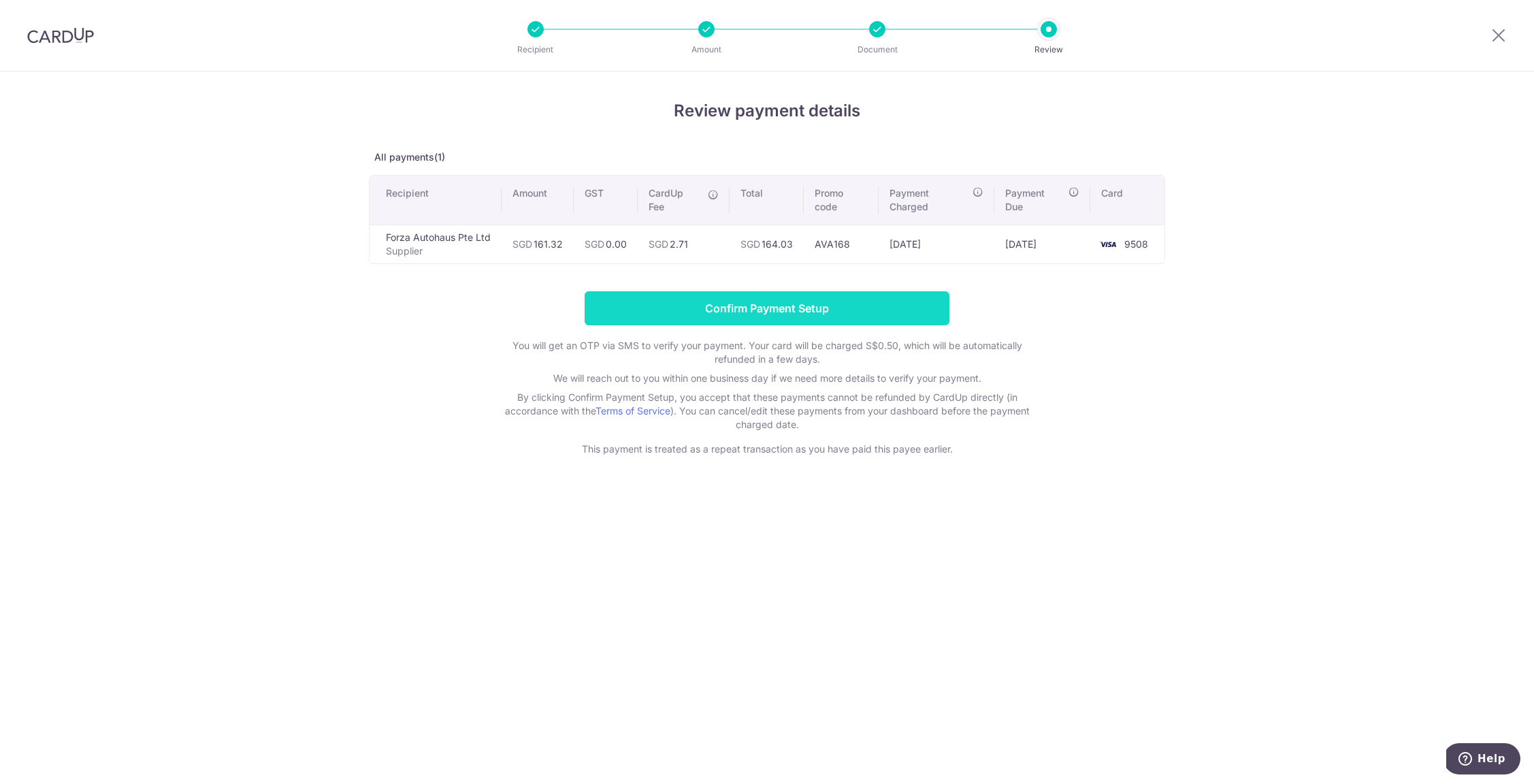
click at [752, 315] on input "Confirm Payment Setup" at bounding box center [767, 308] width 365 height 34
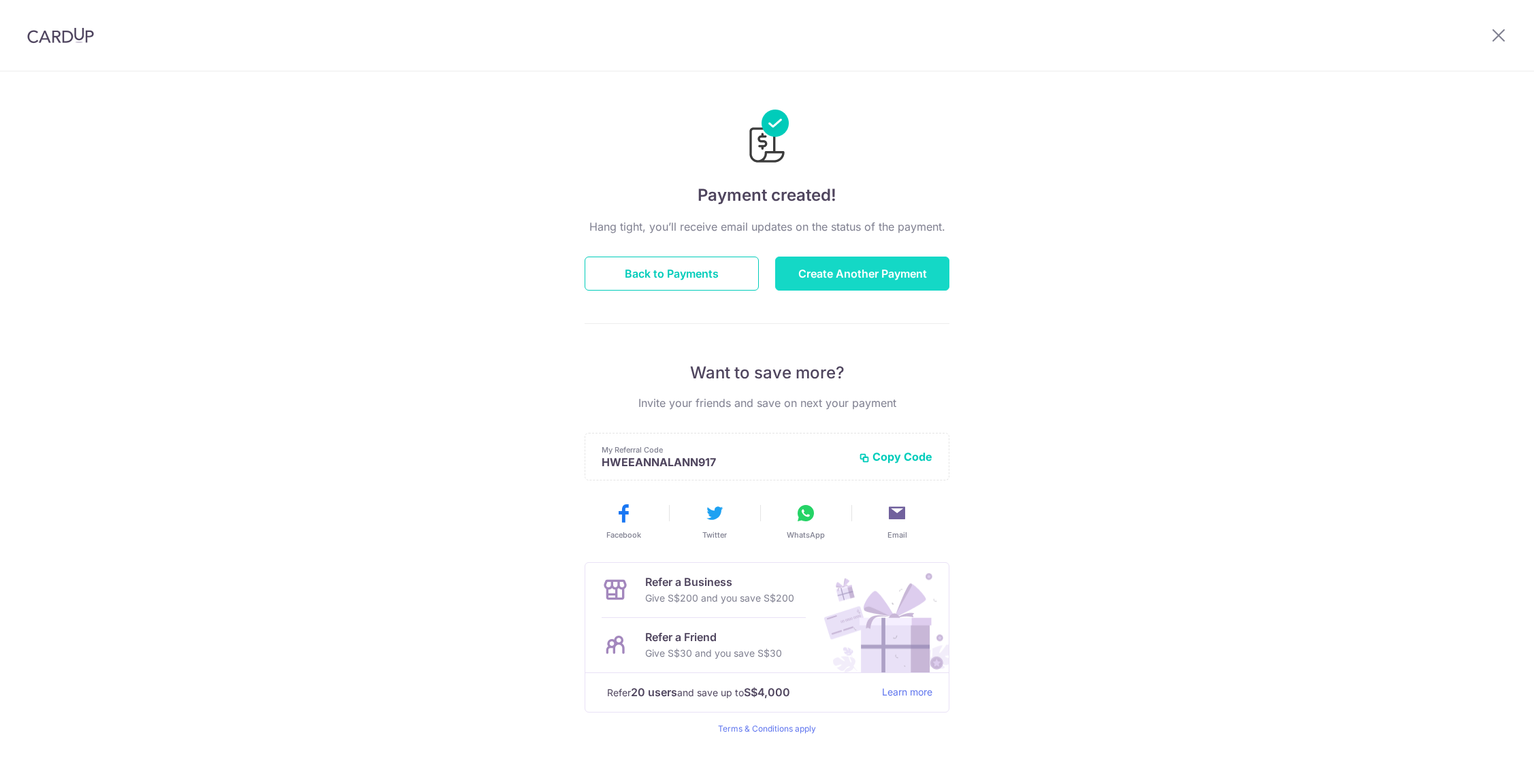
click at [849, 274] on button "Create Another Payment" at bounding box center [862, 273] width 175 height 34
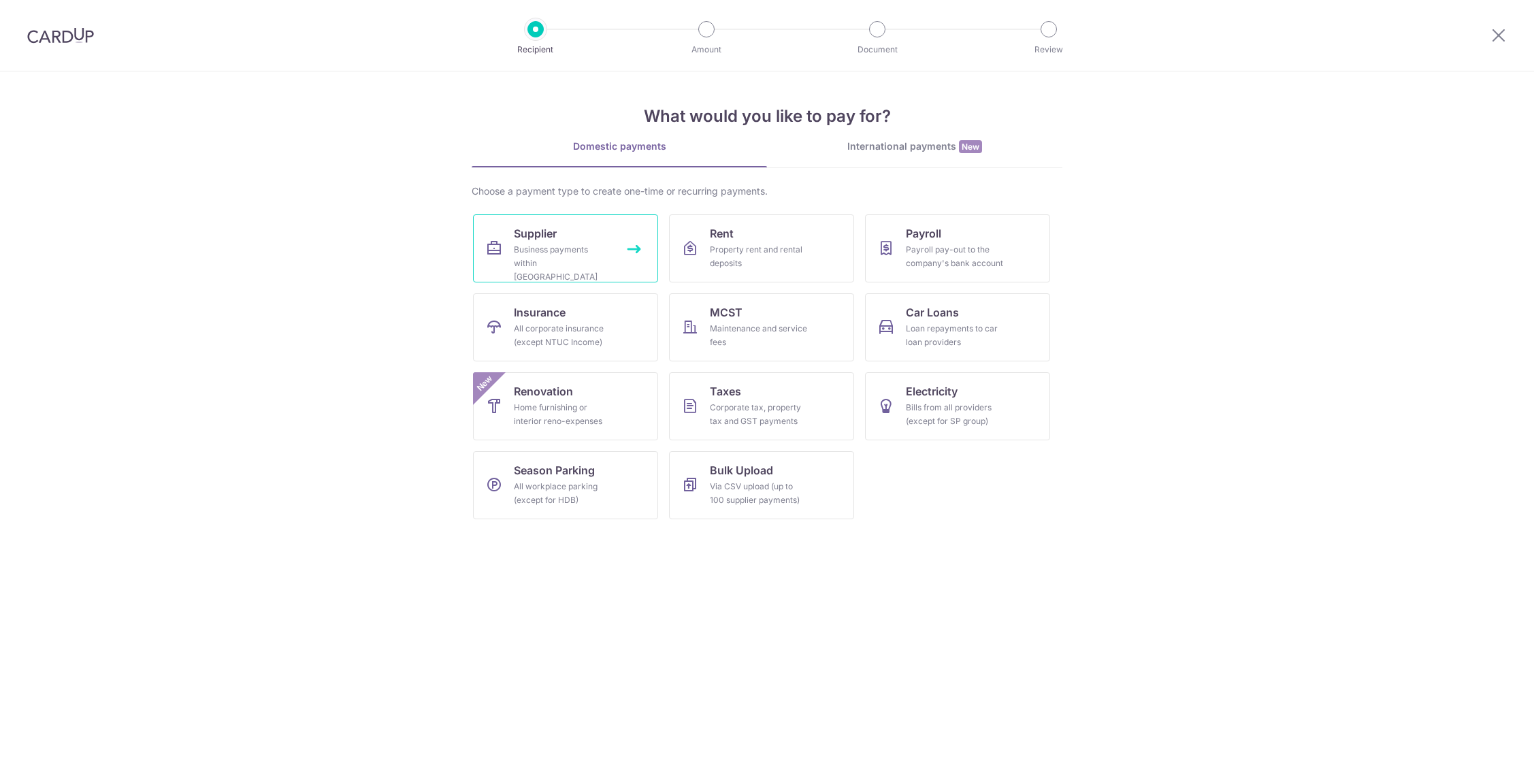
click at [592, 247] on div "Business payments within [GEOGRAPHIC_DATA]" at bounding box center [563, 262] width 98 height 41
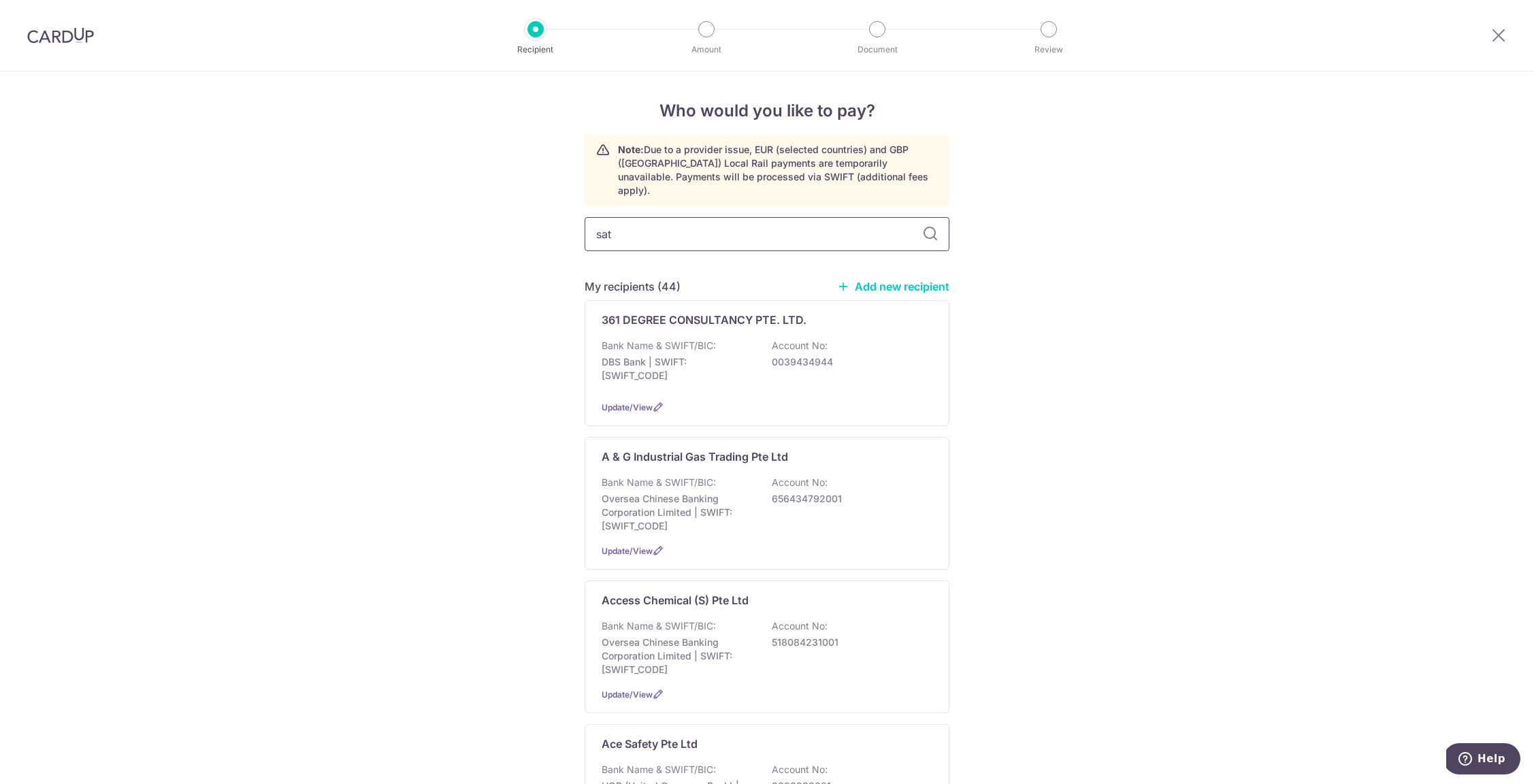
type input "sata"
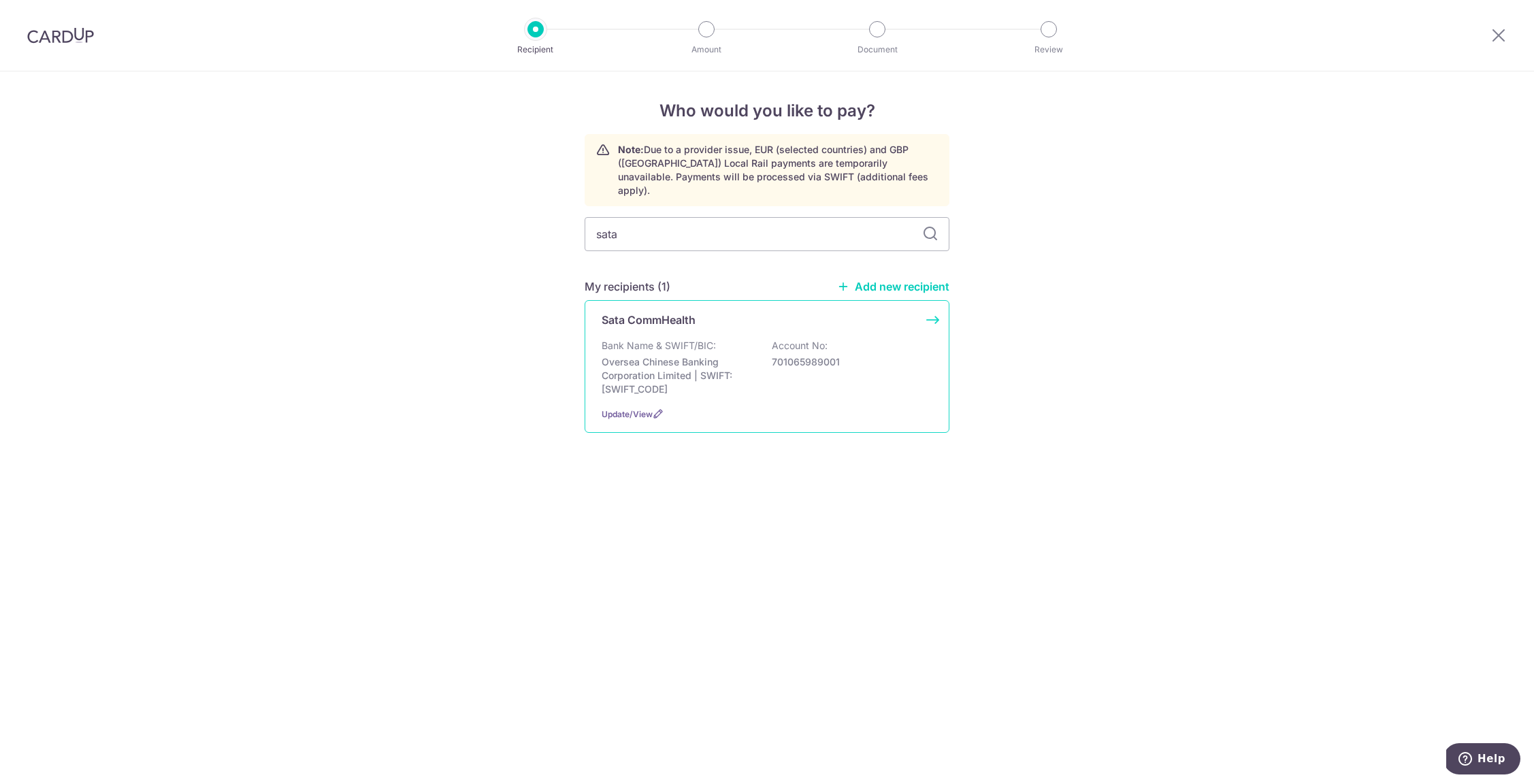
click at [692, 355] on p "Oversea Chinese Banking Corporation Limited | SWIFT: [SWIFT_CODE]" at bounding box center [678, 375] width 153 height 41
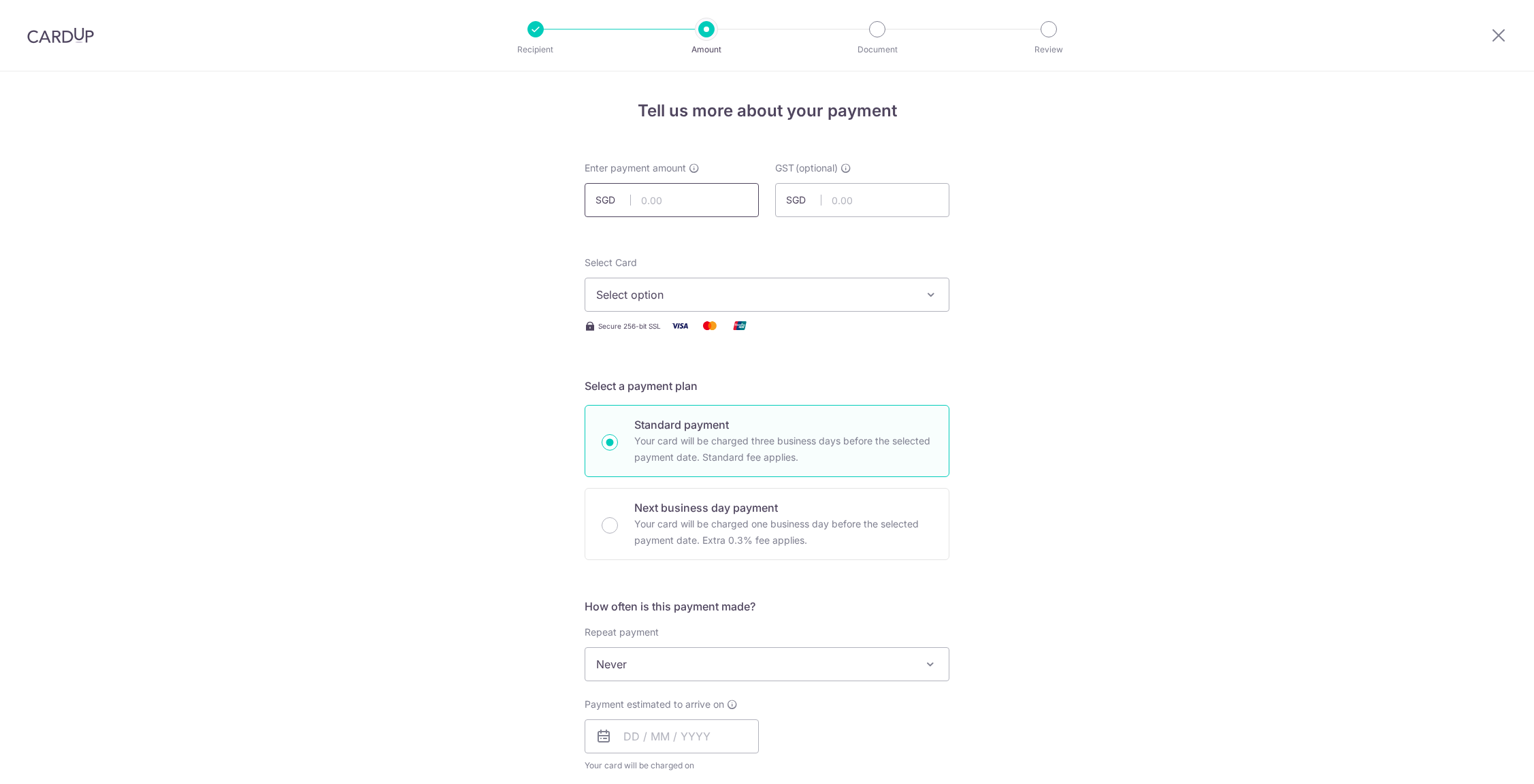
click at [660, 198] on input "text" at bounding box center [672, 200] width 175 height 34
type input "303.71"
click at [715, 300] on span "Select option" at bounding box center [754, 294] width 317 height 17
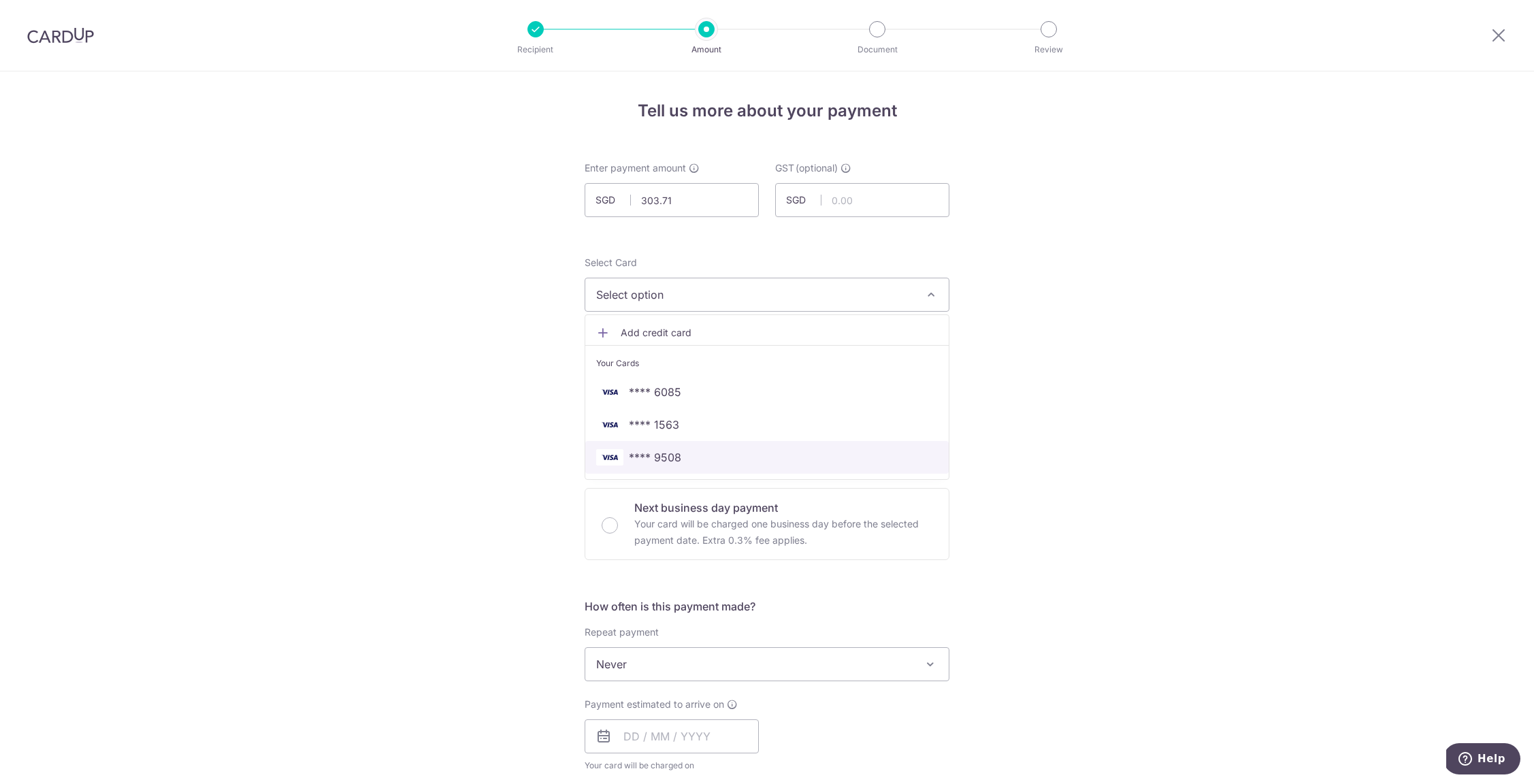
click at [710, 462] on span "**** 9508" at bounding box center [767, 457] width 342 height 17
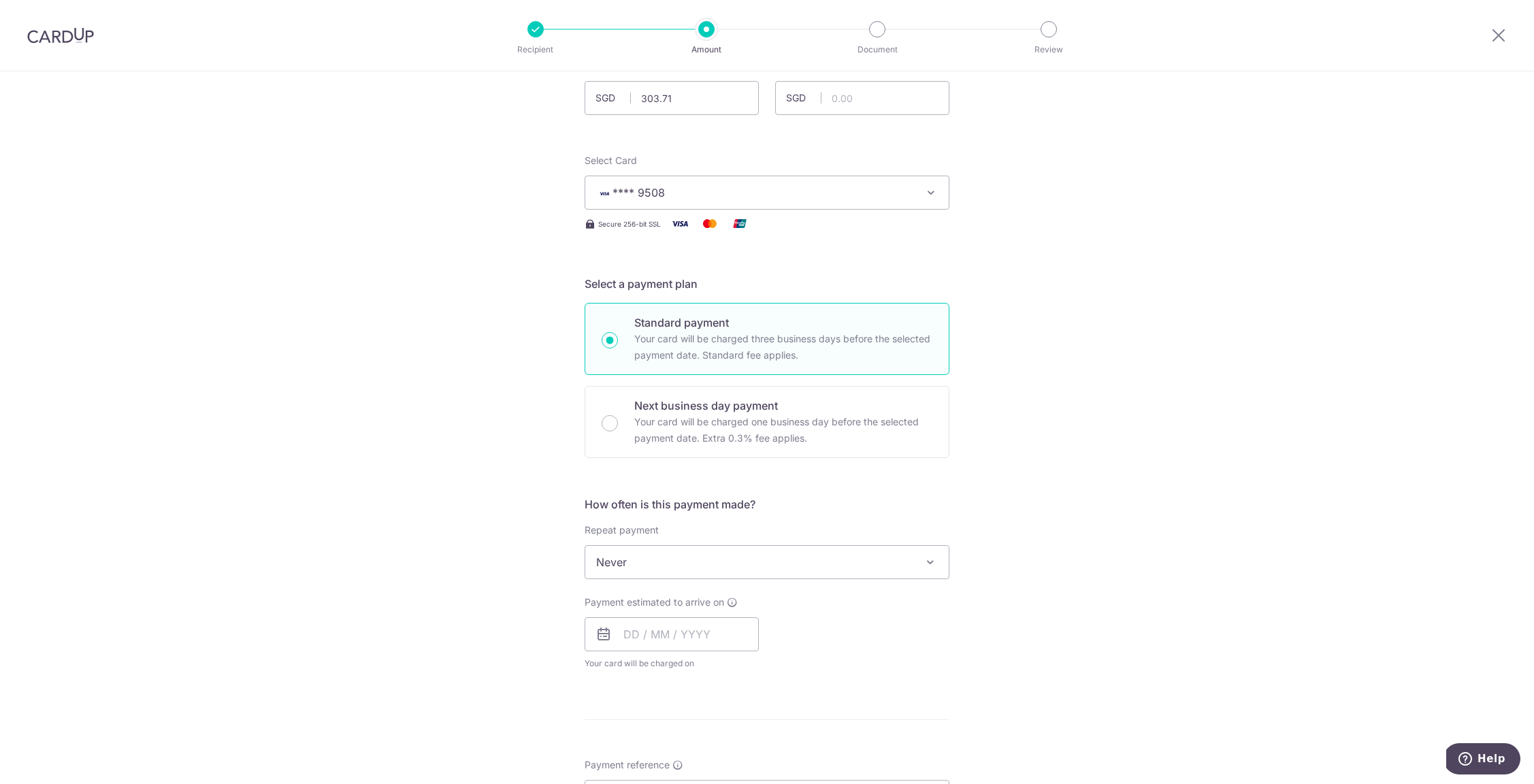
scroll to position [259, 0]
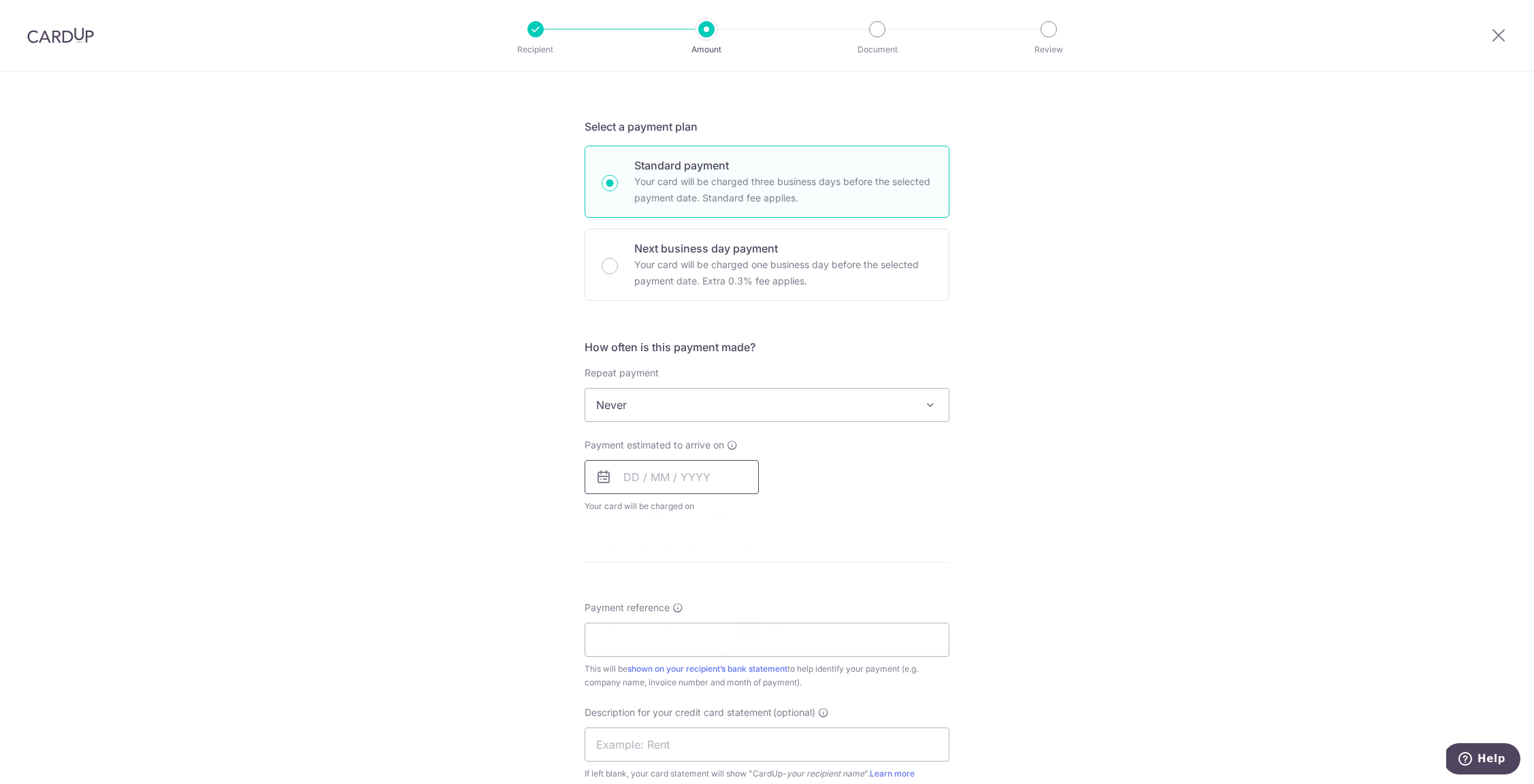
click at [647, 487] on input "text" at bounding box center [672, 476] width 175 height 34
click at [751, 638] on link "19" at bounding box center [749, 627] width 22 height 22
type input "19/09/2025"
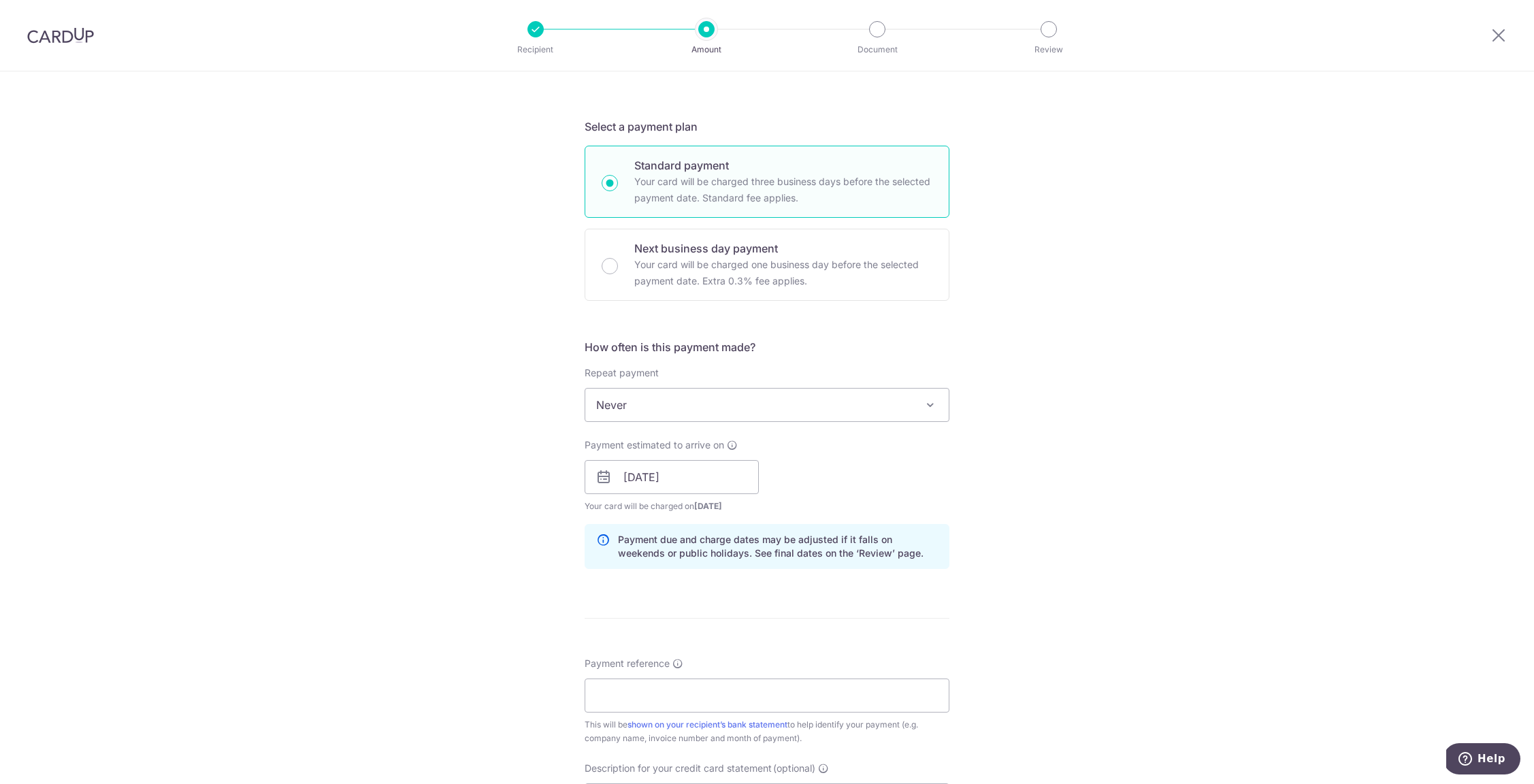
click at [514, 562] on div "Tell us more about your payment Enter payment amount SGD 303.71 303.71 GST (opt…" at bounding box center [767, 501] width 1534 height 1378
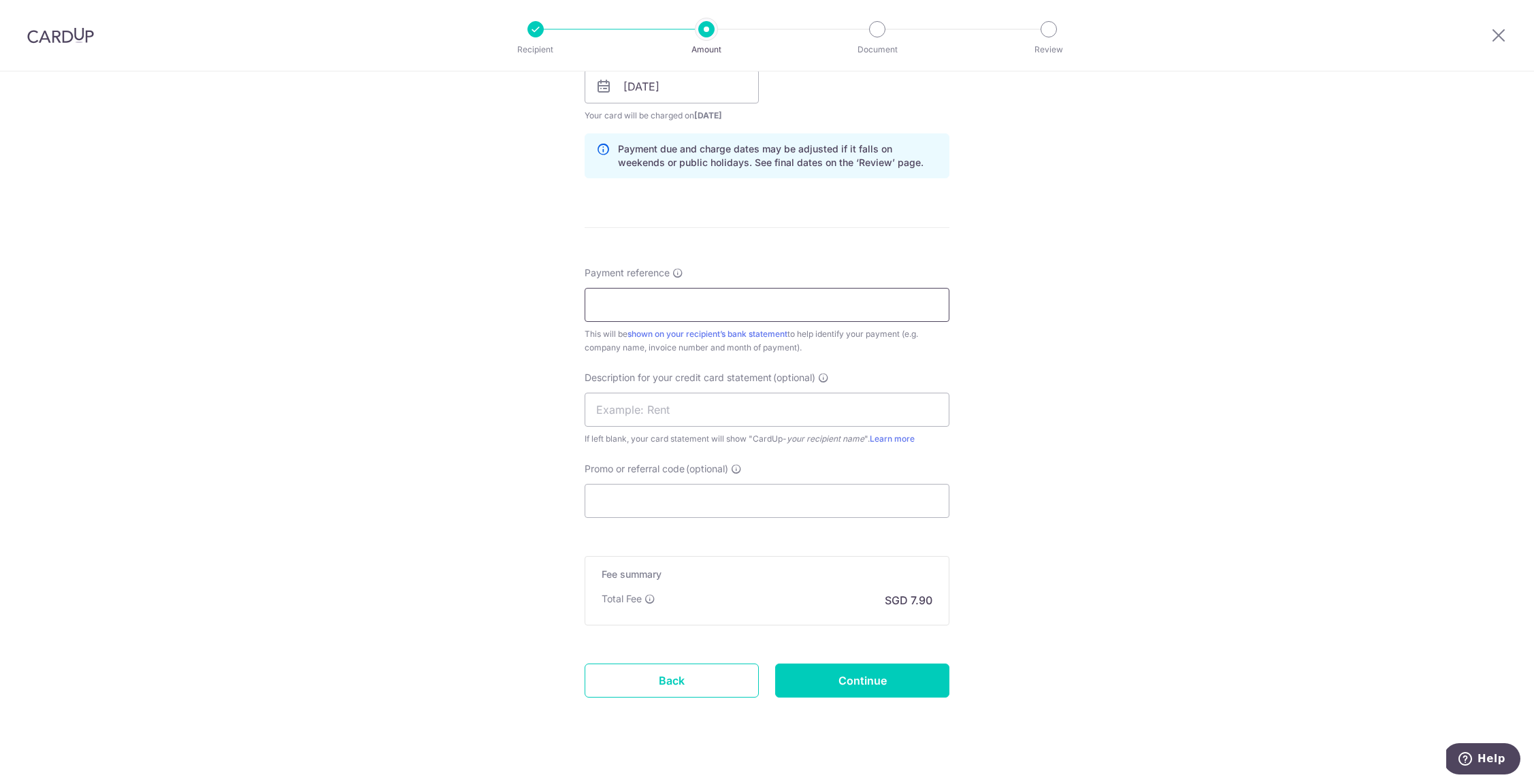
click at [620, 311] on input "Payment reference" at bounding box center [767, 304] width 365 height 34
type input "PCP 536533"
click at [625, 399] on input "text" at bounding box center [767, 409] width 365 height 34
type input "SATA"
click at [654, 484] on input "Promo or referral code (optional)" at bounding box center [767, 501] width 365 height 34
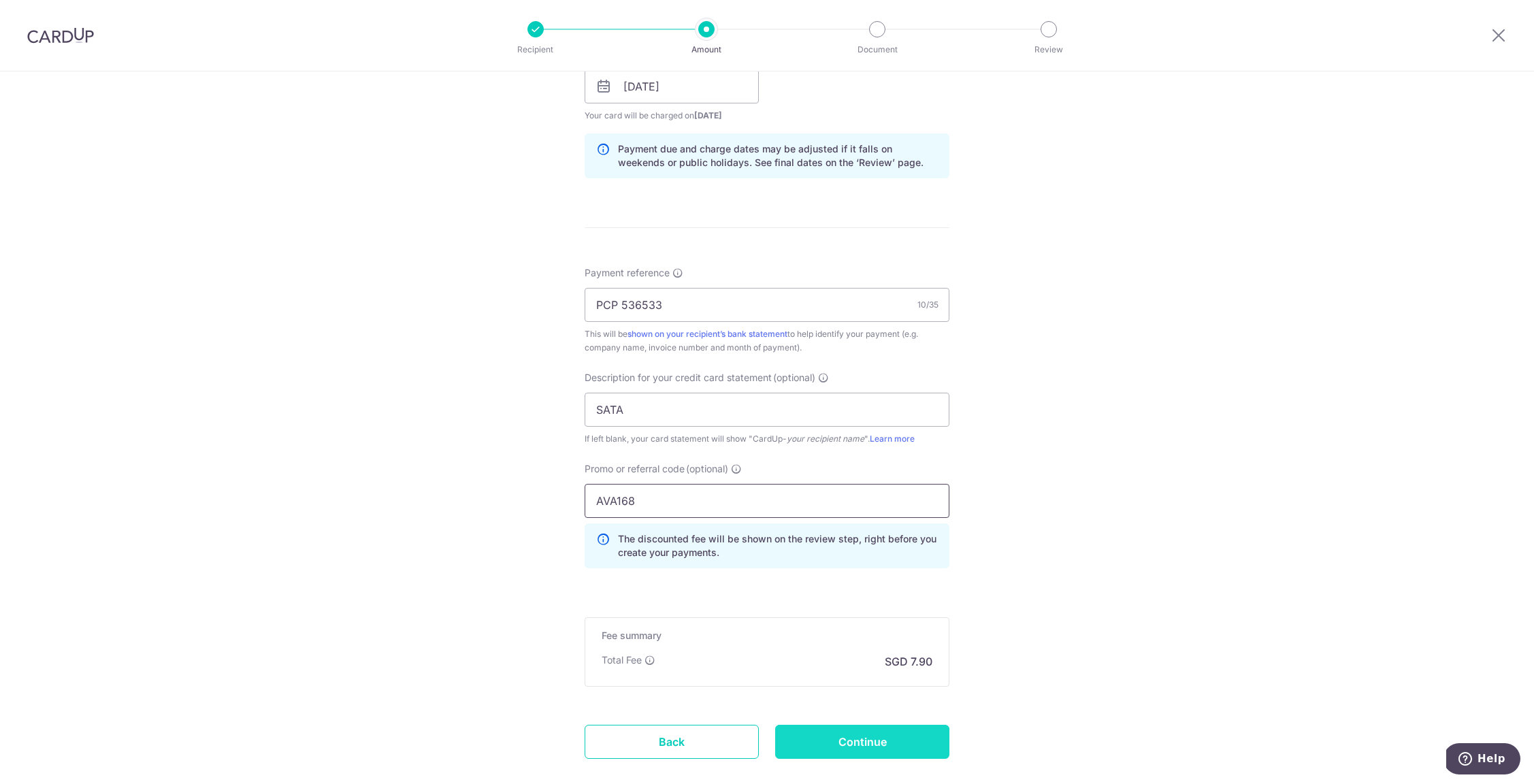
type input "AVA168"
click at [842, 744] on input "Continue" at bounding box center [862, 741] width 175 height 34
type input "Create Schedule"
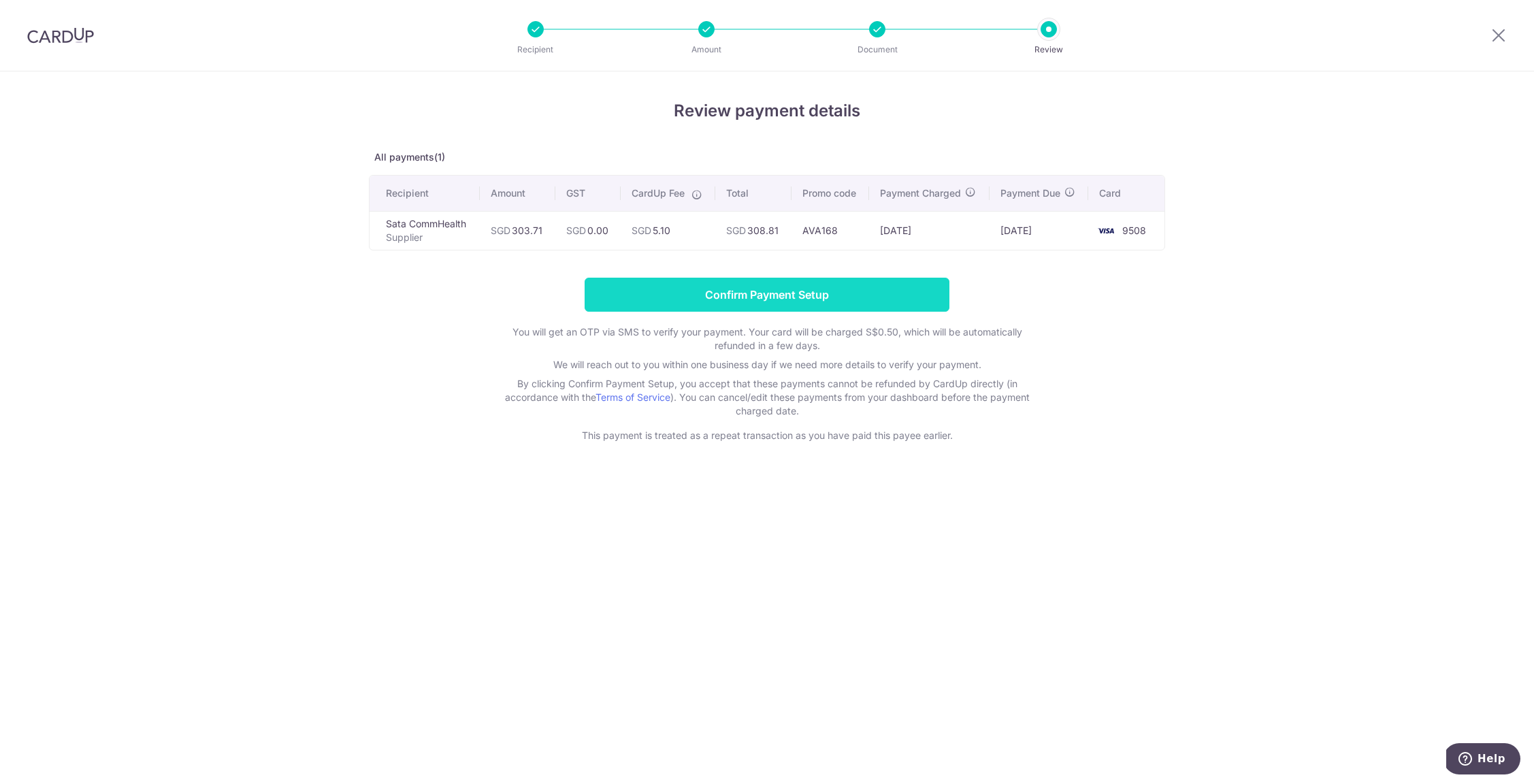
click at [764, 290] on input "Confirm Payment Setup" at bounding box center [767, 294] width 365 height 34
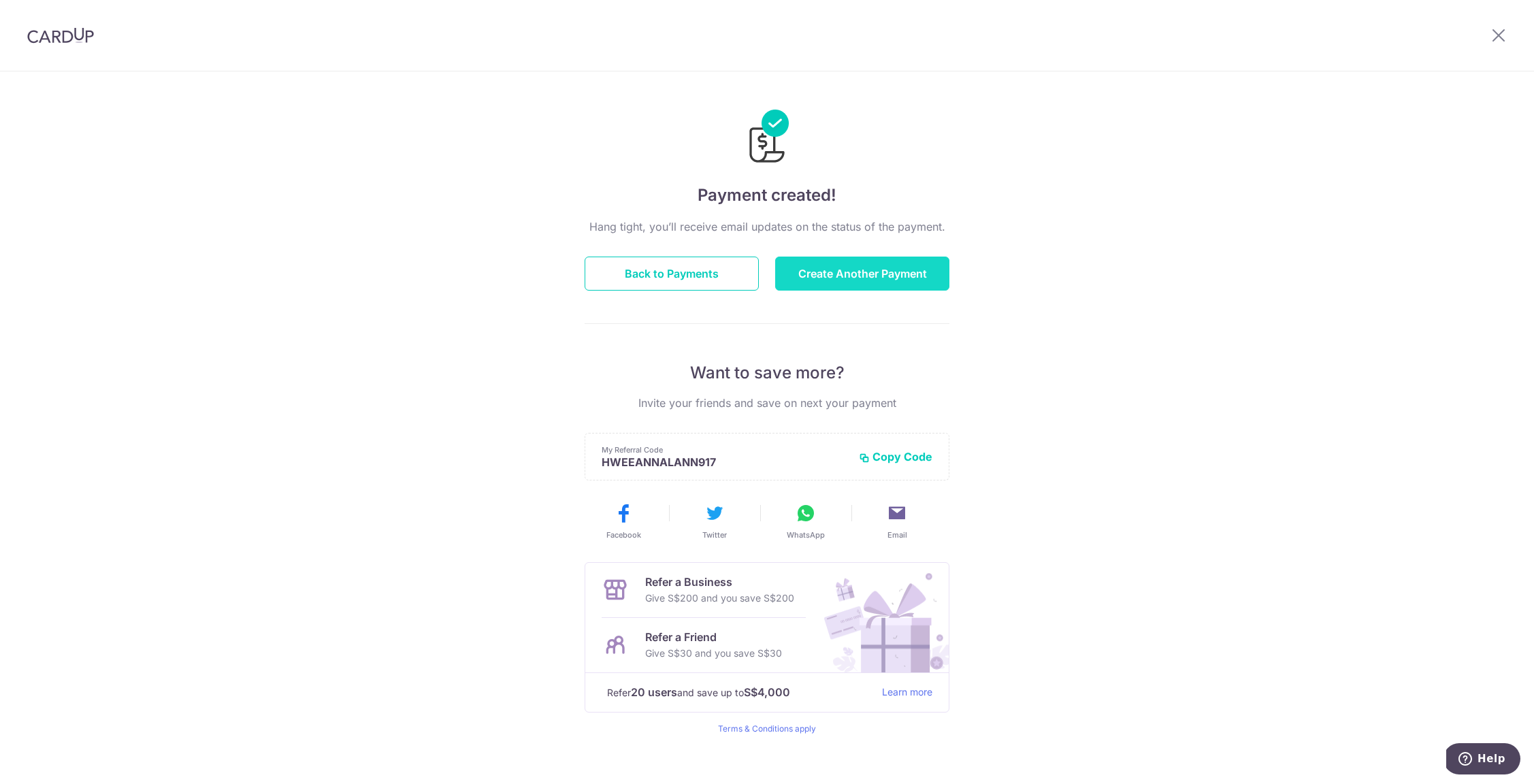
click at [803, 280] on button "Create Another Payment" at bounding box center [862, 273] width 175 height 34
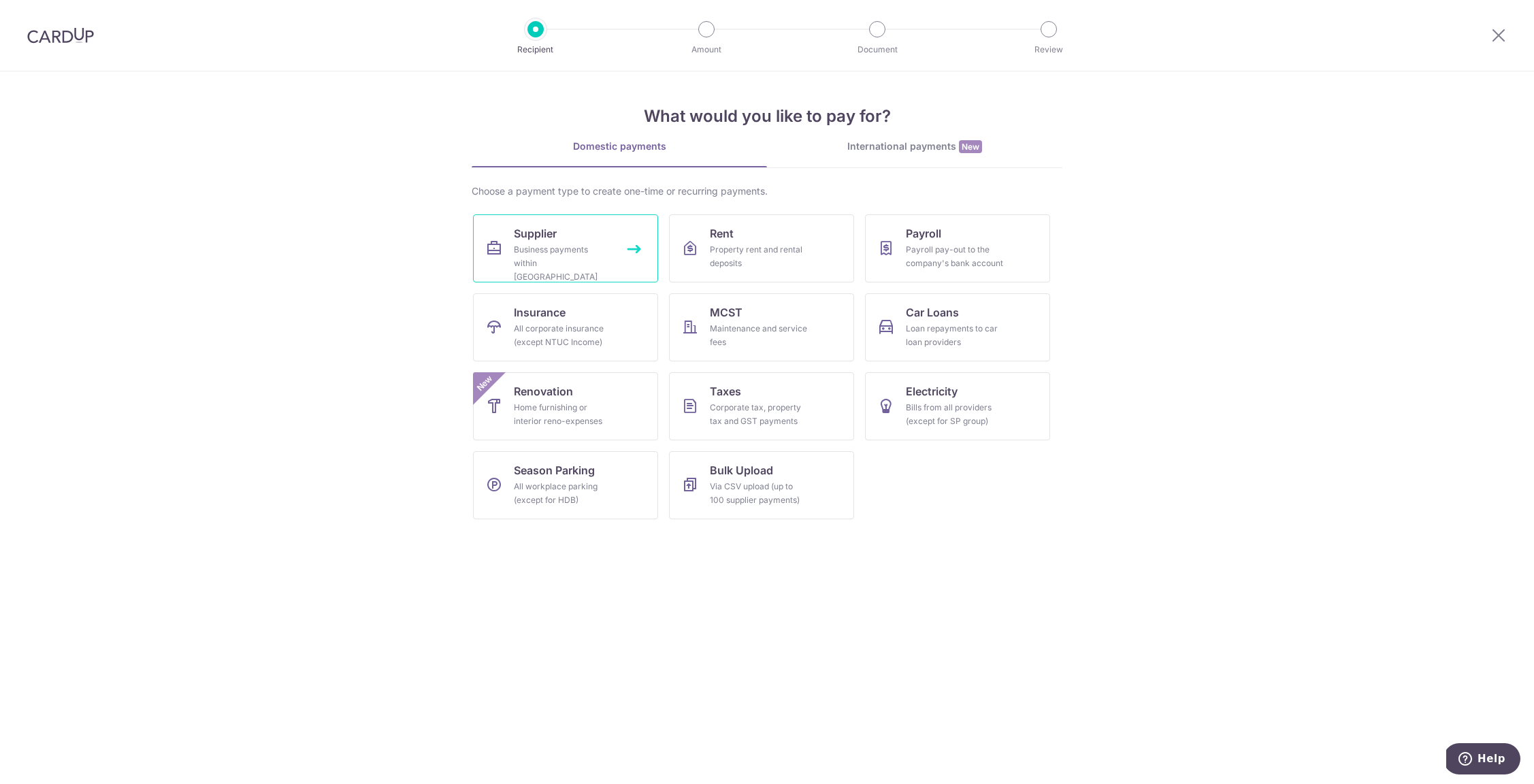
click at [593, 239] on link "Supplier Business payments within [GEOGRAPHIC_DATA]" at bounding box center [565, 249] width 185 height 68
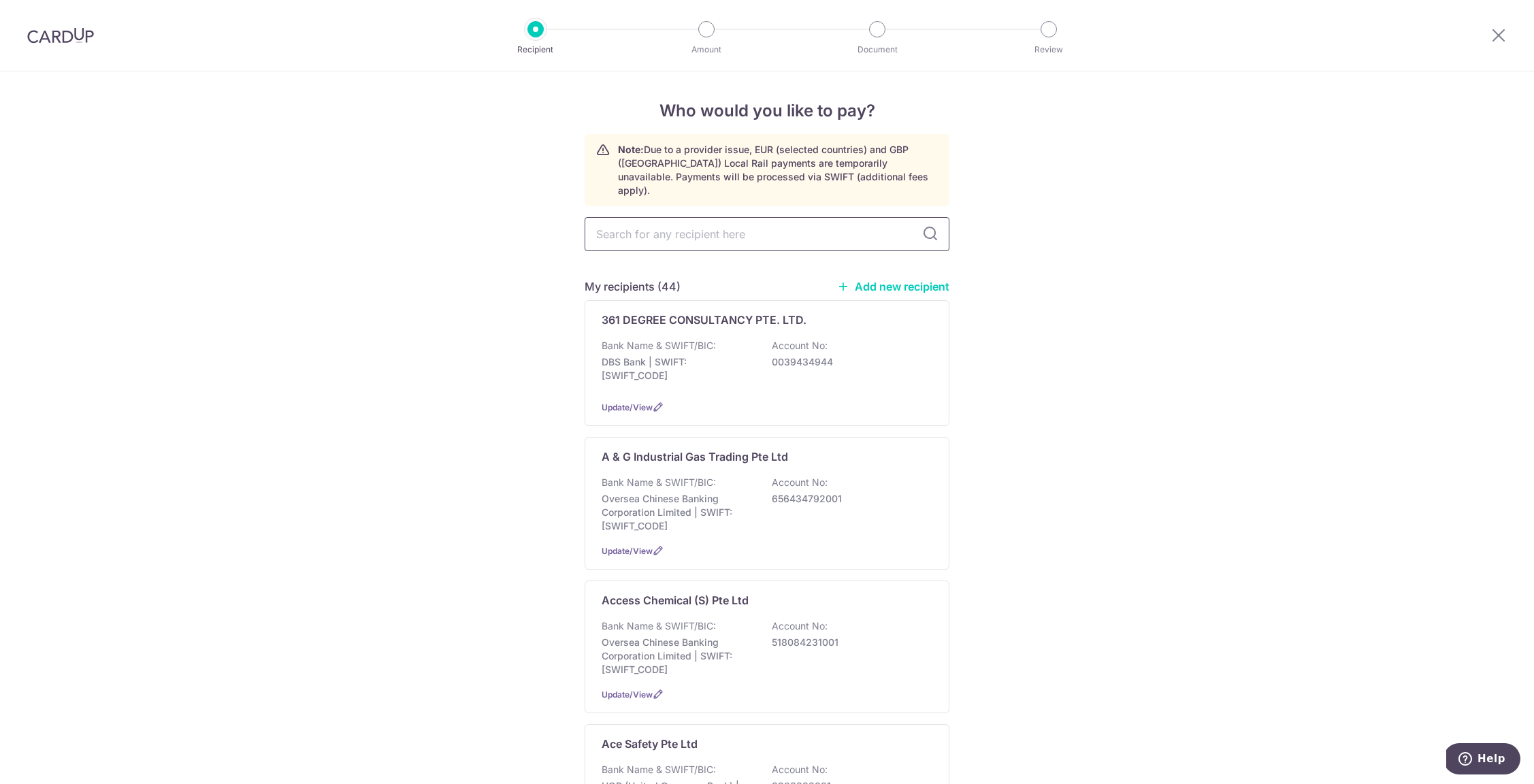
click at [633, 226] on input "text" at bounding box center [767, 234] width 365 height 34
type input "soom yue"
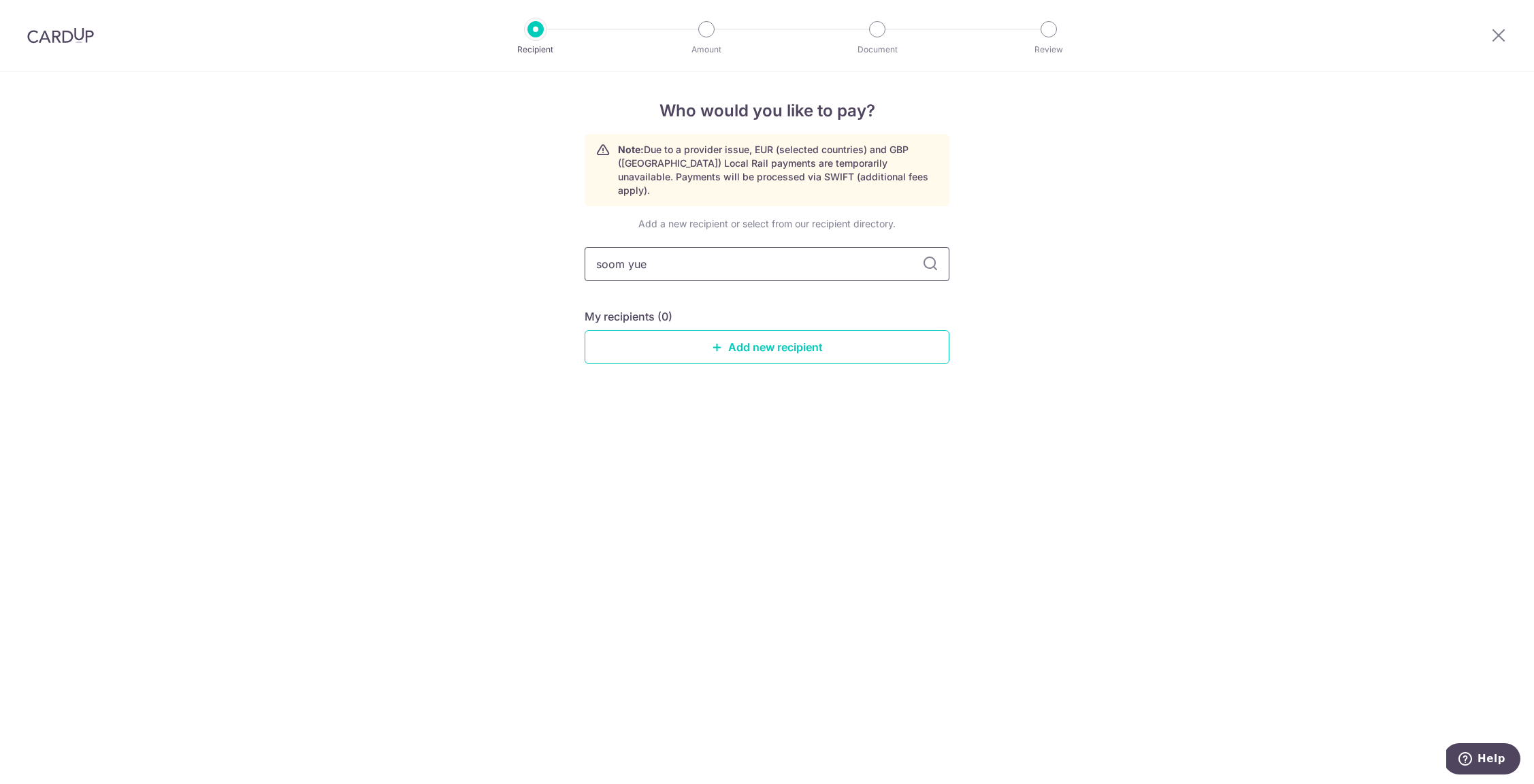
click at [625, 249] on input "soom yue" at bounding box center [767, 263] width 365 height 34
type input "soon yue"
click at [484, 333] on div "Who would you like to pay? Note: Due to a provider issue, EUR (selected countri…" at bounding box center [767, 427] width 1534 height 712
click at [667, 250] on input "soon yue" at bounding box center [767, 263] width 365 height 34
type input "soon"
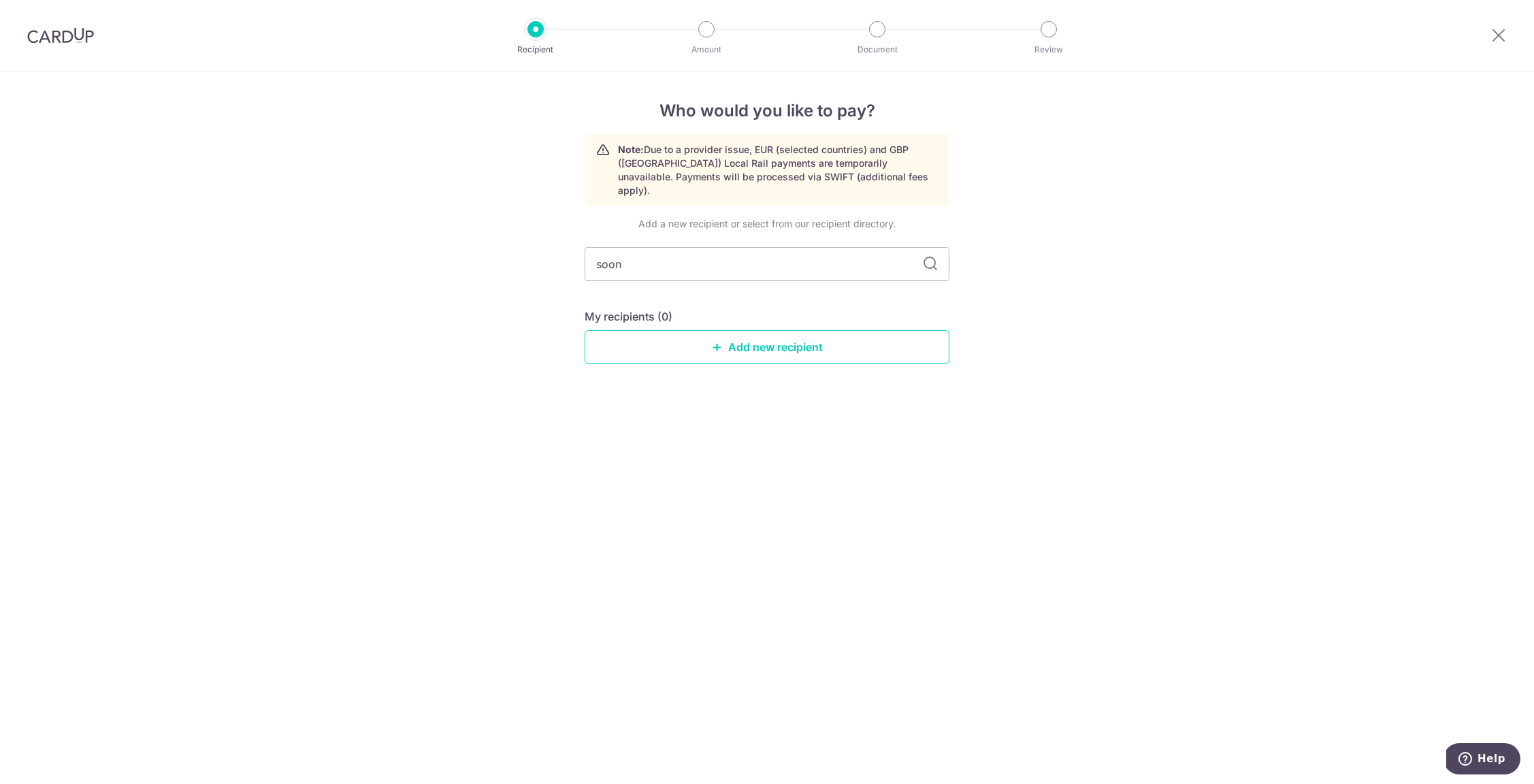
click at [59, 31] on img at bounding box center [60, 35] width 66 height 17
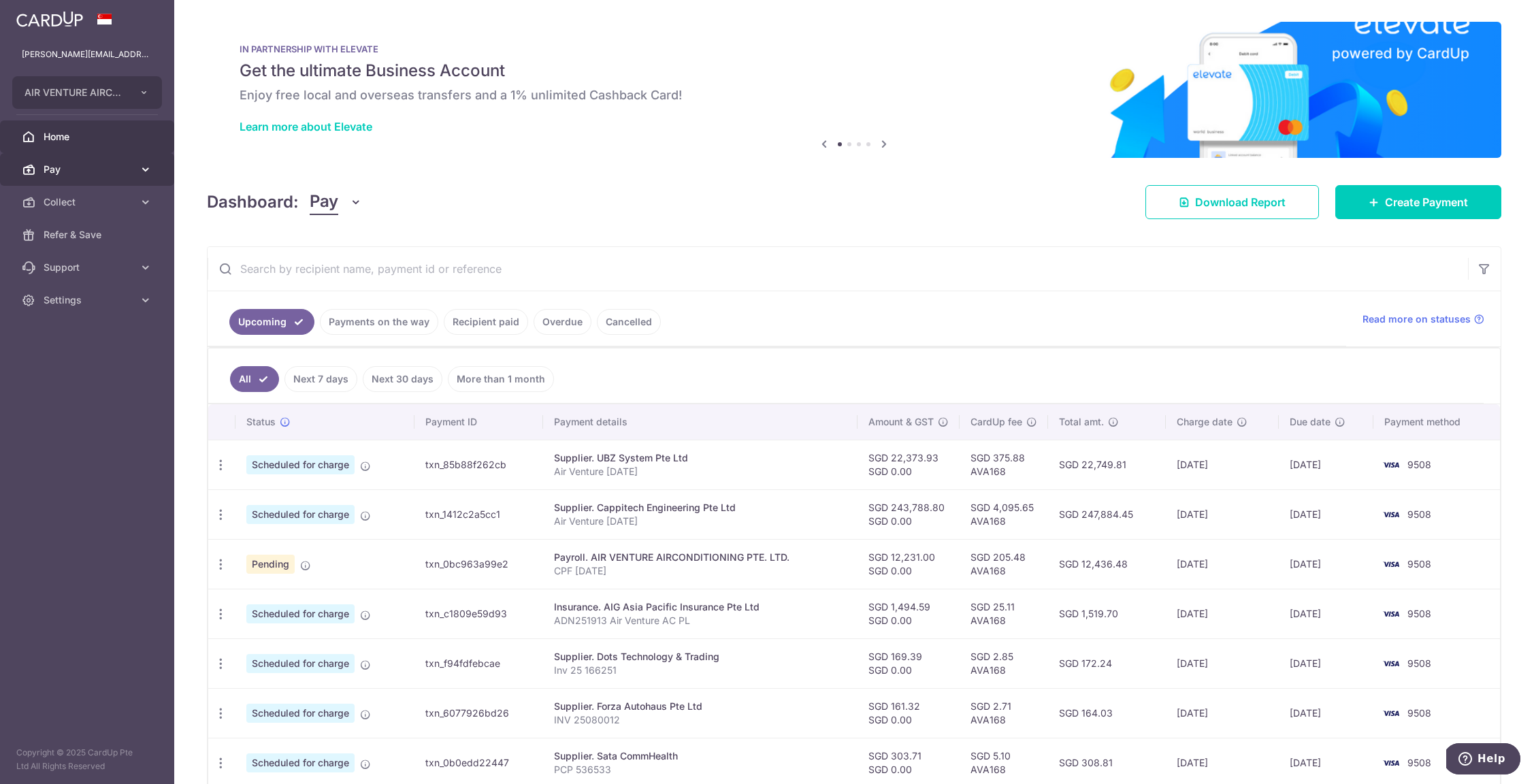
click at [97, 174] on span "Pay" at bounding box center [88, 169] width 90 height 14
click at [96, 193] on link "Payments" at bounding box center [87, 201] width 175 height 32
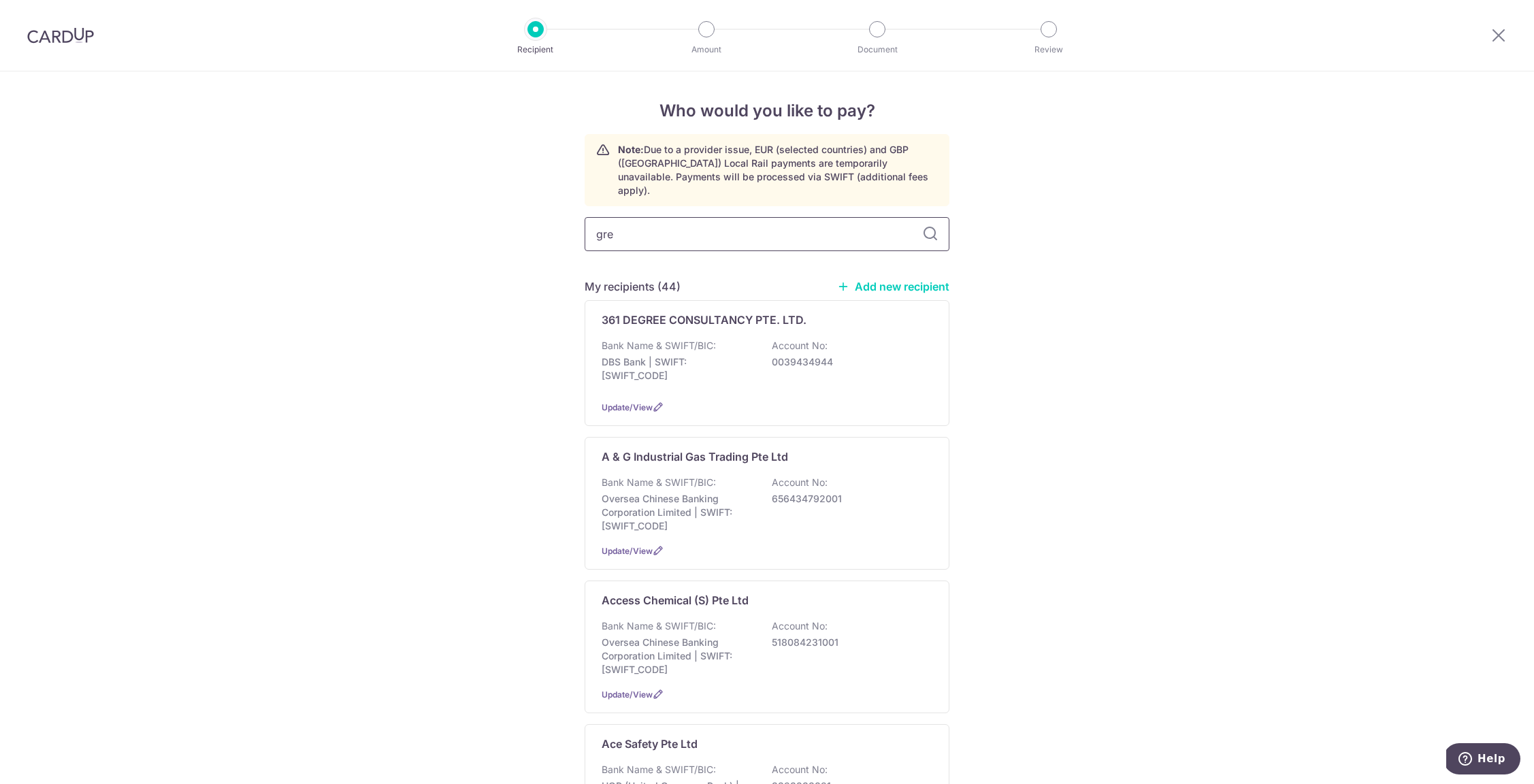
type input "gree"
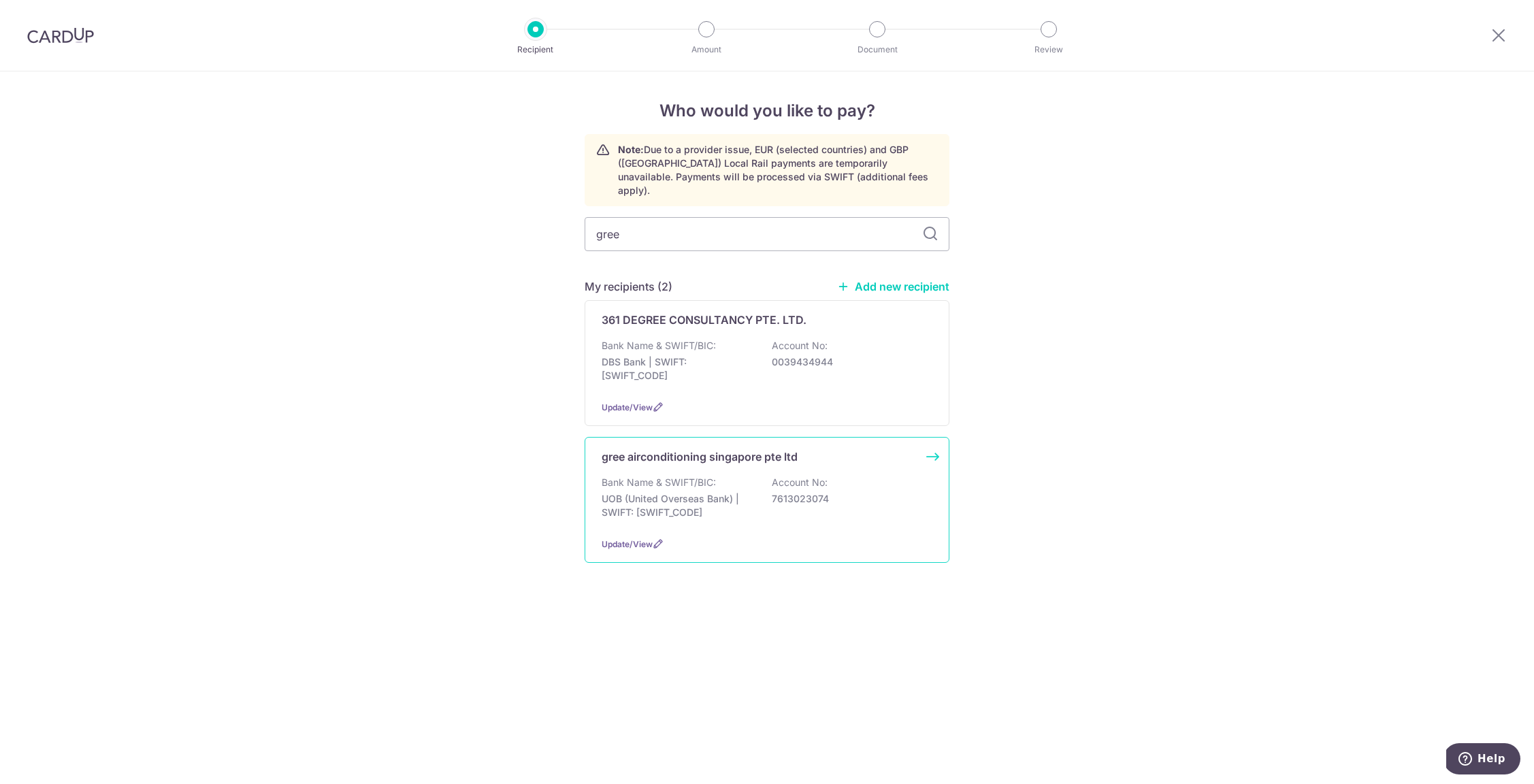
click at [716, 475] on p "Bank Name & SWIFT/BIC:" at bounding box center [659, 482] width 114 height 14
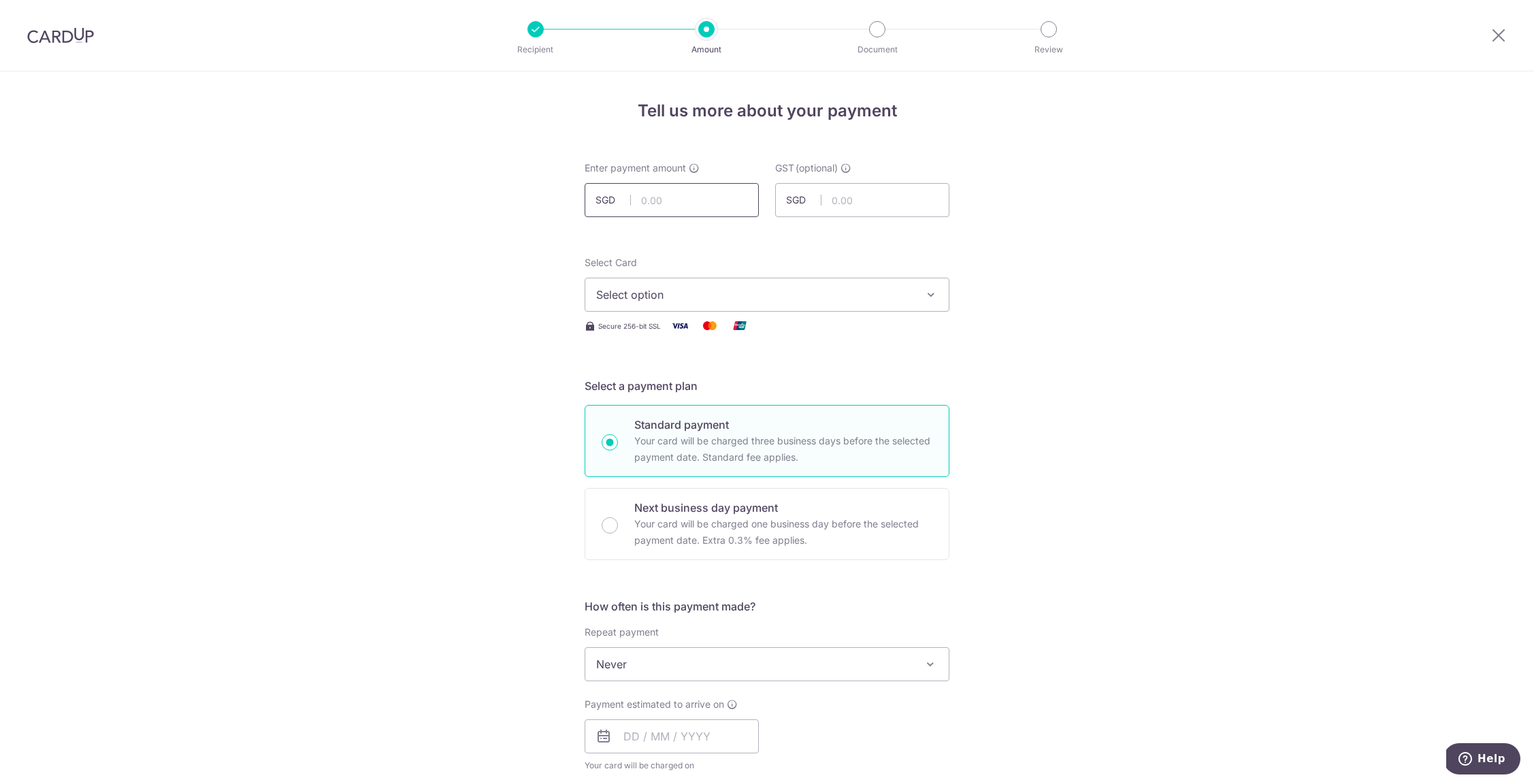
click at [662, 204] on input "text" at bounding box center [672, 200] width 175 height 34
type input "9,739.15"
click at [646, 293] on span "Select option" at bounding box center [754, 294] width 317 height 17
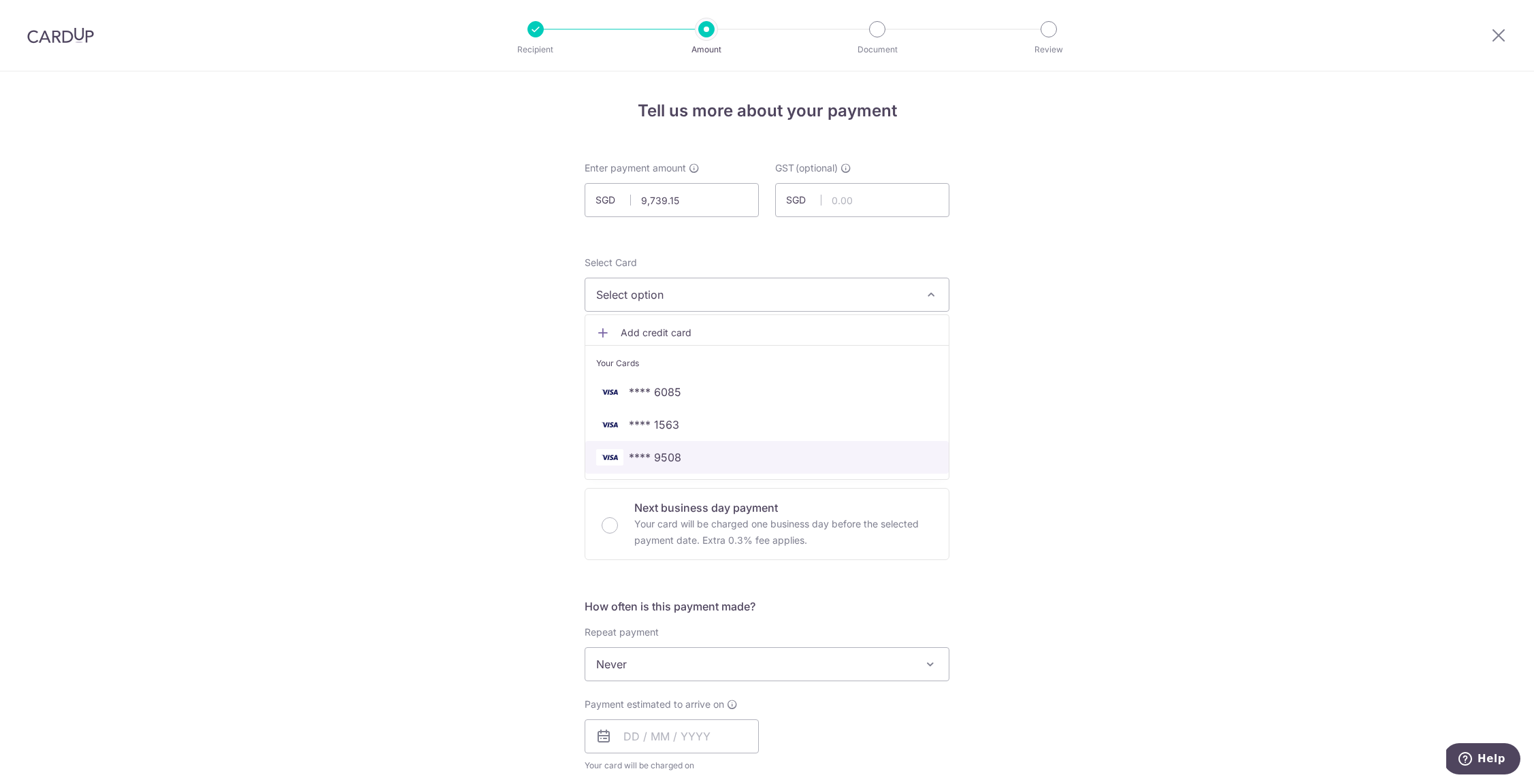
click at [675, 456] on span "**** 9508" at bounding box center [655, 457] width 52 height 17
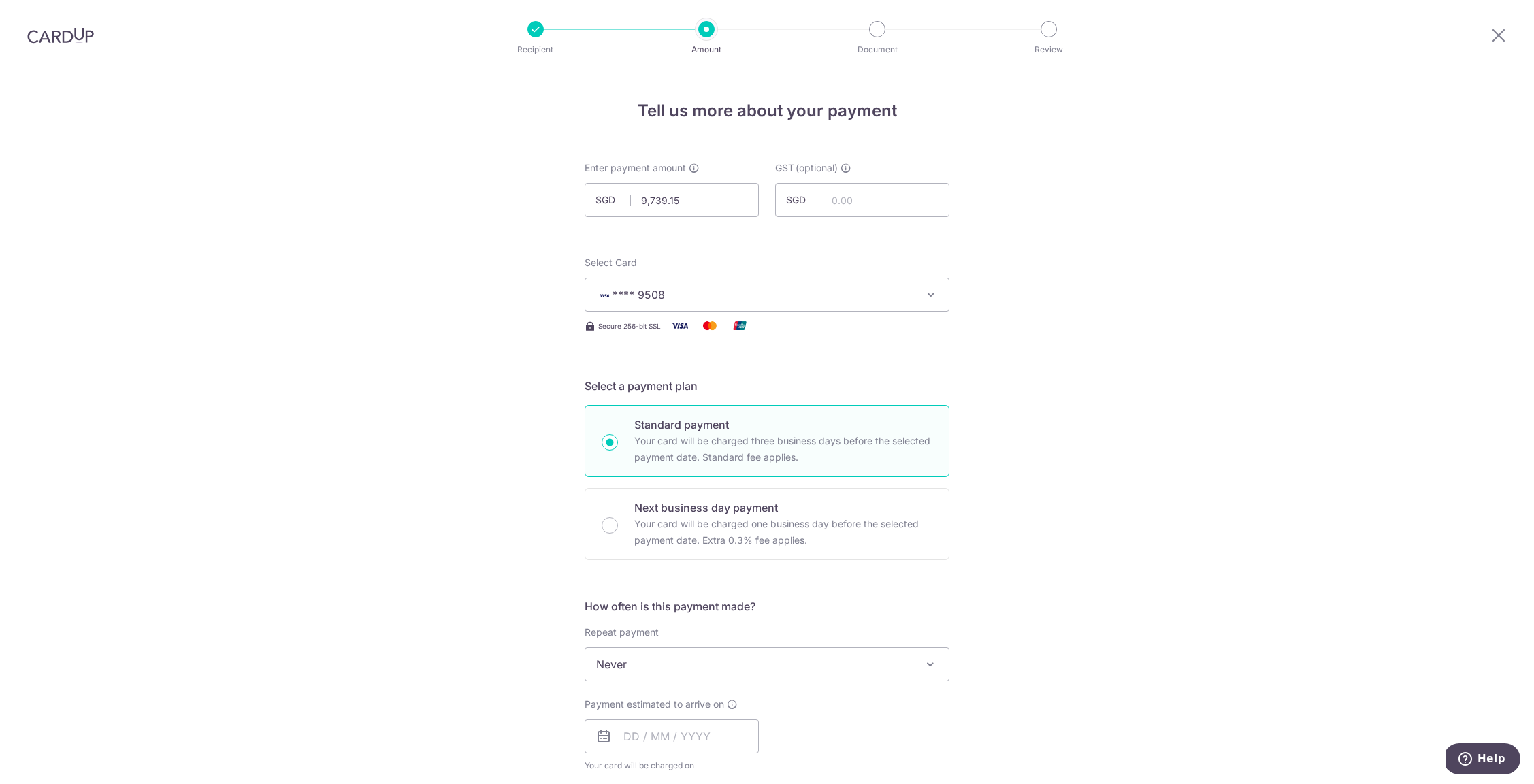
click at [497, 437] on div "Tell us more about your payment Enter payment amount SGD 9,739.15 9739.15 GST (…" at bounding box center [767, 733] width 1534 height 1322
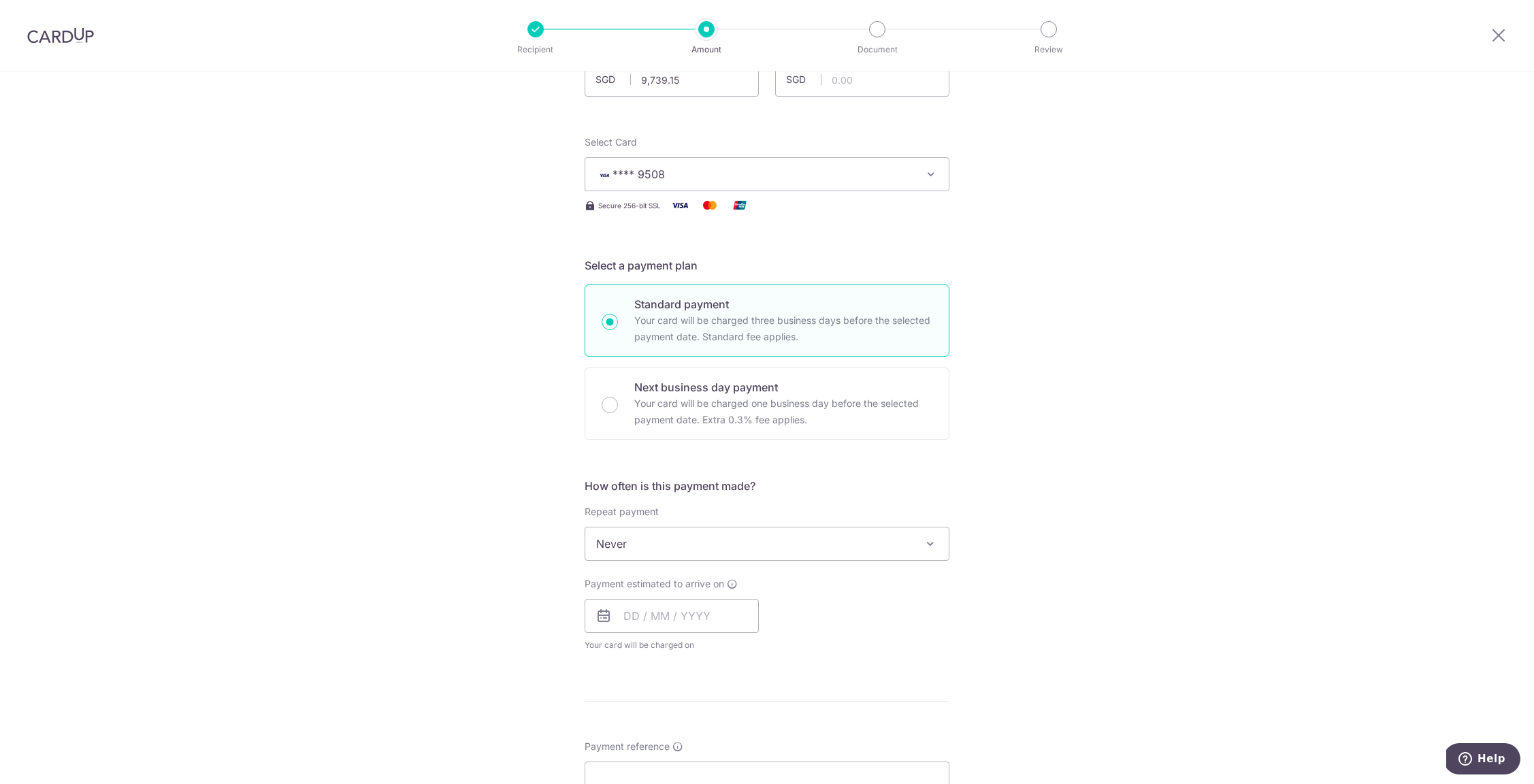
scroll to position [271, 0]
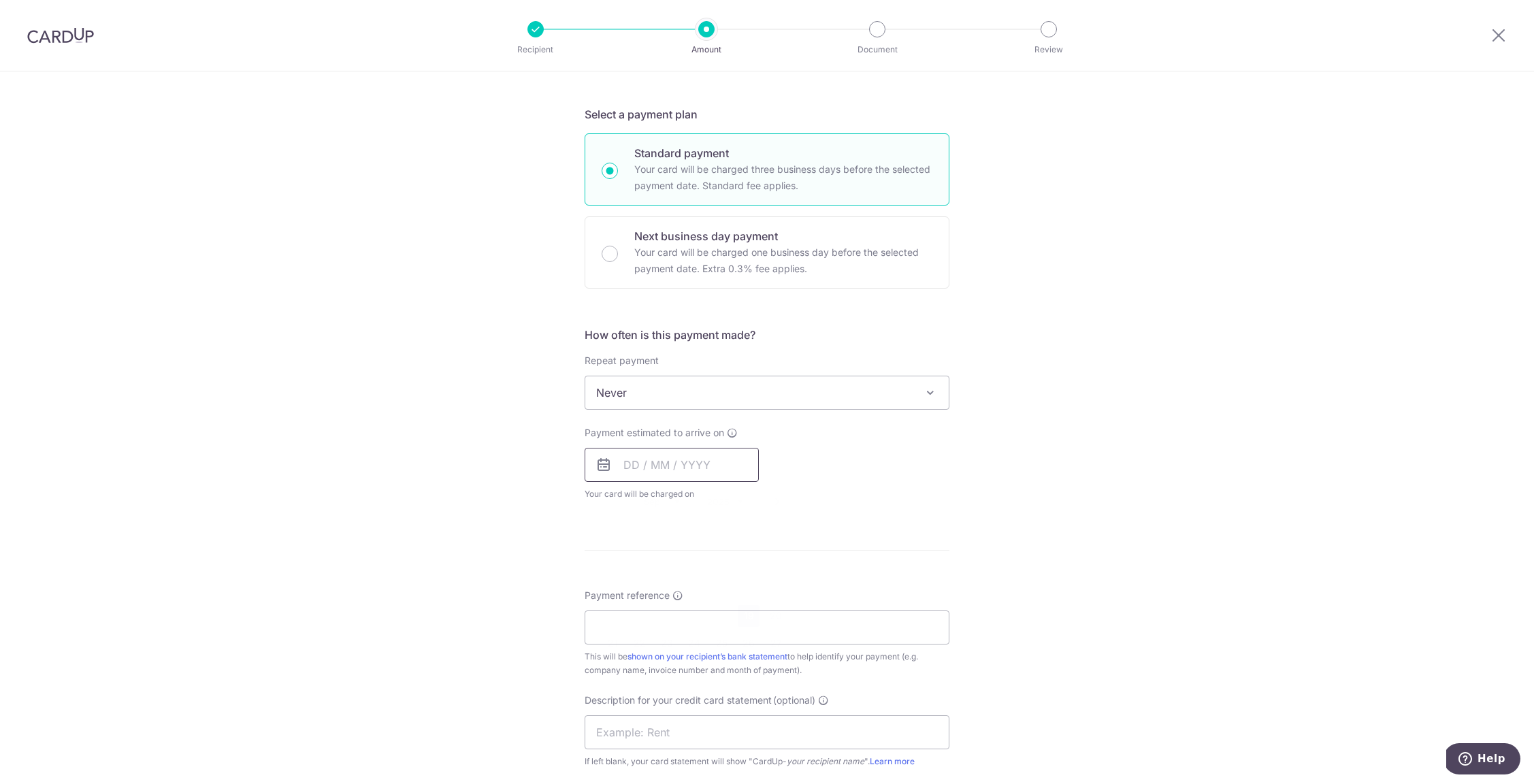
click at [625, 465] on input "text" at bounding box center [672, 464] width 175 height 34
click at [741, 612] on link "19" at bounding box center [749, 615] width 22 height 22
type input "[DATE]"
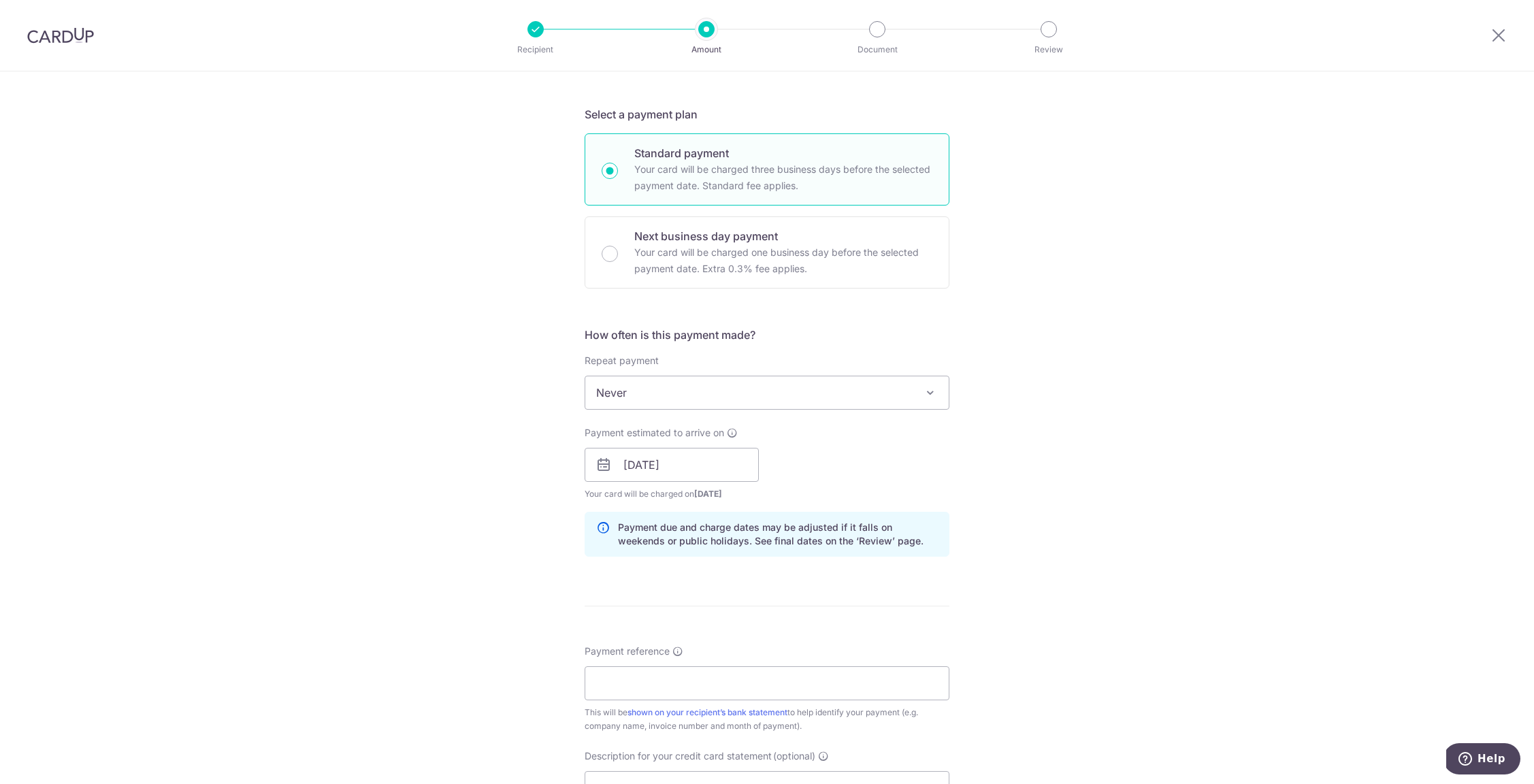
click at [450, 505] on div "Tell us more about your payment Enter payment amount SGD 9,739.15 9739.15 GST (…" at bounding box center [767, 489] width 1534 height 1378
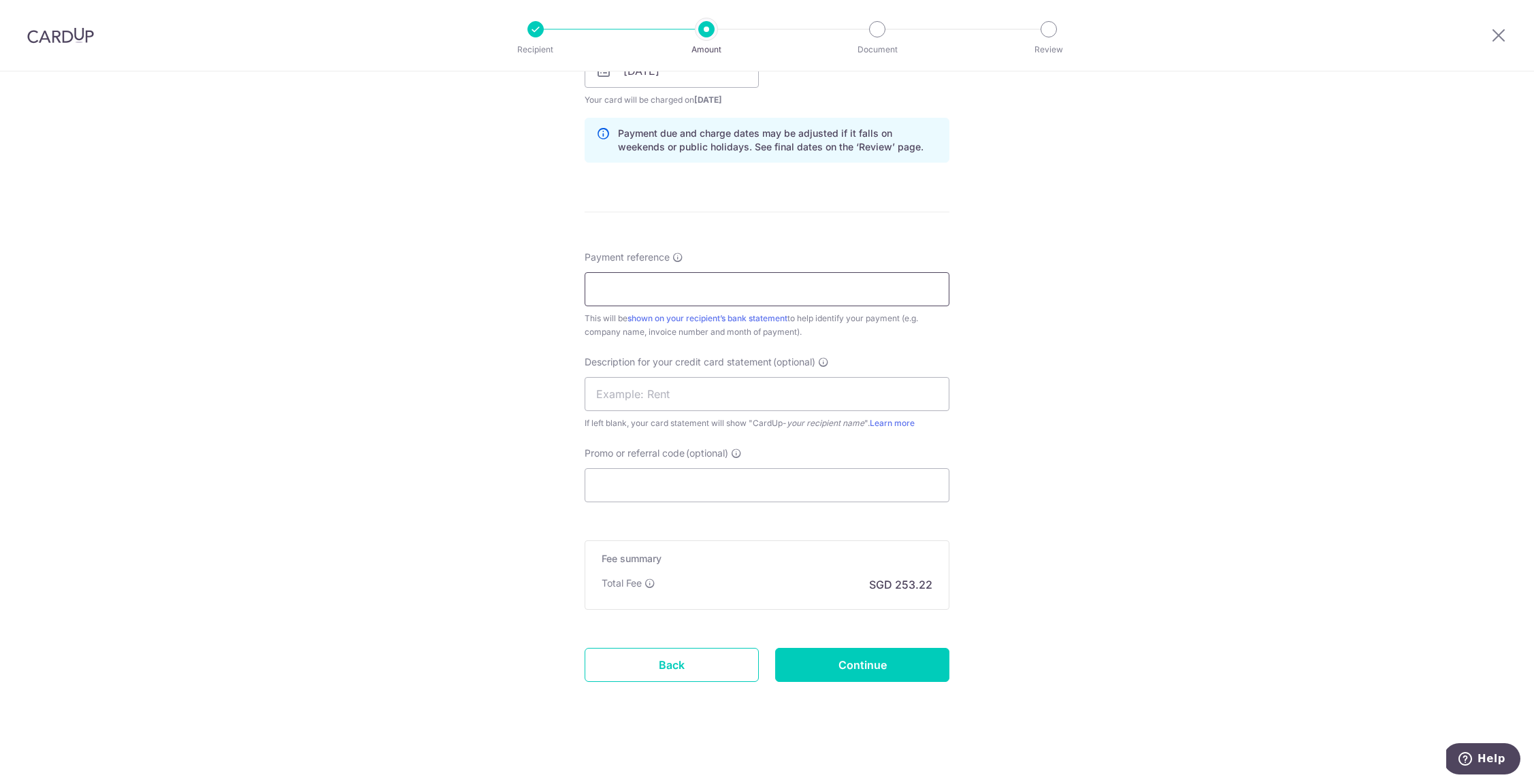
click at [616, 296] on input "Payment reference" at bounding box center [767, 289] width 365 height 34
click at [686, 288] on input "SI SG 2508 00001 2 3 6" at bounding box center [767, 289] width 365 height 34
click at [698, 290] on input "SI SG 2508 00001, 2 3 6" at bounding box center [767, 289] width 365 height 34
click at [713, 290] on input "SI SG 2508 00001, 2, 3 6" at bounding box center [767, 289] width 365 height 34
type input "SI SG 2508 00001, 2, 3 & 6"
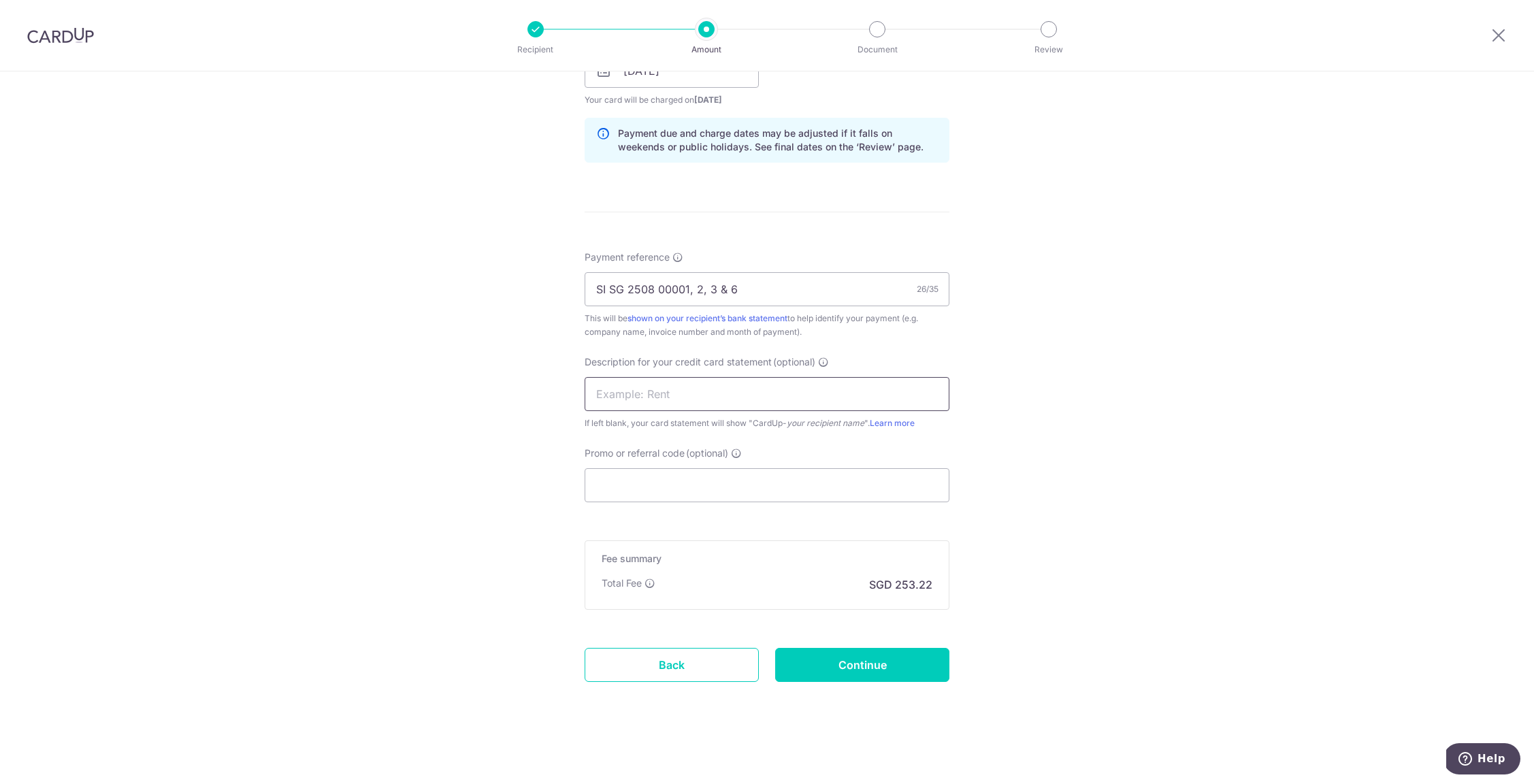
click at [734, 394] on input "text" at bounding box center [767, 393] width 365 height 34
click at [679, 392] on input "Gree" at bounding box center [767, 393] width 365 height 34
type input "Gree AC S PL"
click at [689, 488] on input "Promo or referral code (optional)" at bounding box center [767, 485] width 365 height 34
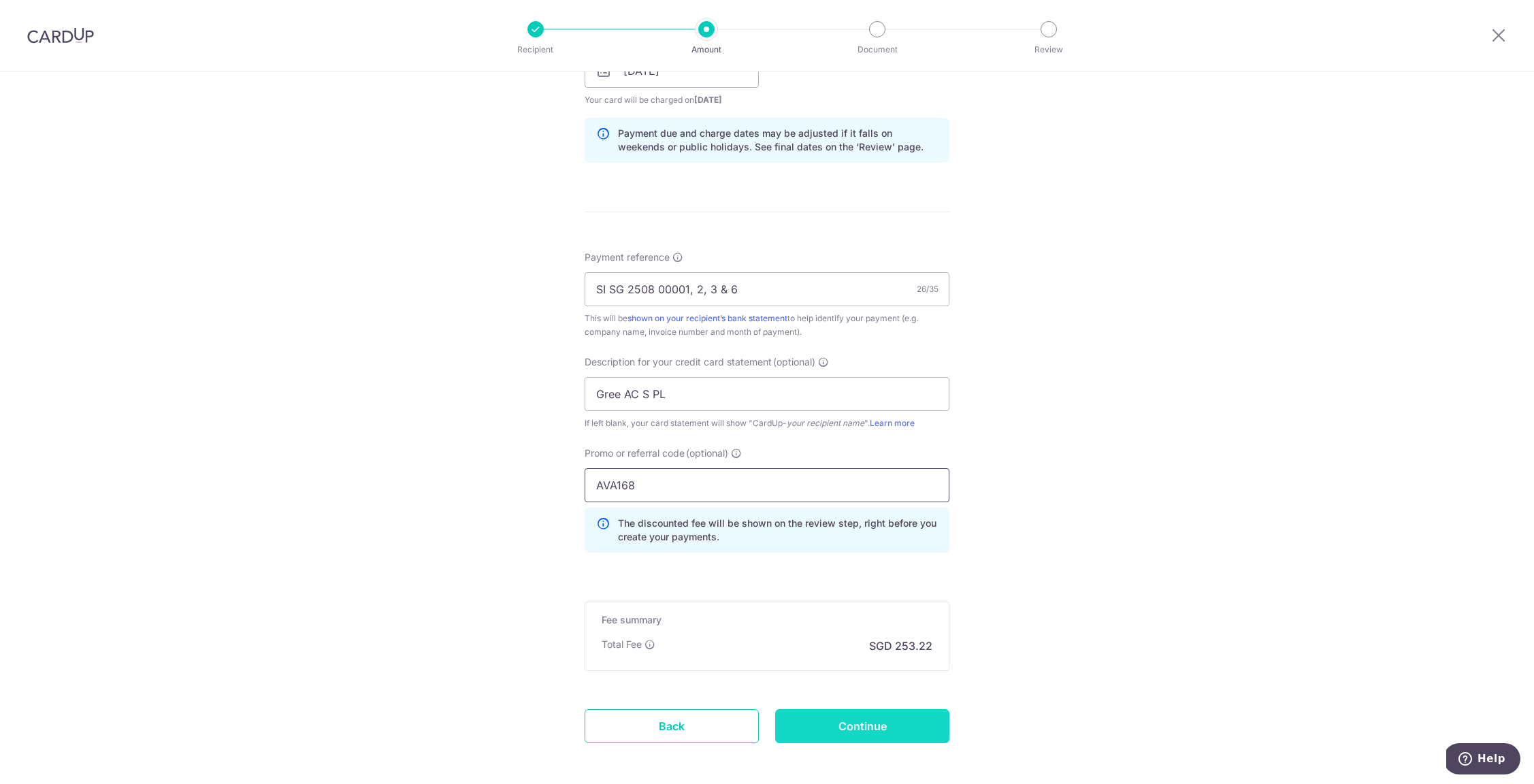
type input "AVA168"
click at [818, 719] on input "Continue" at bounding box center [862, 726] width 175 height 34
type input "Create Schedule"
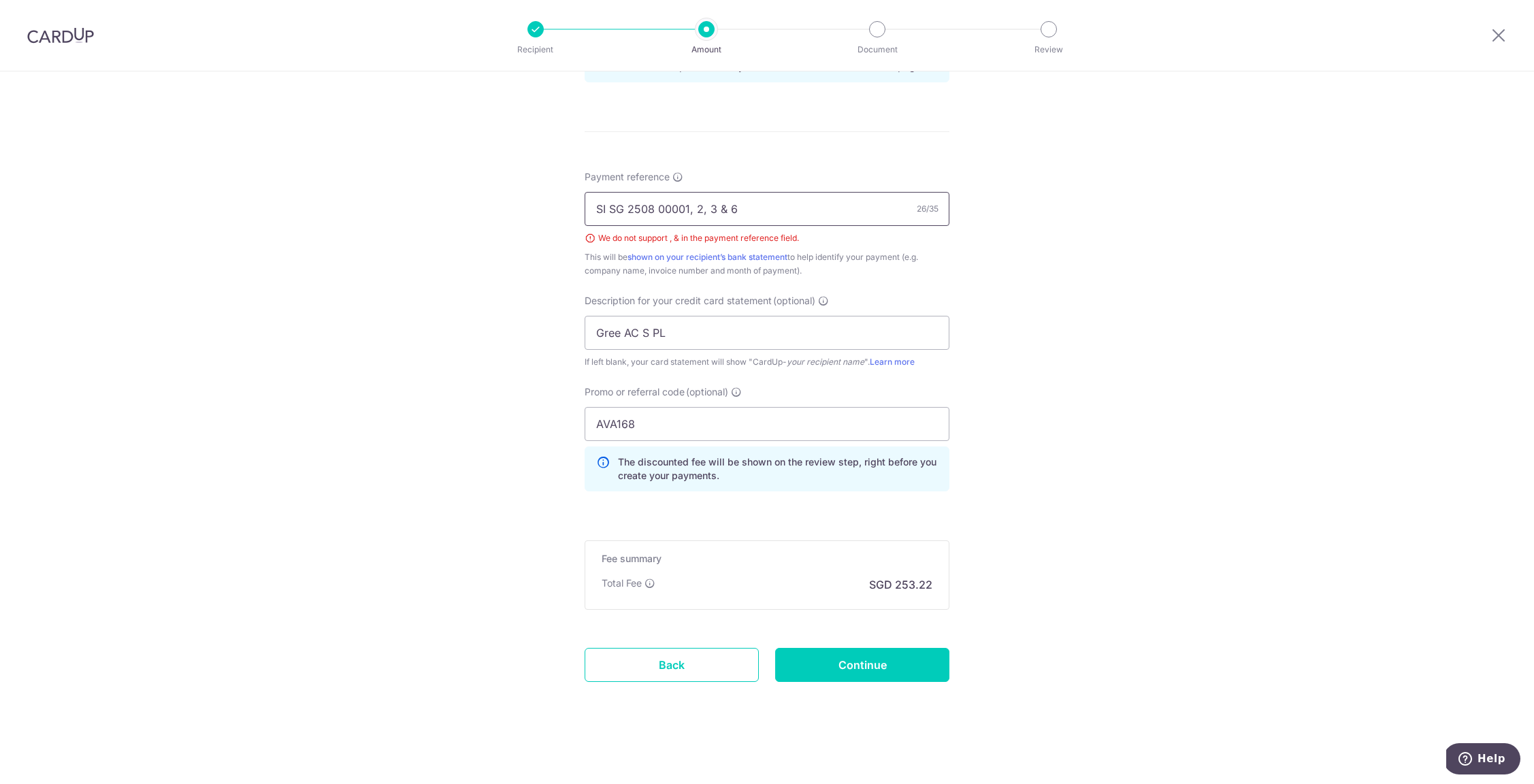
click at [688, 208] on input "SI SG 2508 00001, 2, 3 & 6" at bounding box center [767, 208] width 365 height 34
type input "SI SG 2508 00001 02 03 06"
click at [853, 663] on input "Continue" at bounding box center [862, 665] width 175 height 34
type input "Create Schedule"
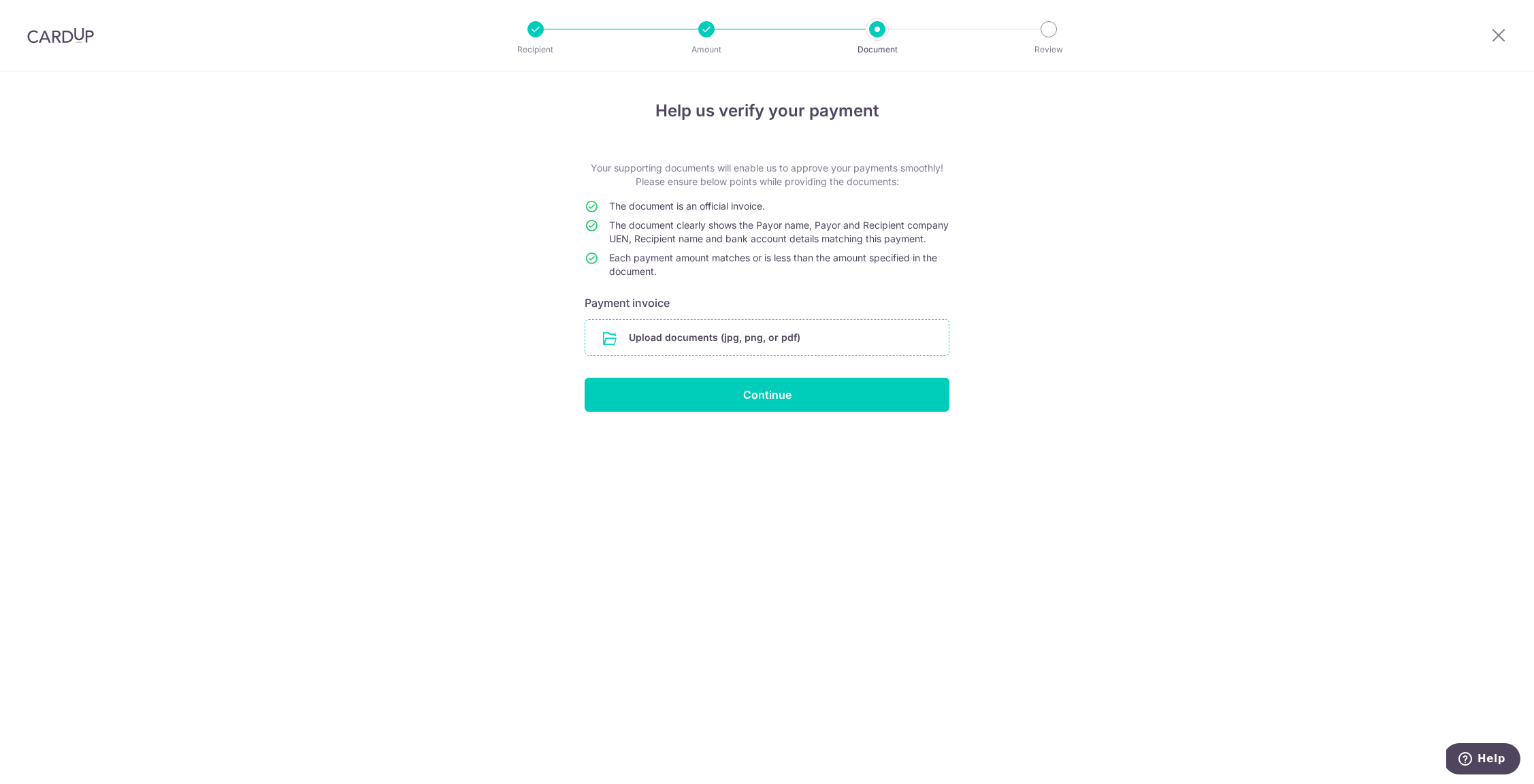
click at [854, 342] on input "file" at bounding box center [767, 337] width 364 height 36
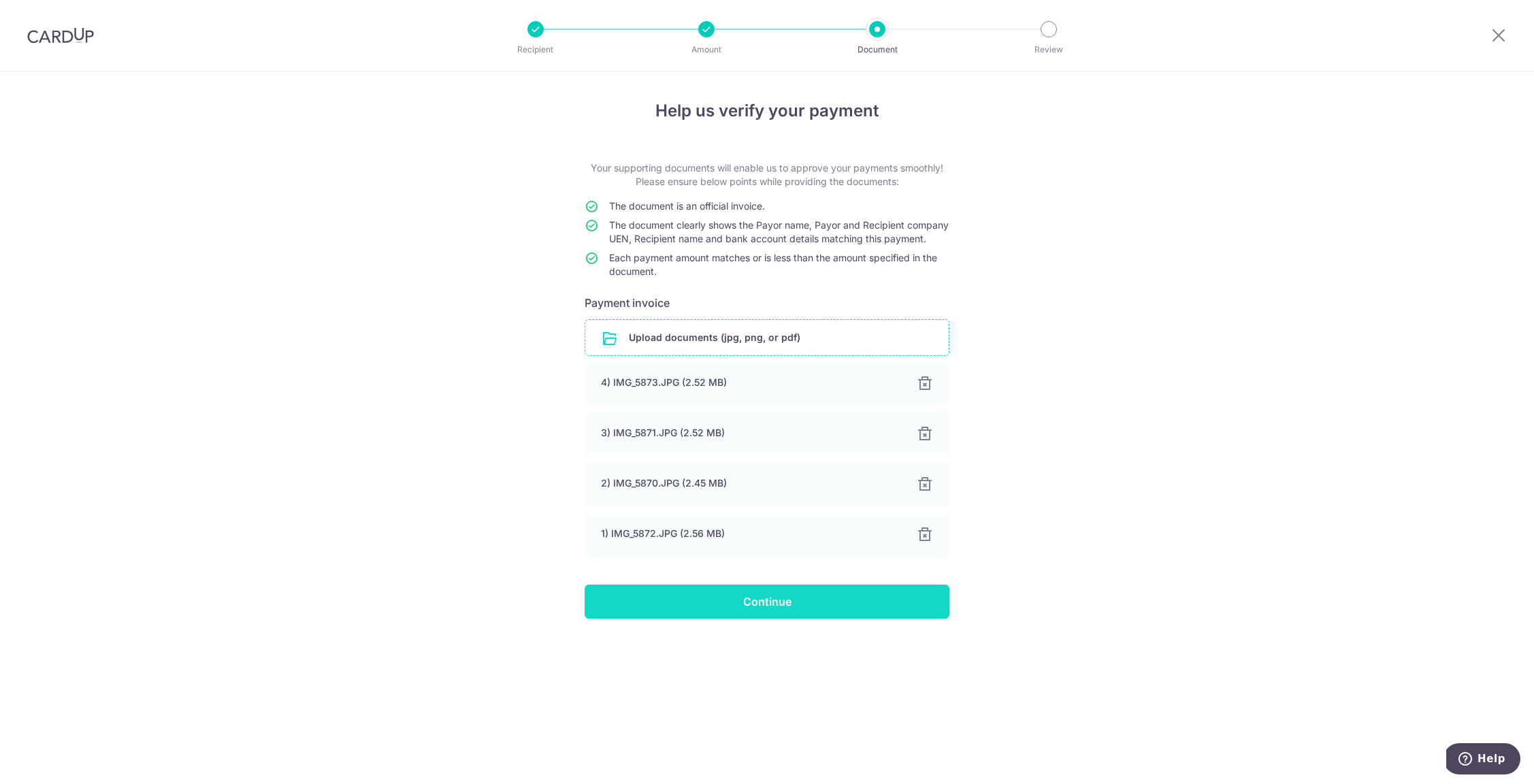
click at [805, 618] on input "Continue" at bounding box center [767, 601] width 365 height 34
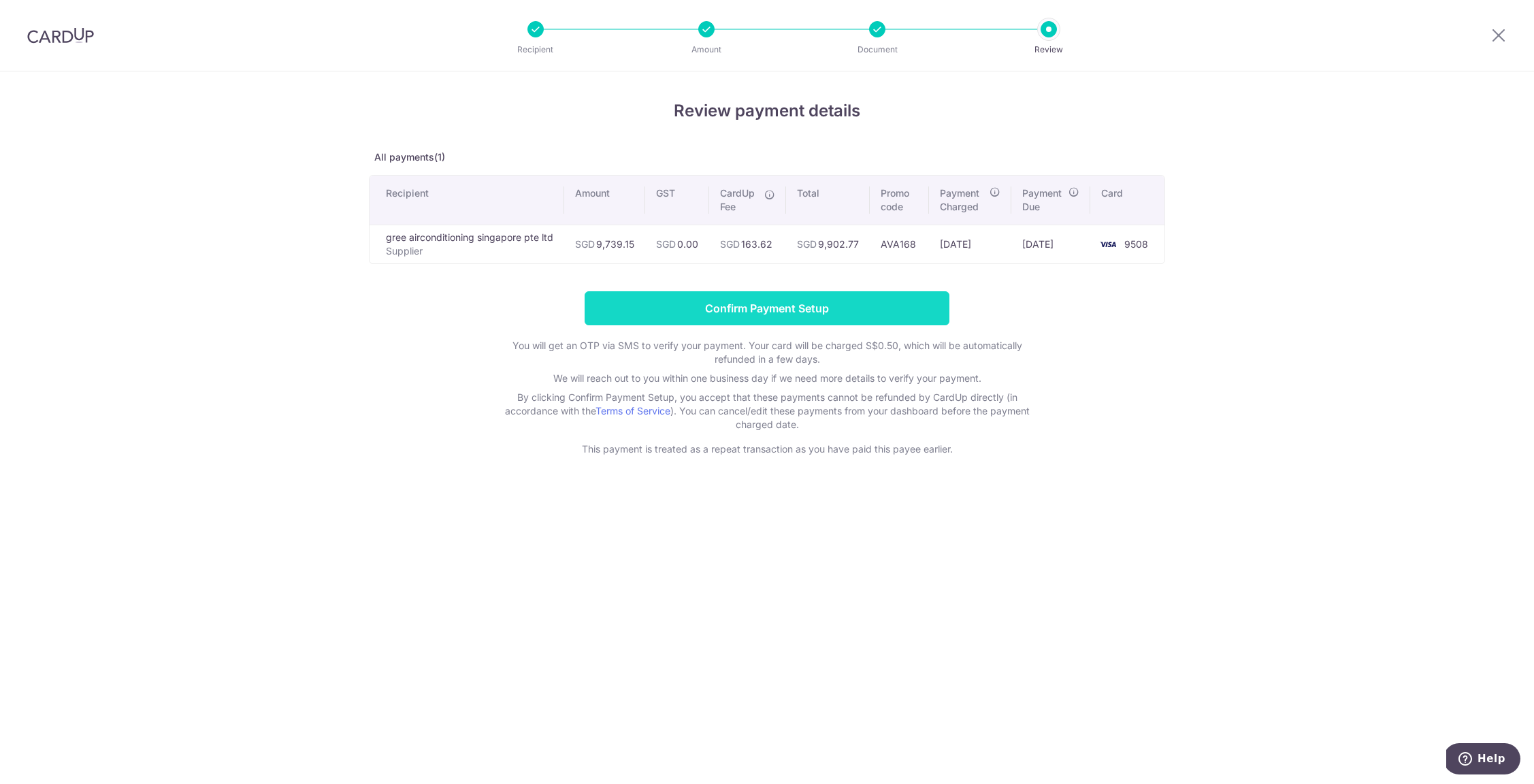
click at [769, 311] on input "Confirm Payment Setup" at bounding box center [767, 308] width 365 height 34
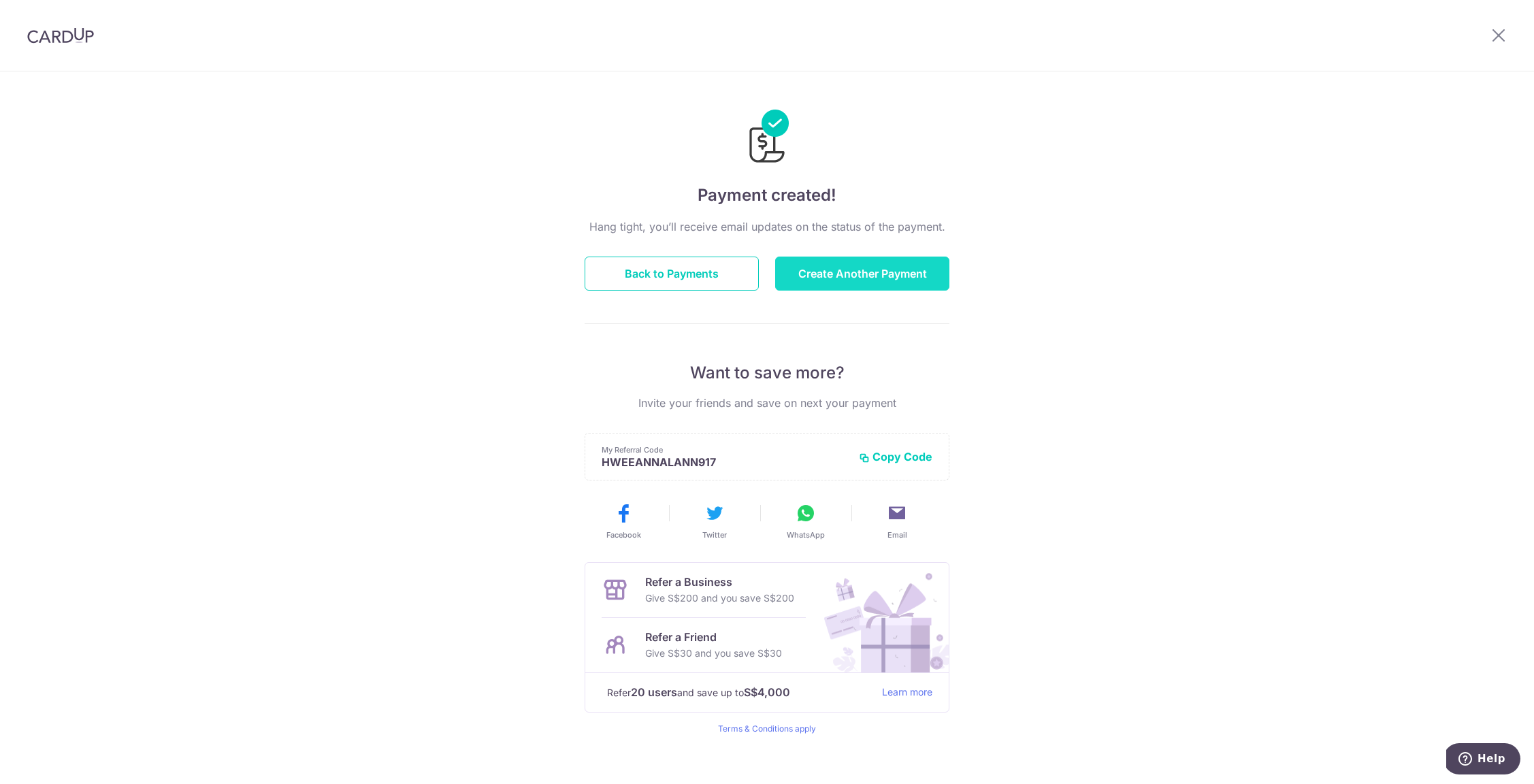
click at [855, 270] on button "Create Another Payment" at bounding box center [862, 273] width 175 height 34
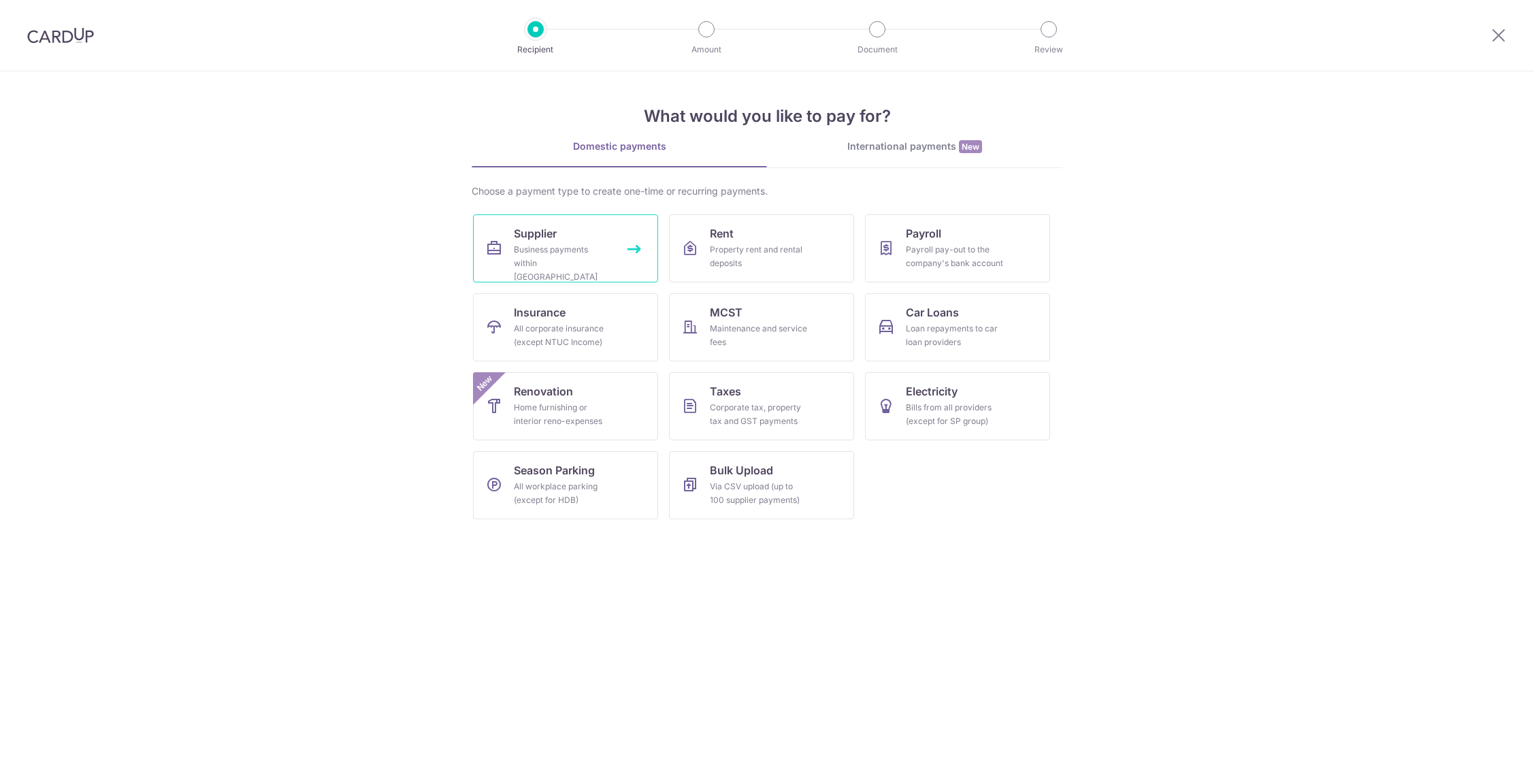
click at [571, 256] on div "Business payments within Singapore" at bounding box center [563, 262] width 98 height 41
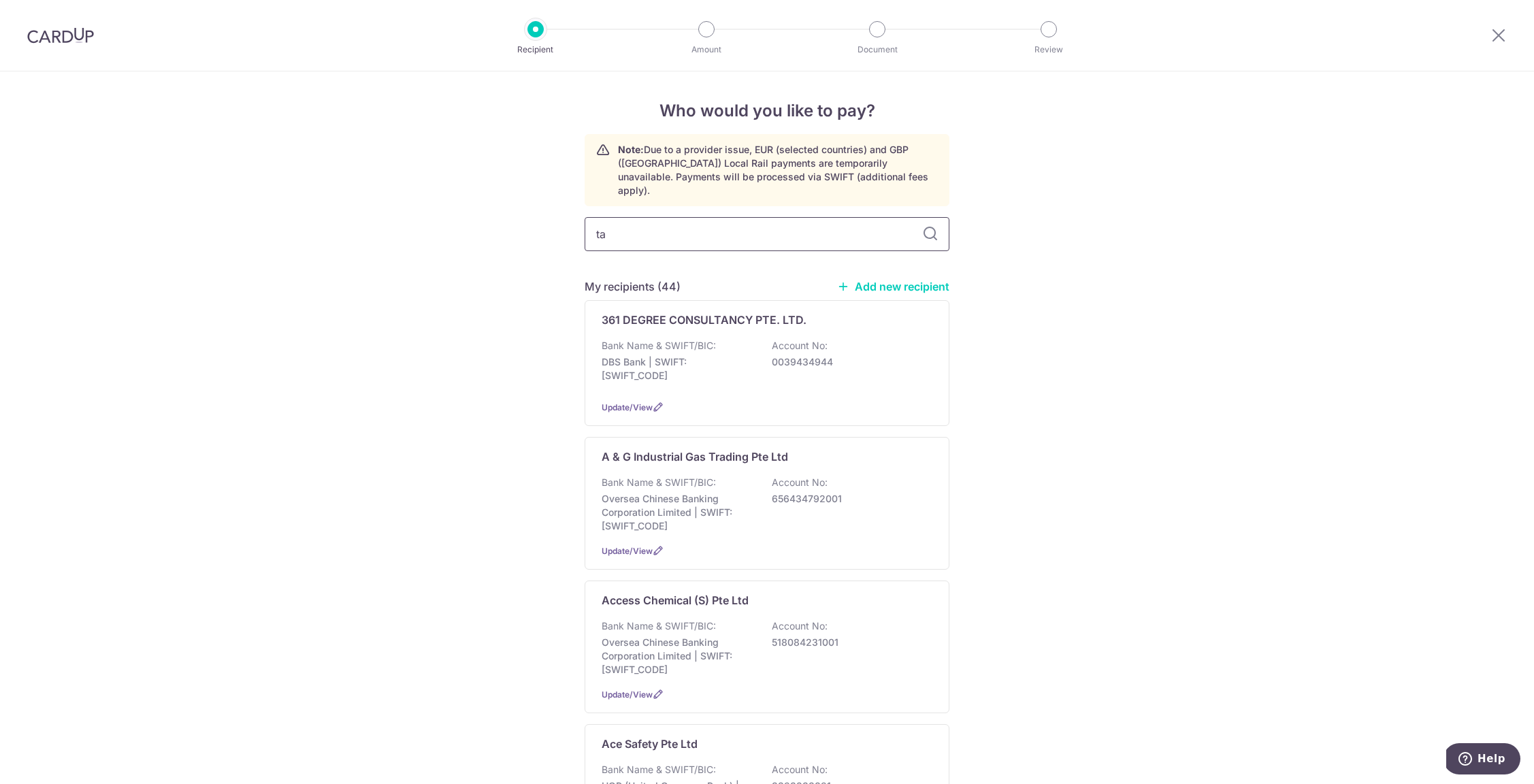
type input "tai"
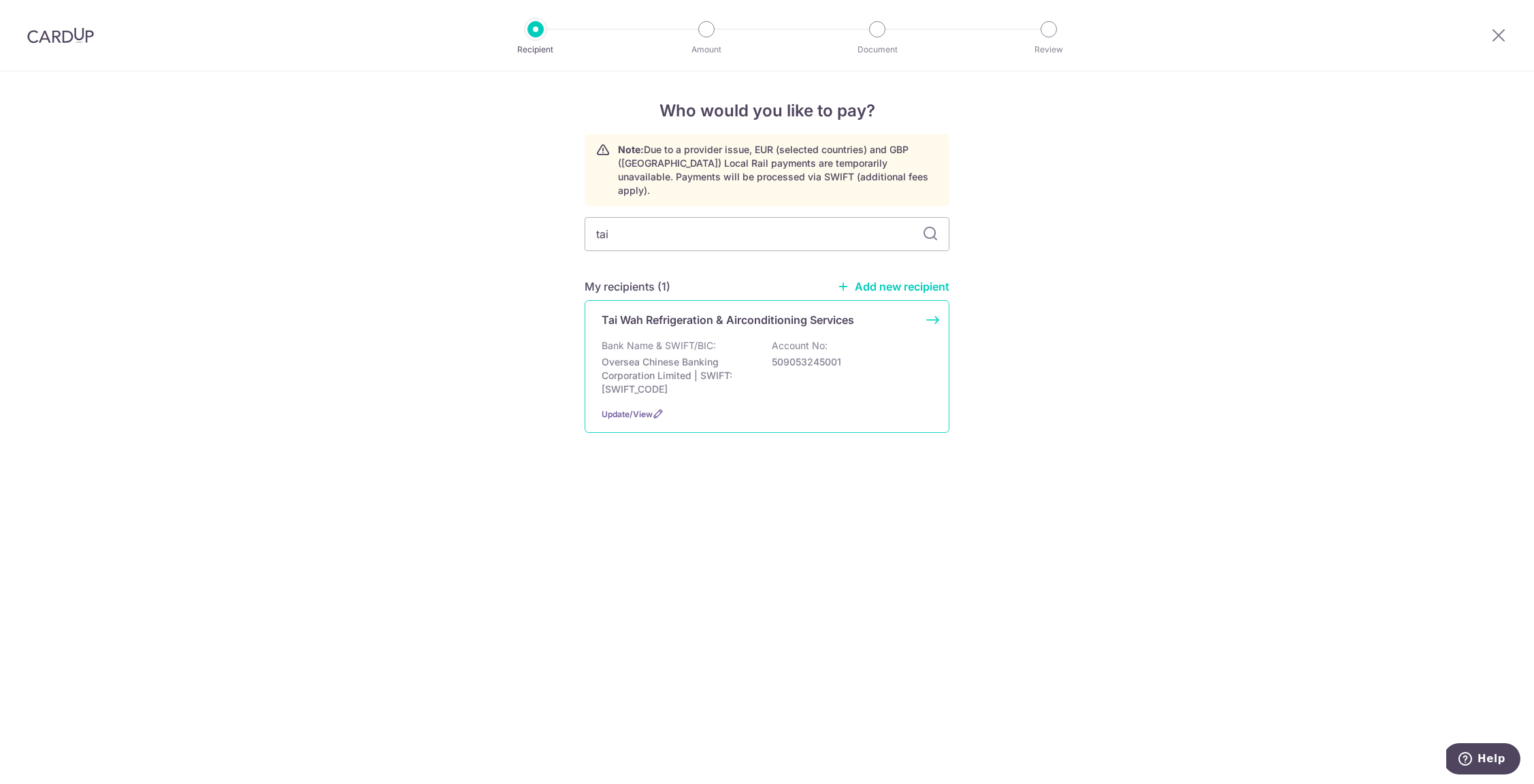
click at [695, 338] on p "Bank Name & SWIFT/BIC:" at bounding box center [659, 345] width 114 height 14
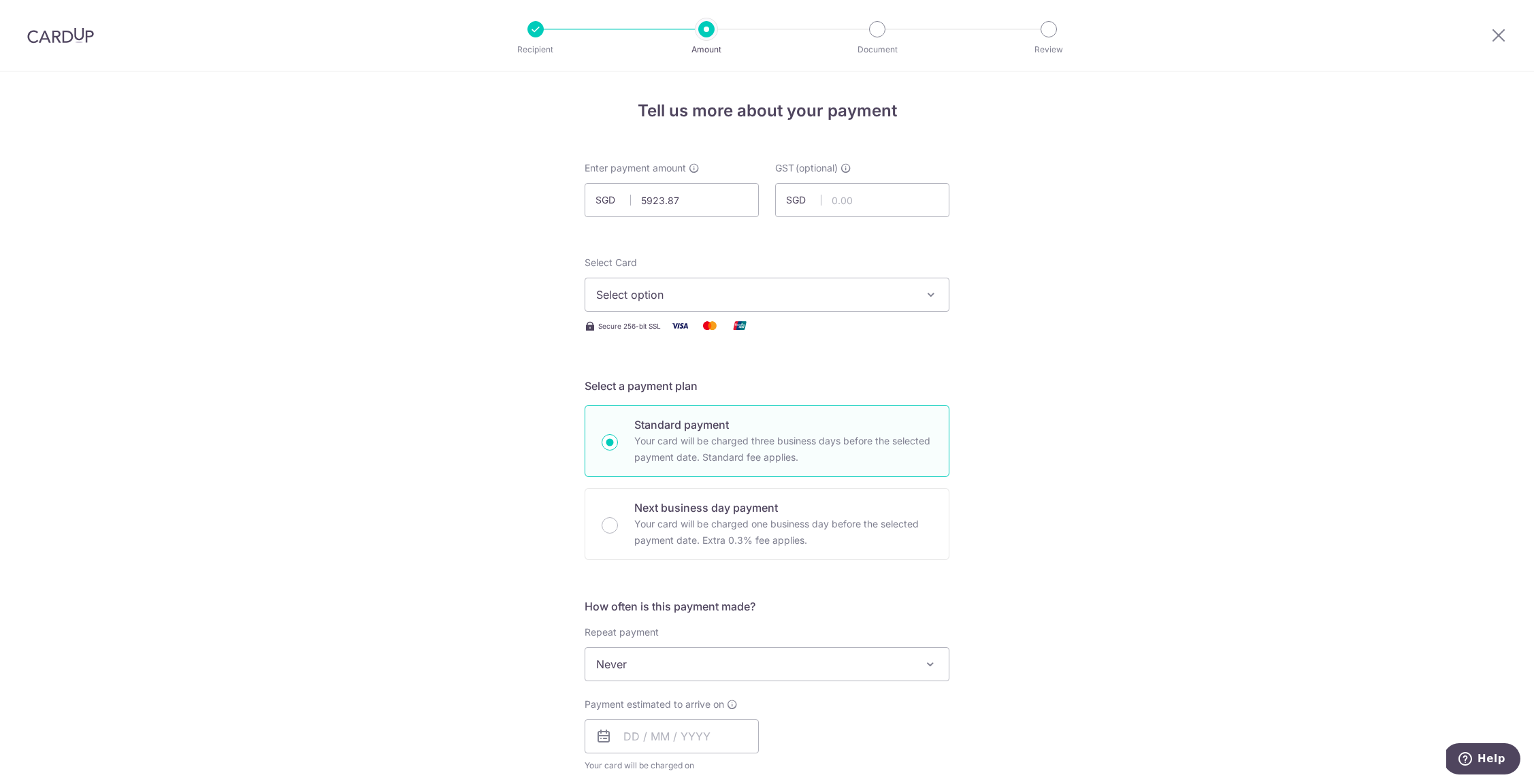
type input "5,923.87"
click at [709, 302] on span "Select option" at bounding box center [754, 294] width 317 height 17
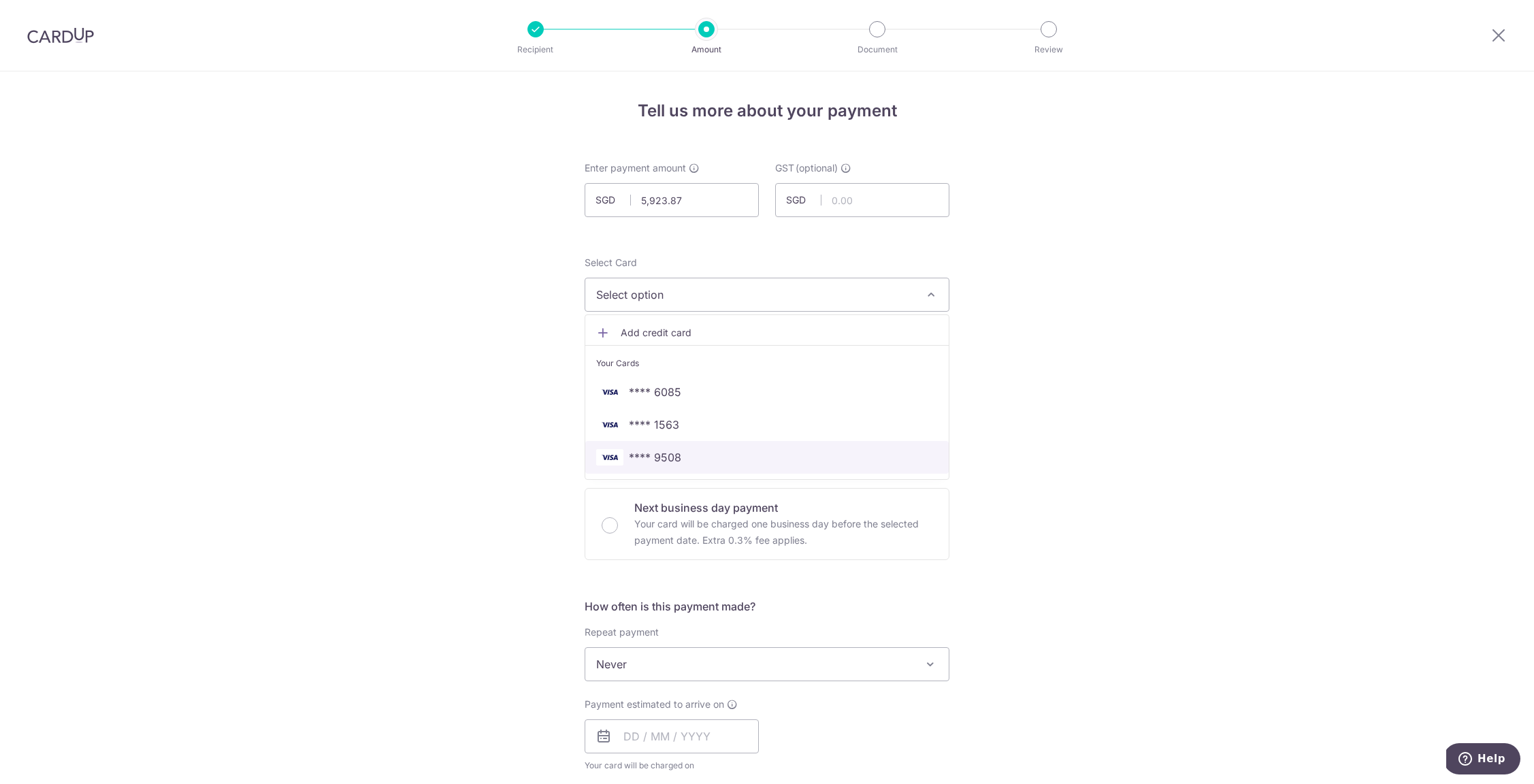
drag, startPoint x: 750, startPoint y: 472, endPoint x: 682, endPoint y: 436, distance: 76.9
click at [750, 470] on link "**** 9508" at bounding box center [767, 456] width 364 height 32
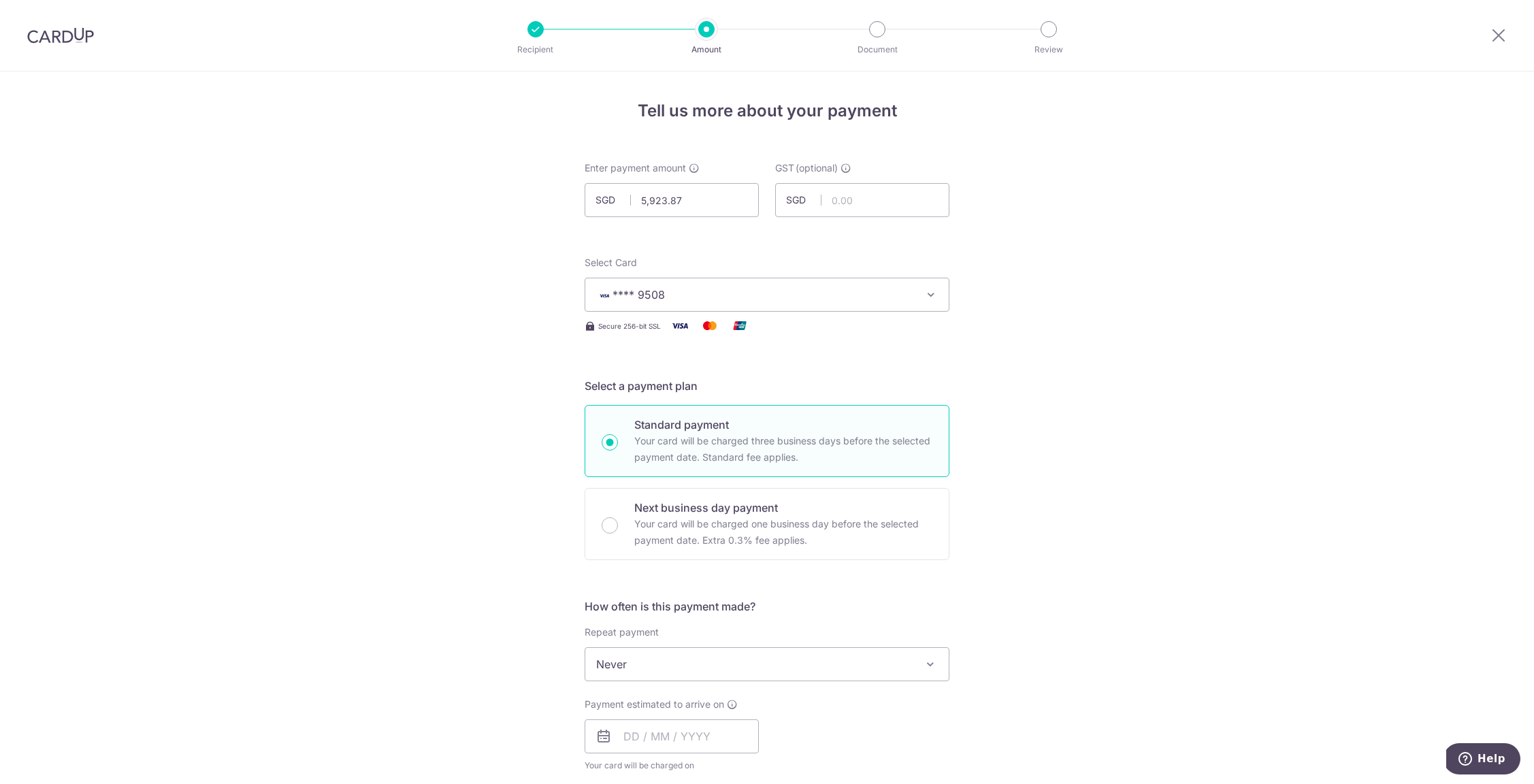
click at [469, 364] on div "Tell us more about your payment Enter payment amount SGD 5,923.87 5923.87 GST (…" at bounding box center [767, 733] width 1534 height 1322
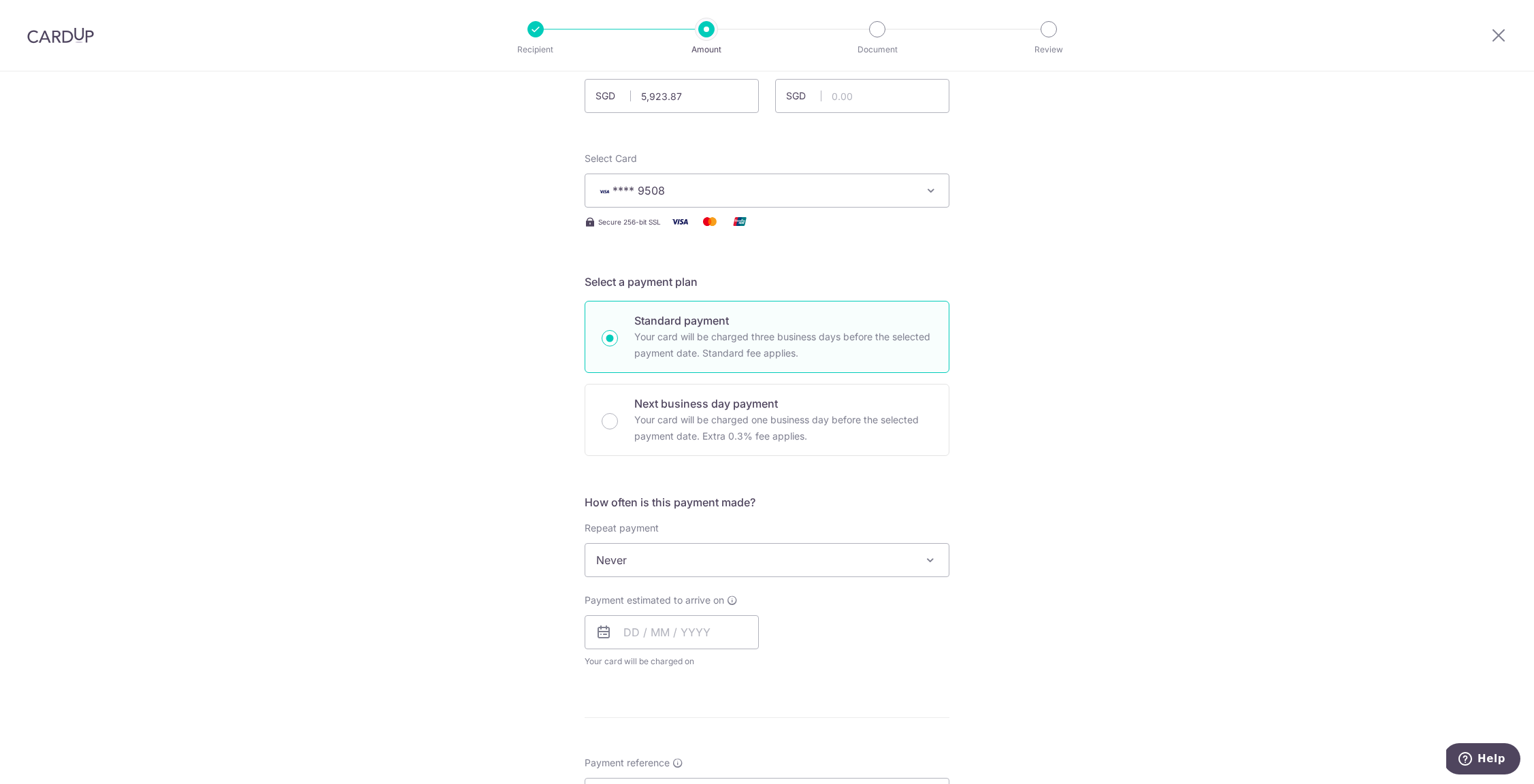
scroll to position [259, 0]
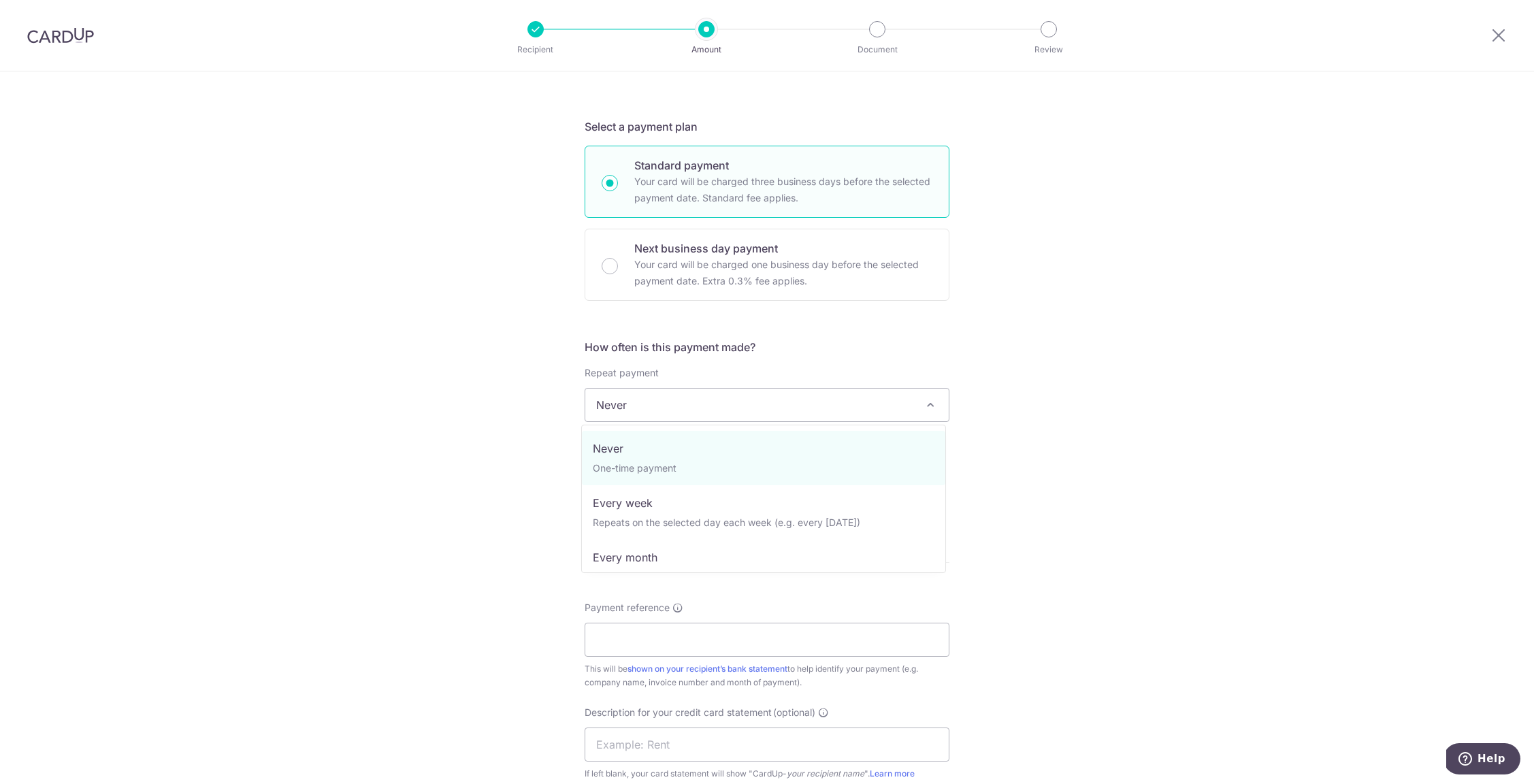
click at [633, 404] on span "Never" at bounding box center [767, 404] width 364 height 32
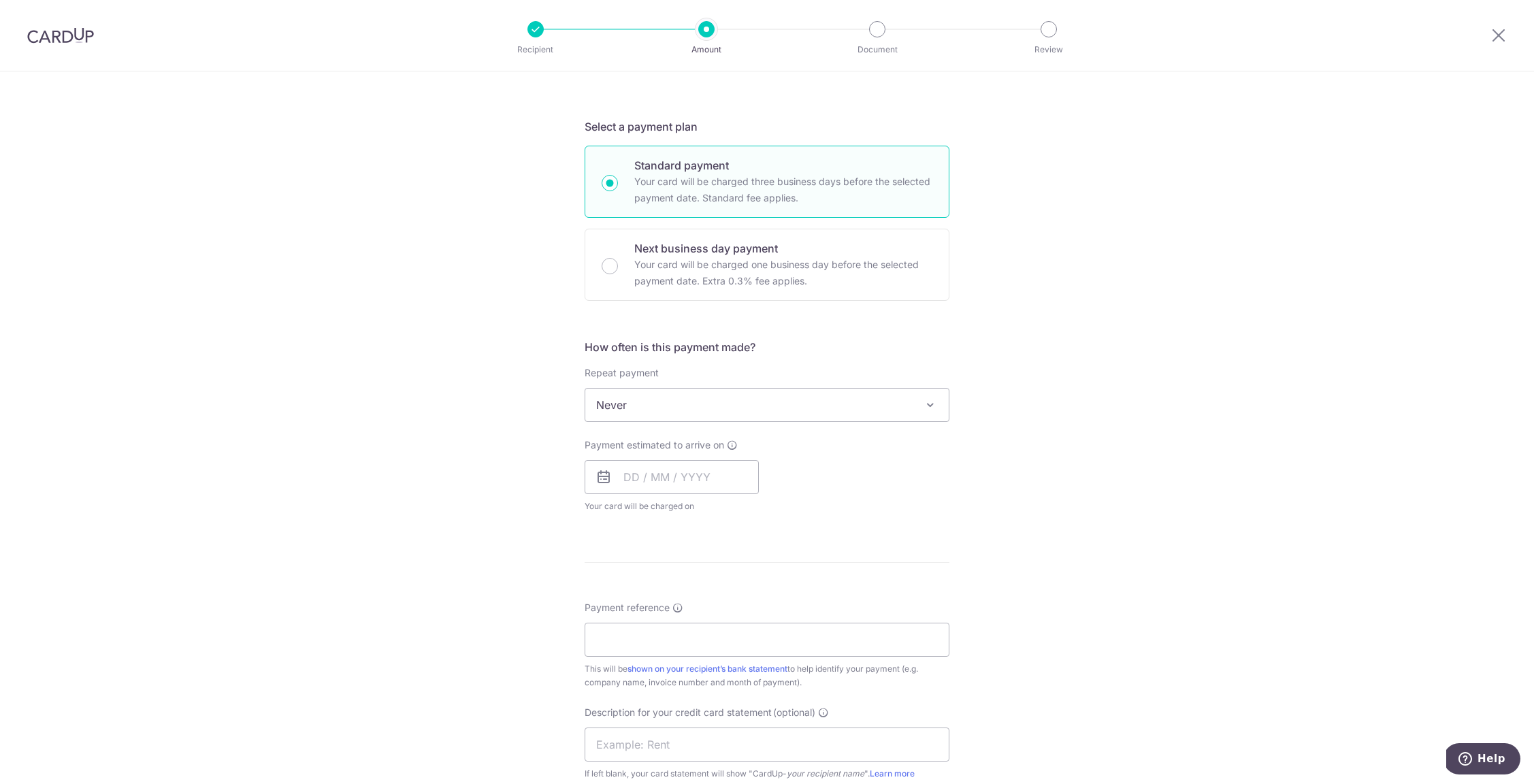
click at [633, 404] on span "Never" at bounding box center [767, 404] width 364 height 32
click at [665, 485] on input "text" at bounding box center [672, 476] width 175 height 34
click at [747, 632] on link "19" at bounding box center [749, 627] width 22 height 22
type input "[DATE]"
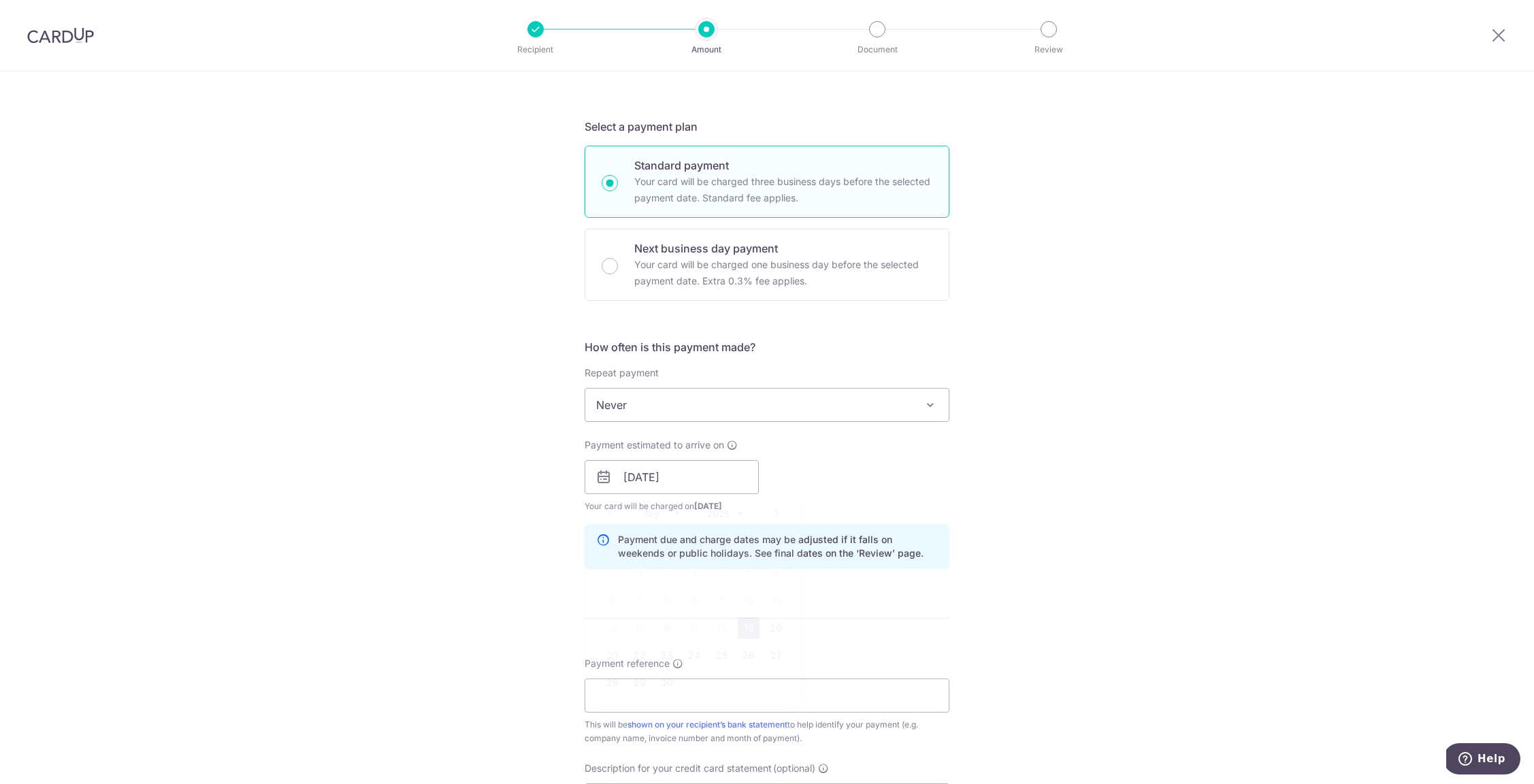
click at [487, 520] on div "Tell us more about your payment Enter payment amount SGD 5,923.87 5923.87 GST (…" at bounding box center [767, 501] width 1534 height 1378
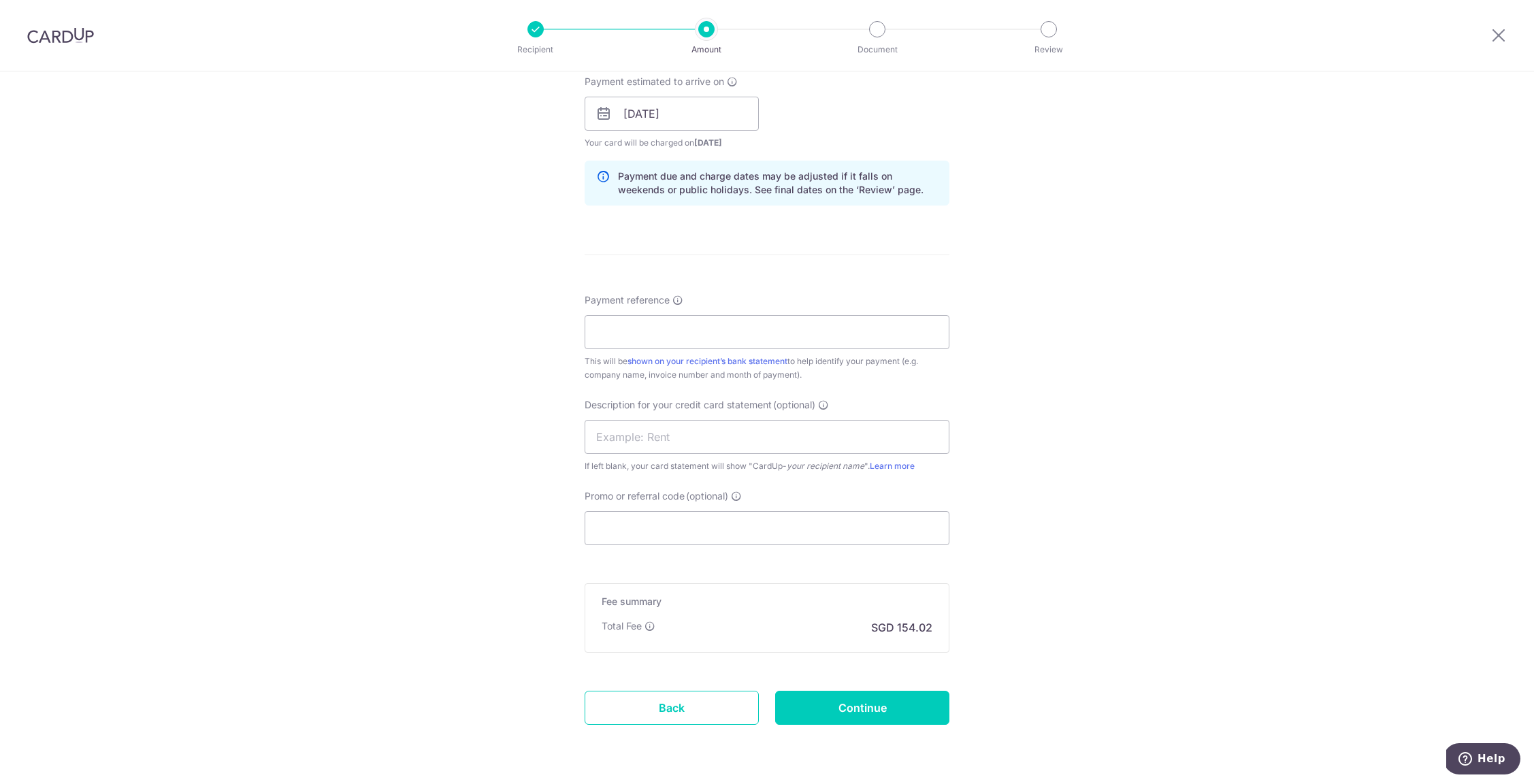
scroll to position [644, 0]
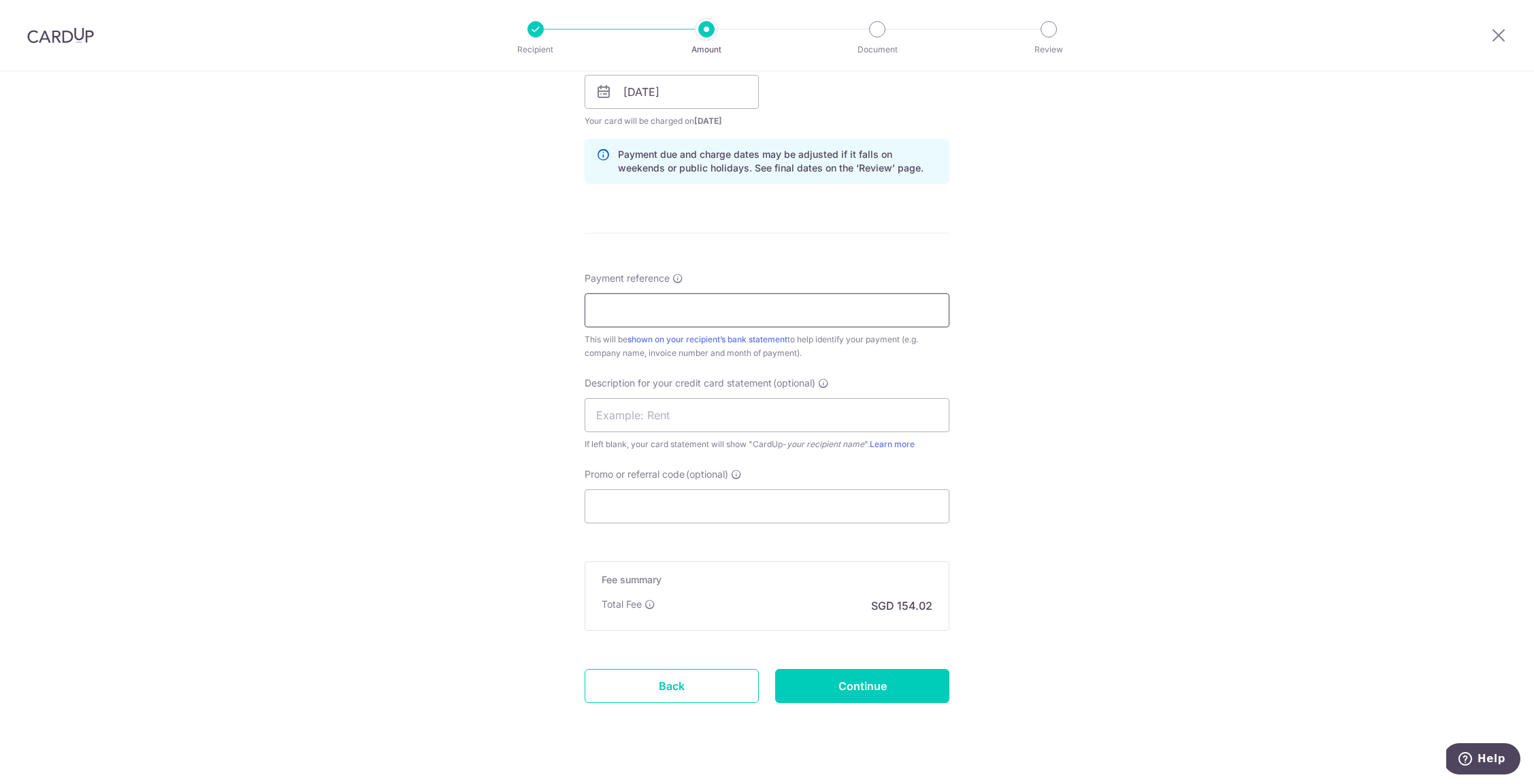
click at [640, 313] on input "Payment reference" at bounding box center [767, 310] width 365 height 34
type input "134681 4780 5495"
click at [639, 408] on input "text" at bounding box center [767, 414] width 365 height 34
type input "Tai Wah AC"
click at [649, 489] on input "Promo or referral code (optional)" at bounding box center [767, 506] width 365 height 34
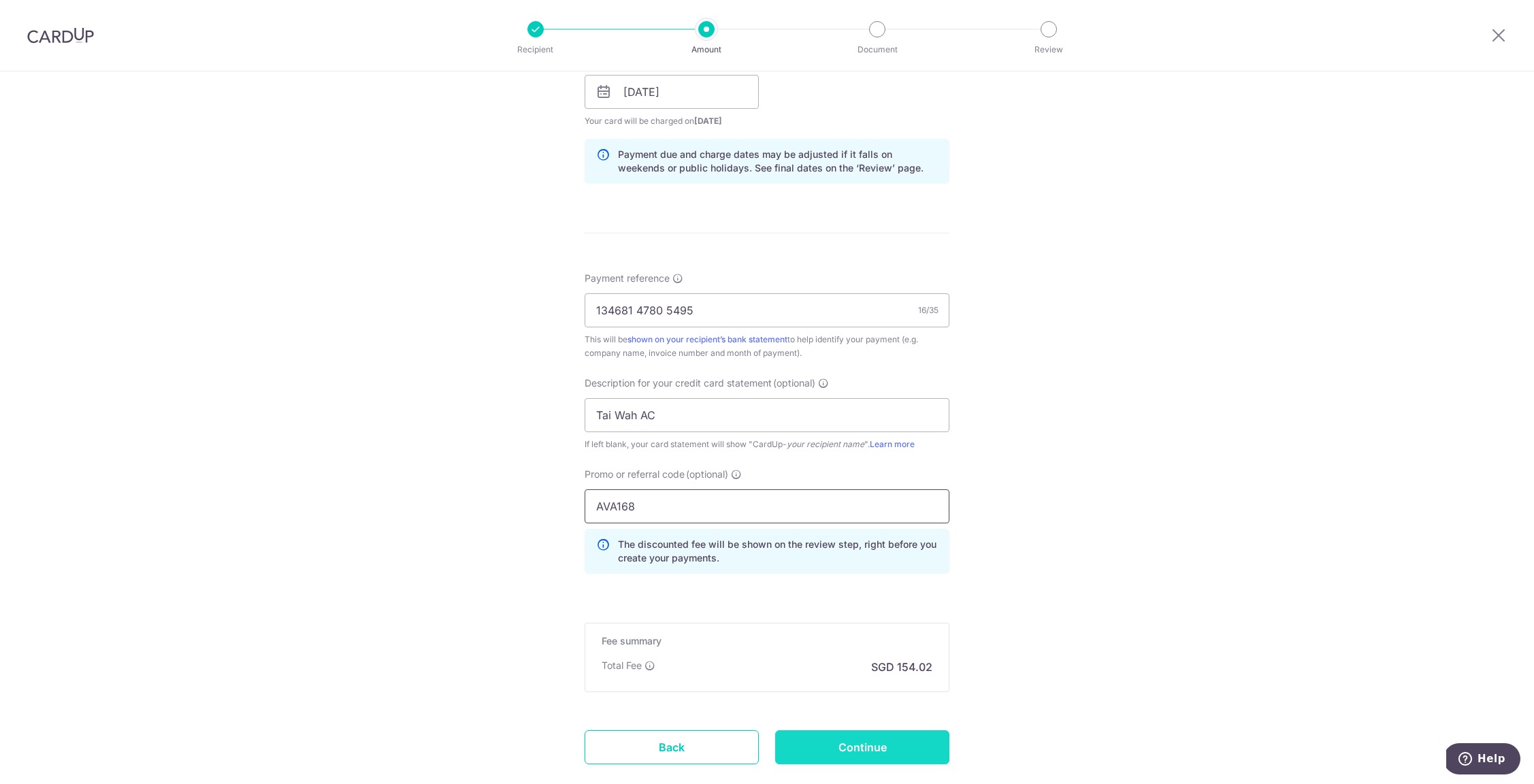
type input "AVA168"
click at [847, 740] on input "Continue" at bounding box center [862, 747] width 175 height 34
type input "Create Schedule"
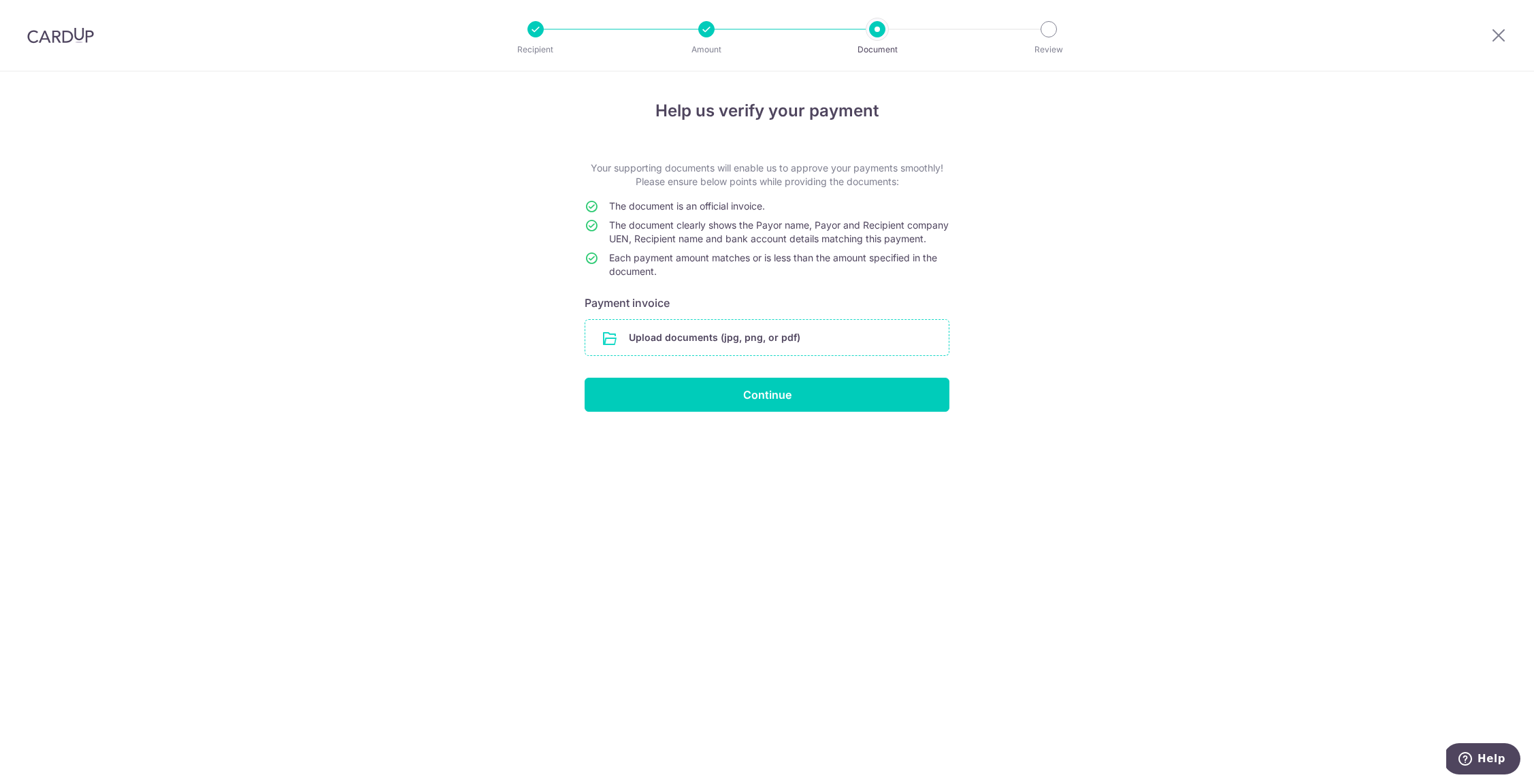
click at [707, 352] on input "file" at bounding box center [767, 337] width 364 height 36
click at [996, 555] on div "Help us verify your payment Your supporting documents will enable us to approve…" at bounding box center [767, 427] width 1534 height 712
click at [779, 355] on input "file" at bounding box center [767, 337] width 364 height 36
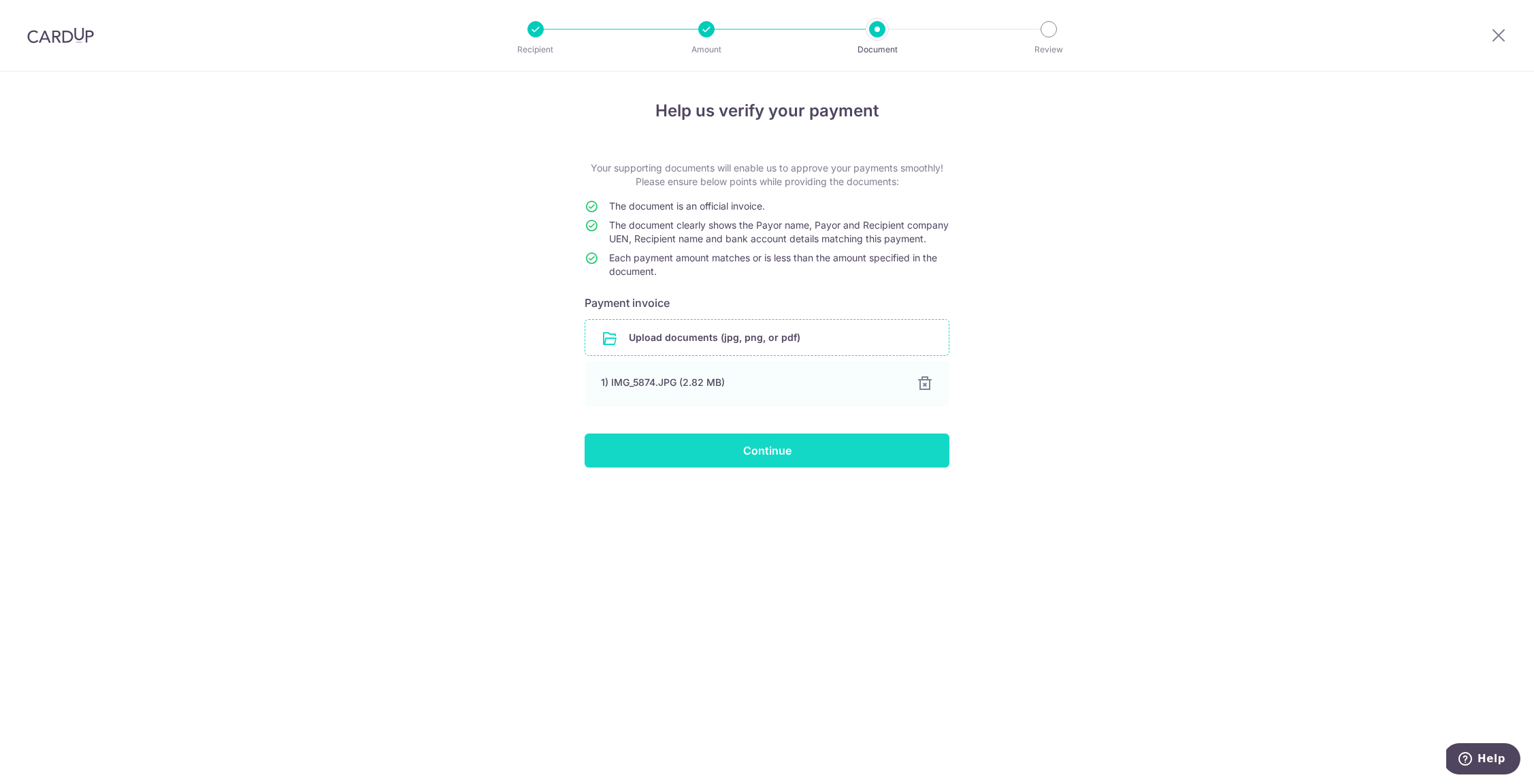
click at [800, 467] on input "Continue" at bounding box center [767, 450] width 365 height 34
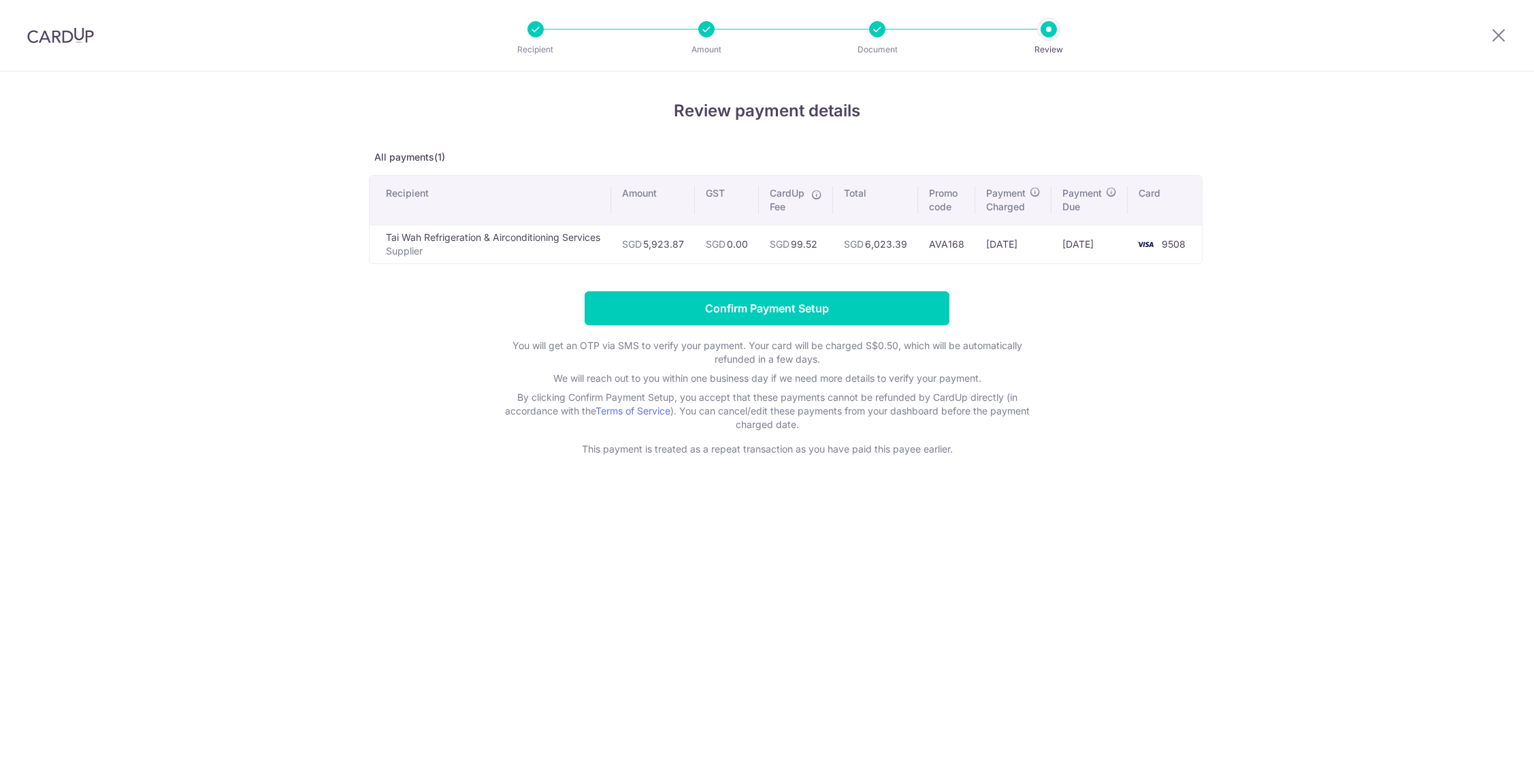
click at [761, 306] on input "Confirm Payment Setup" at bounding box center [767, 308] width 365 height 34
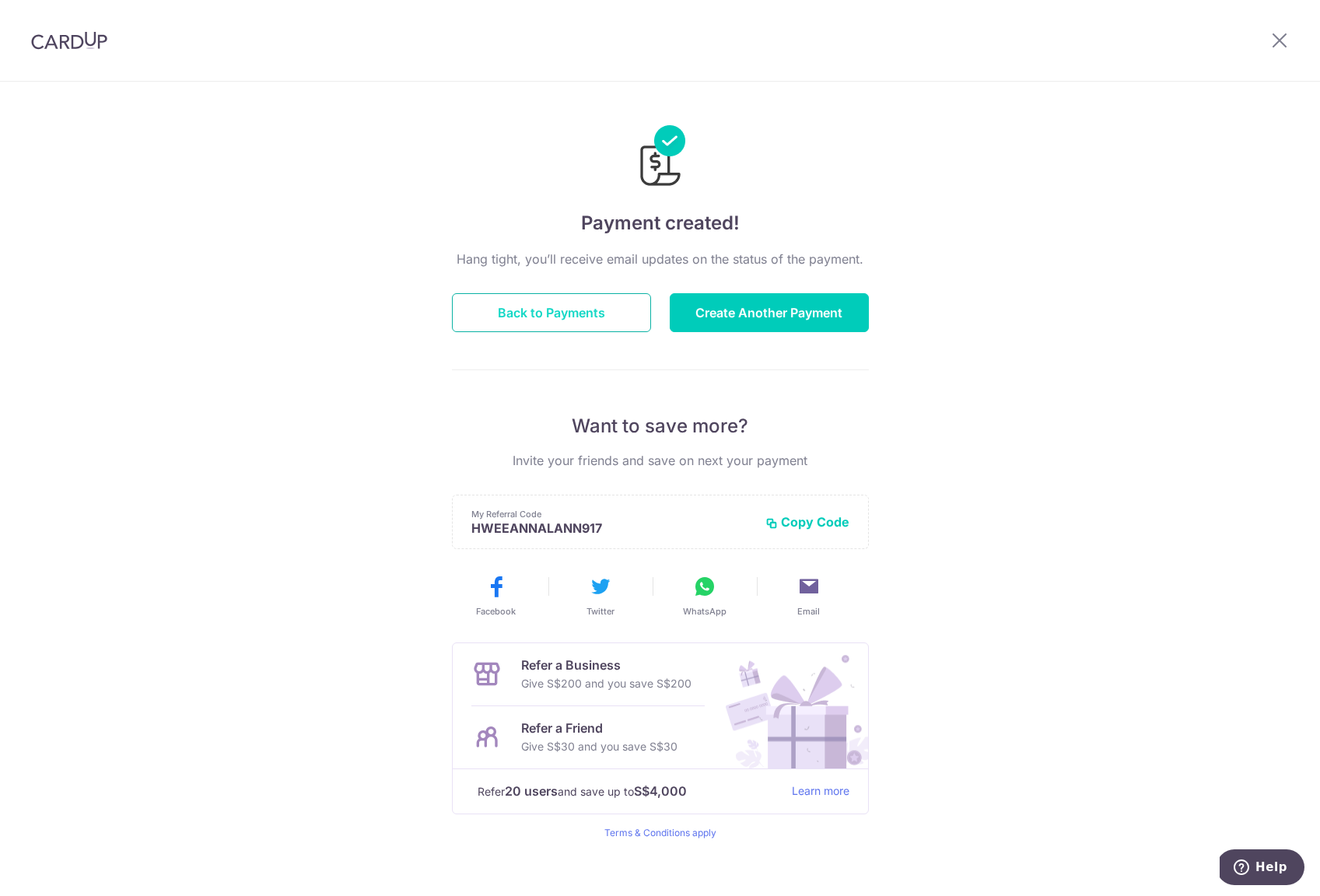
click at [617, 320] on button "Back to Payments" at bounding box center [551, 312] width 199 height 39
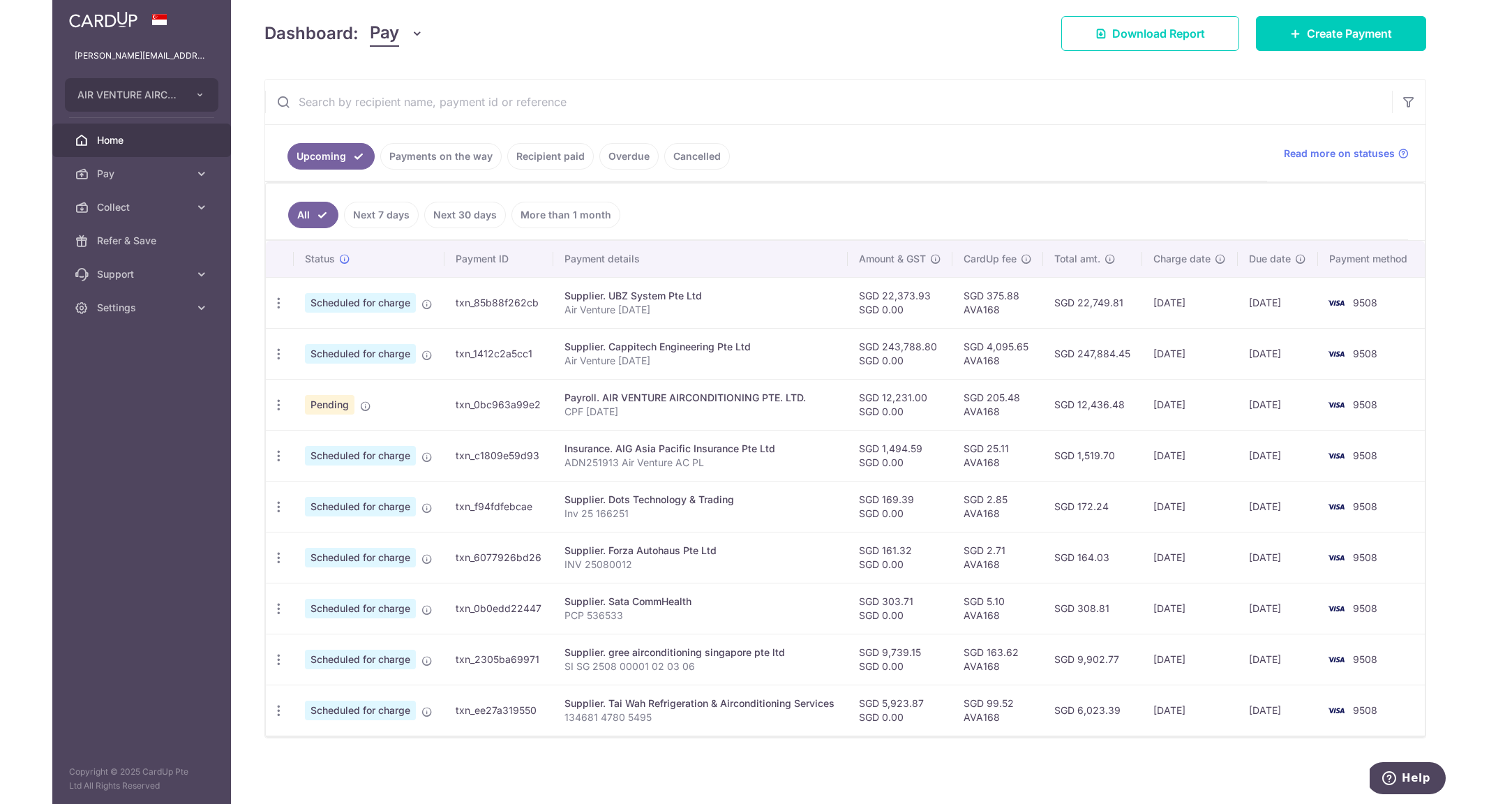
scroll to position [190, 0]
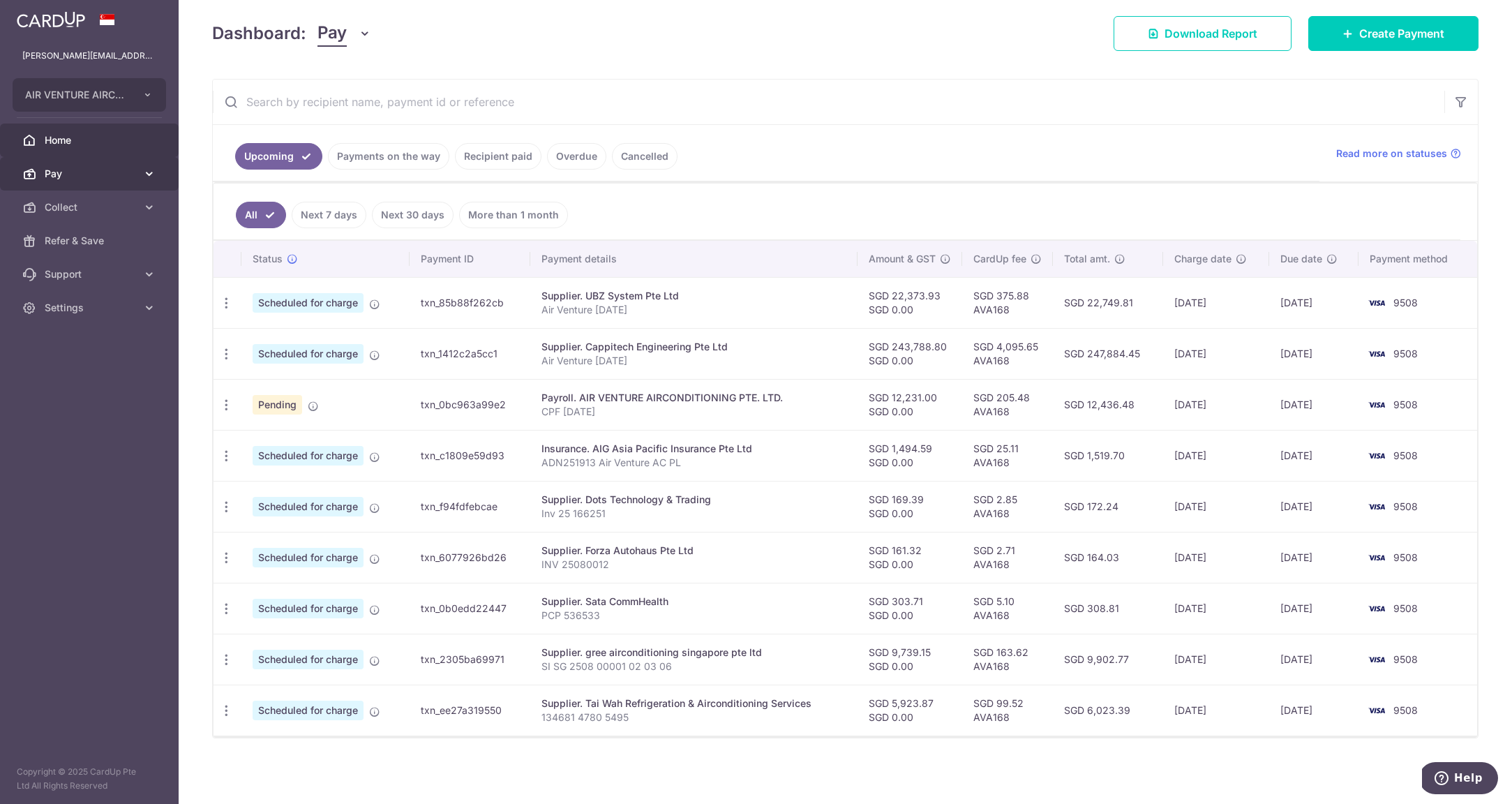
click at [105, 173] on span "Pay" at bounding box center [90, 173] width 92 height 14
click at [90, 203] on span "Payments" at bounding box center [90, 207] width 92 height 14
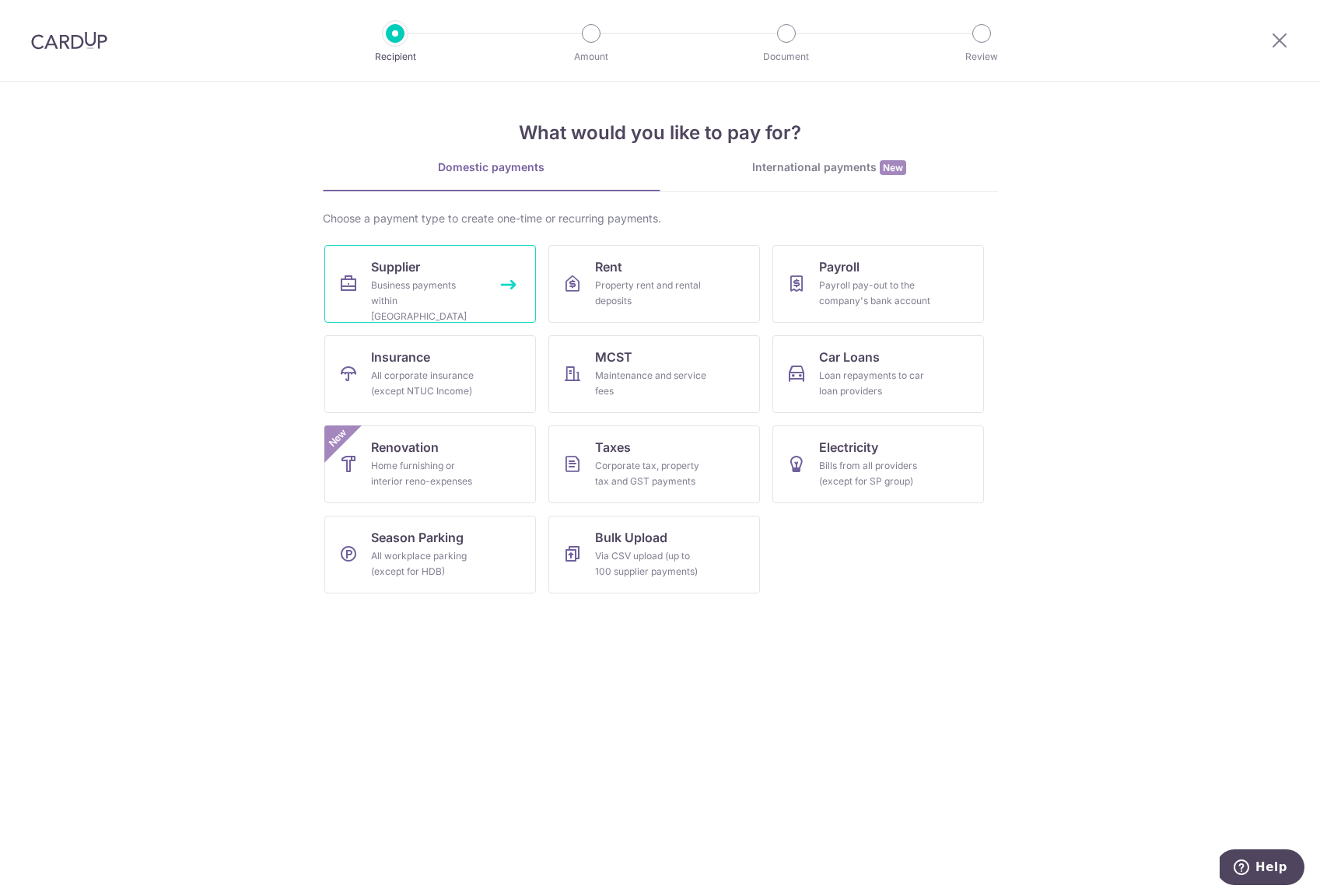
click at [397, 278] on div "Business payments within [GEOGRAPHIC_DATA]" at bounding box center [427, 300] width 112 height 47
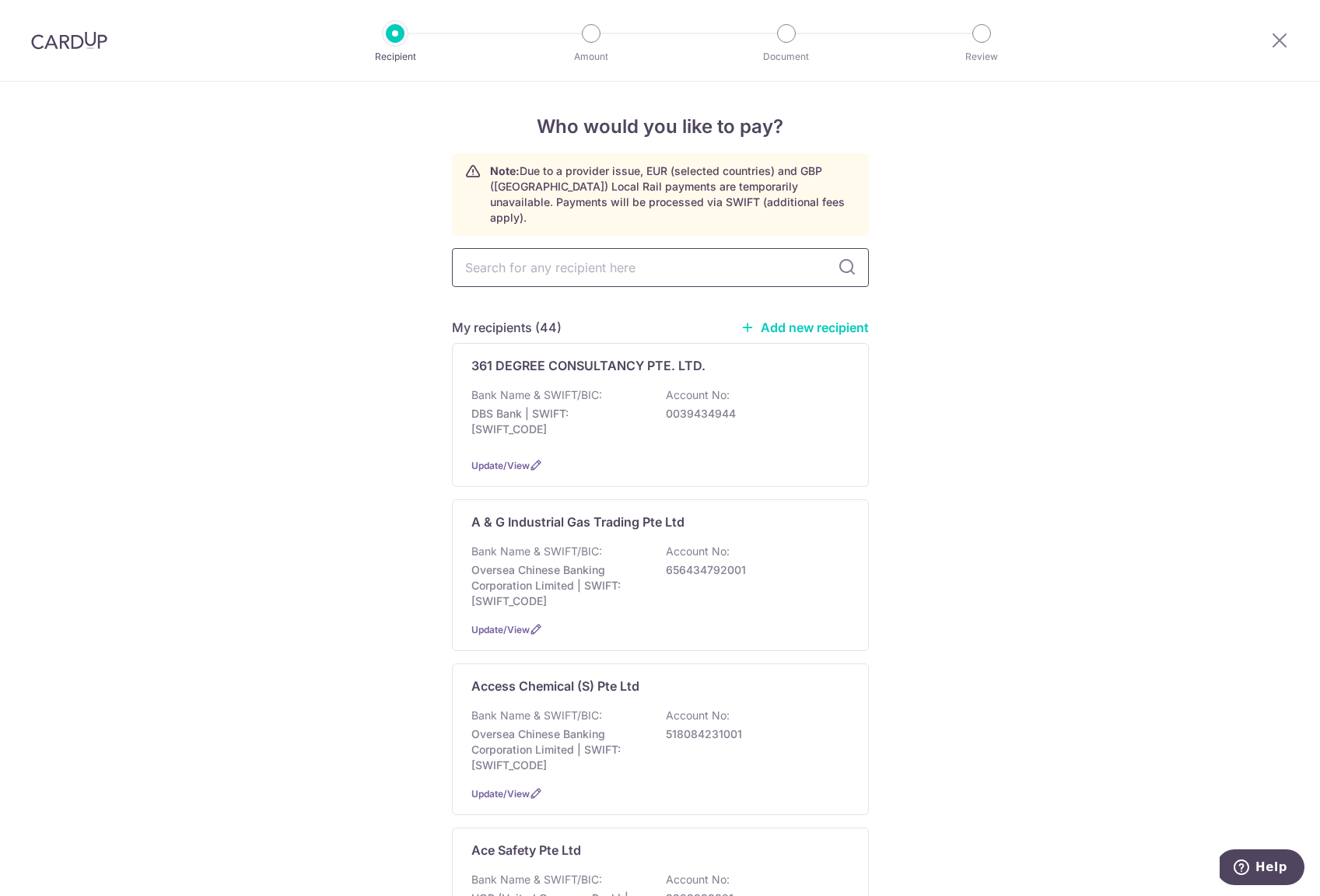
click at [571, 250] on input "text" at bounding box center [660, 267] width 417 height 39
type input "cool"
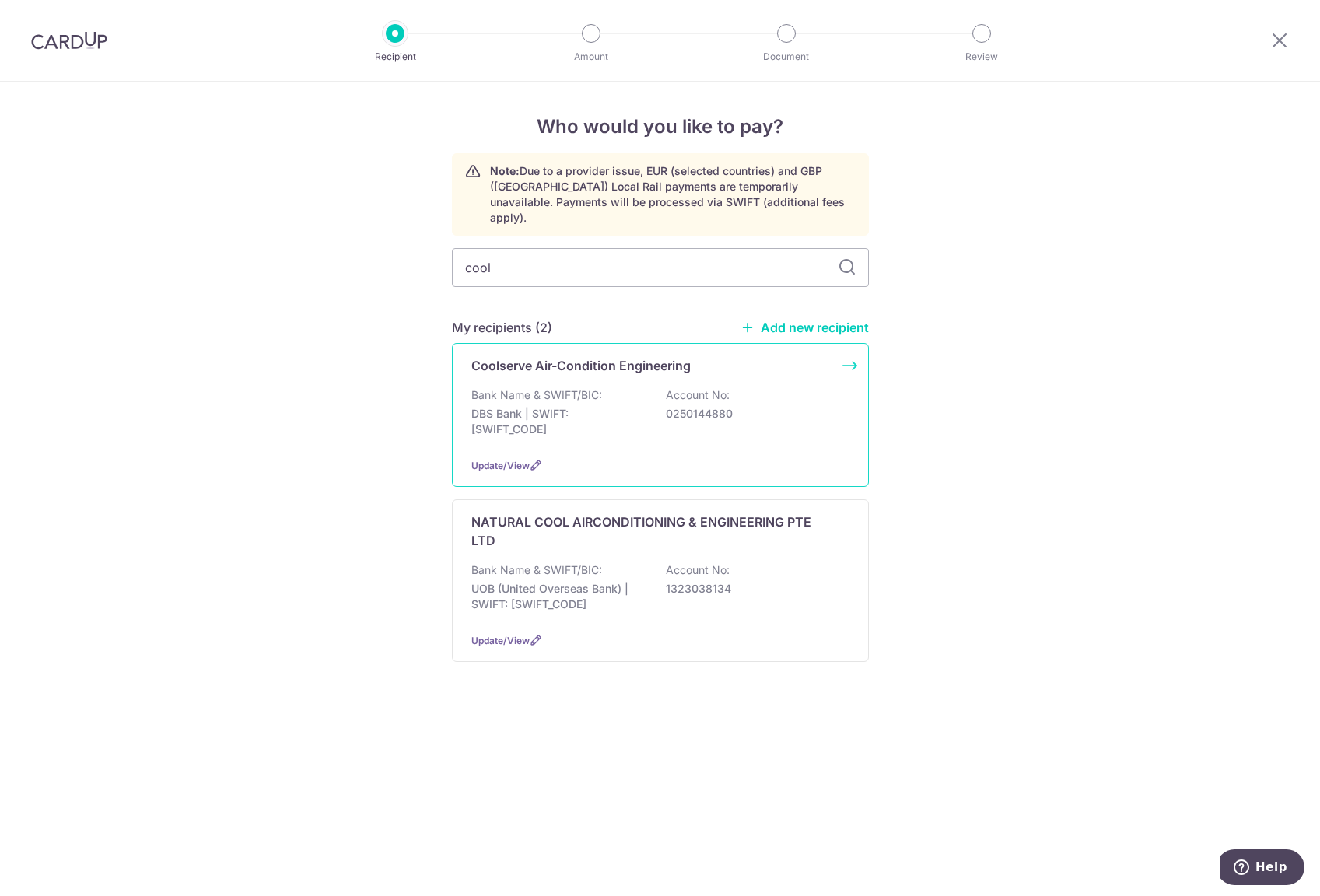
click at [576, 387] on p "Bank Name & SWIFT/BIC:" at bounding box center [536, 395] width 131 height 16
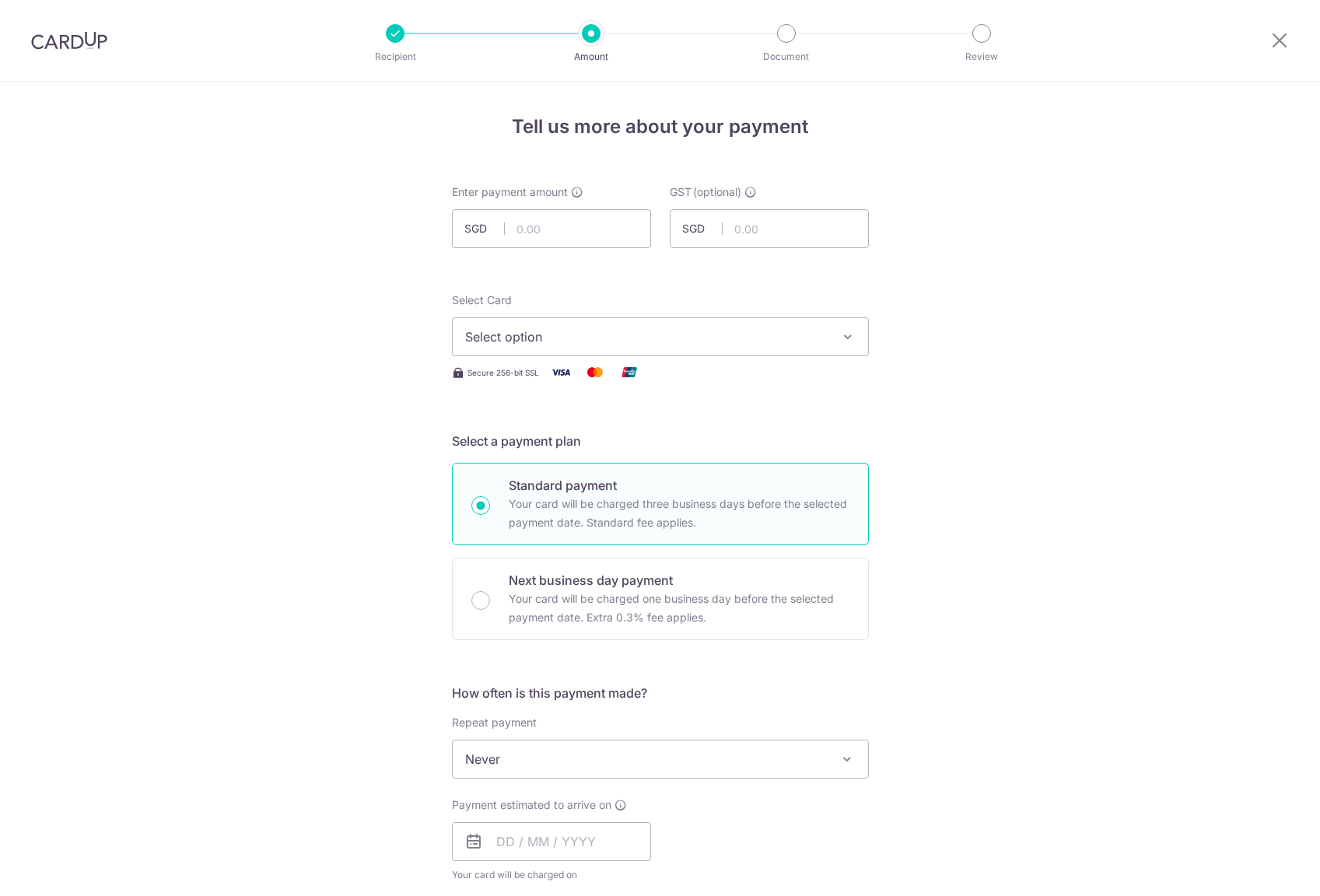
click at [534, 230] on input "text" at bounding box center [551, 228] width 199 height 39
type input "668.00"
click at [565, 331] on span "Select option" at bounding box center [645, 336] width 362 height 19
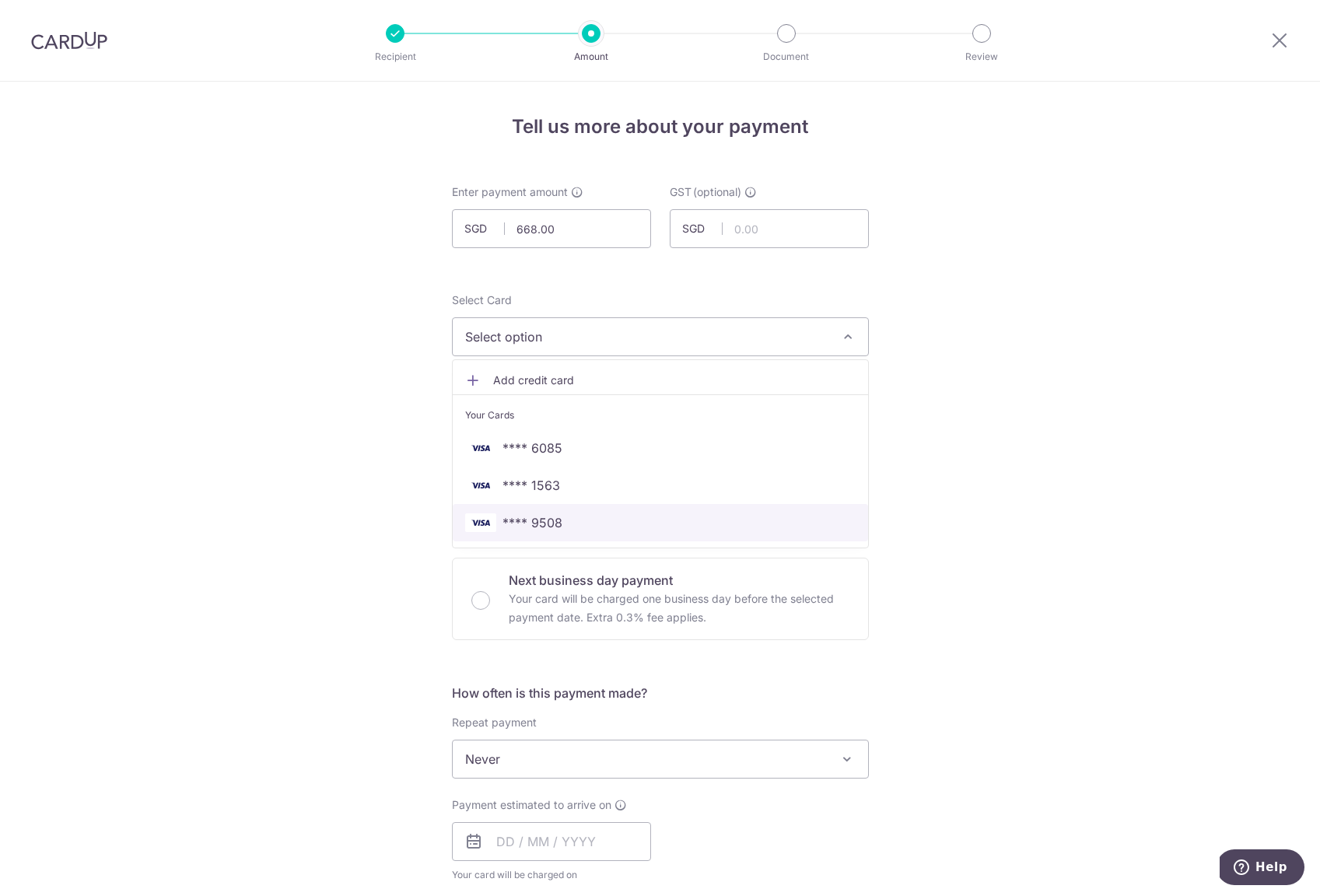
click at [557, 514] on span "**** 9508" at bounding box center [660, 522] width 391 height 19
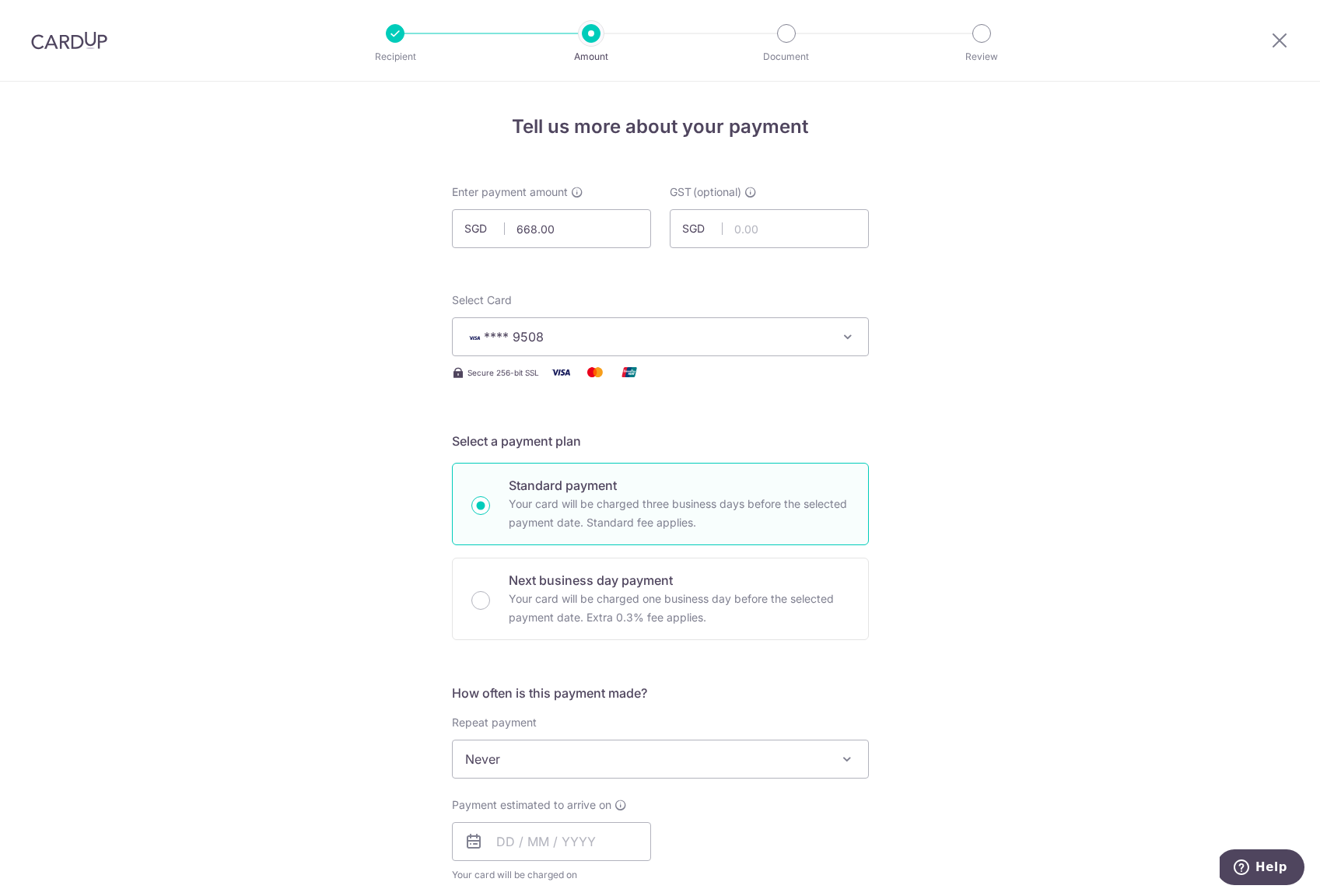
click at [362, 505] on div "Tell us more about your payment Enter payment amount SGD 668.00 668.00 GST (opt…" at bounding box center [660, 837] width 1320 height 1511
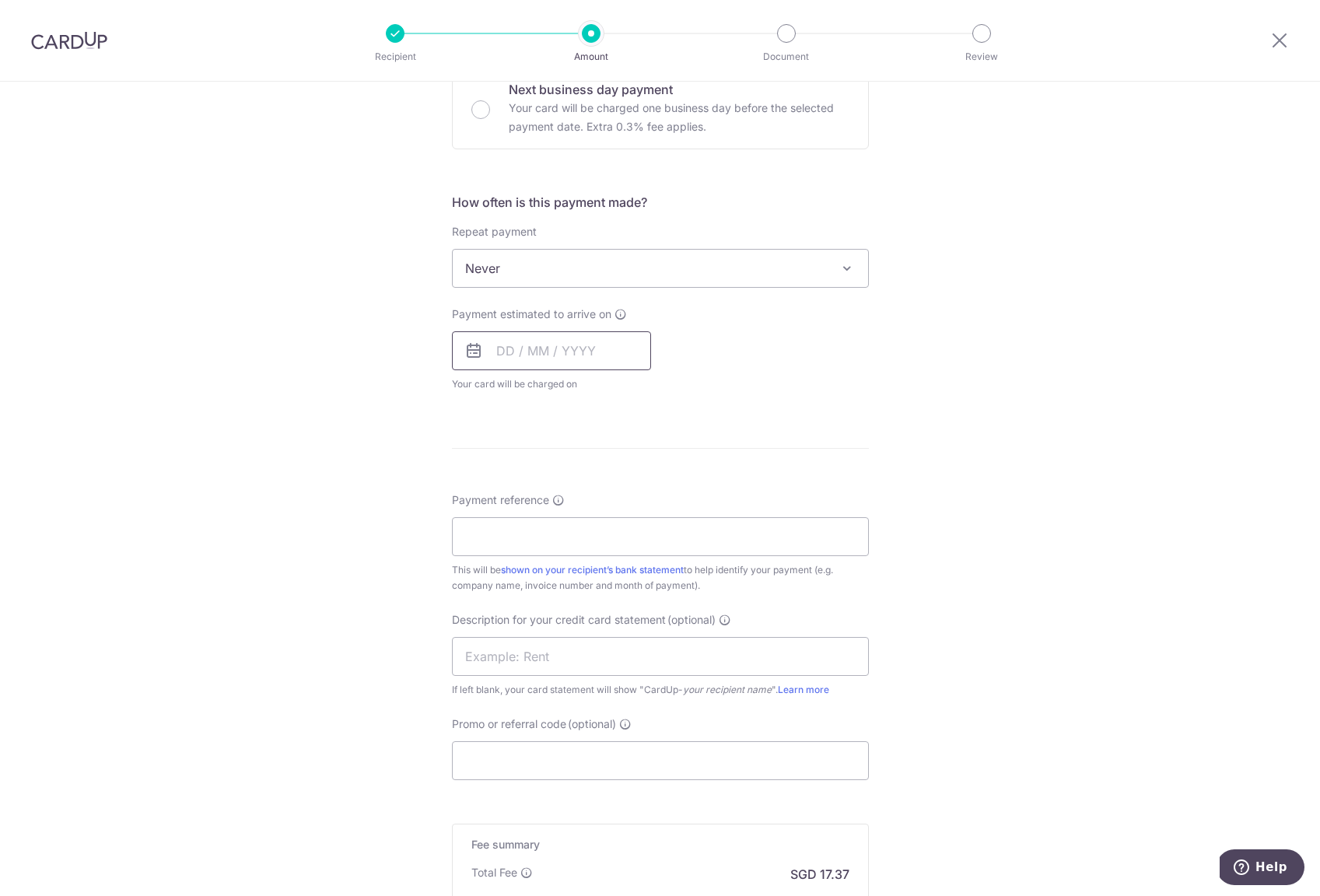
click at [507, 362] on input "text" at bounding box center [551, 350] width 199 height 39
click at [633, 523] on link "19" at bounding box center [639, 522] width 25 height 25
type input "19/09/2025"
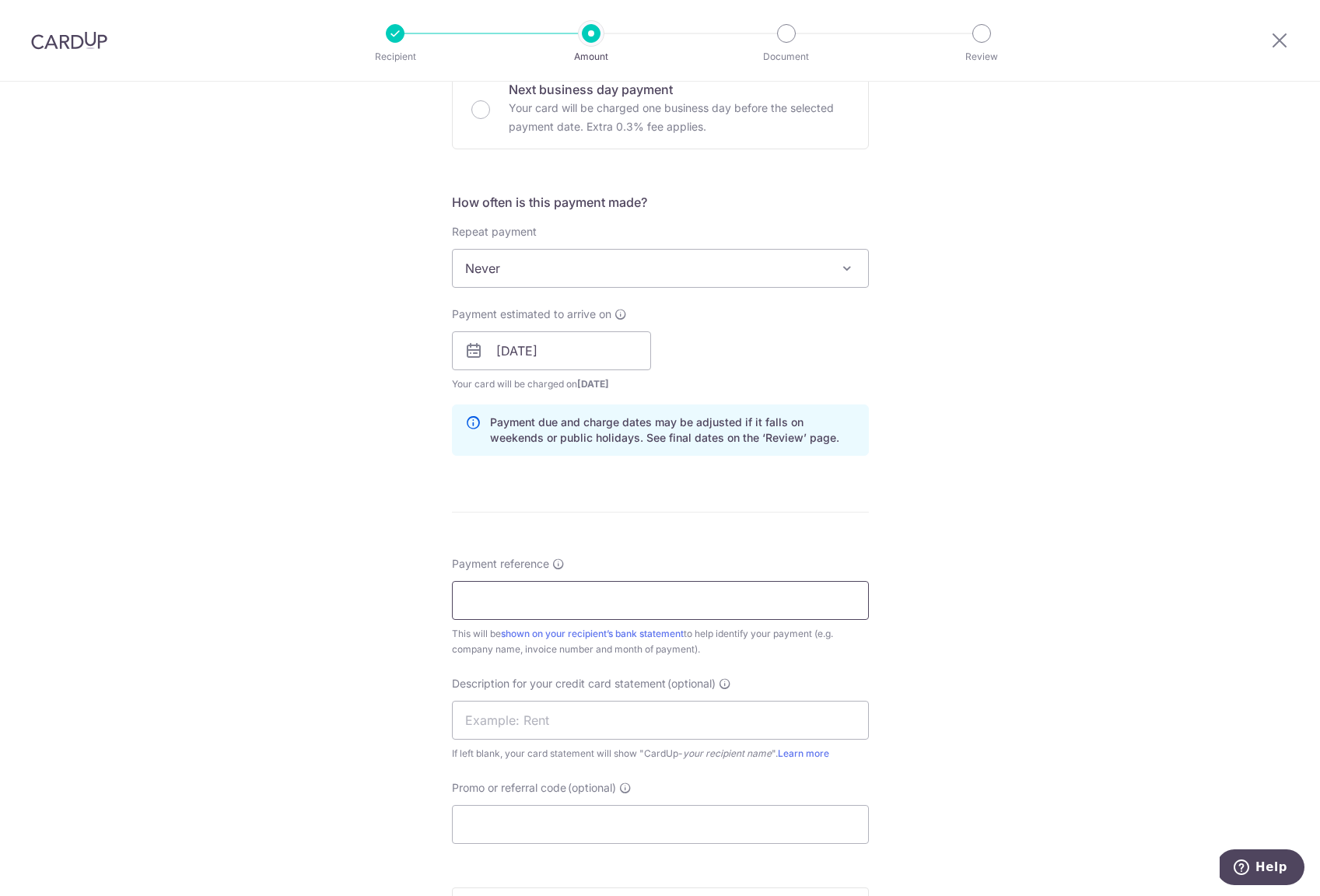
click at [772, 610] on input "Payment reference" at bounding box center [660, 600] width 417 height 39
click at [552, 601] on input "617865 619519 813 732 912" at bounding box center [660, 600] width 417 height 39
type input "617865 619519 619813 619732 619912"
click at [632, 707] on input "text" at bounding box center [660, 720] width 417 height 39
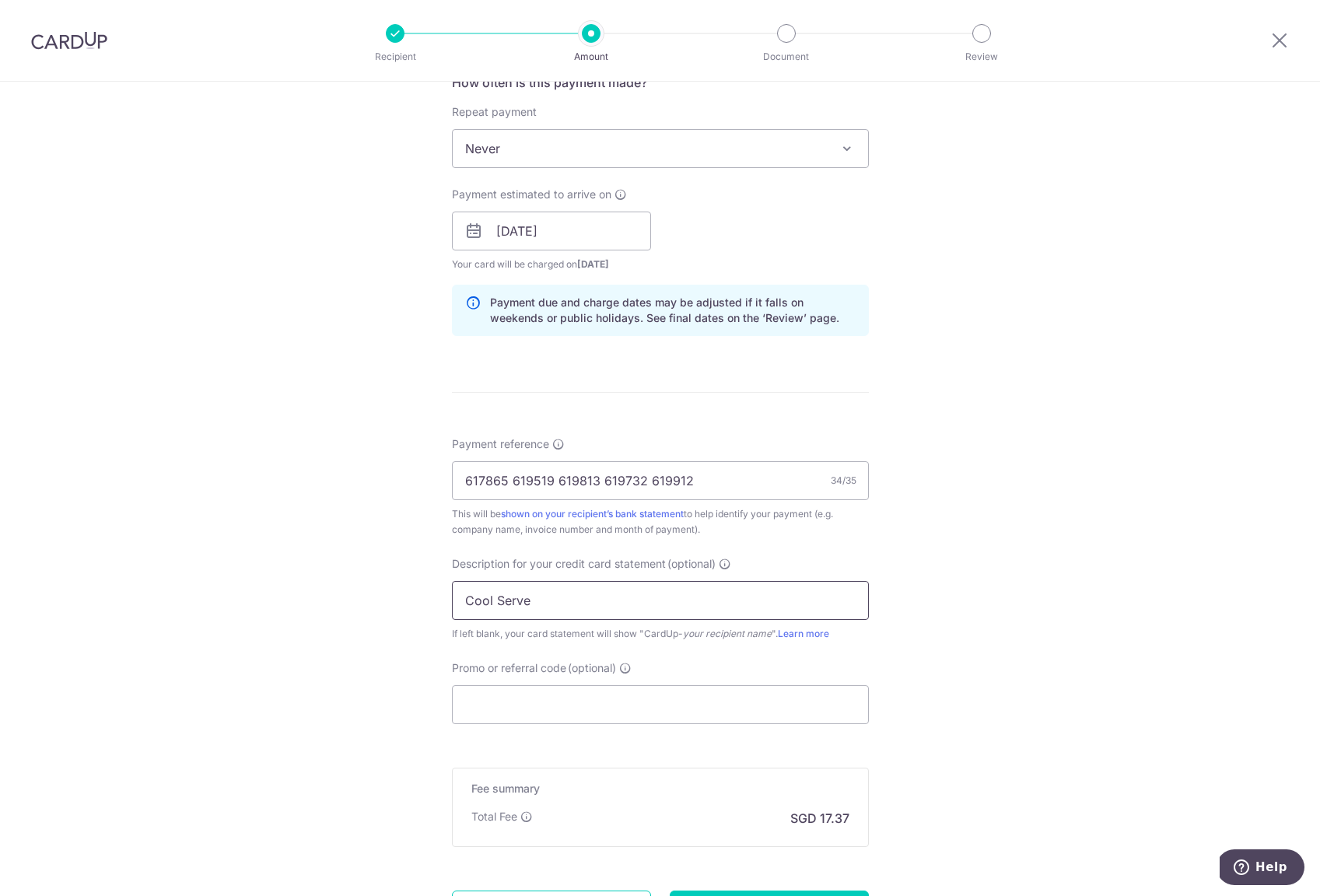
scroll to position [613, 0]
type input "Cool Serve"
click at [617, 691] on input "Promo or referral code (optional)" at bounding box center [660, 701] width 417 height 39
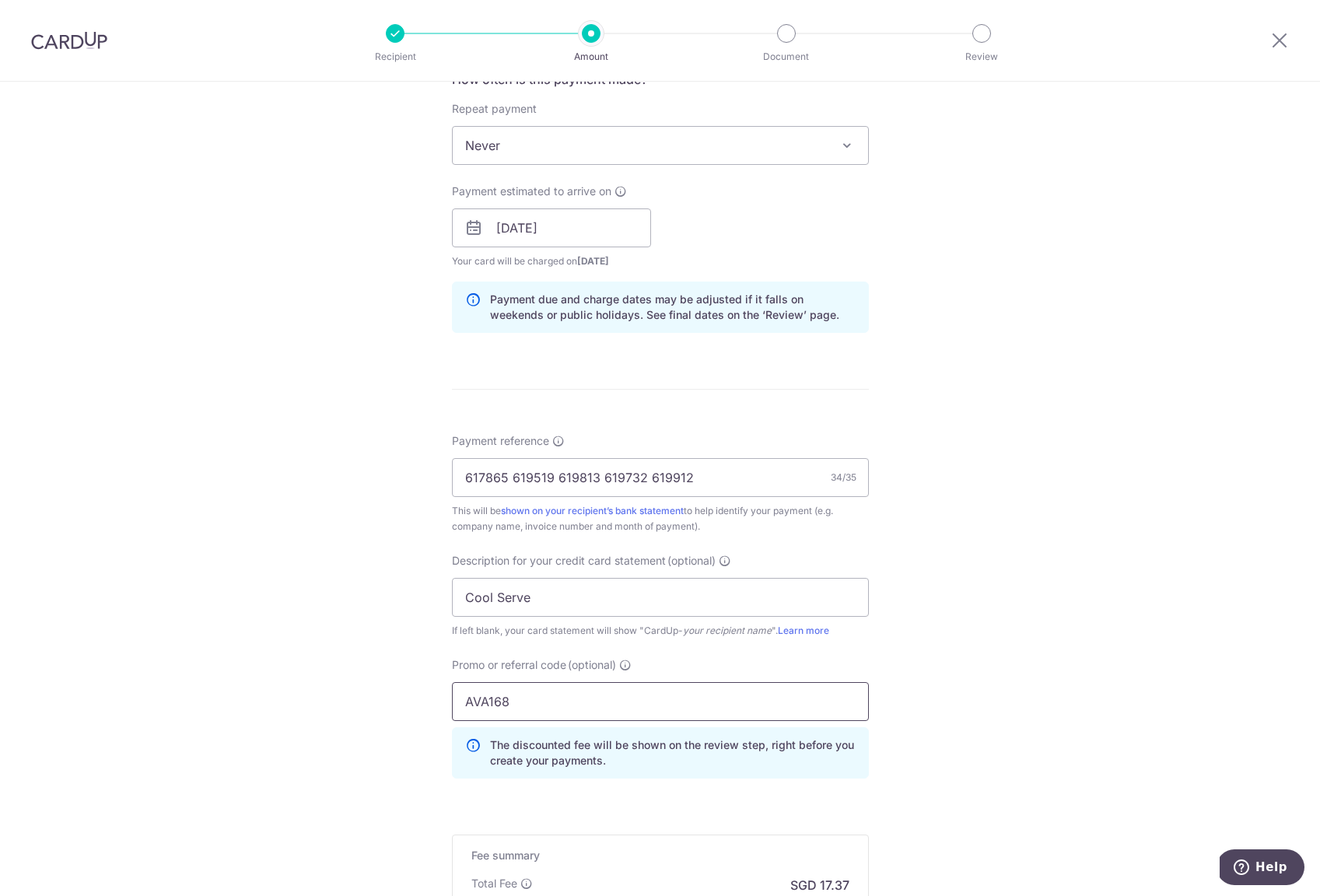
scroll to position [830, 0]
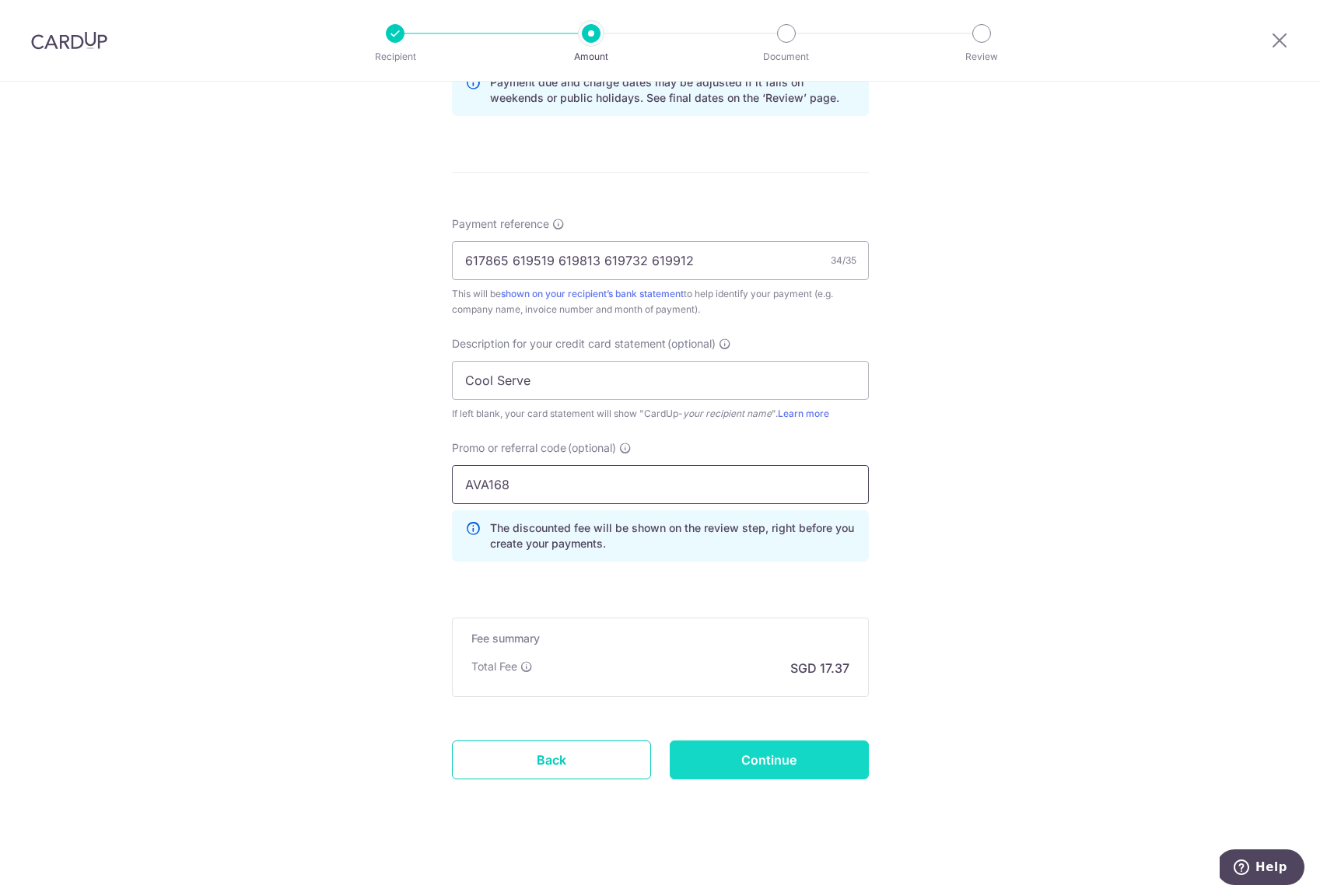
type input "AVA168"
click at [762, 757] on input "Continue" at bounding box center [770, 759] width 199 height 39
type input "Create Schedule"
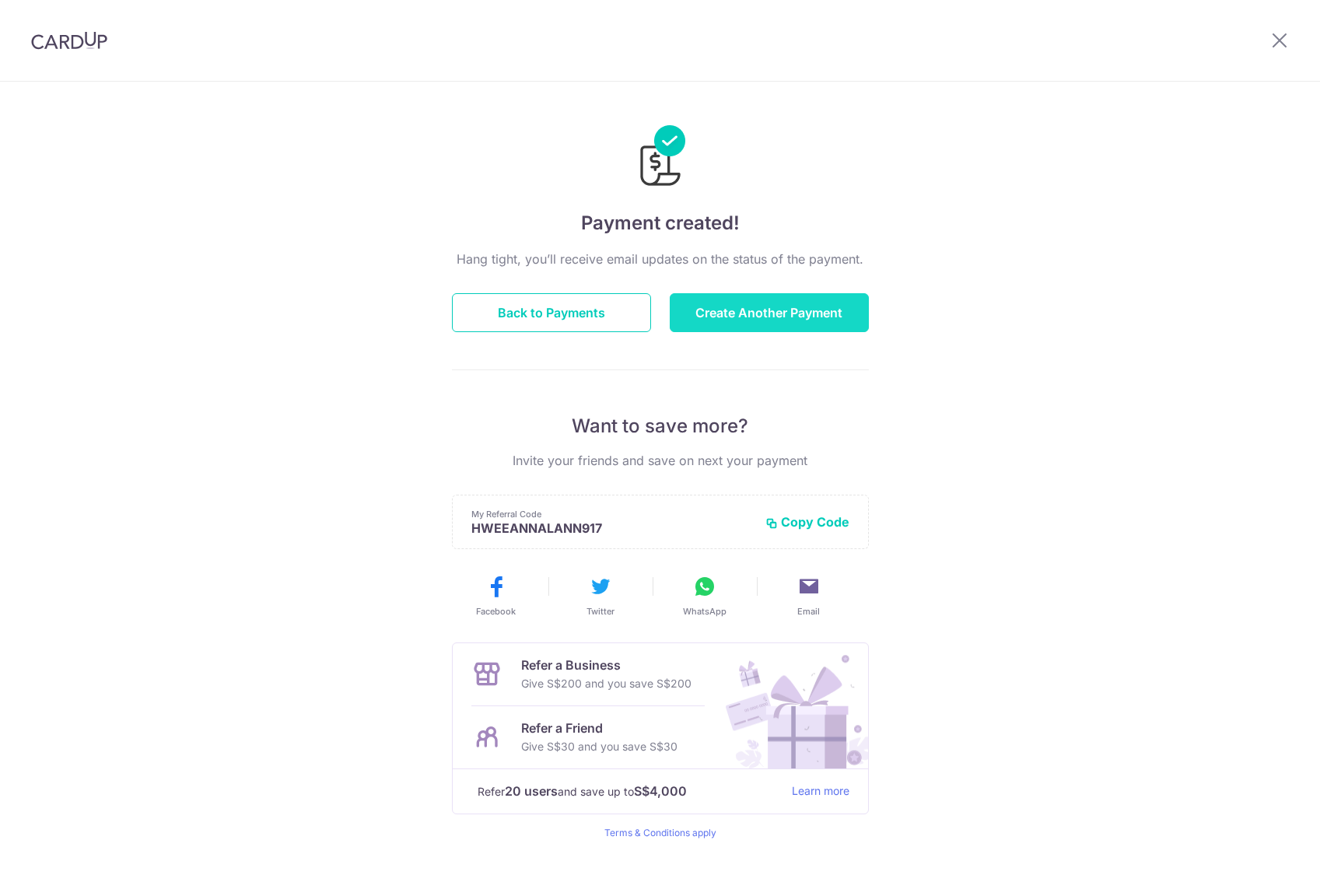
click at [717, 316] on button "Create Another Payment" at bounding box center [770, 312] width 199 height 39
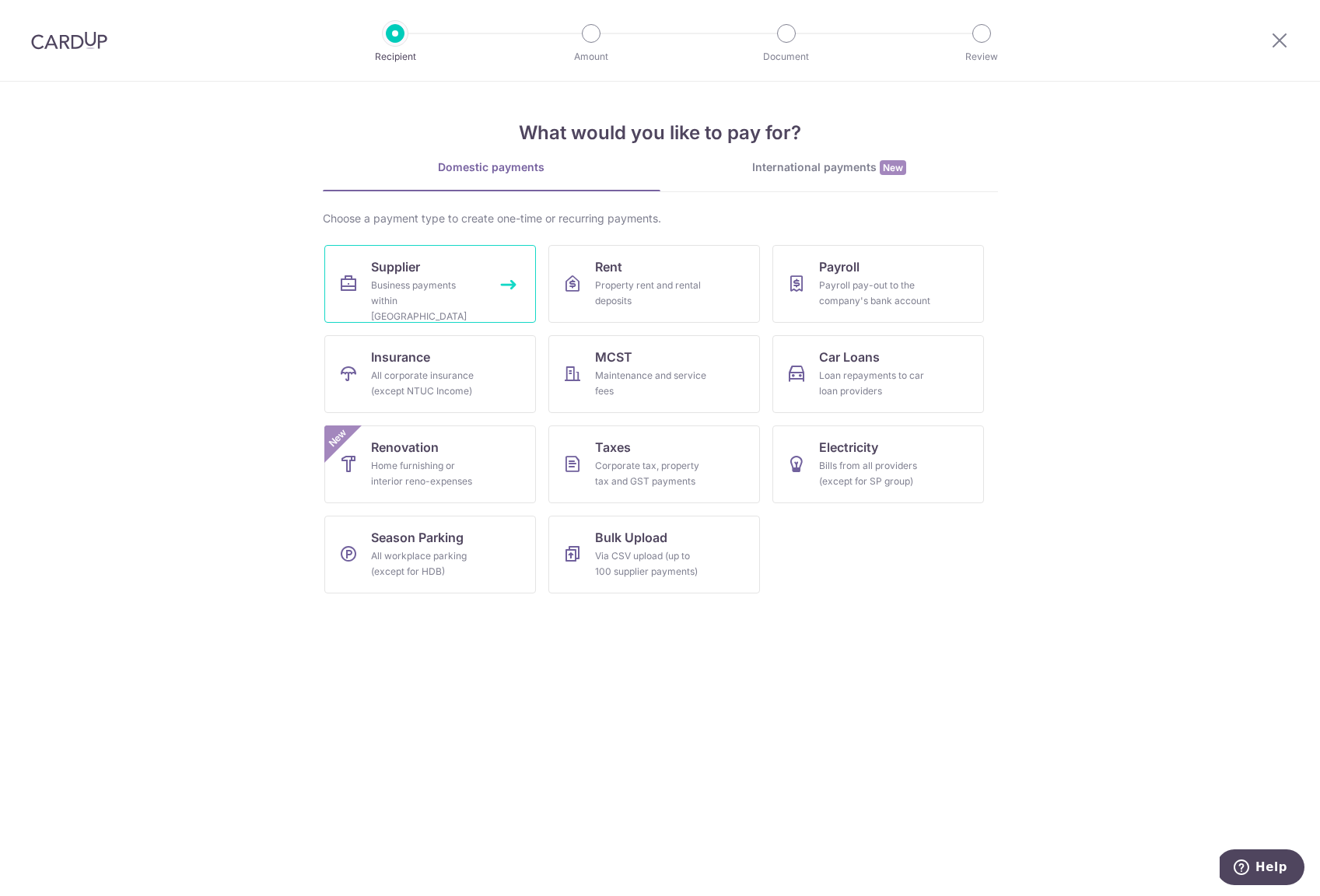
click at [472, 299] on div "Business payments within Singapore" at bounding box center [427, 300] width 112 height 47
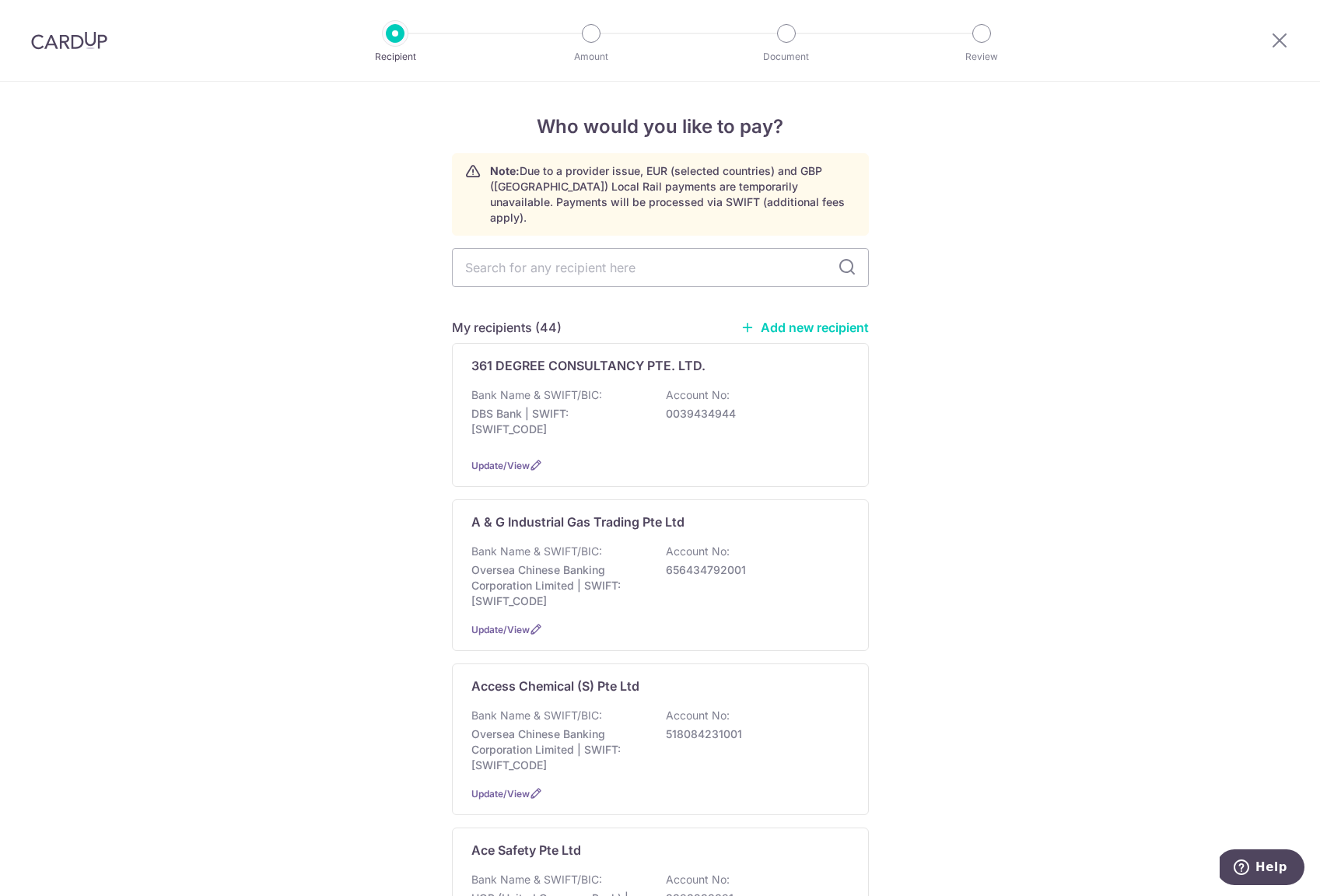
click at [67, 43] on img at bounding box center [69, 40] width 76 height 19
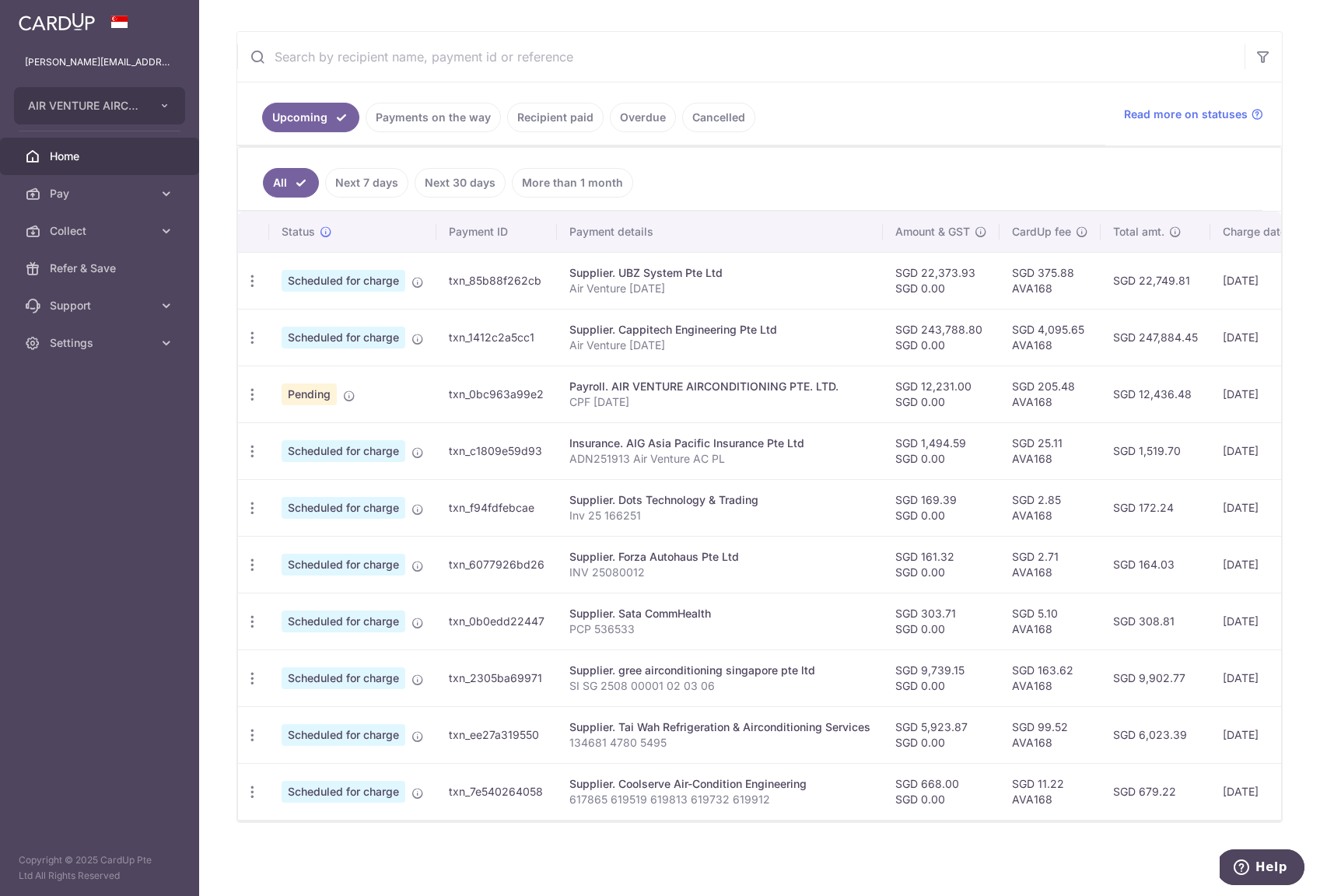
scroll to position [259, 0]
click at [107, 341] on span "Settings" at bounding box center [101, 343] width 103 height 16
click at [84, 421] on span "Logout" at bounding box center [101, 418] width 103 height 16
